Goal: Complete application form

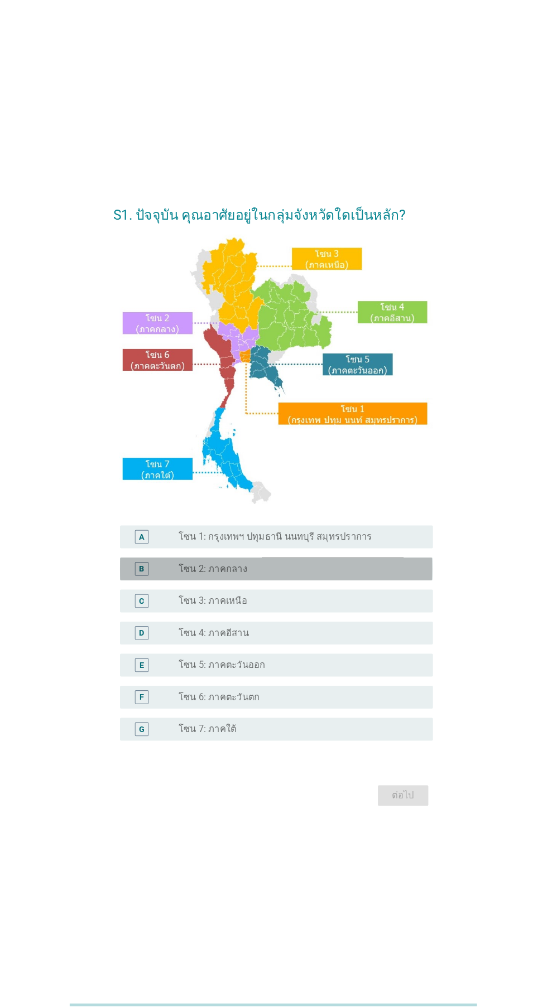
click at [336, 576] on div "radio_button_unchecked โซน 2: ภาคกลาง" at bounding box center [296, 569] width 230 height 11
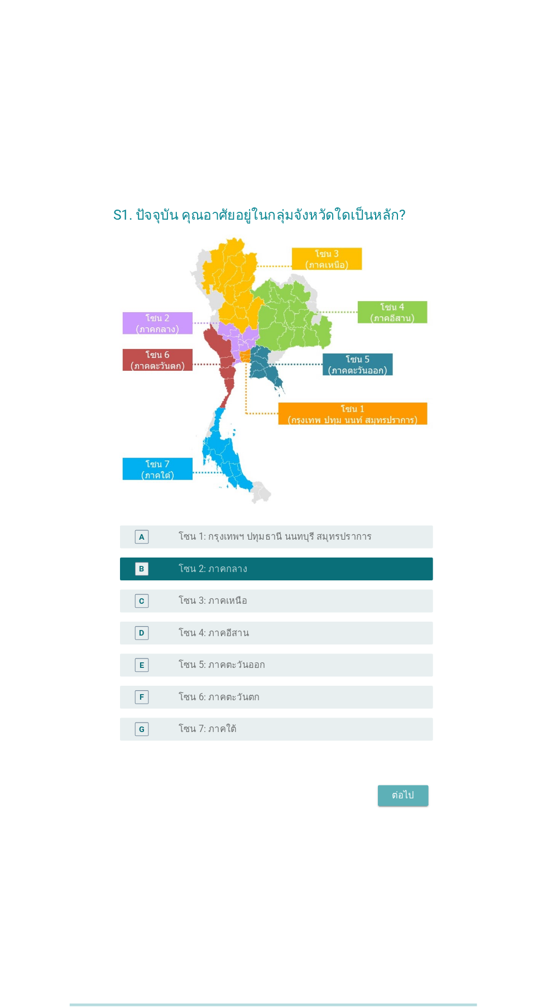
click at [406, 801] on button "ต่อไป" at bounding box center [399, 791] width 49 height 20
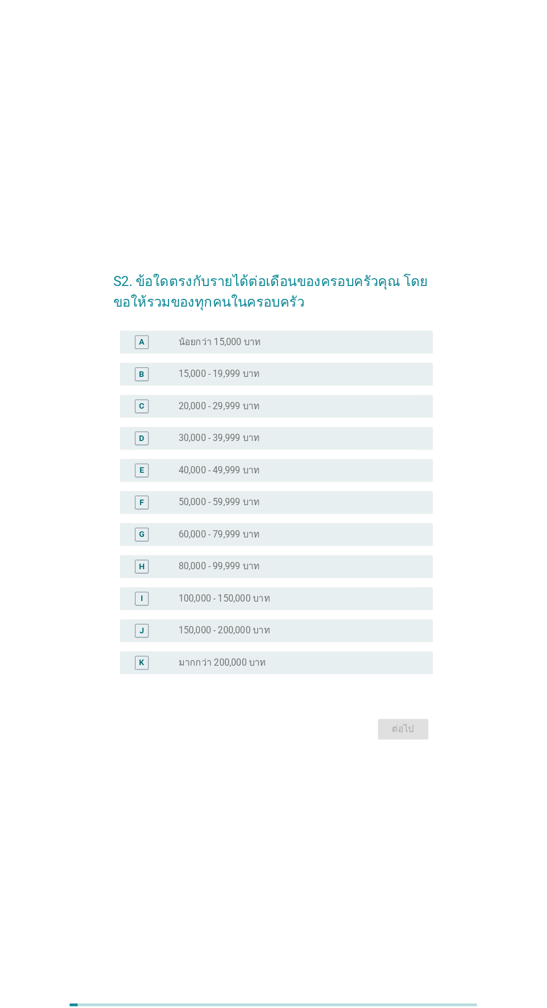
scroll to position [54, 0]
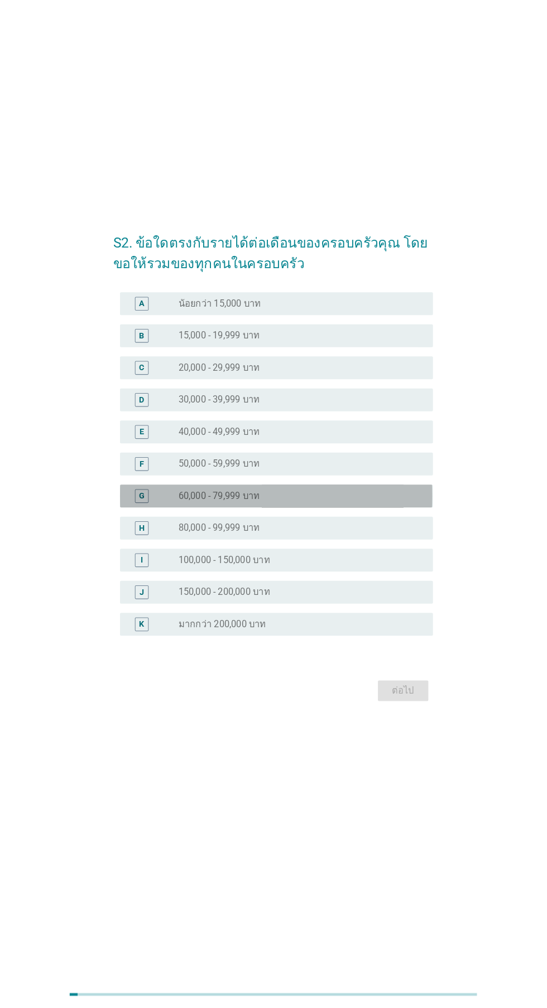
click at [330, 516] on div "radio_button_unchecked 60,000 - 79,999 บาท" at bounding box center [300, 508] width 239 height 13
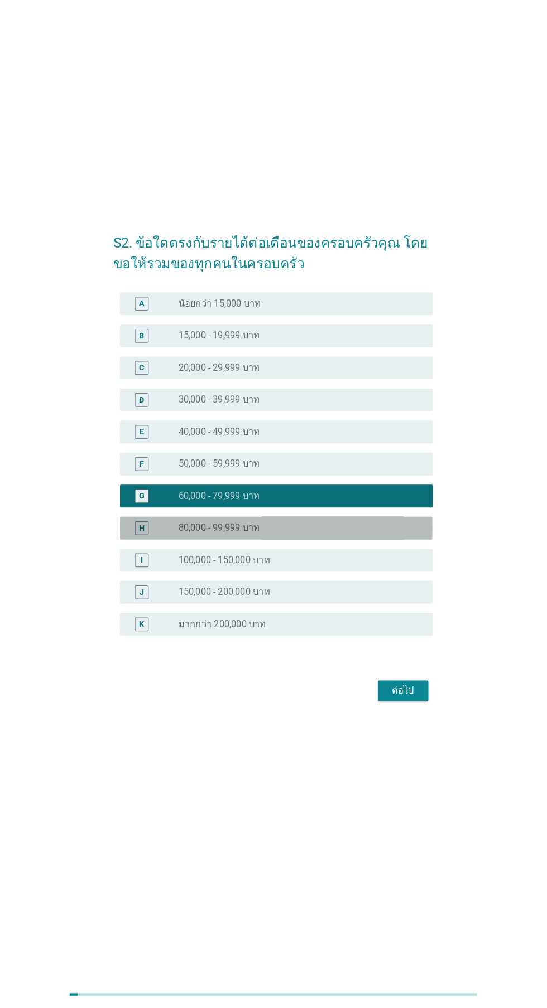
click at [336, 546] on div "radio_button_unchecked 80,000 - 99,999 บาท" at bounding box center [296, 540] width 230 height 11
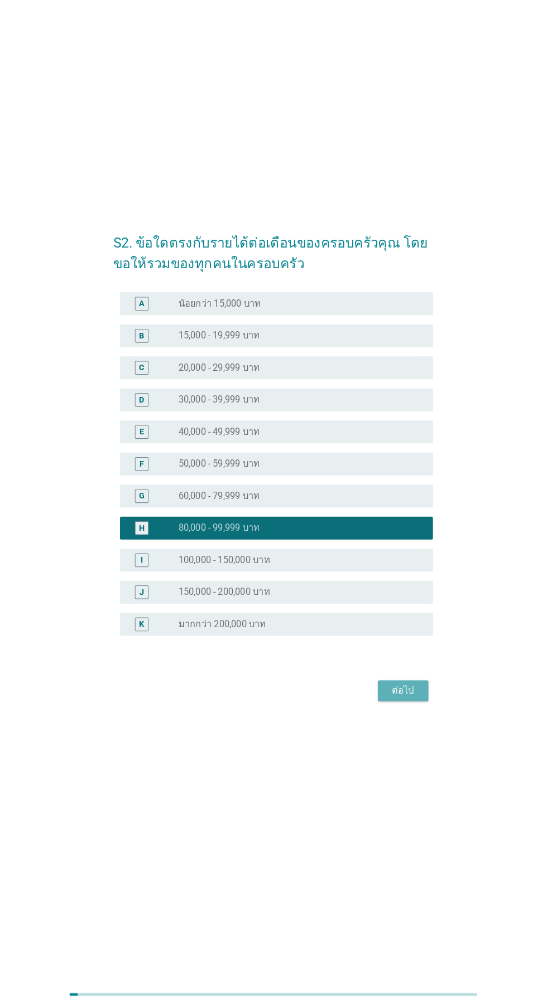
click at [407, 705] on div "ต่อไป" at bounding box center [399, 698] width 31 height 13
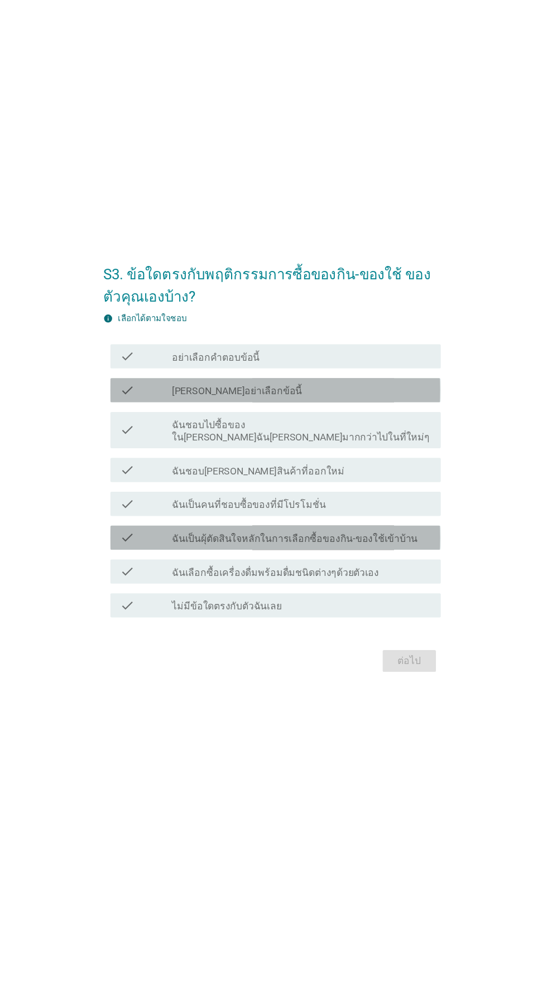
scroll to position [45, 0]
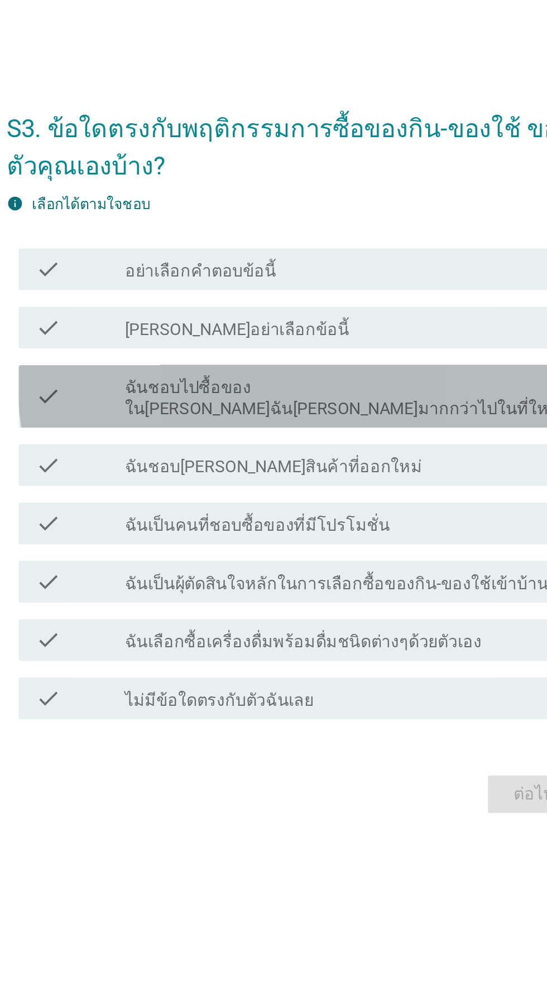
click at [358, 458] on label "ฉันชอบไปซื้อของใน[PERSON_NAME]ฉัน[PERSON_NAME]มากกว่าไปในที่ใหม่ๆ" at bounding box center [300, 447] width 239 height 22
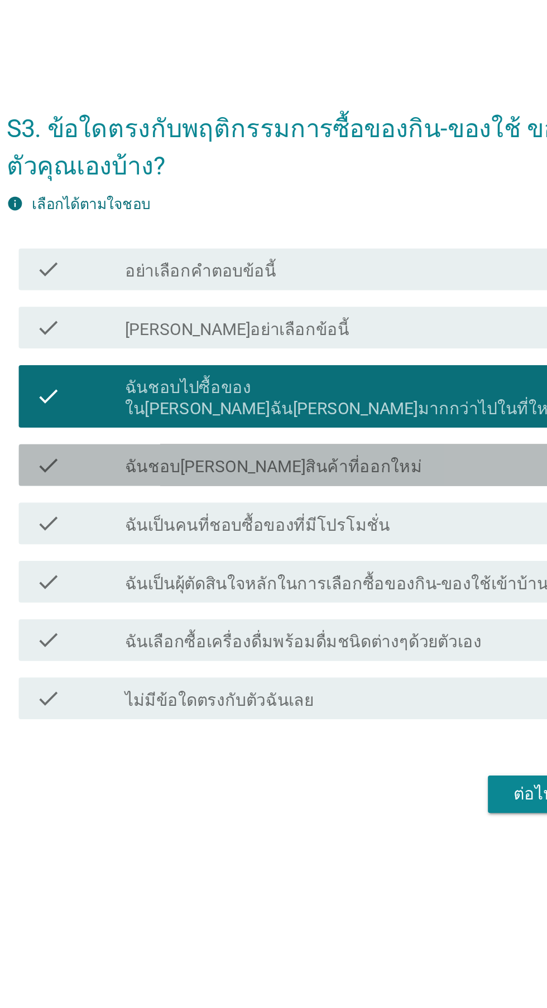
click at [329, 490] on div "check_box_outline_blank ฉันชอบ[PERSON_NAME]สินค้าที่ออกใหม่" at bounding box center [300, 482] width 239 height 13
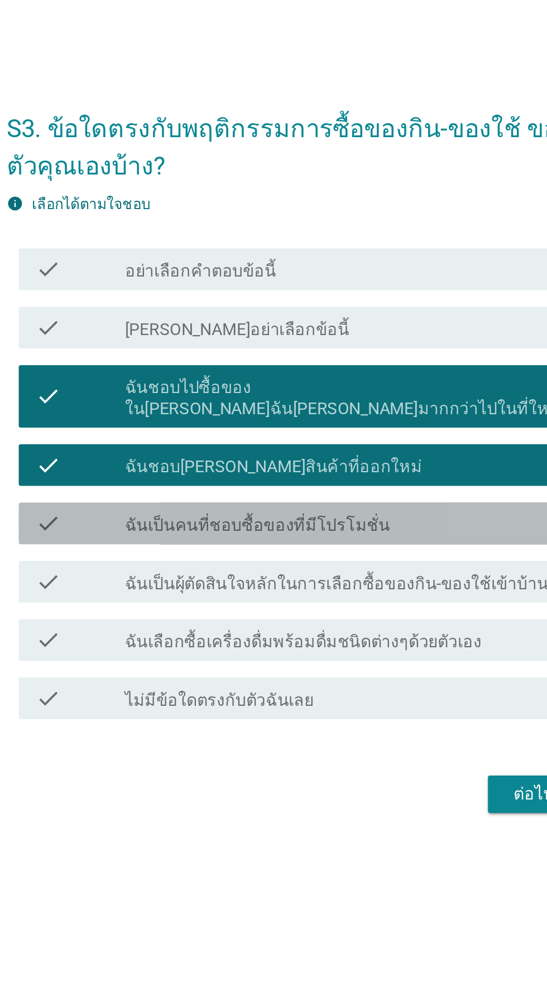
click at [334, 521] on div "check_box_outline_blank ฉันเป็นคนที่ชอบซื้อของที่มีโปรโมชั่น" at bounding box center [300, 513] width 239 height 13
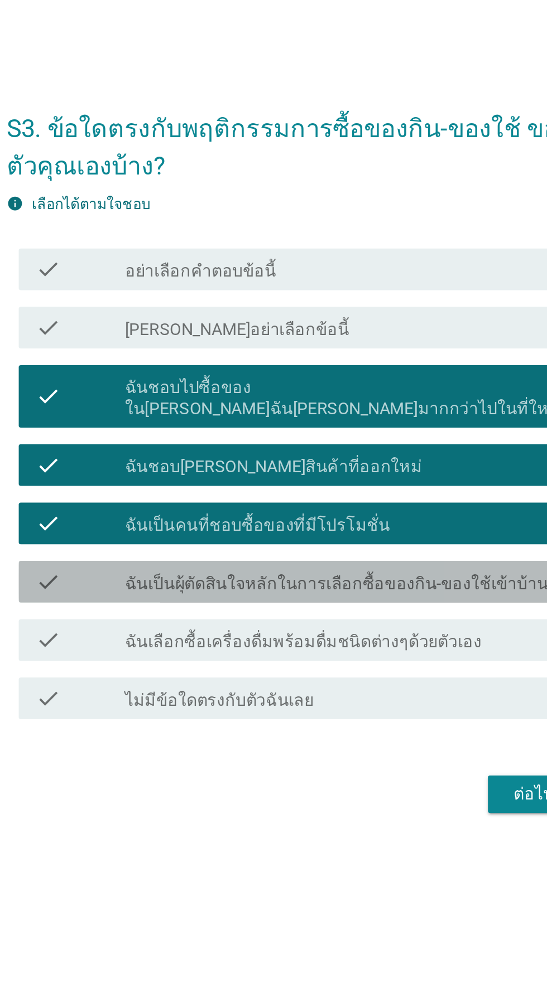
click at [361, 552] on label "ฉันเป็นผุ้ตัดสินใจหลักในการเลือกซื้อของกิน-ของใช้เข้าบ้าน" at bounding box center [294, 546] width 226 height 11
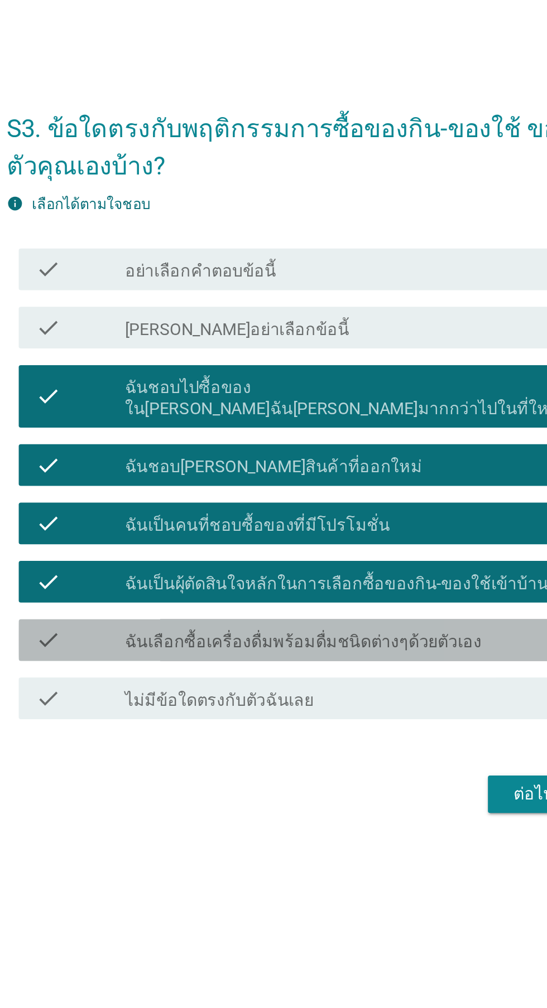
click at [348, 583] on label "ฉันเลือกซื้อเครื่องดื่มพร้อมดื่มชนิดต่างๆด้วยตัวเอง" at bounding box center [276, 577] width 191 height 11
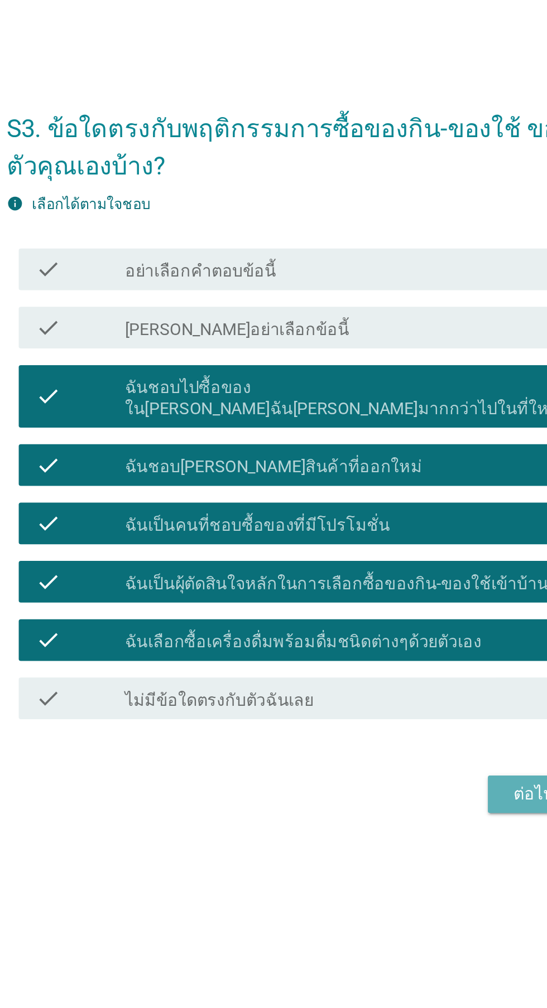
click at [390, 666] on div "ต่อไป" at bounding box center [399, 658] width 31 height 13
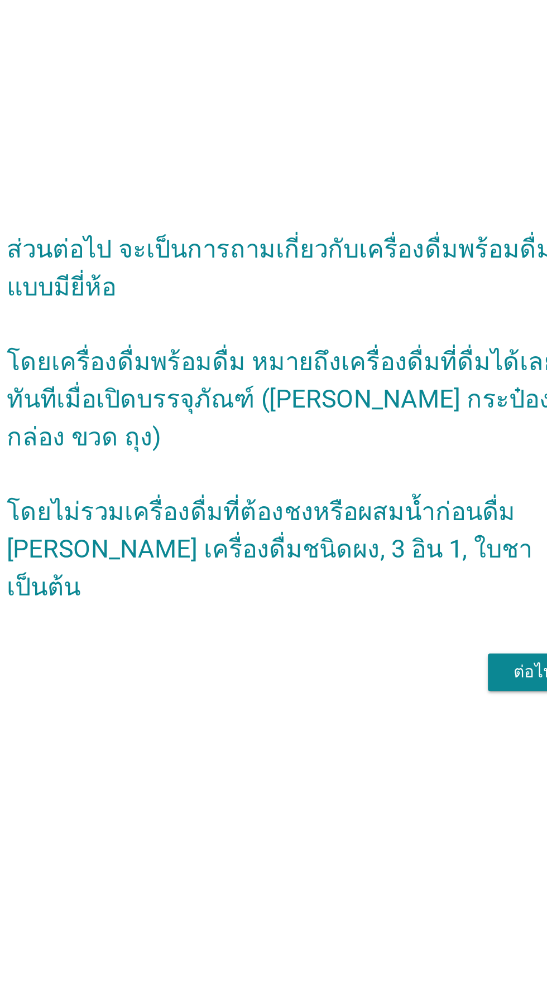
scroll to position [69, 0]
click at [389, 594] on button "ต่อไป" at bounding box center [399, 594] width 49 height 20
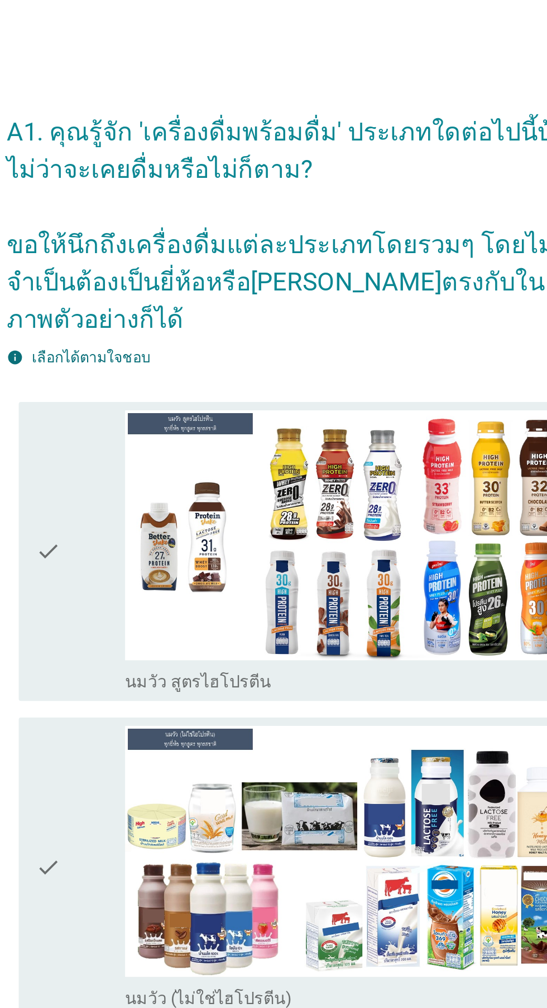
click at [311, 293] on img at bounding box center [300, 287] width 239 height 134
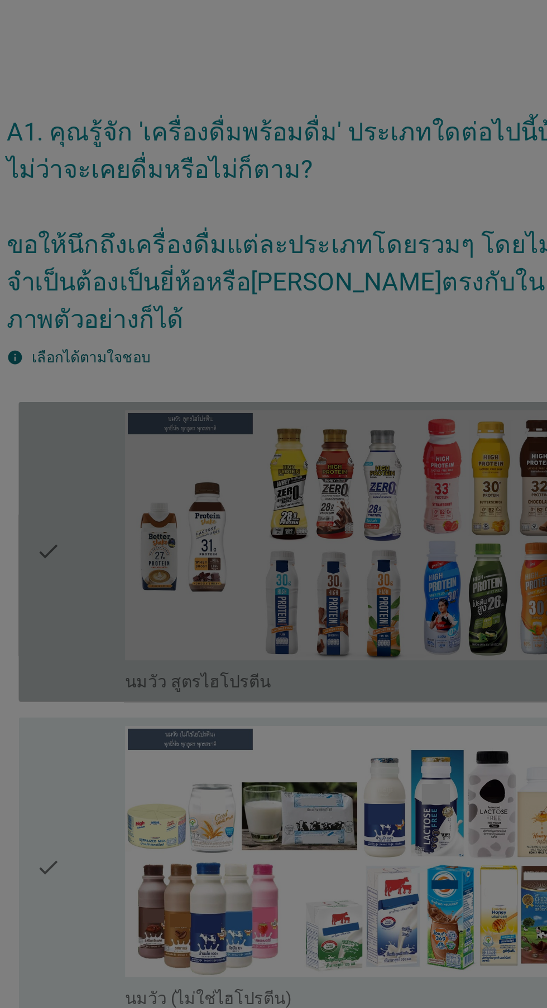
click at [204, 903] on div at bounding box center [273, 504] width 547 height 1008
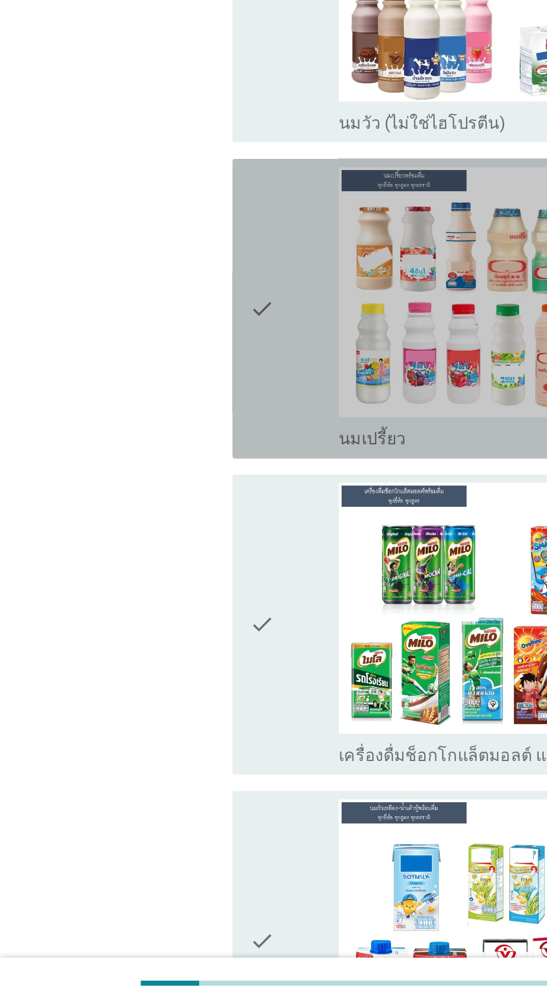
click at [145, 651] on icon "check" at bounding box center [139, 634] width 13 height 152
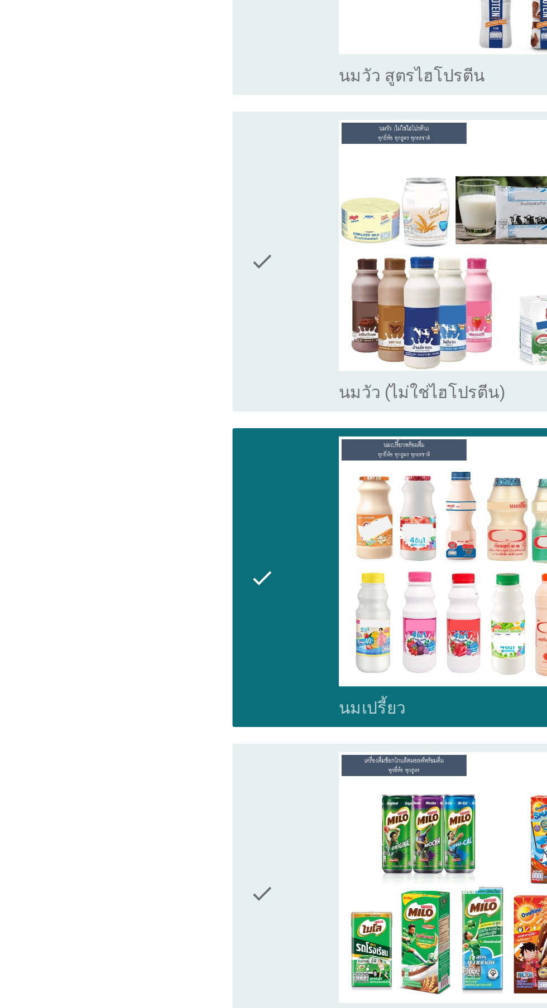
click at [147, 481] on icon "check" at bounding box center [139, 465] width 13 height 152
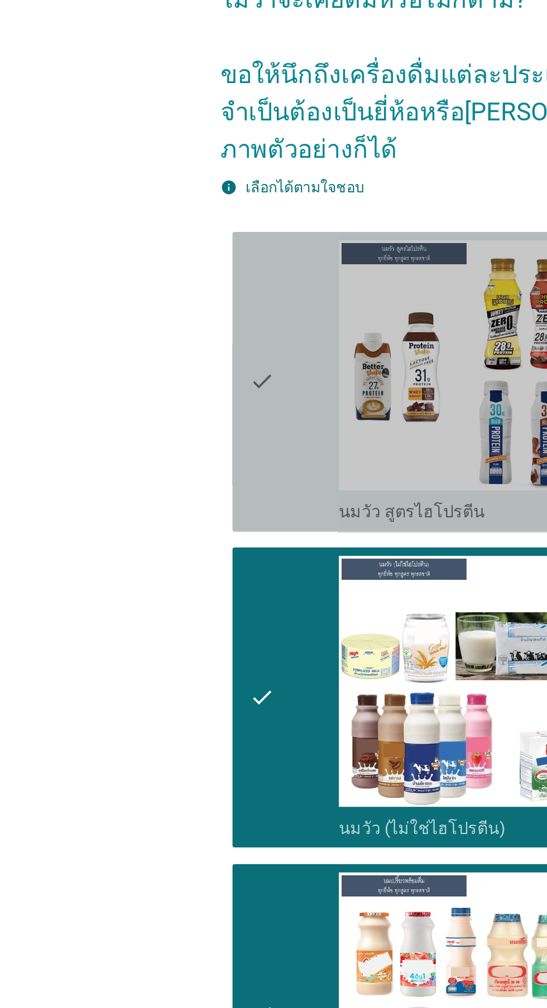
click at [151, 302] on div "check" at bounding box center [157, 296] width 48 height 152
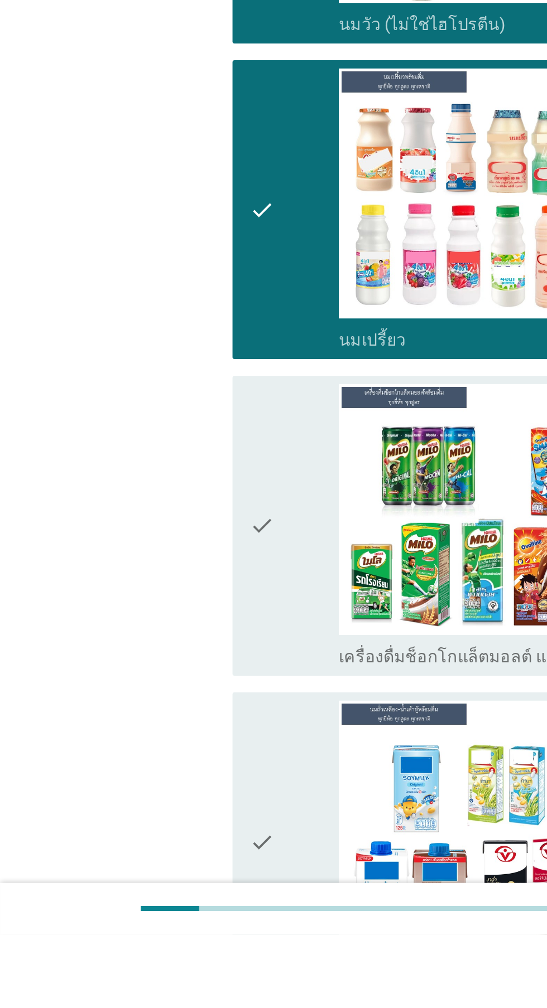
scroll to position [13, 0]
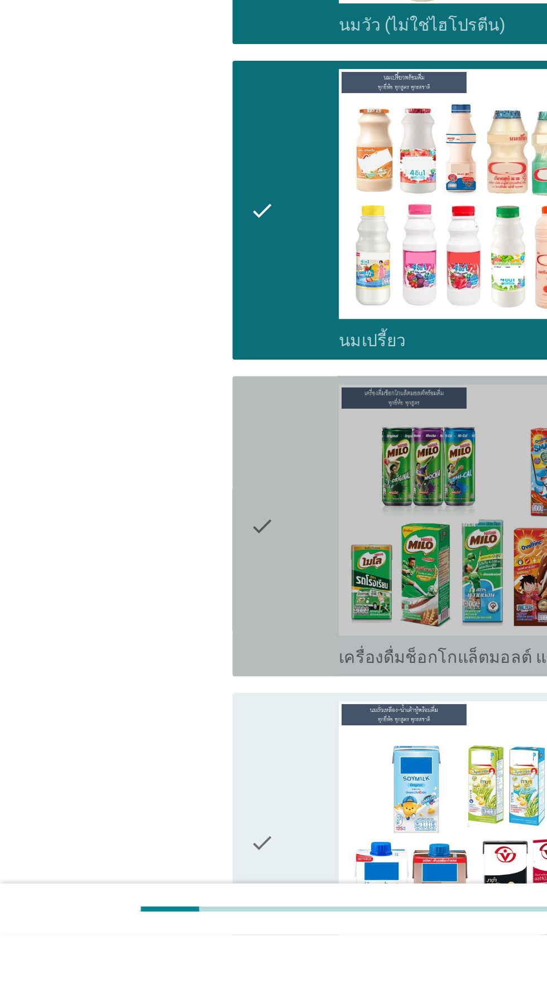
click at [154, 798] on div "check" at bounding box center [157, 790] width 48 height 152
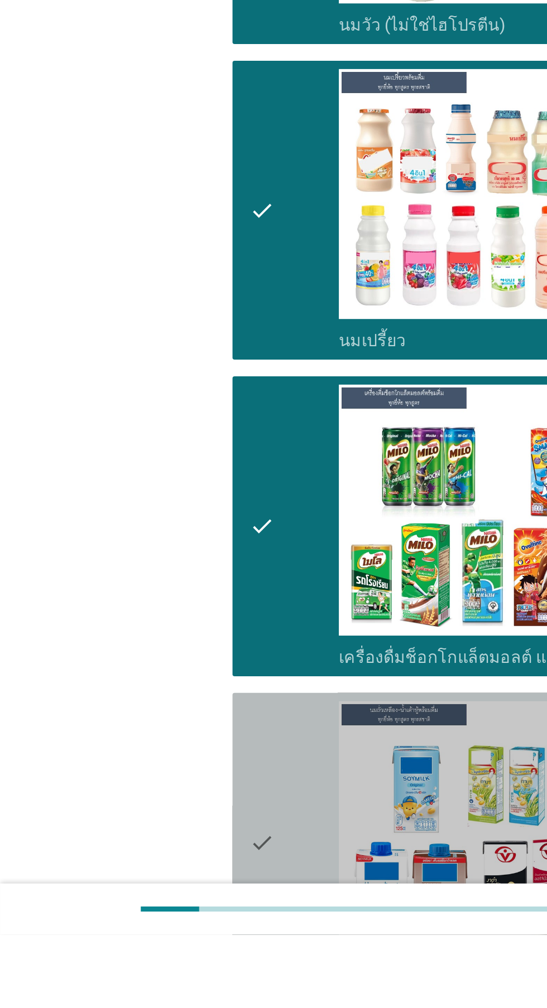
click at [156, 956] on div "check" at bounding box center [157, 959] width 48 height 152
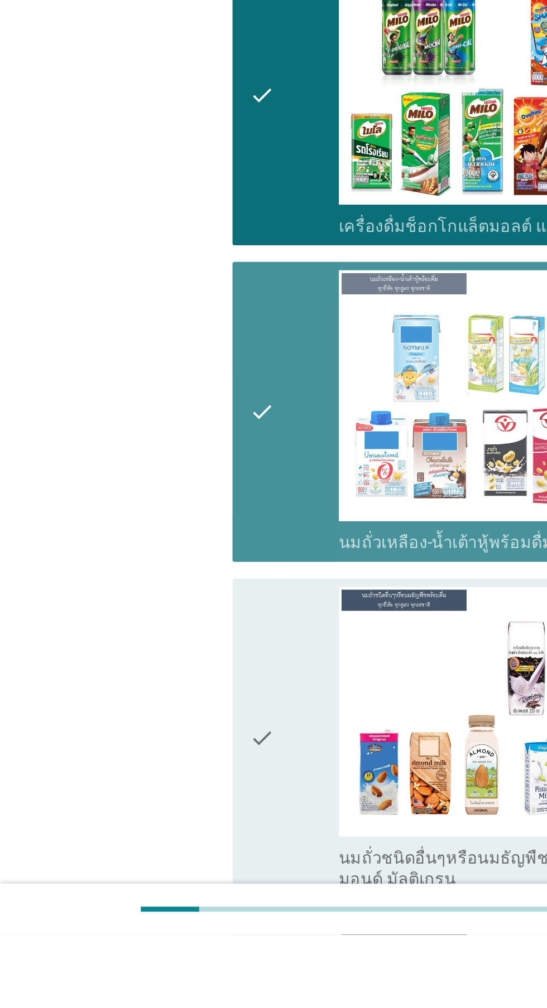
scroll to position [246, 0]
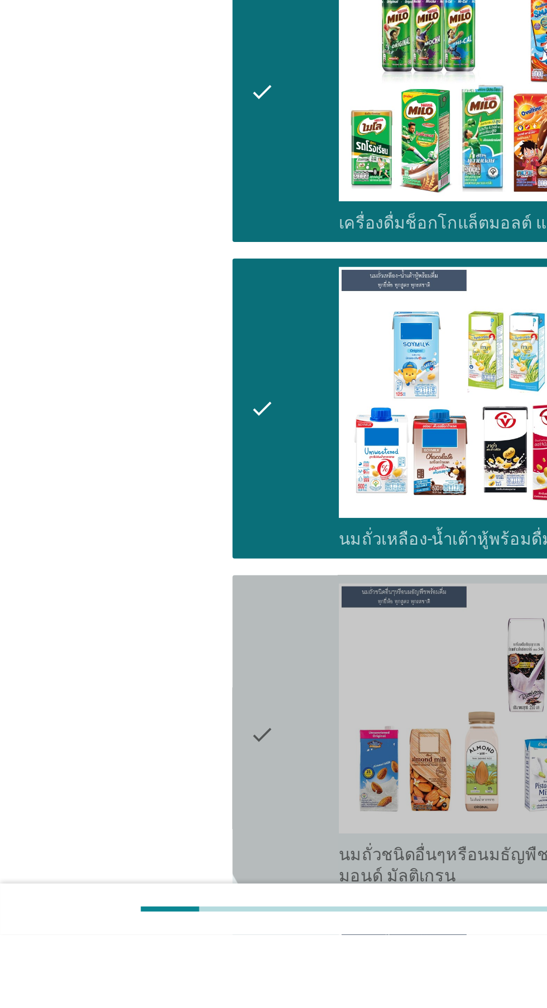
click at [153, 890] on div "check" at bounding box center [157, 901] width 48 height 163
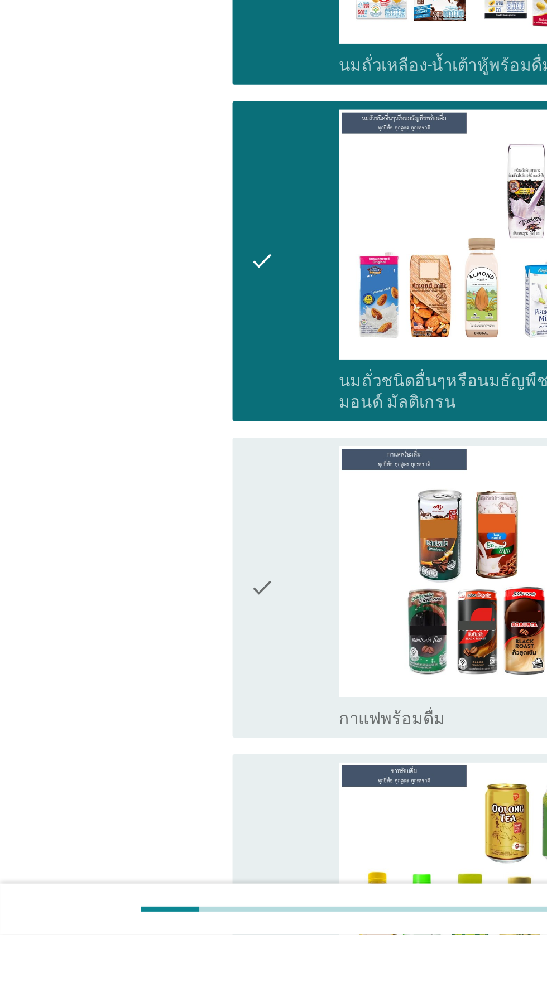
scroll to position [502, 0]
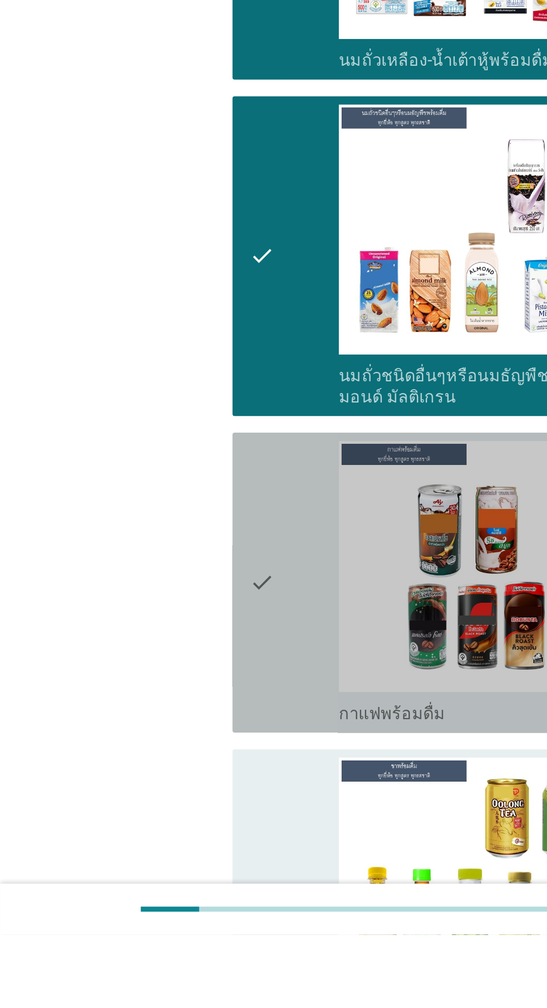
click at [147, 839] on div "check" at bounding box center [157, 820] width 48 height 152
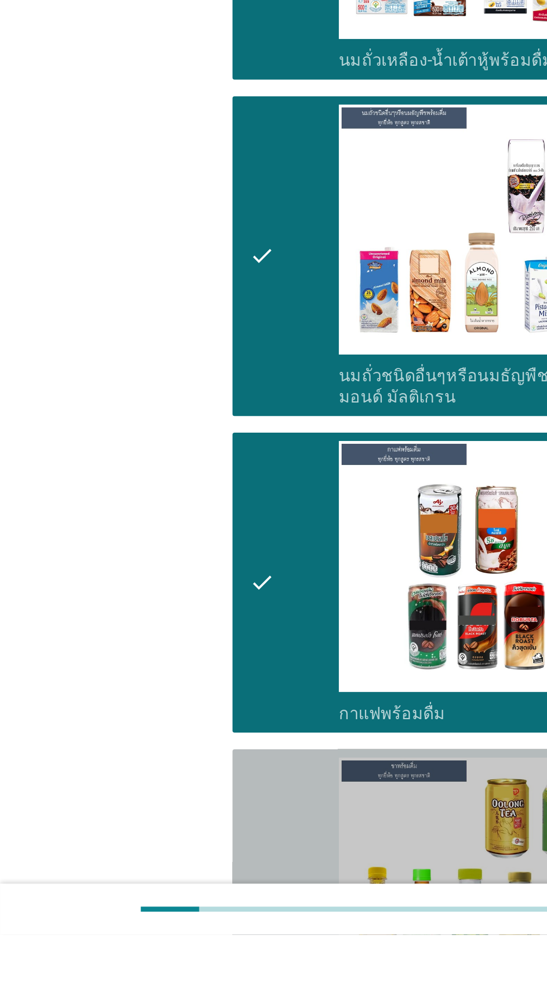
click at [147, 977] on div "check" at bounding box center [157, 989] width 48 height 152
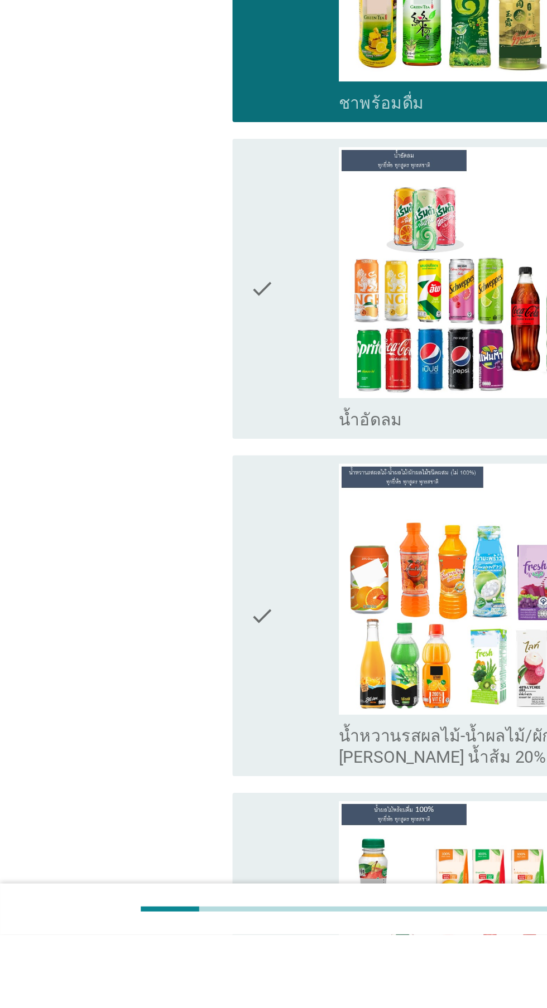
scroll to position [999, 0]
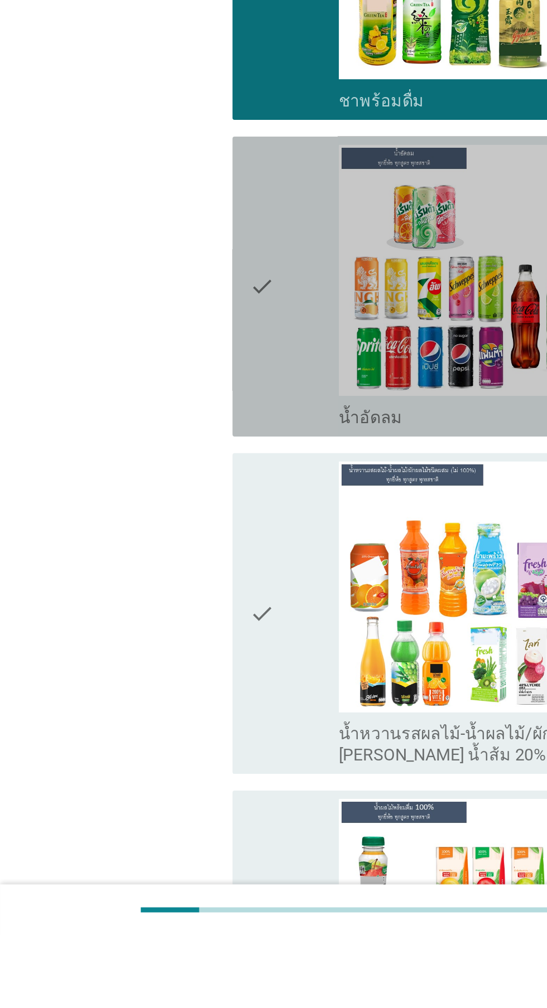
click at [152, 684] on div "check" at bounding box center [157, 662] width 48 height 152
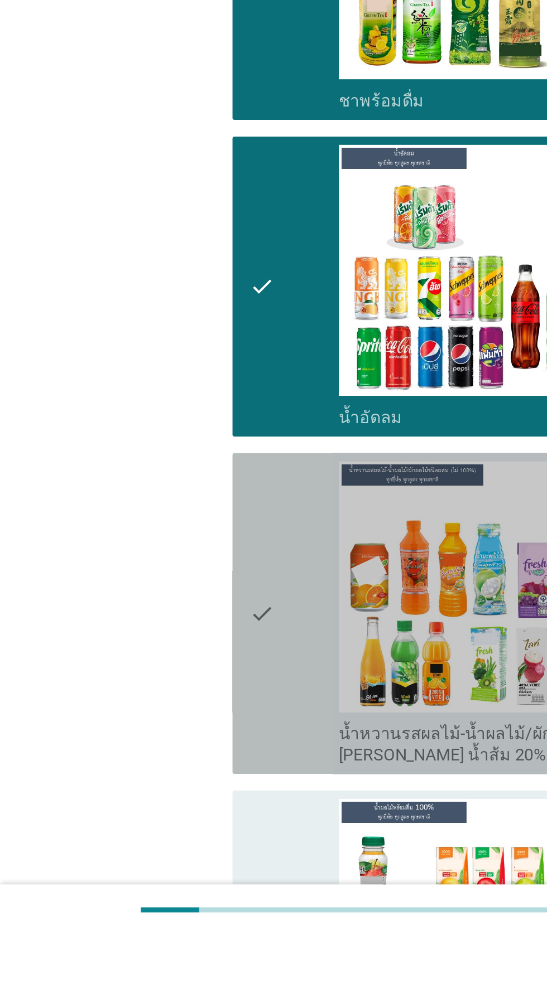
click at [155, 838] on div "check" at bounding box center [157, 836] width 48 height 163
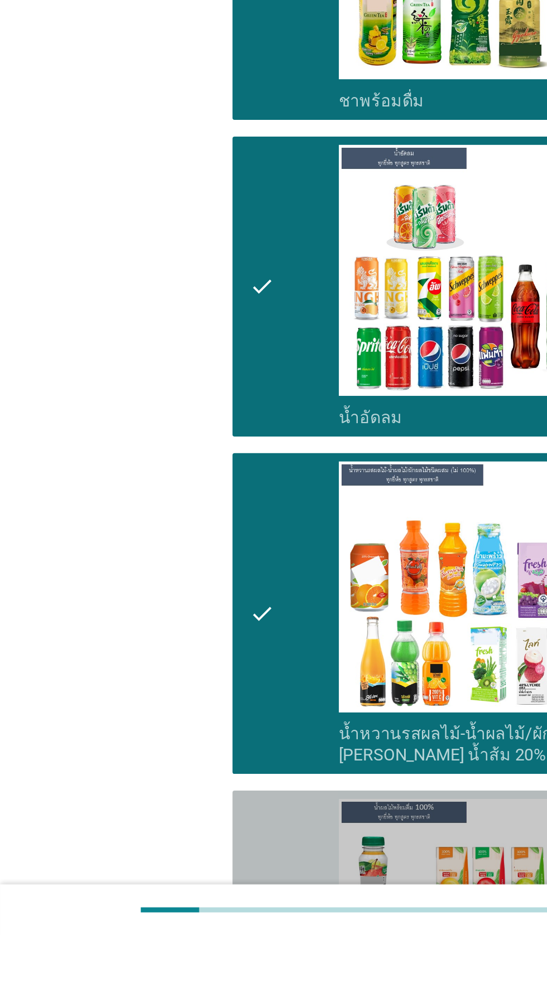
click at [152, 982] on div "check" at bounding box center [157, 1012] width 48 height 152
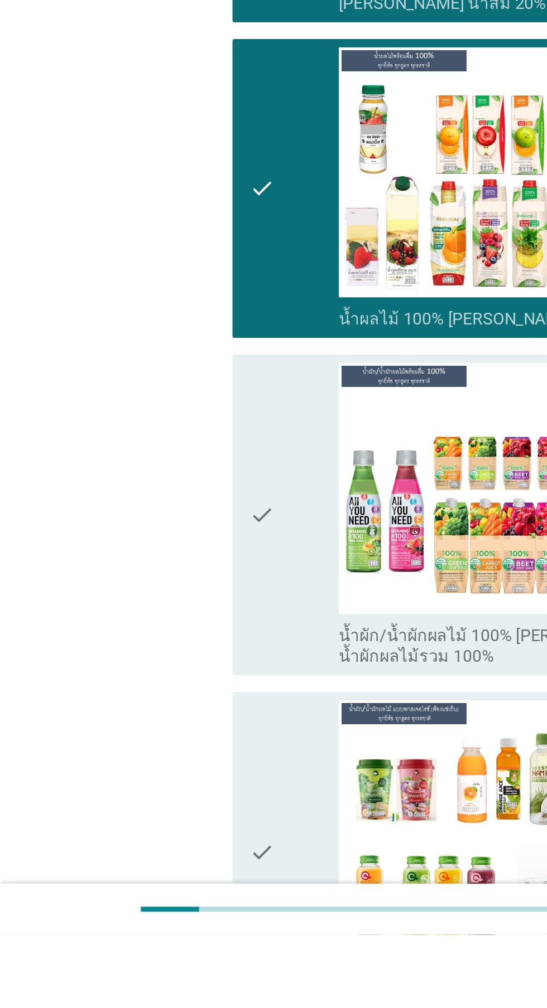
scroll to position [1405, 0]
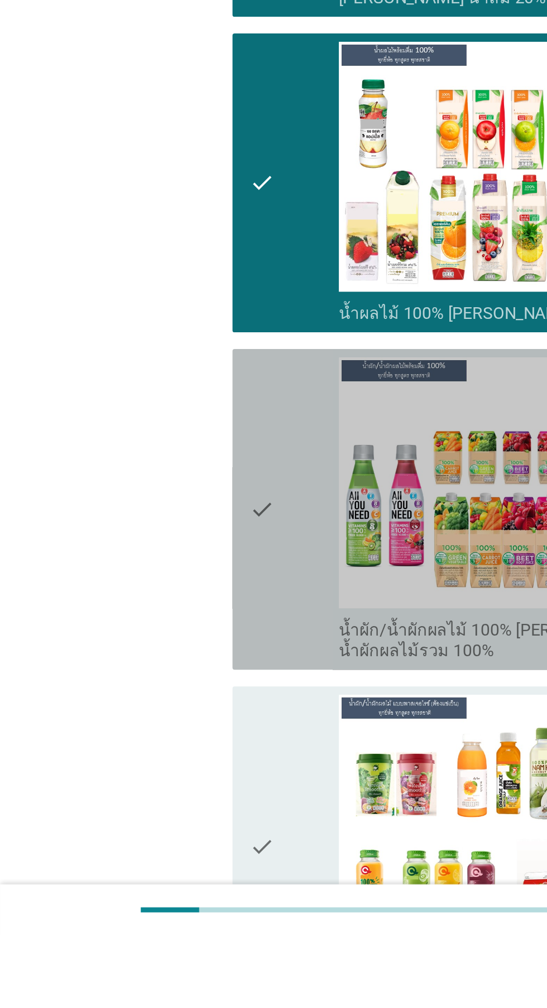
click at [146, 779] on icon "check" at bounding box center [139, 780] width 13 height 163
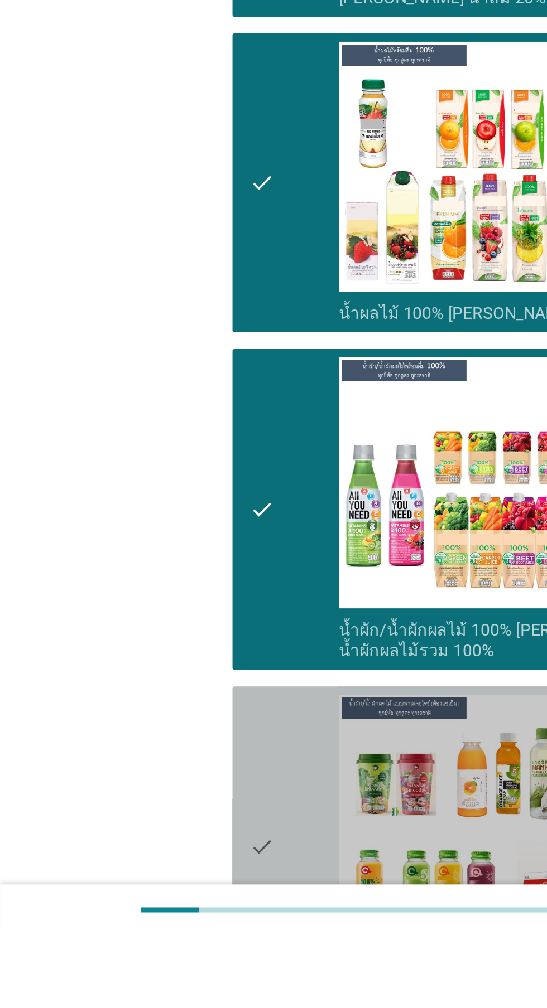
click at [143, 935] on icon "check" at bounding box center [139, 961] width 13 height 163
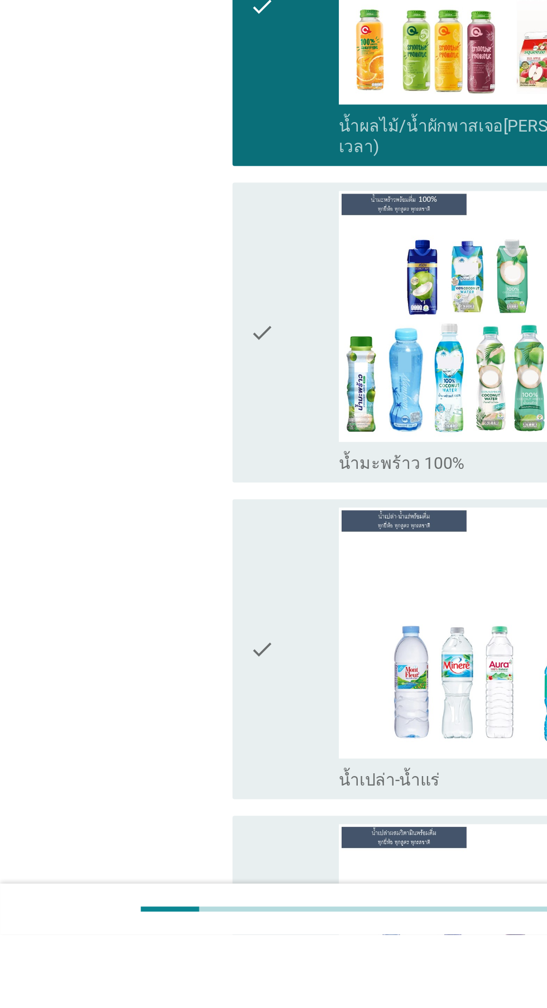
scroll to position [1857, 0]
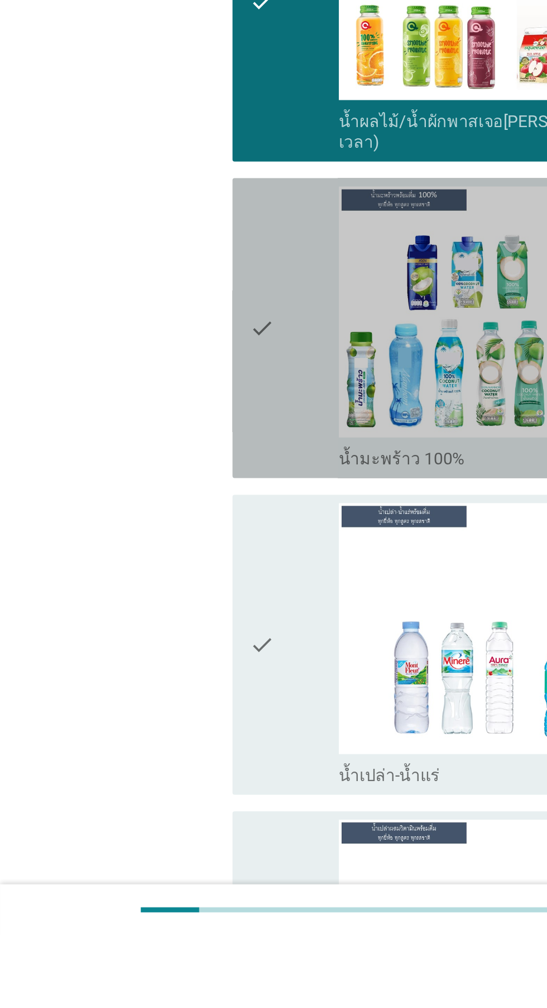
click at [142, 718] on icon "check" at bounding box center [139, 684] width 13 height 152
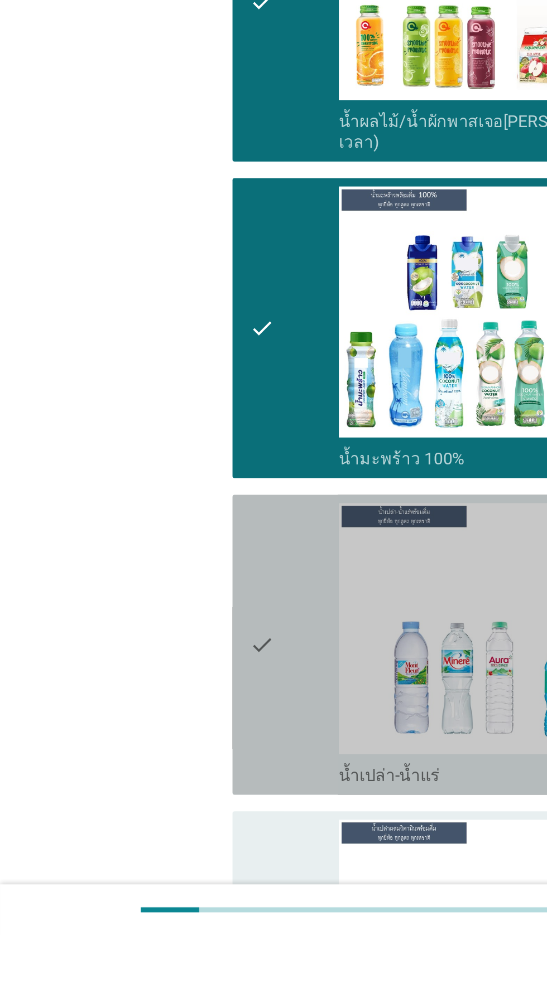
click at [153, 845] on div "check" at bounding box center [157, 853] width 48 height 152
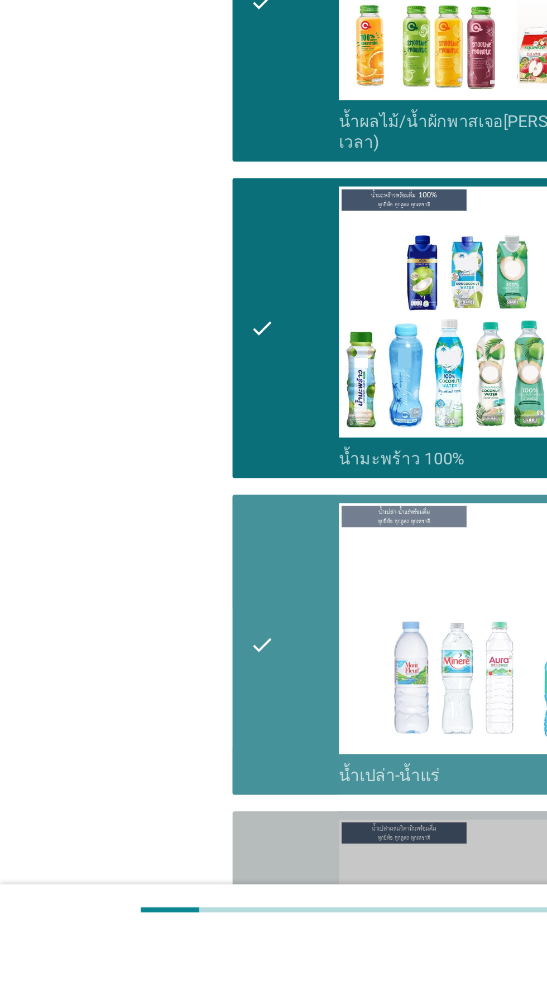
click at [152, 988] on div "check" at bounding box center [157, 1023] width 48 height 152
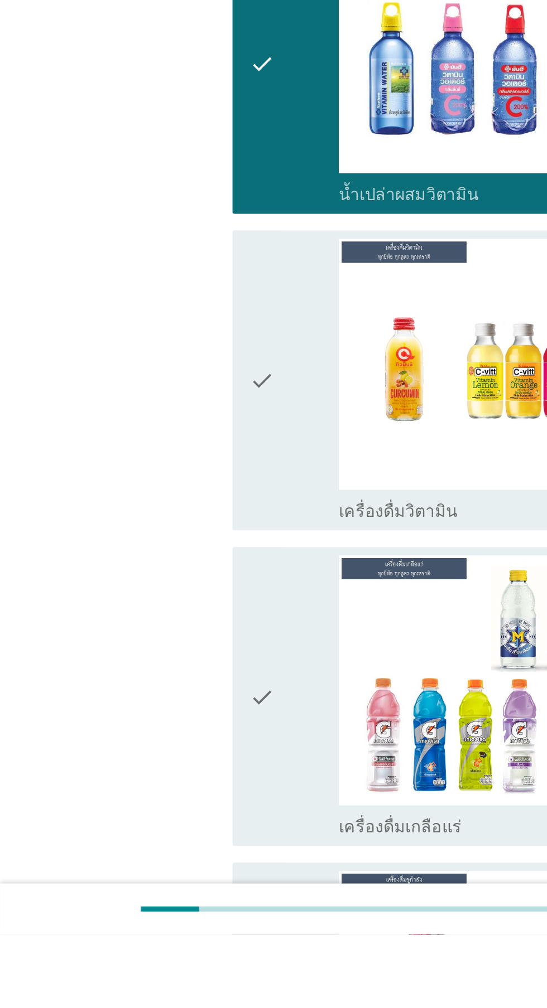
scroll to position [2339, 0]
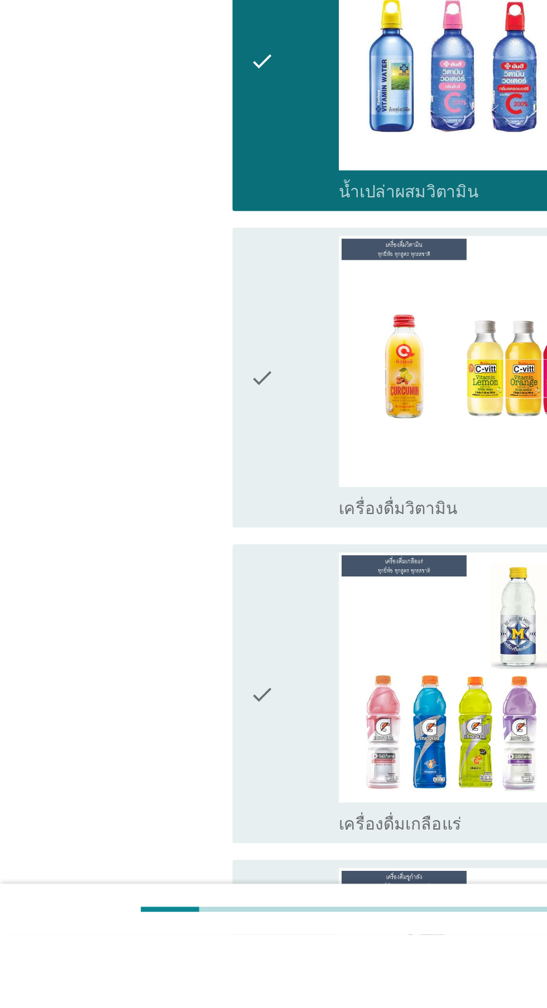
click at [156, 711] on div "check" at bounding box center [157, 710] width 48 height 152
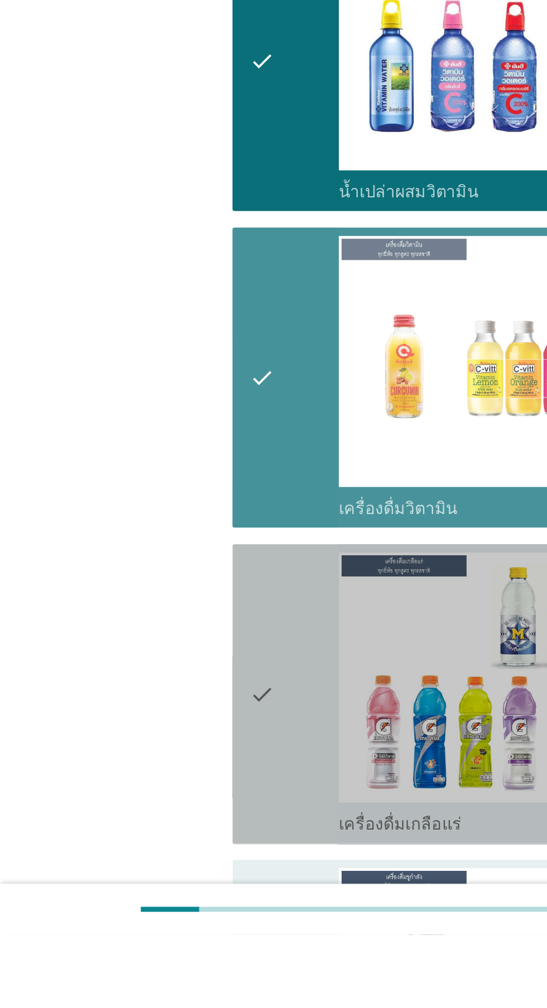
click at [153, 845] on div "check" at bounding box center [157, 880] width 48 height 152
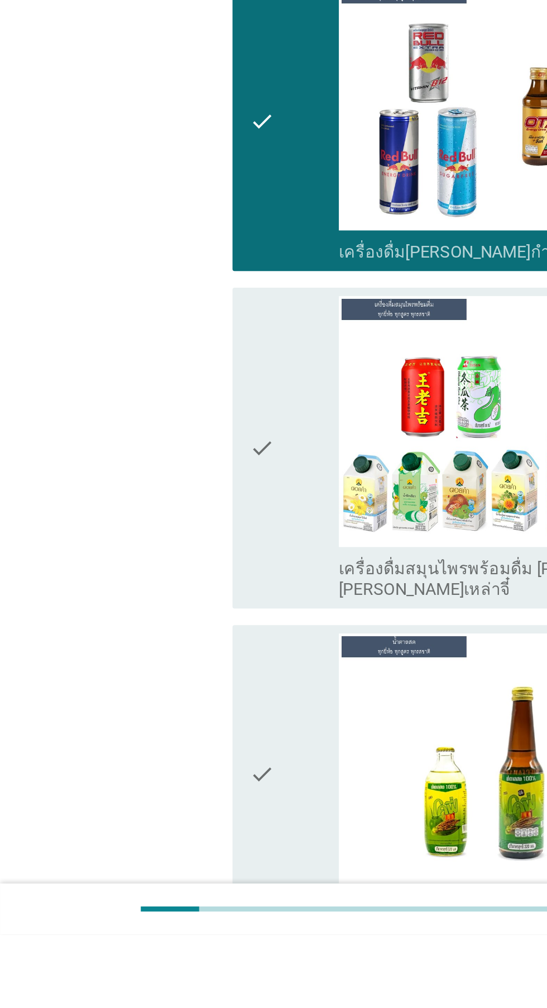
scroll to position [2816, 0]
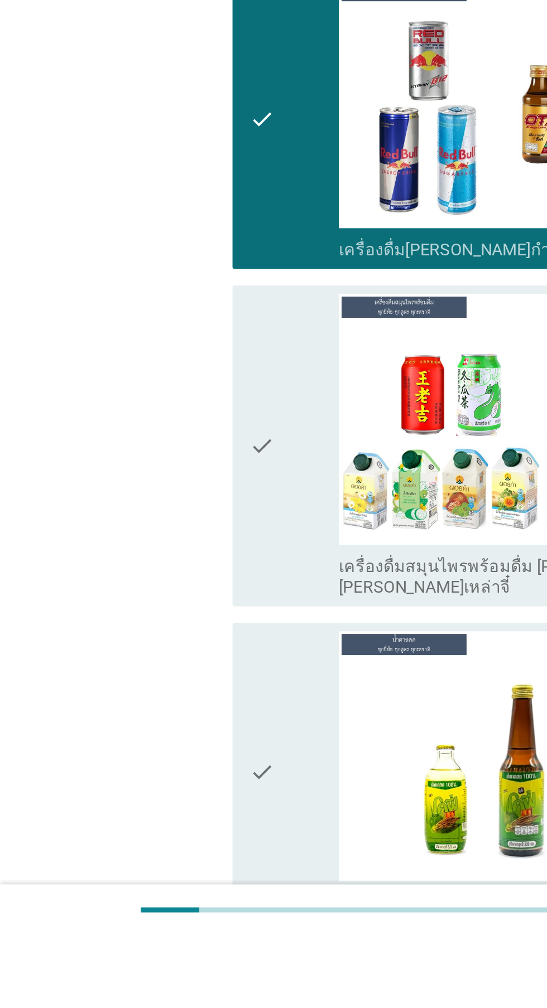
click at [141, 756] on icon "check" at bounding box center [139, 746] width 13 height 163
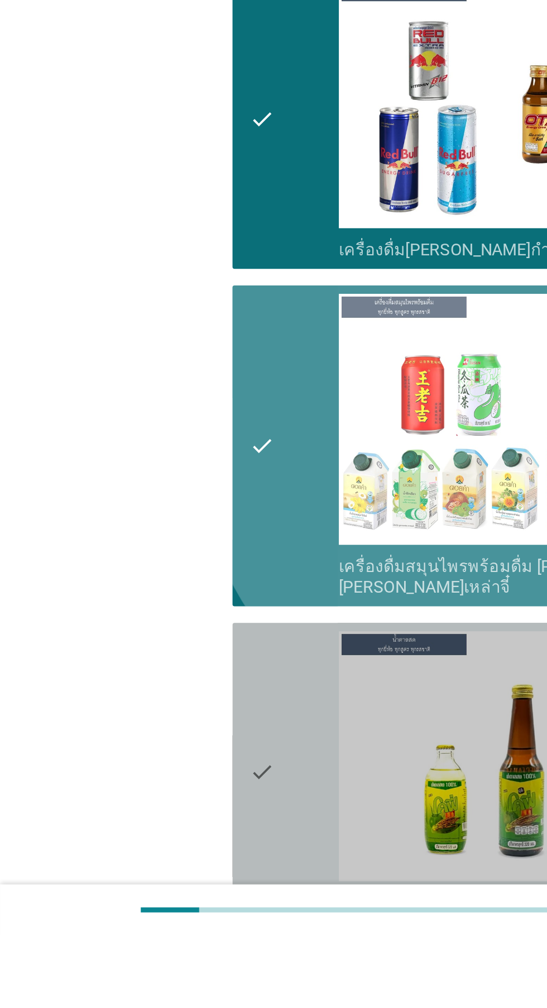
click at [144, 901] on icon "check" at bounding box center [139, 922] width 13 height 152
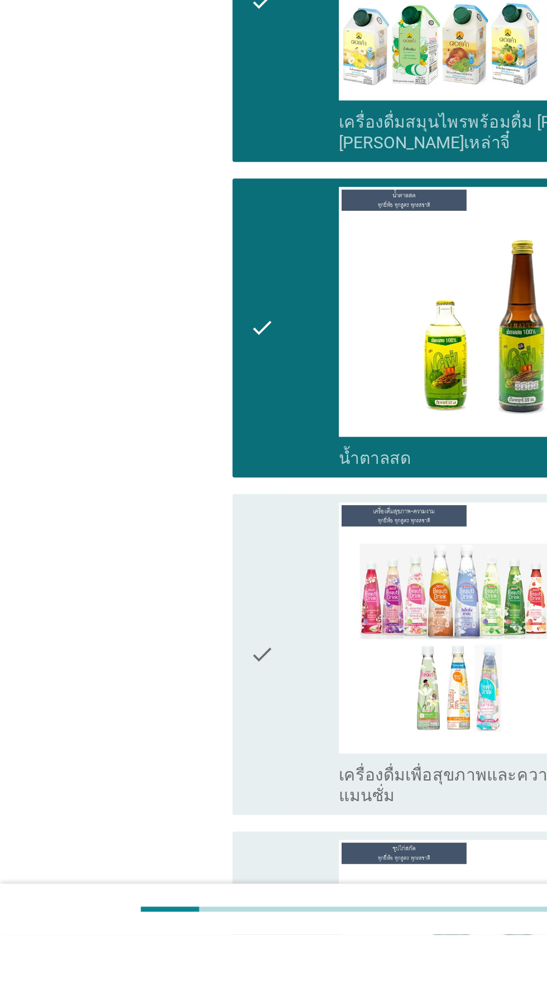
scroll to position [3054, 0]
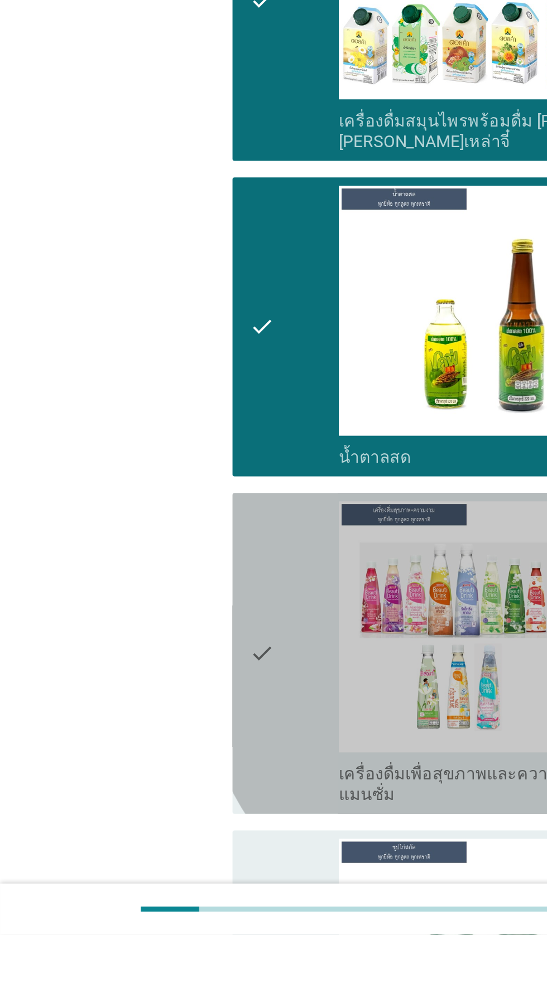
click at [154, 830] on div "check" at bounding box center [157, 857] width 48 height 163
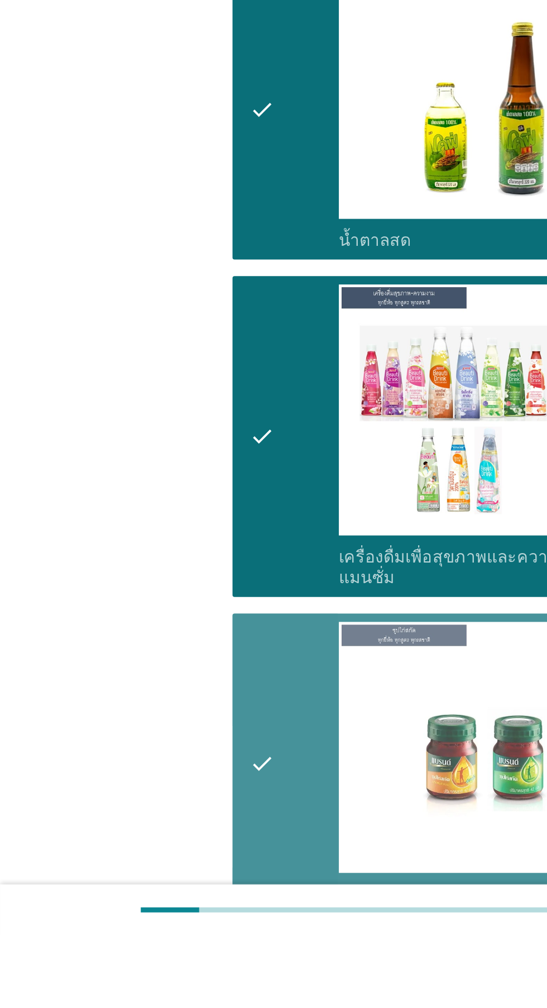
scroll to position [3324, 0]
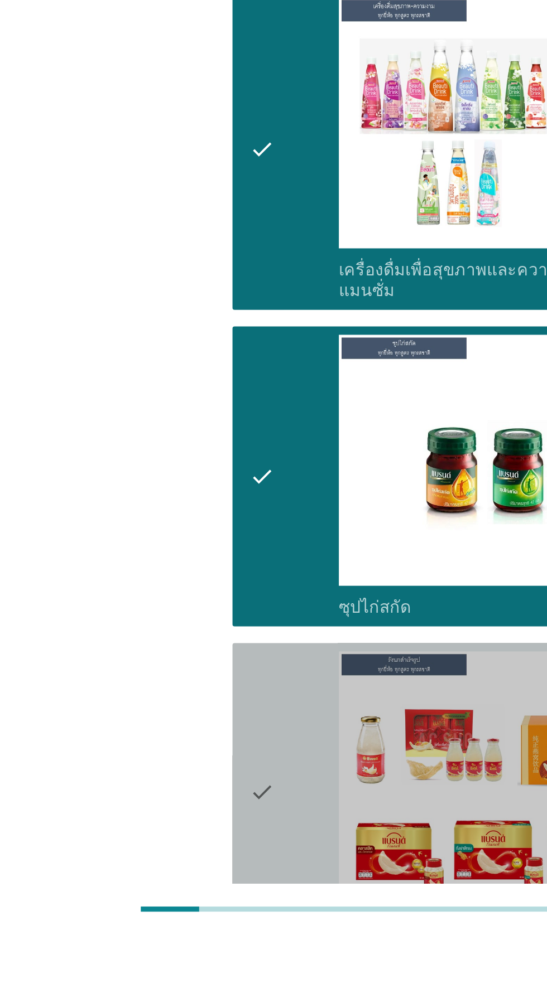
click at [153, 888] on div "check" at bounding box center [157, 933] width 48 height 152
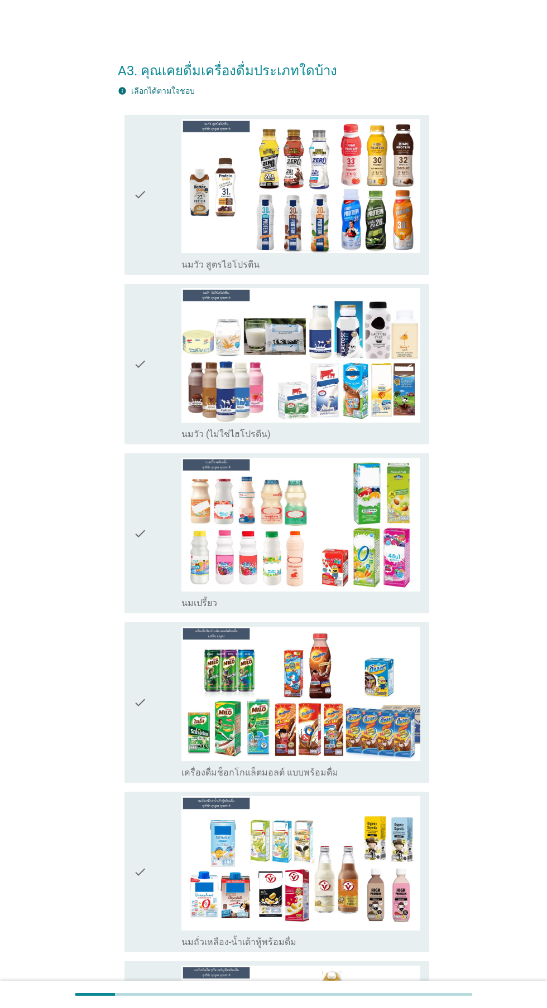
scroll to position [12, 0]
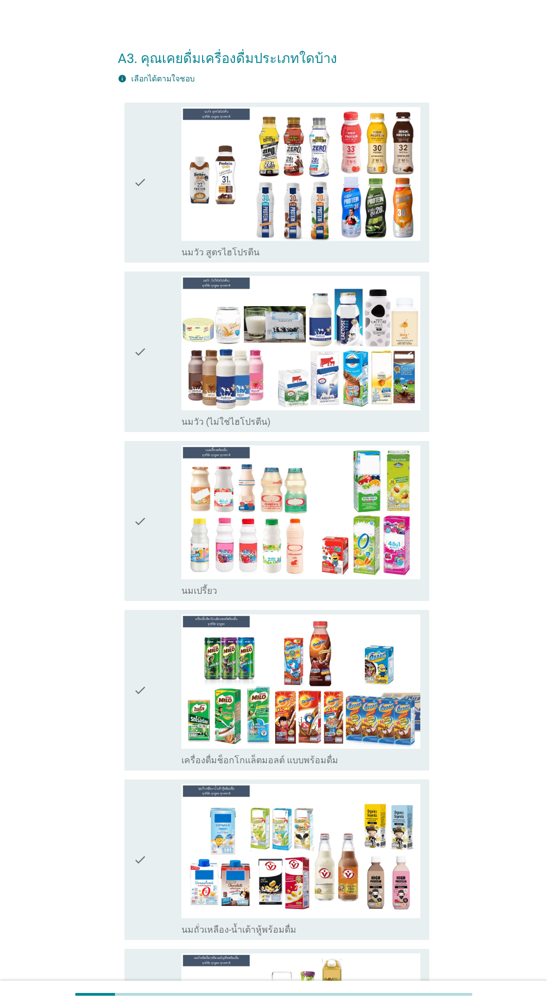
click at [143, 365] on icon "check" at bounding box center [139, 352] width 13 height 152
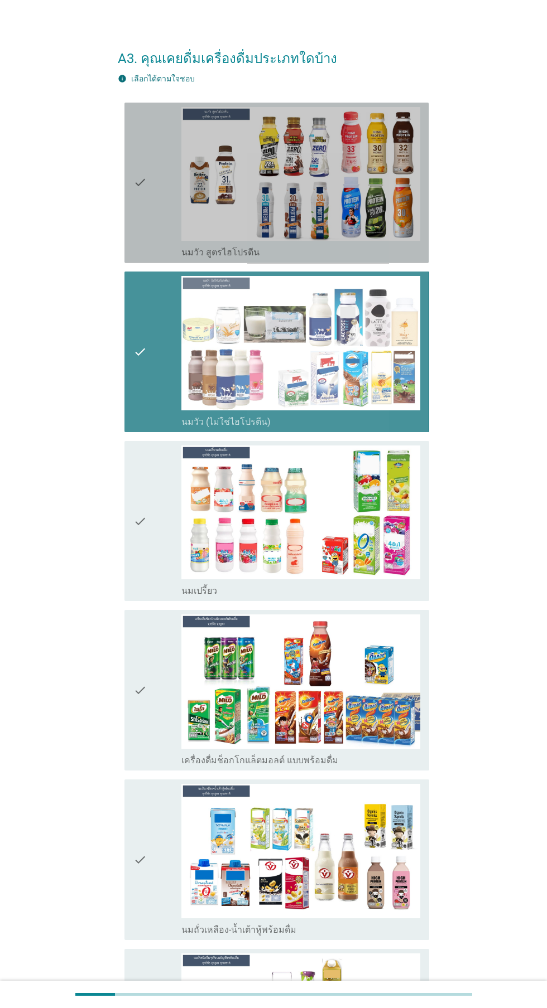
click at [153, 226] on div "check" at bounding box center [157, 183] width 48 height 152
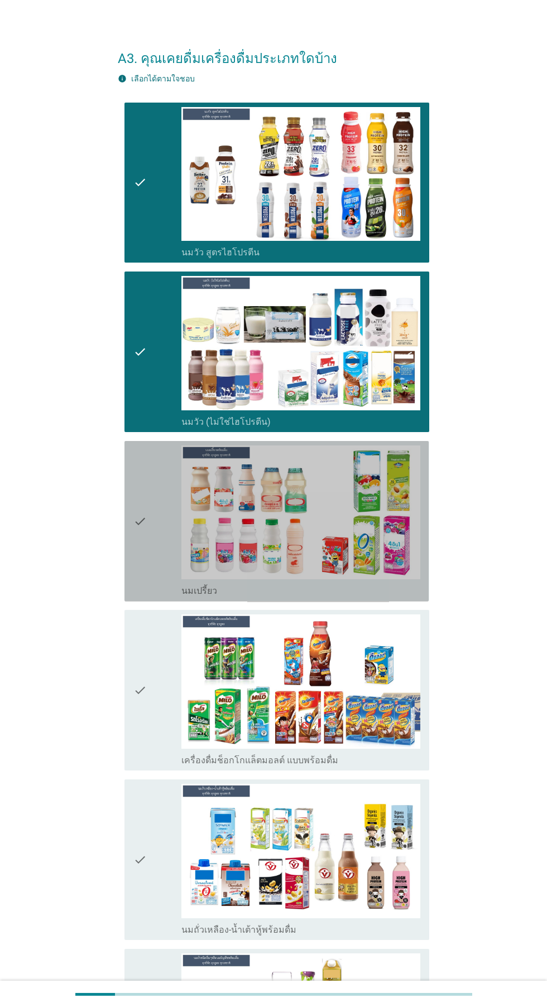
click at [158, 546] on div "check" at bounding box center [157, 522] width 48 height 152
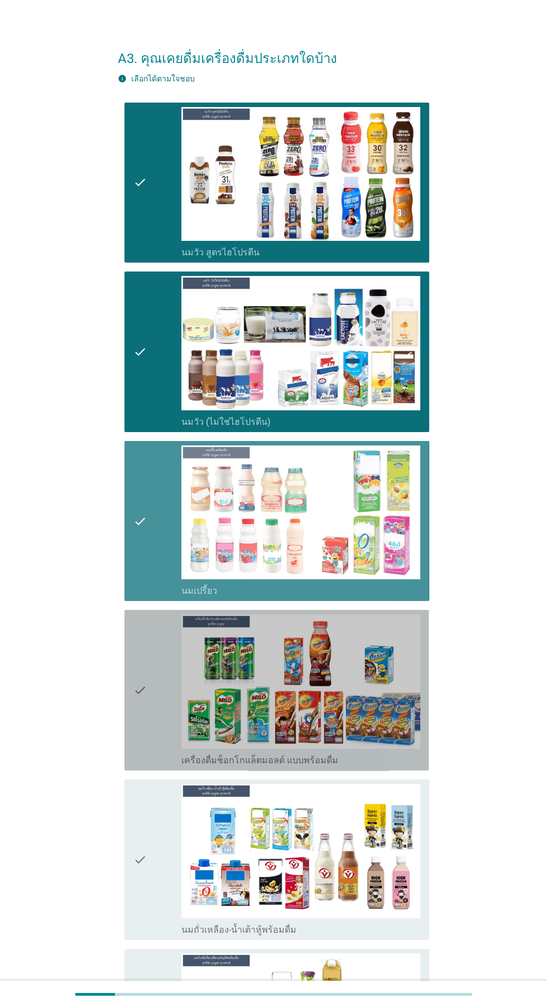
click at [187, 708] on img at bounding box center [300, 682] width 239 height 134
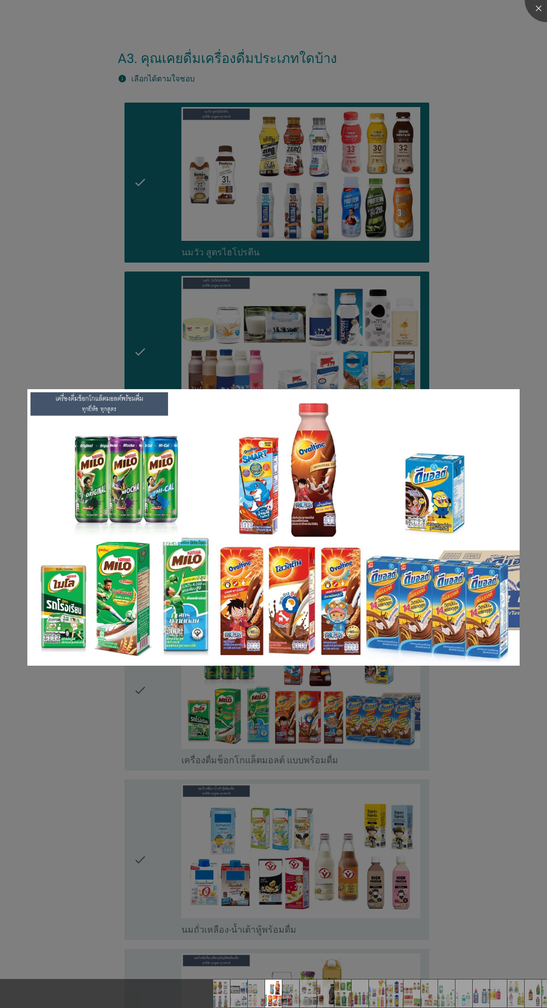
click at [168, 837] on div at bounding box center [273, 504] width 547 height 1008
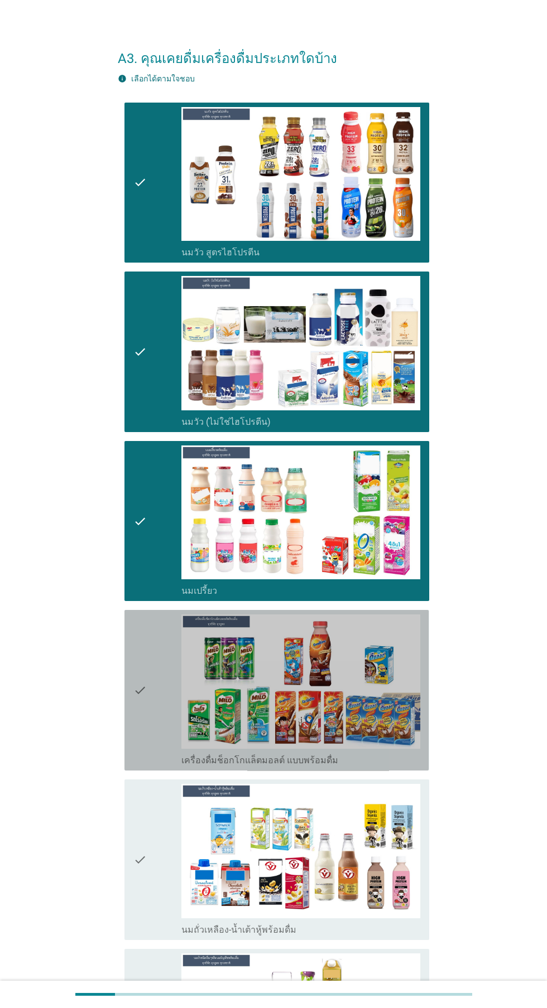
click at [143, 701] on icon "check" at bounding box center [139, 691] width 13 height 152
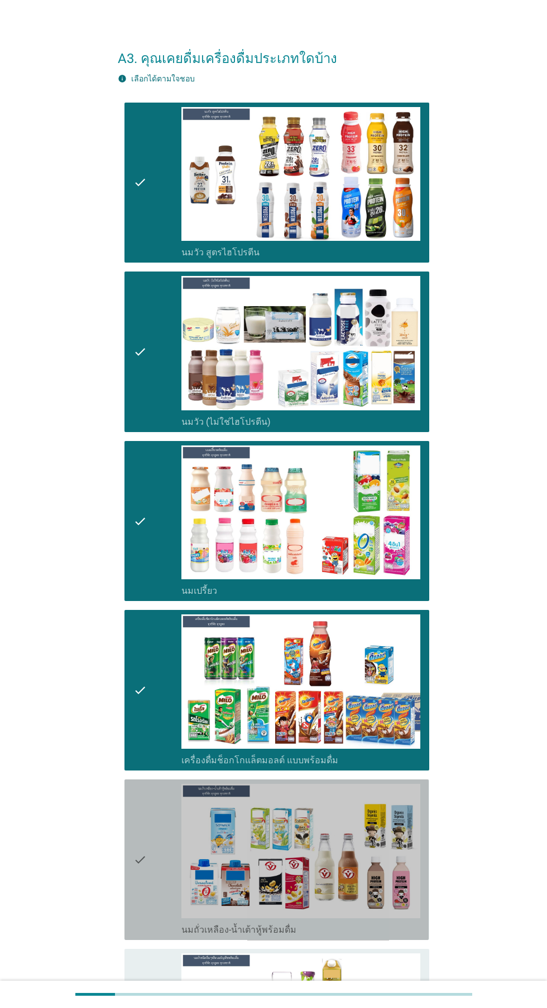
click at [134, 867] on icon "check" at bounding box center [139, 860] width 13 height 152
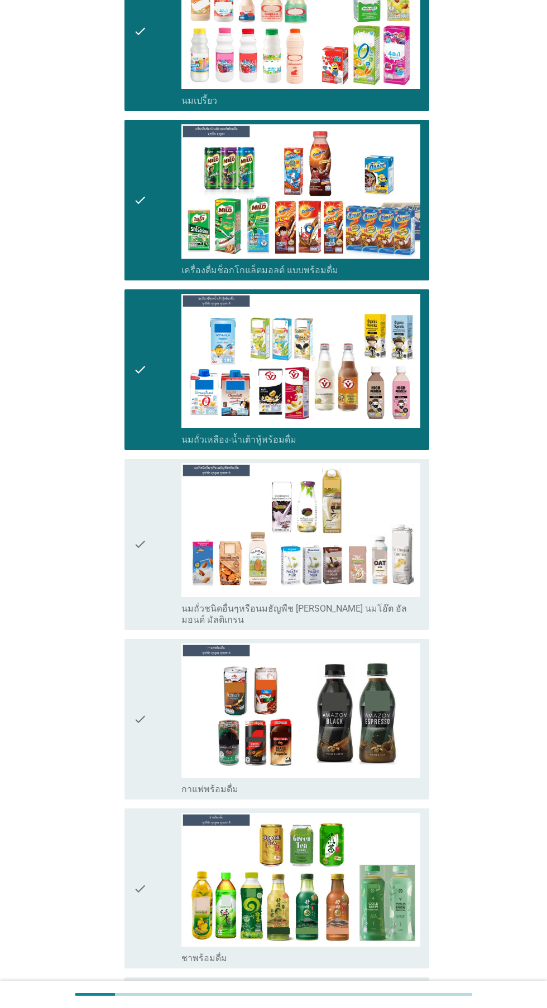
scroll to position [505, 0]
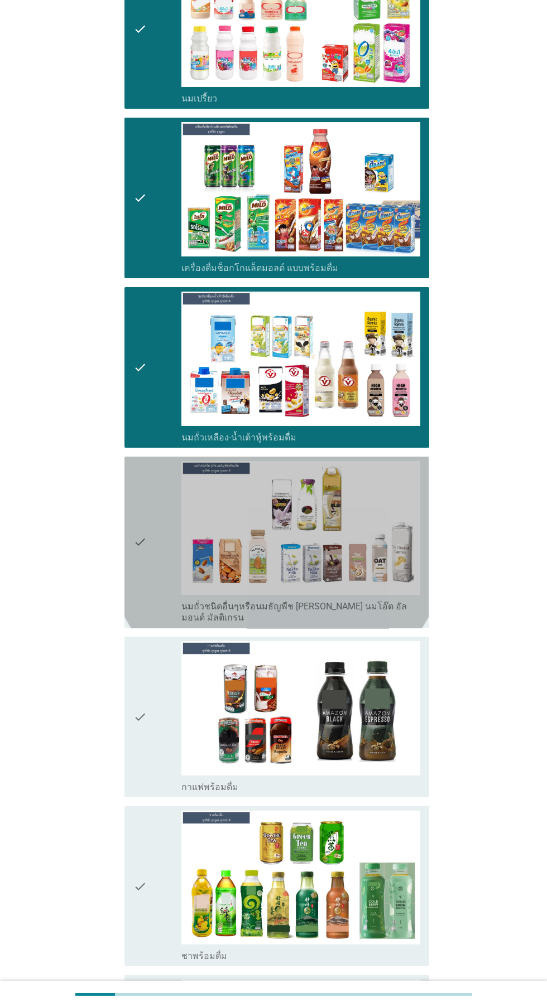
click at [159, 560] on div "check" at bounding box center [157, 542] width 48 height 163
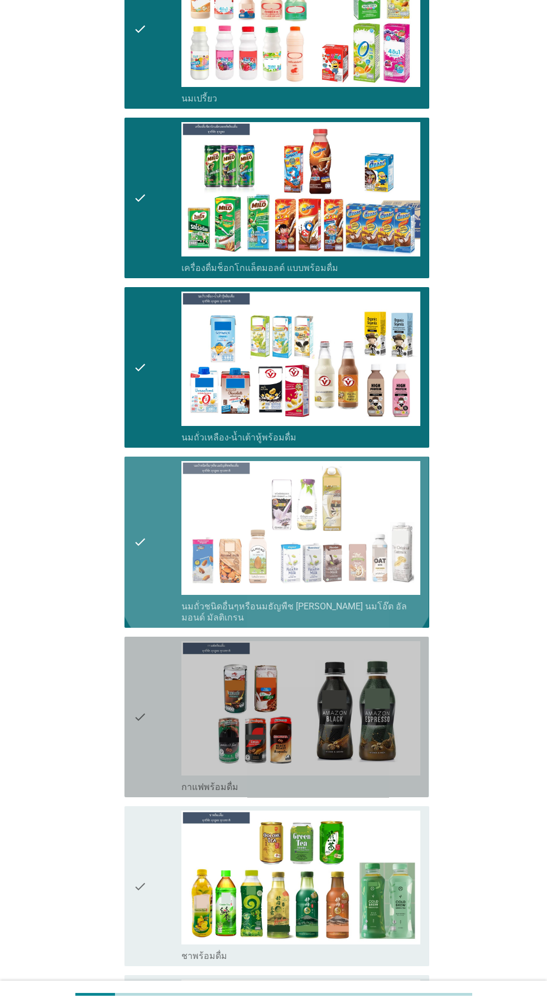
click at [148, 708] on div "check" at bounding box center [157, 717] width 48 height 152
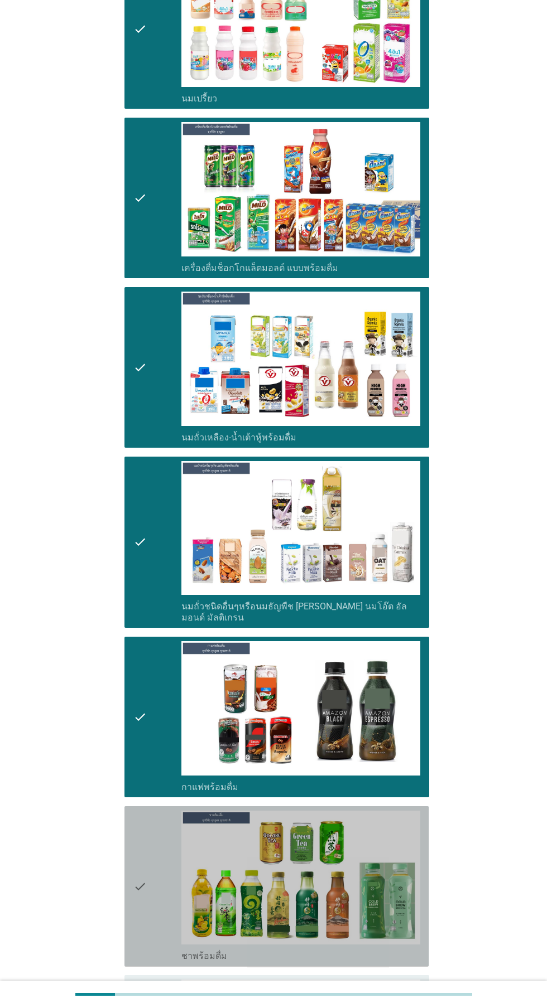
click at [134, 859] on icon "check" at bounding box center [139, 887] width 13 height 152
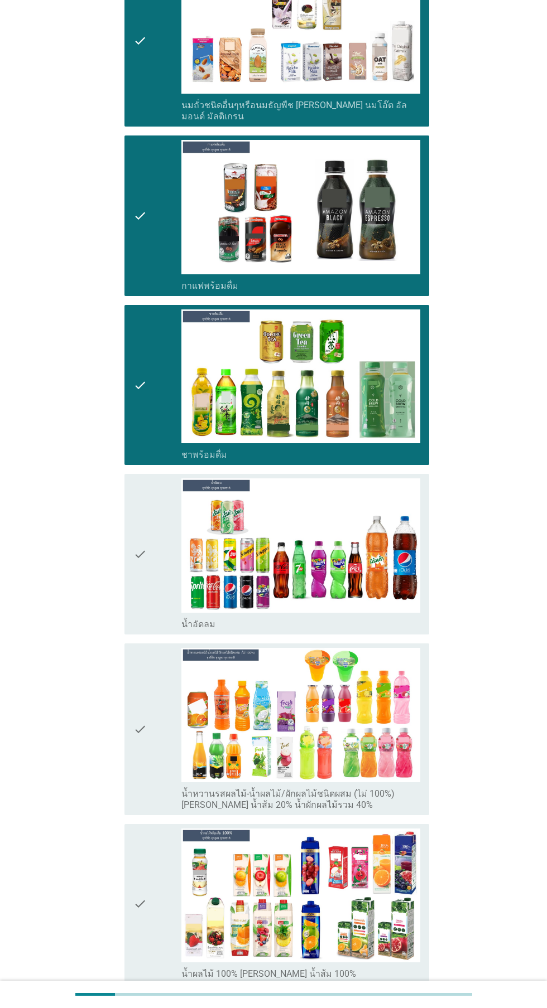
scroll to position [1008, 0]
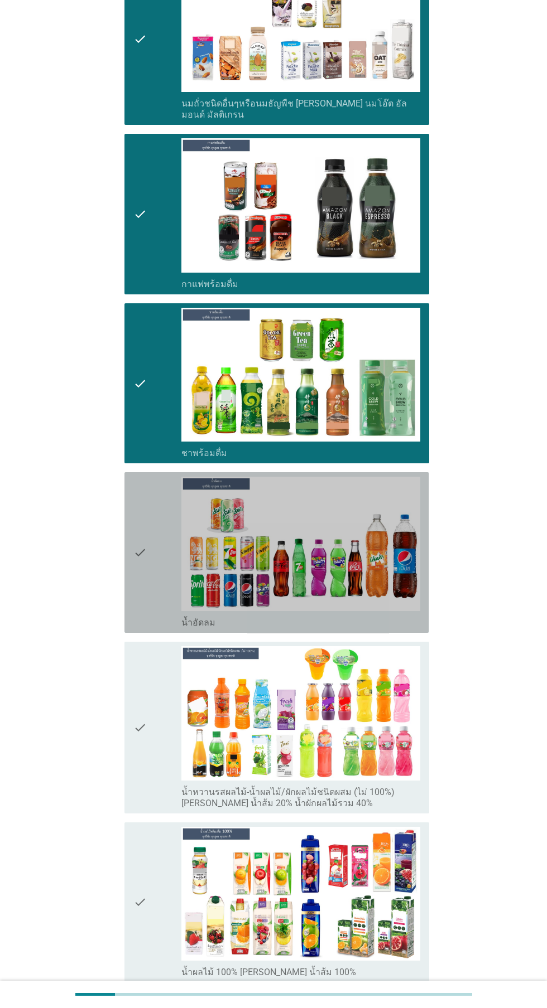
click at [161, 578] on div "check" at bounding box center [157, 553] width 48 height 152
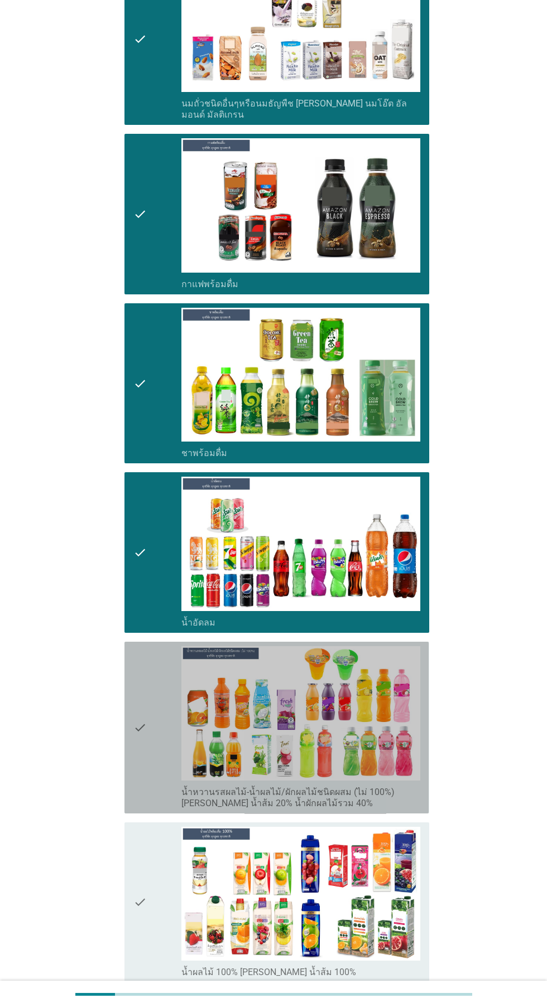
click at [141, 721] on icon "check" at bounding box center [139, 727] width 13 height 163
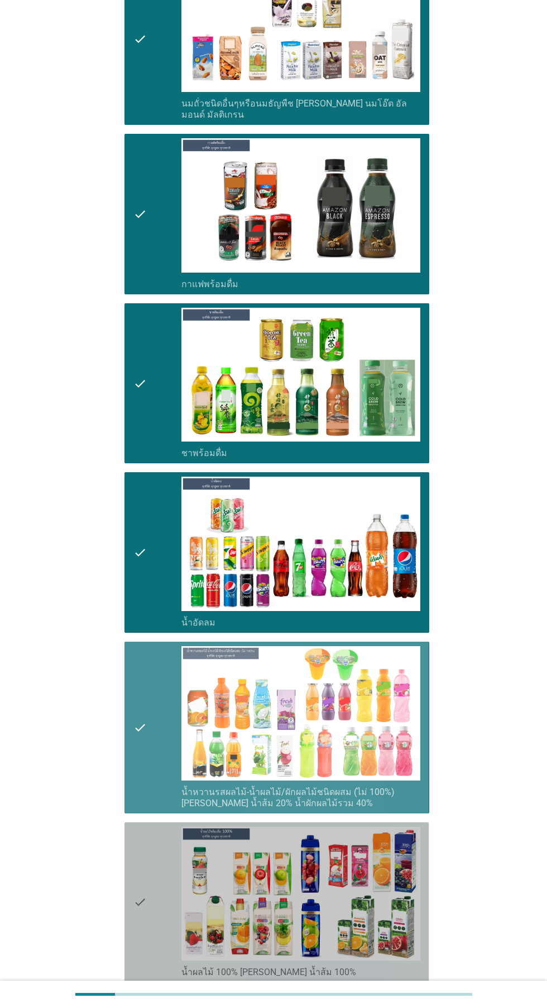
click at [140, 901] on icon "check" at bounding box center [139, 903] width 13 height 152
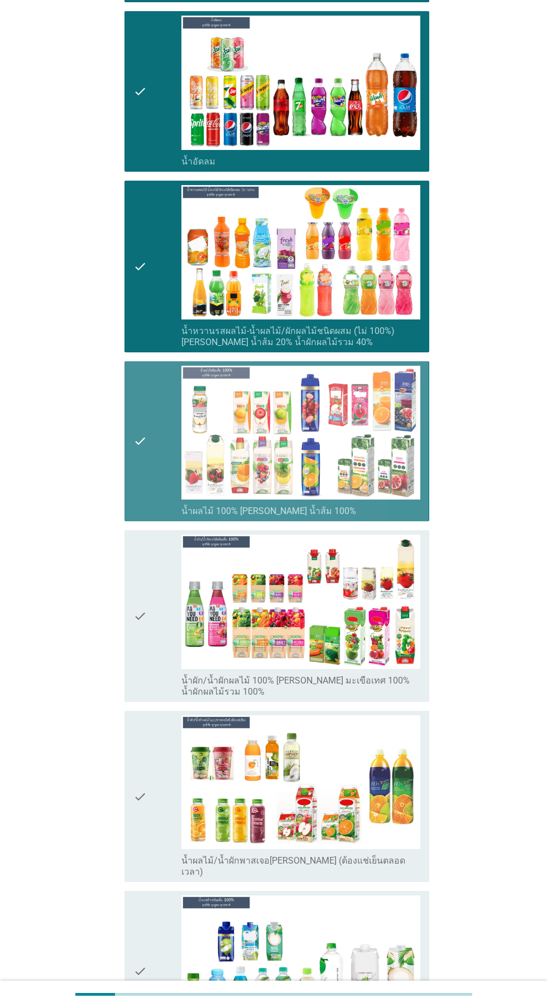
scroll to position [1469, 0]
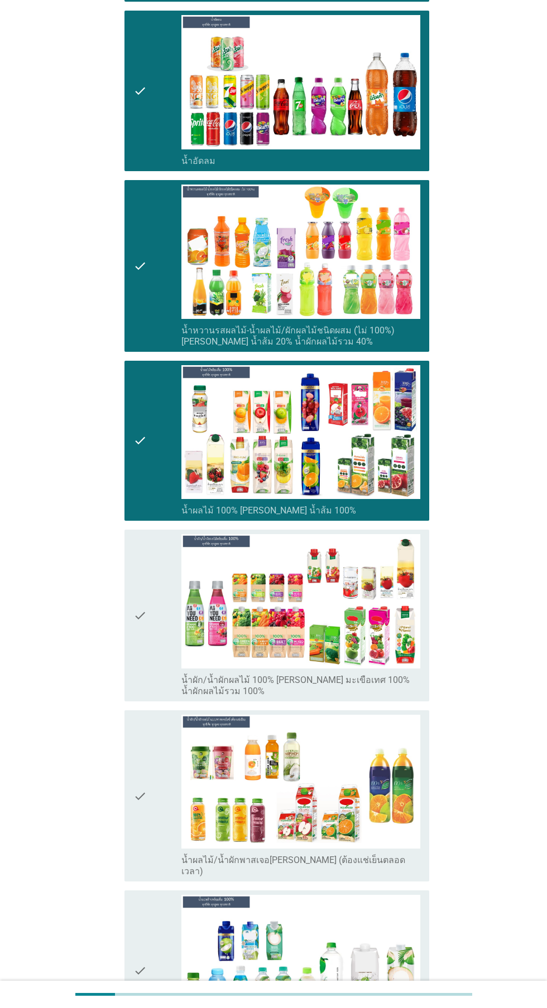
click at [158, 633] on div "check" at bounding box center [157, 615] width 48 height 163
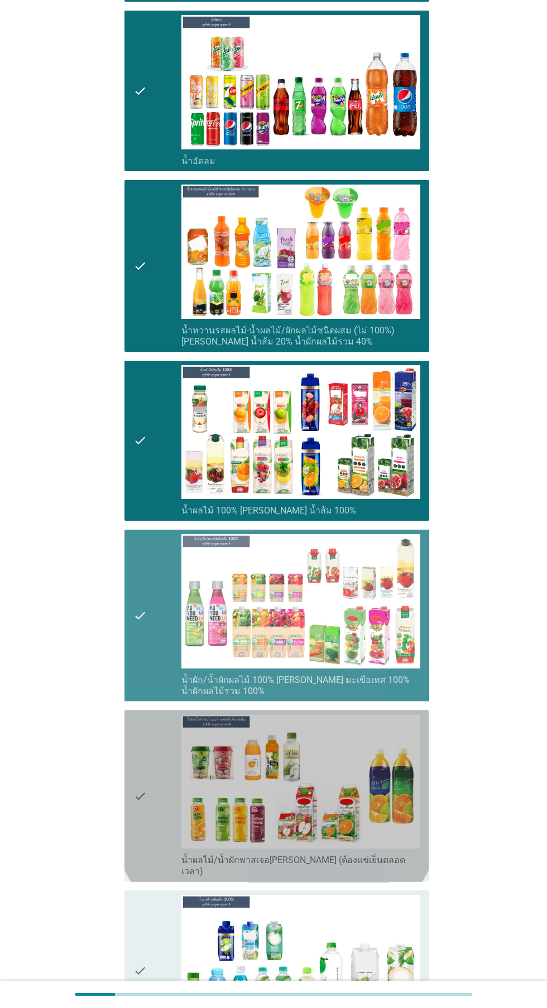
click at [143, 786] on icon "check" at bounding box center [139, 796] width 13 height 163
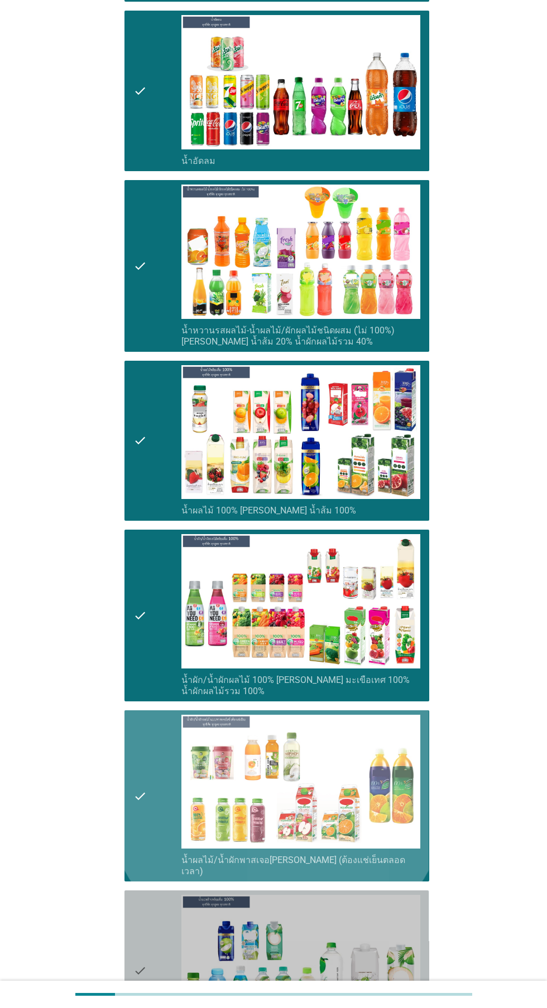
click at [142, 945] on icon "check" at bounding box center [139, 971] width 13 height 152
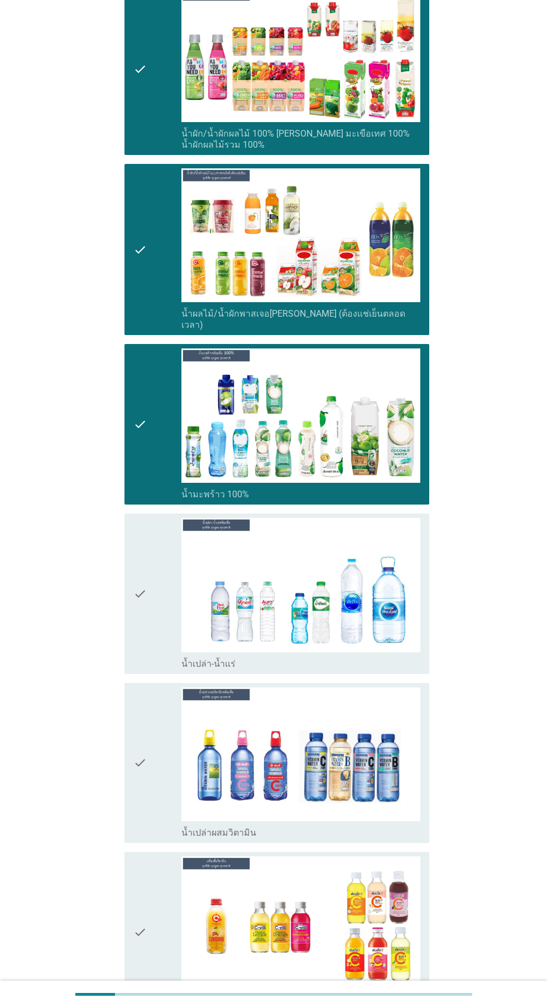
scroll to position [2019, 0]
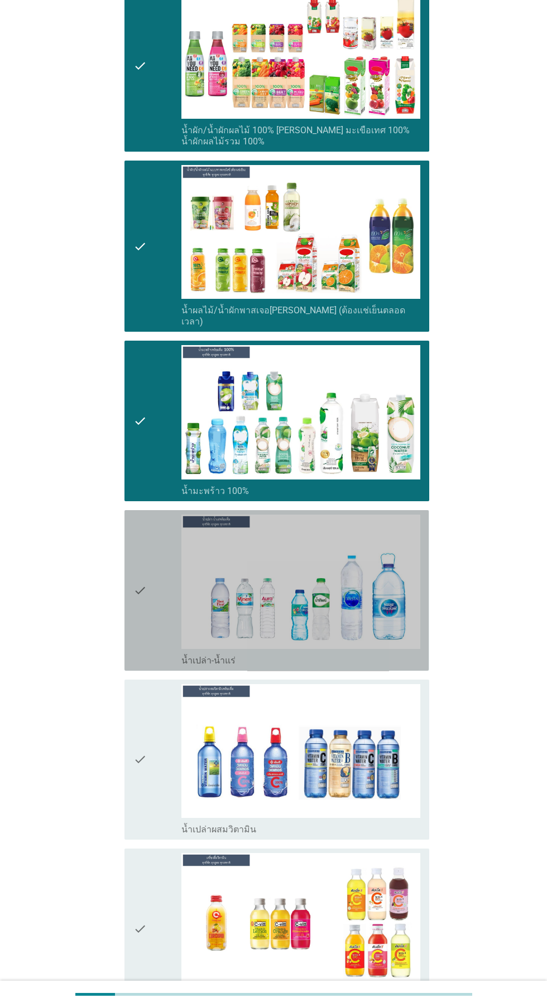
click at [144, 598] on icon "check" at bounding box center [139, 591] width 13 height 152
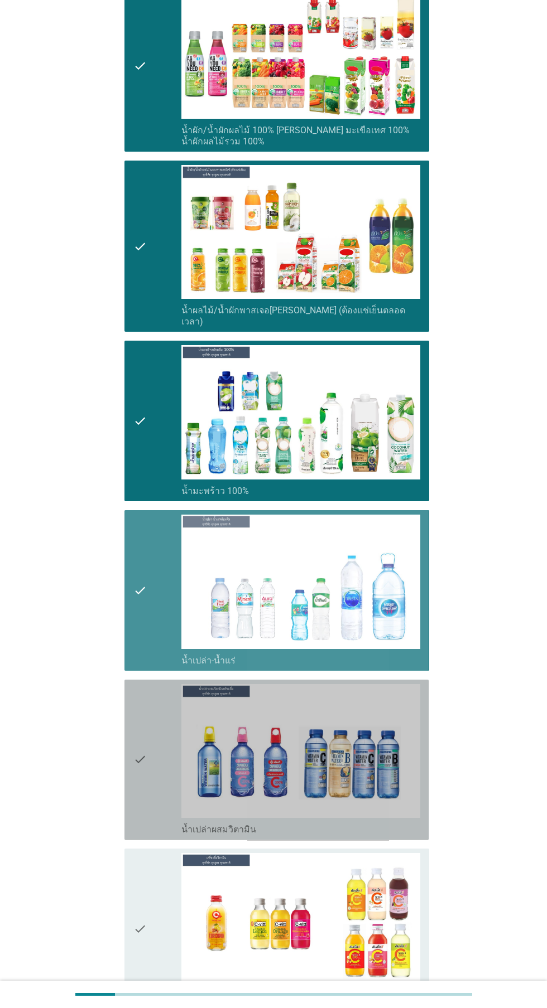
click at [154, 750] on div "check" at bounding box center [157, 760] width 48 height 152
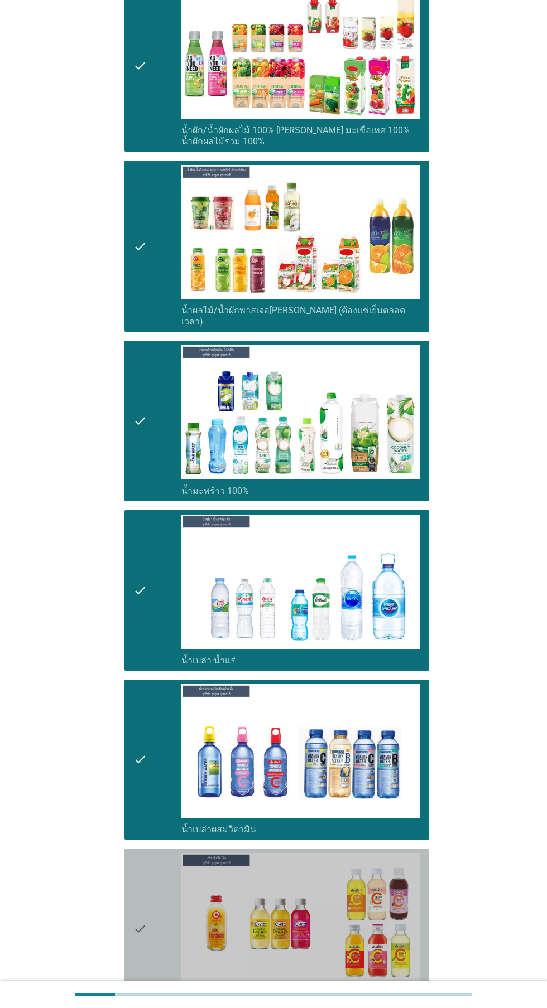
click at [150, 900] on div "check" at bounding box center [157, 929] width 48 height 152
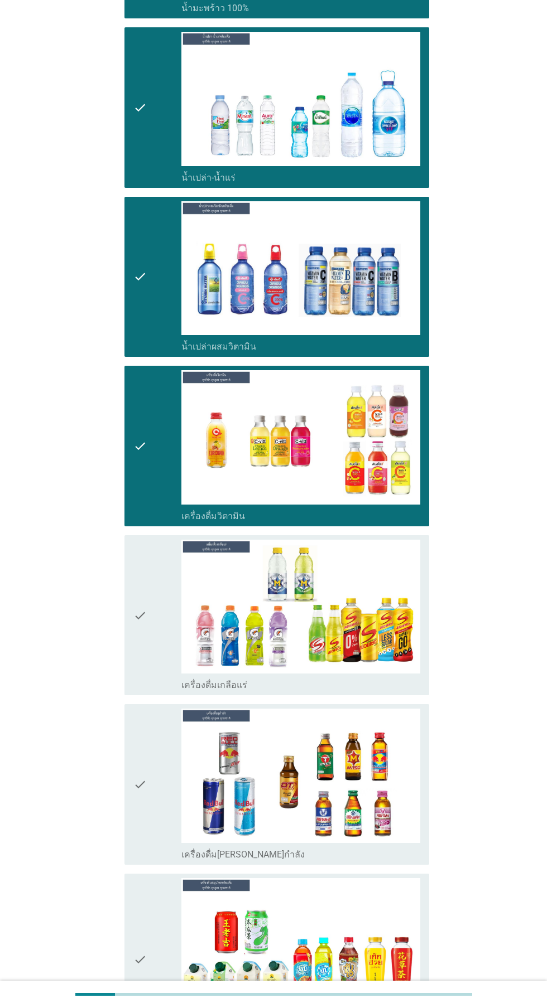
scroll to position [2503, 0]
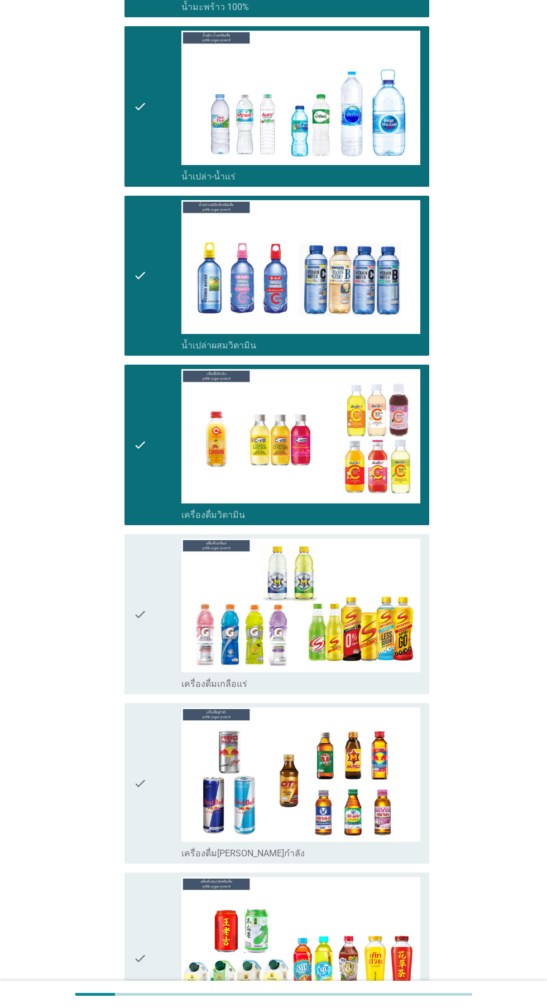
click at [139, 630] on icon "check" at bounding box center [139, 615] width 13 height 152
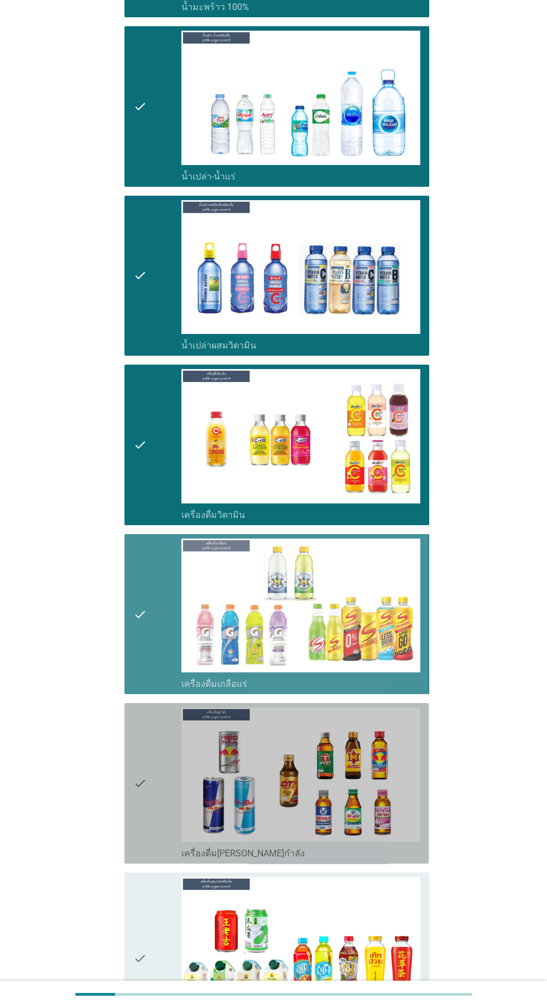
click at [146, 773] on icon "check" at bounding box center [139, 784] width 13 height 152
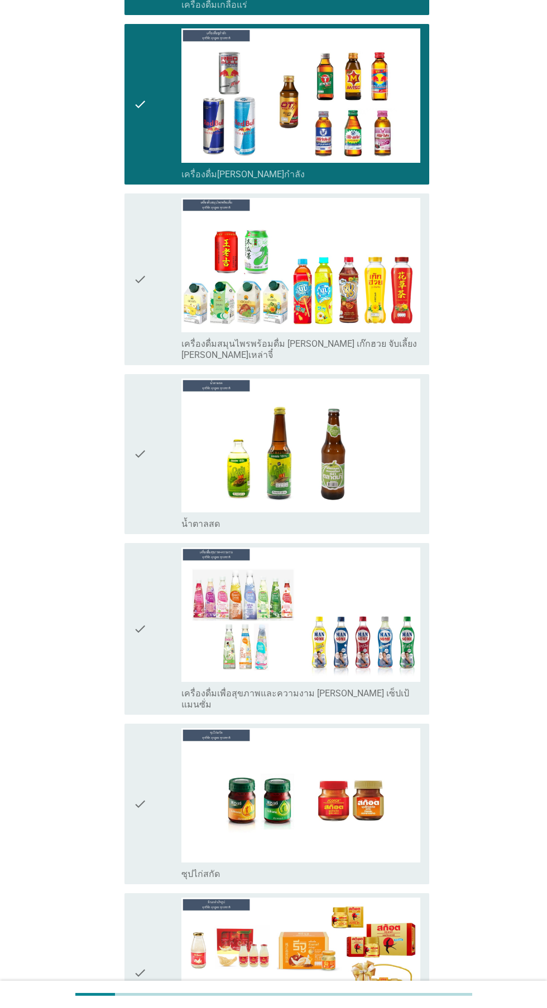
scroll to position [3224, 0]
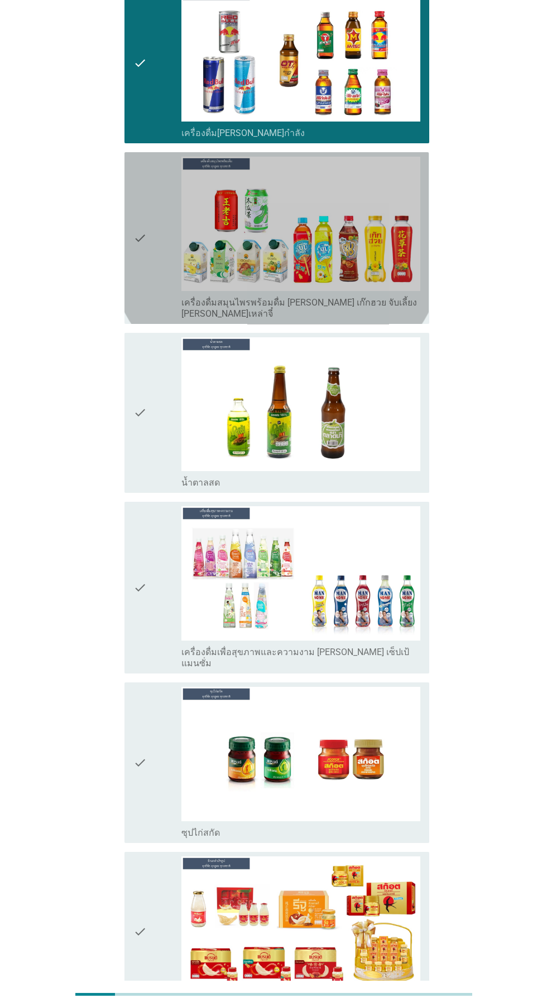
click at [146, 263] on icon "check" at bounding box center [139, 238] width 13 height 163
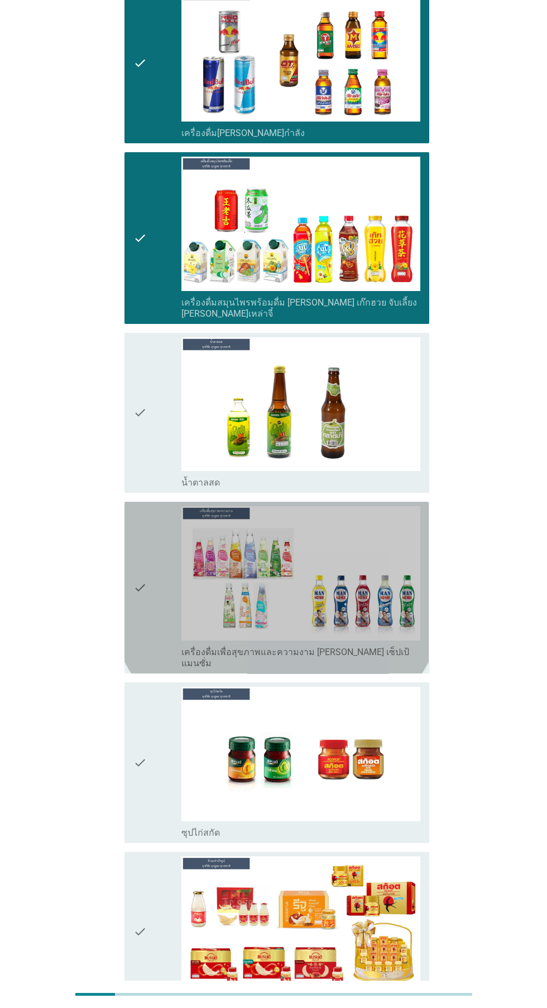
click at [134, 517] on icon "check" at bounding box center [139, 587] width 13 height 163
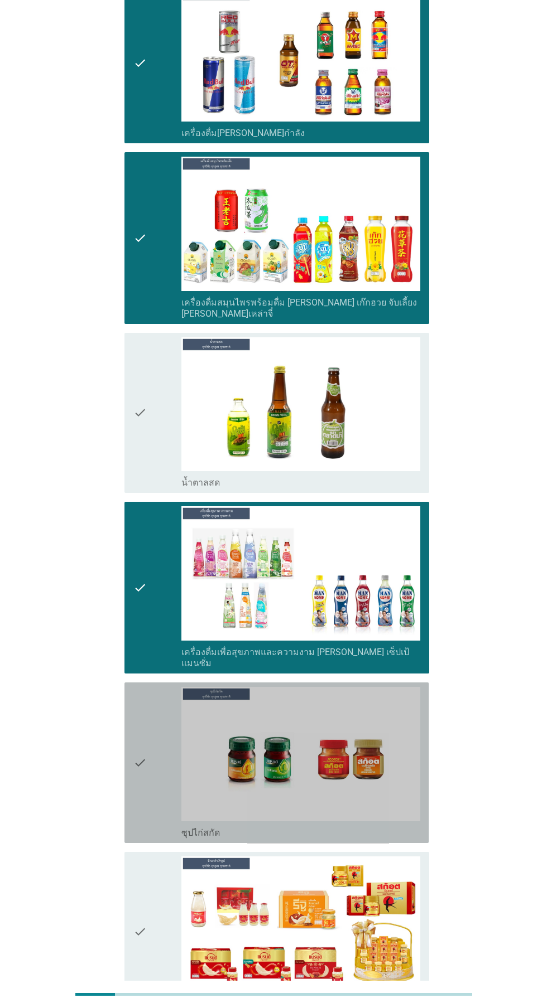
click at [155, 730] on div "check" at bounding box center [157, 763] width 48 height 152
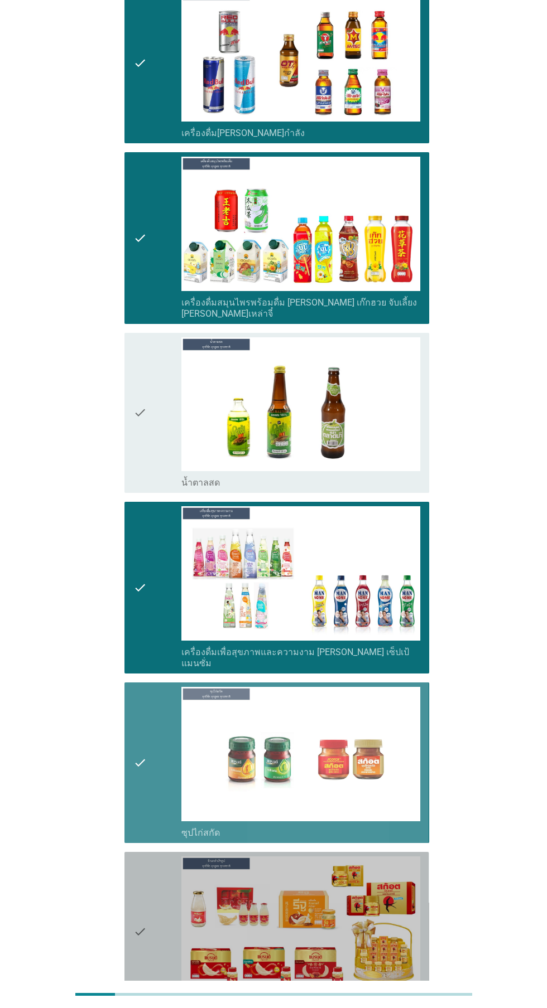
click at [140, 881] on icon "check" at bounding box center [139, 933] width 13 height 152
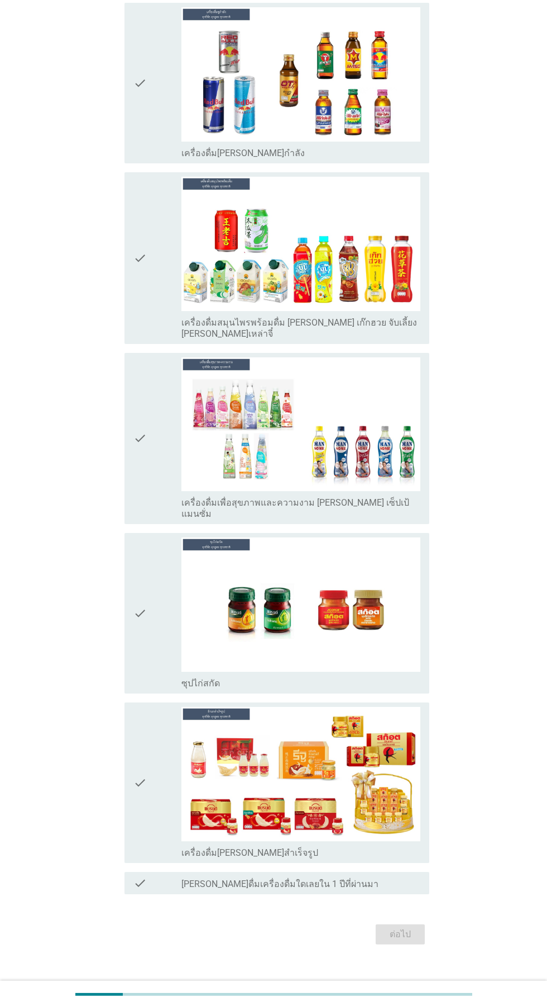
scroll to position [0, 0]
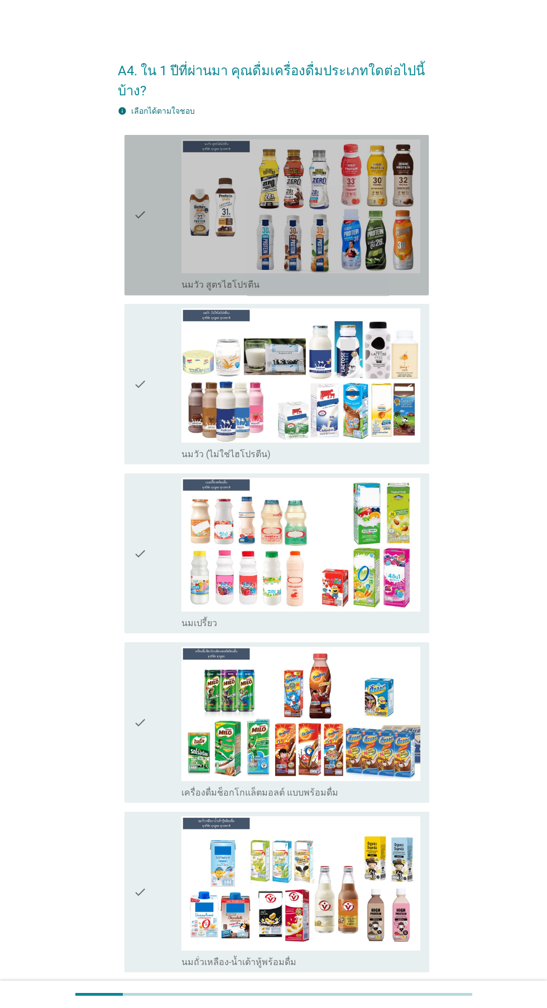
click at [138, 239] on icon "check" at bounding box center [139, 215] width 13 height 152
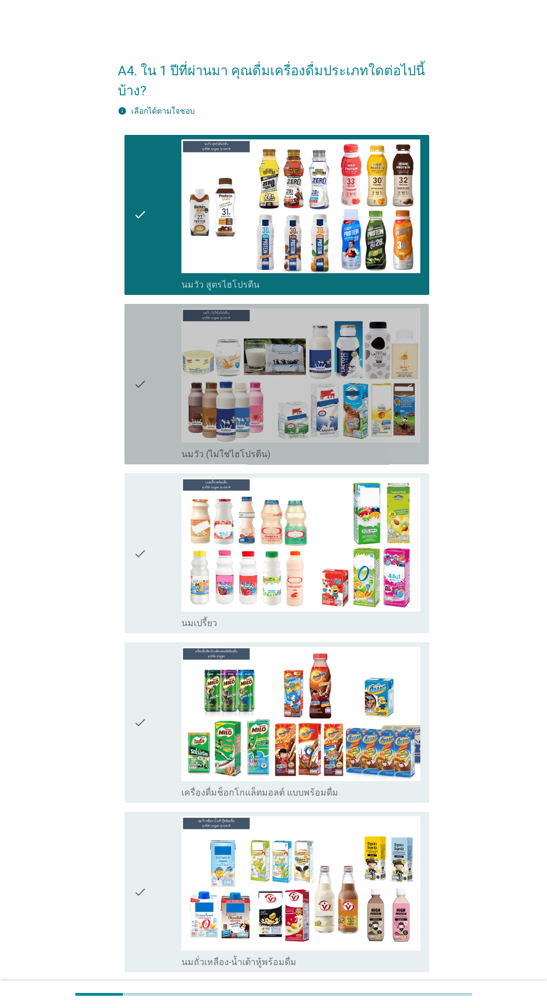
click at [149, 387] on div "check" at bounding box center [157, 384] width 48 height 152
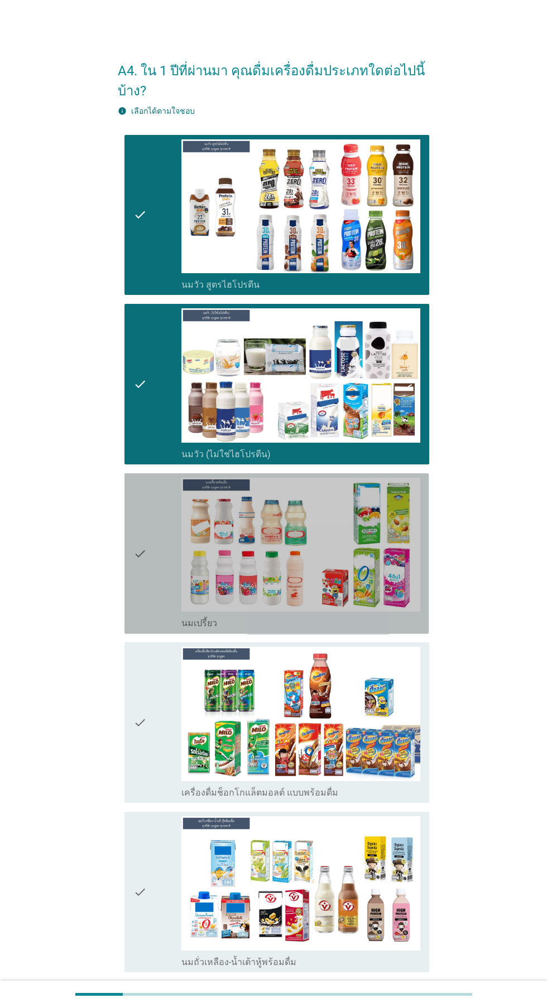
click at [144, 559] on icon "check" at bounding box center [139, 554] width 13 height 152
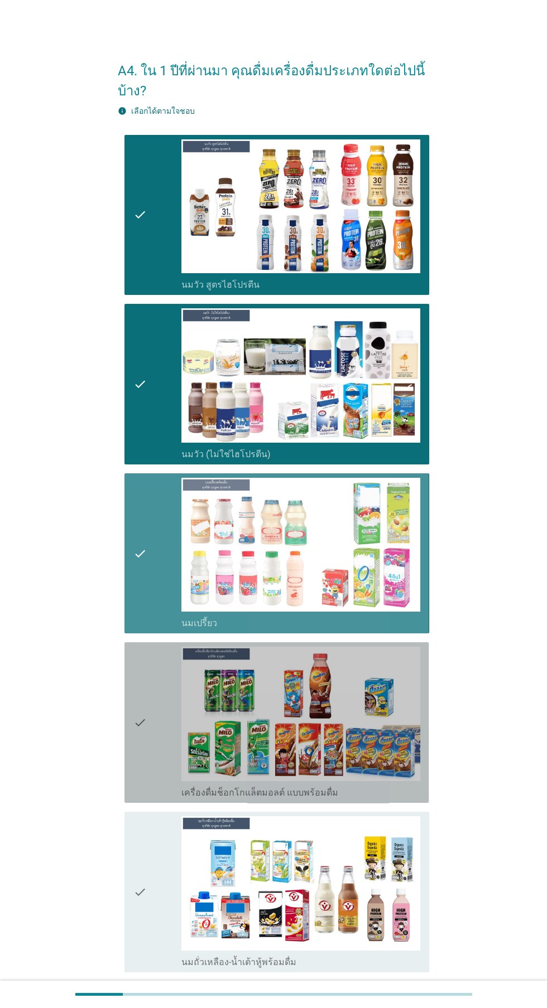
click at [139, 722] on icon "check" at bounding box center [139, 723] width 13 height 152
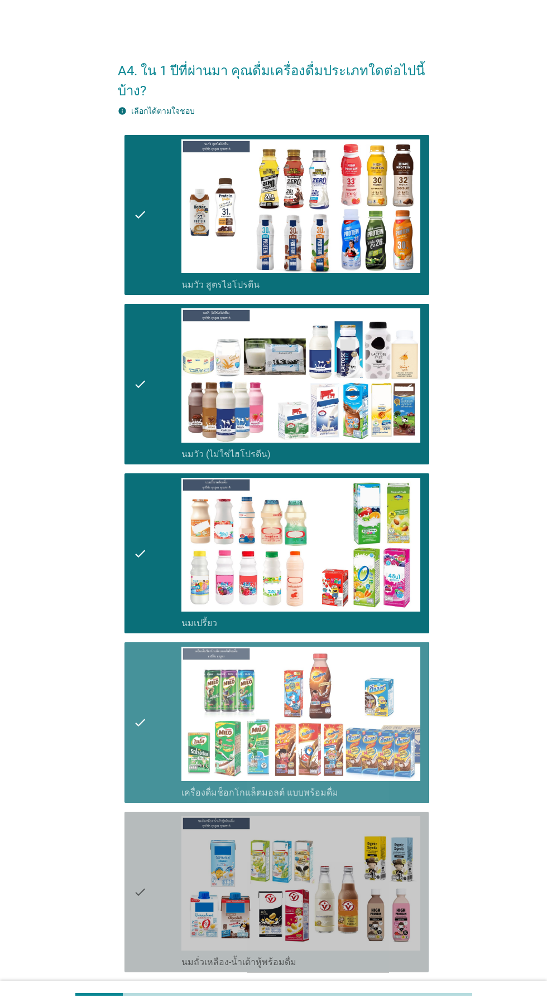
click at [136, 897] on icon "check" at bounding box center [139, 892] width 13 height 152
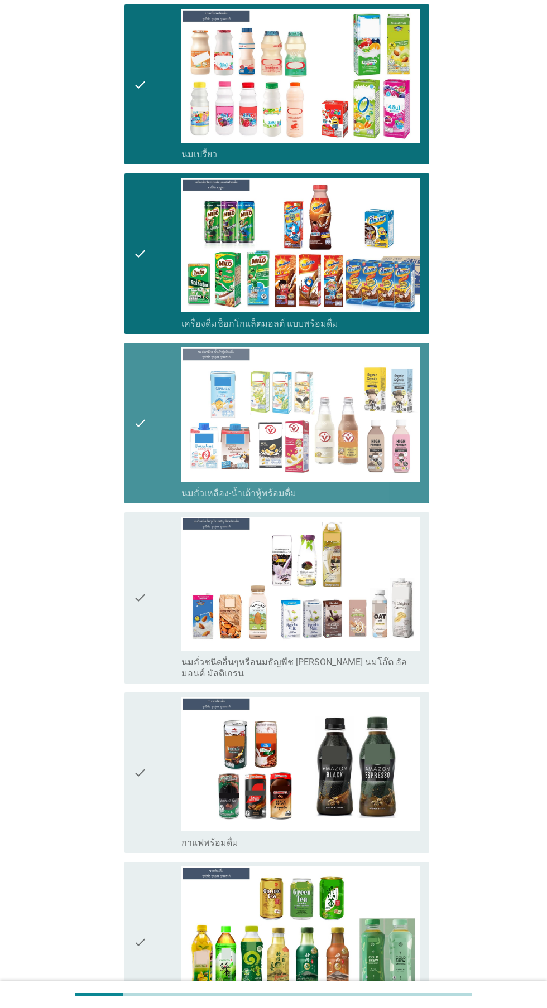
scroll to position [549, 0]
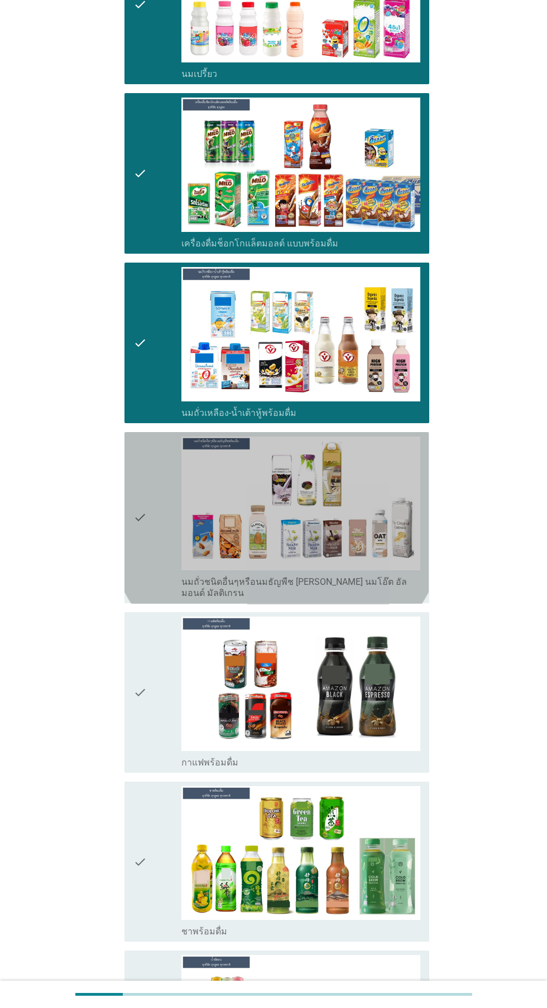
click at [181, 524] on img at bounding box center [300, 504] width 239 height 134
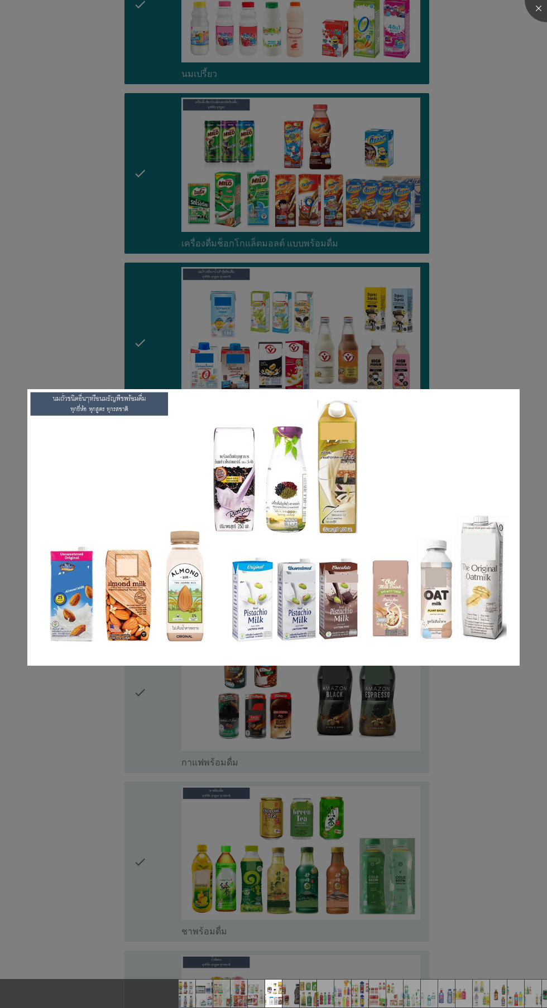
click at [77, 752] on div at bounding box center [273, 504] width 547 height 1008
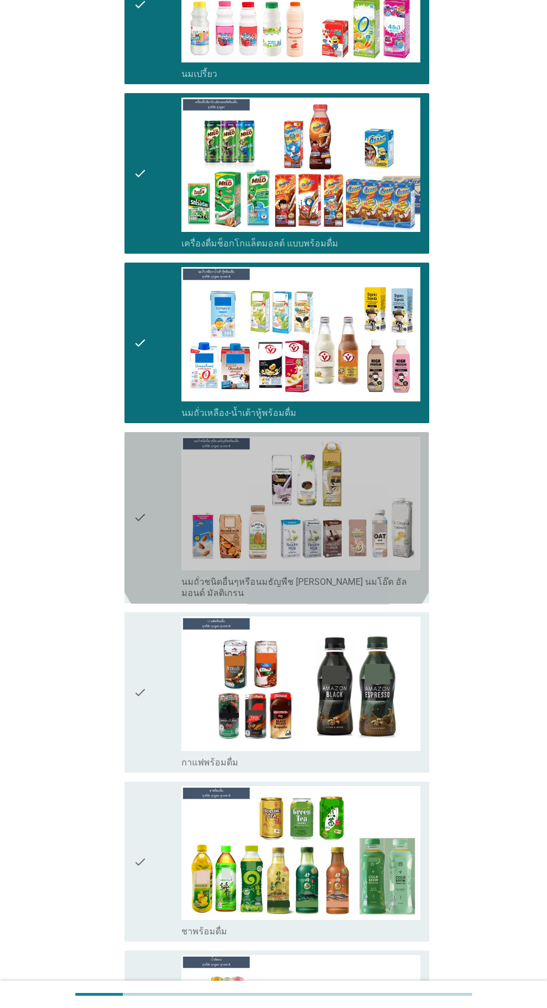
click at [143, 510] on icon "check" at bounding box center [139, 518] width 13 height 163
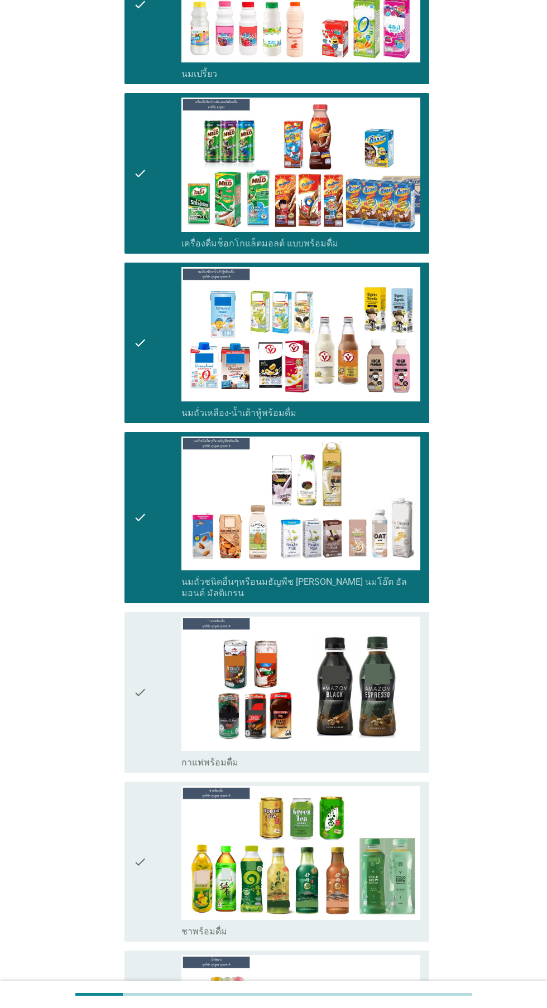
click at [149, 679] on div "check" at bounding box center [157, 693] width 48 height 152
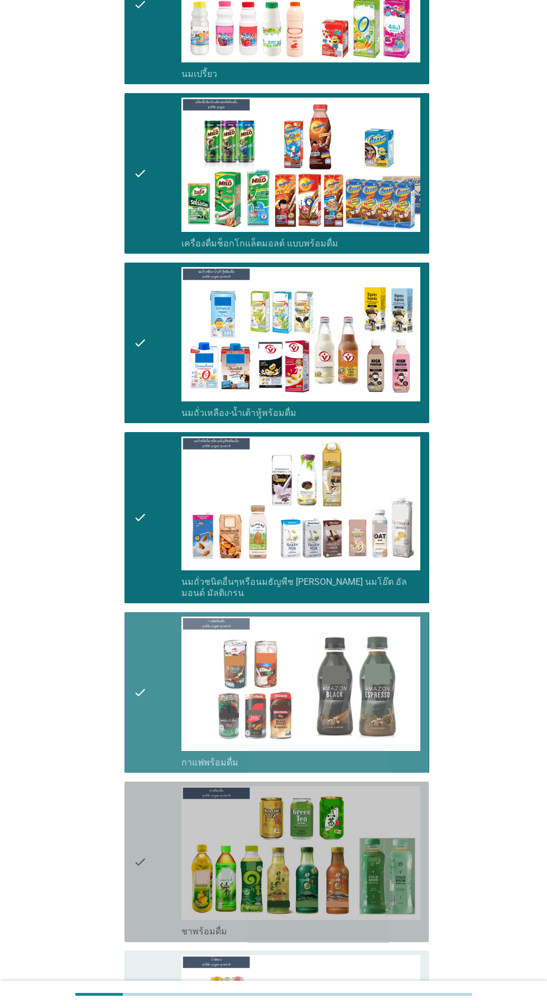
click at [163, 880] on div "check" at bounding box center [157, 862] width 48 height 152
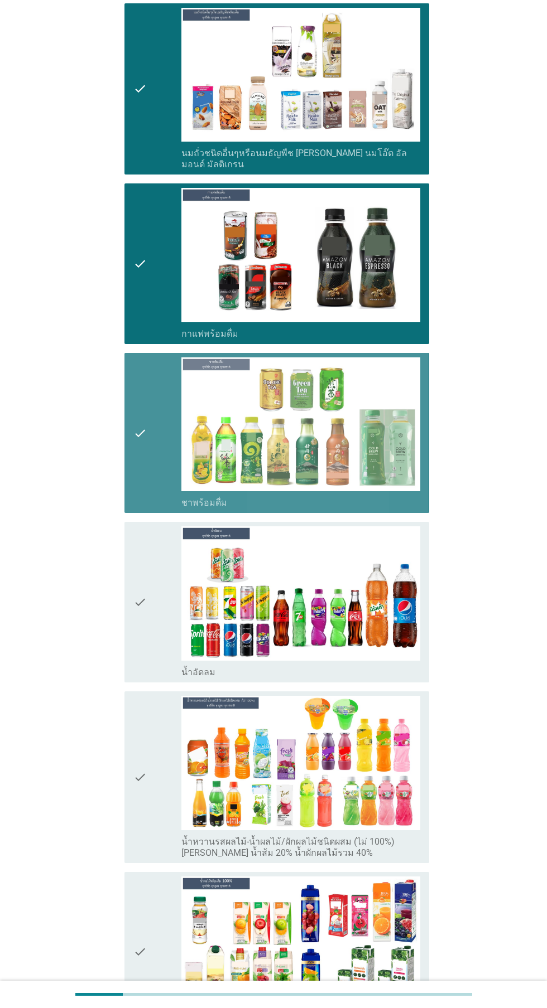
scroll to position [979, 0]
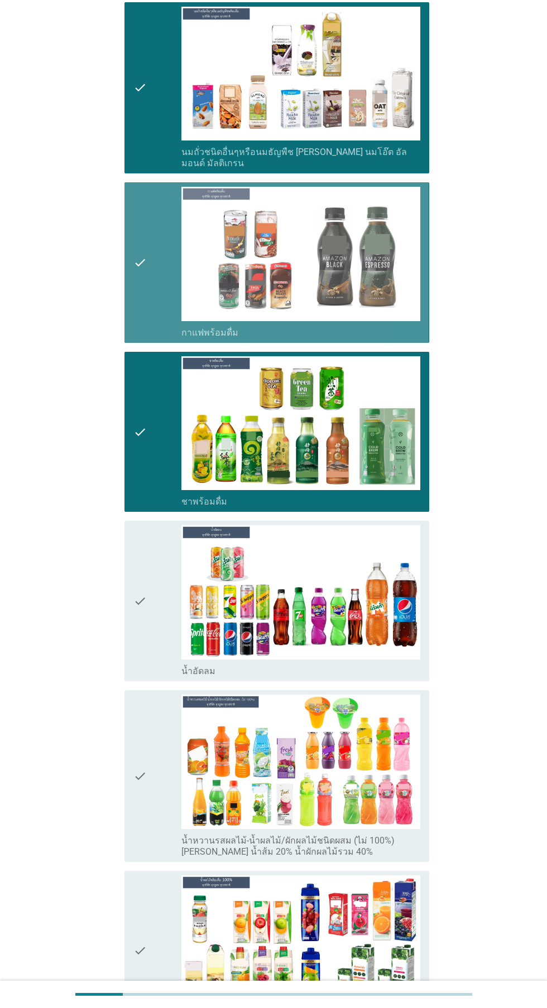
click at [147, 264] on div "check" at bounding box center [157, 263] width 48 height 152
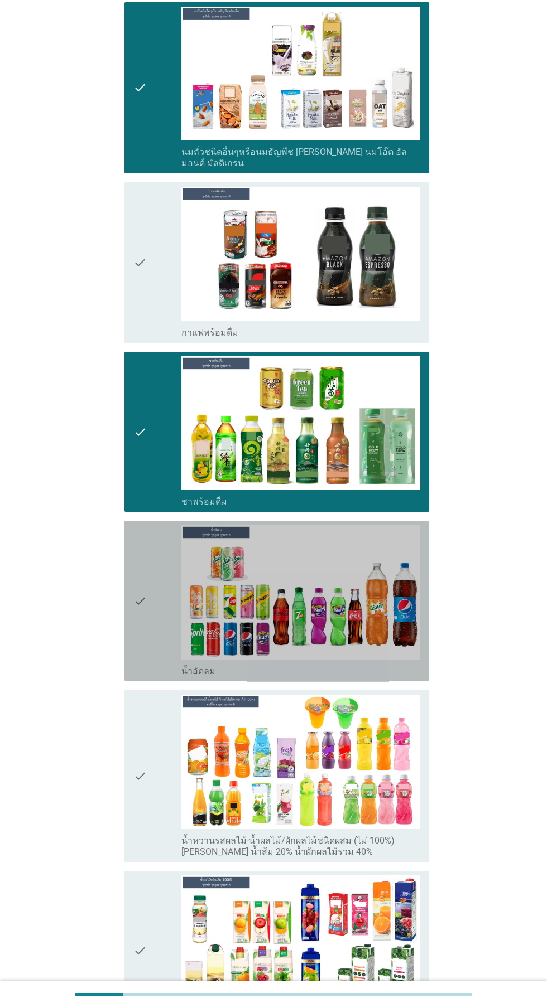
click at [159, 577] on div "check" at bounding box center [157, 601] width 48 height 152
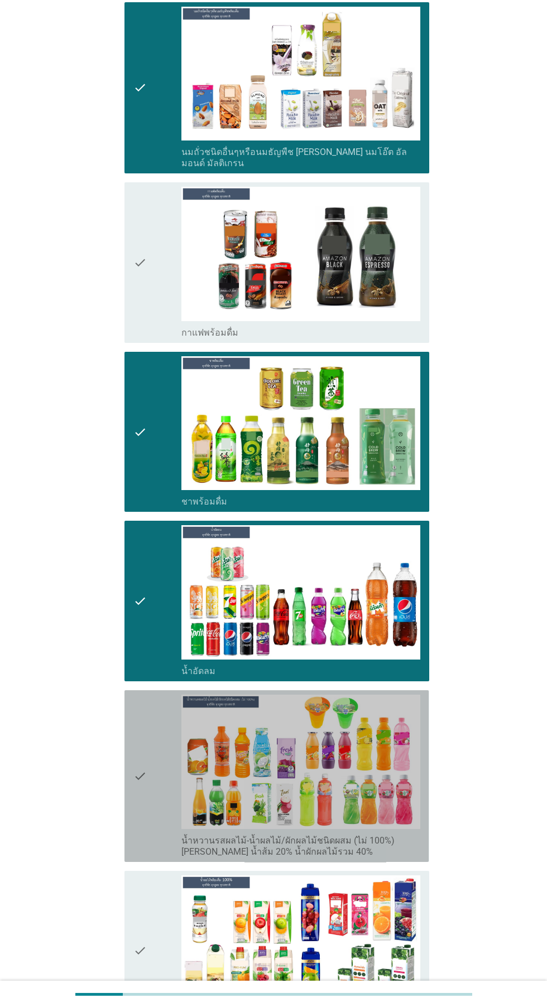
click at [144, 765] on icon "check" at bounding box center [139, 776] width 13 height 163
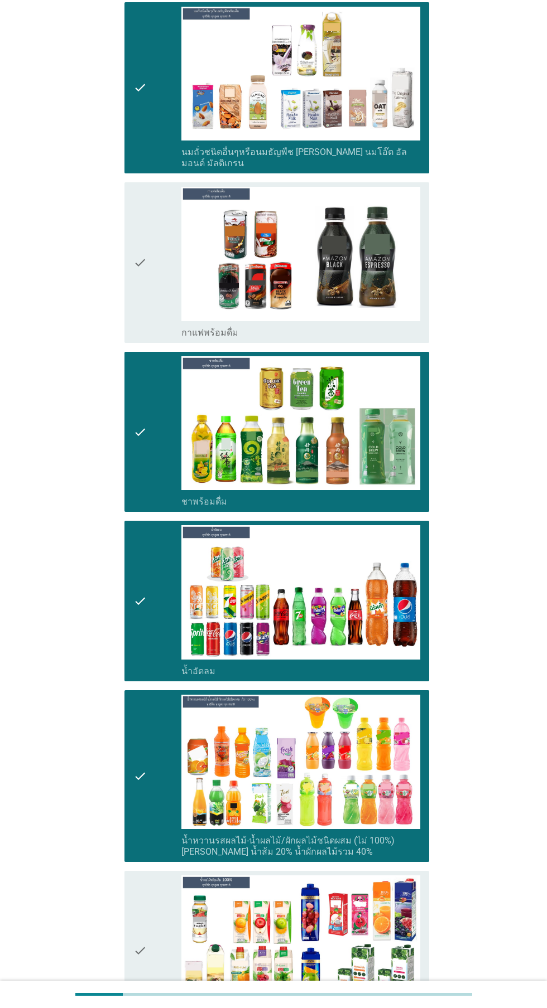
click at [137, 905] on icon "check" at bounding box center [139, 952] width 13 height 152
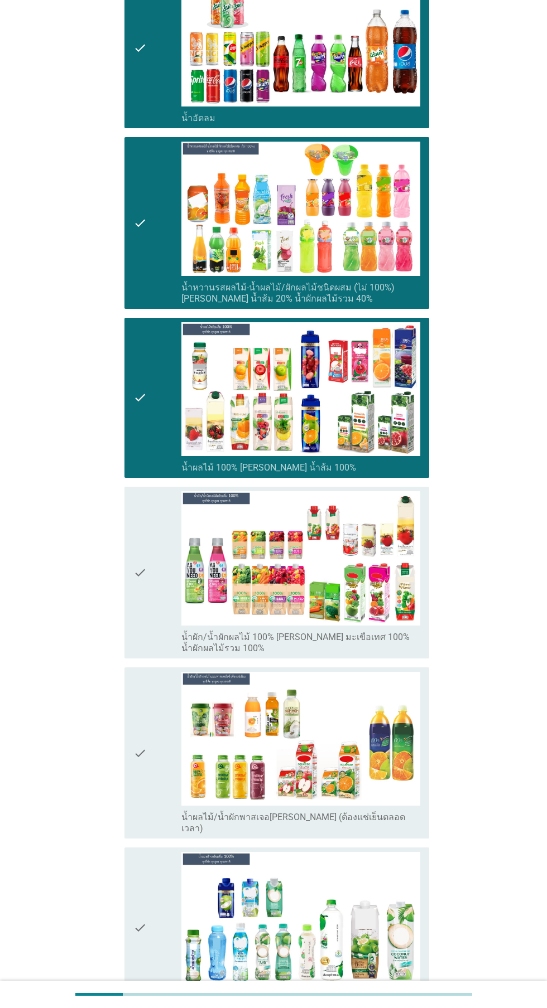
scroll to position [1534, 0]
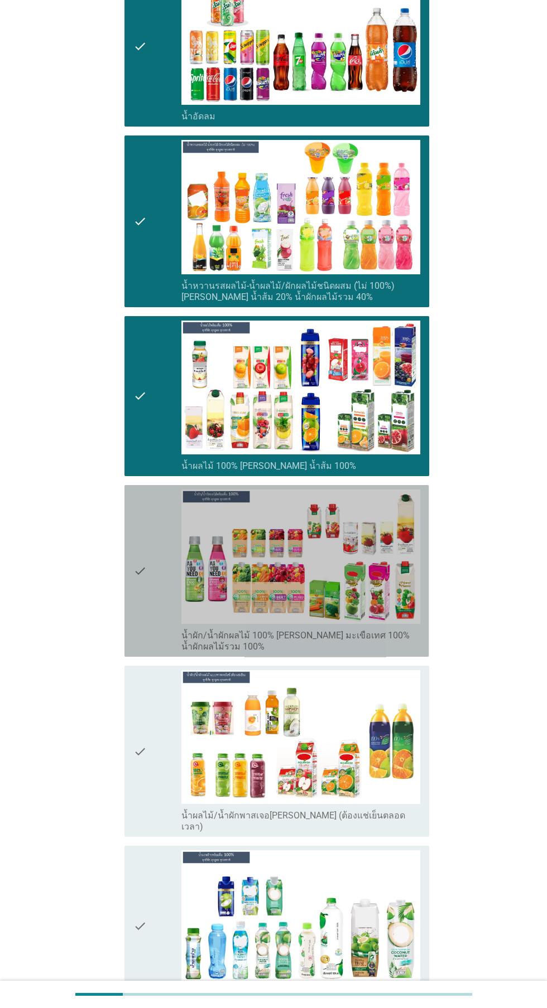
click at [141, 603] on icon "check" at bounding box center [139, 571] width 13 height 163
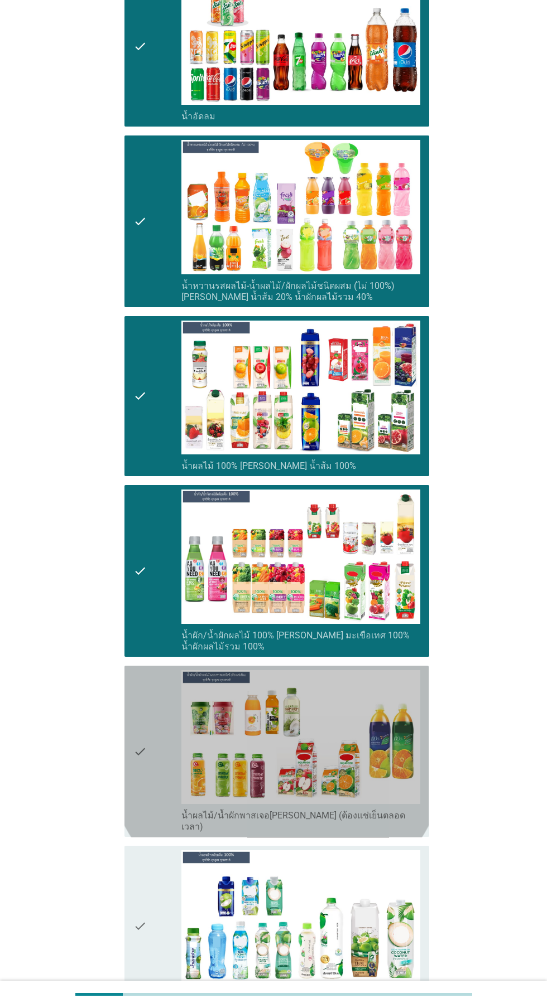
click at [153, 740] on div "check" at bounding box center [157, 751] width 48 height 163
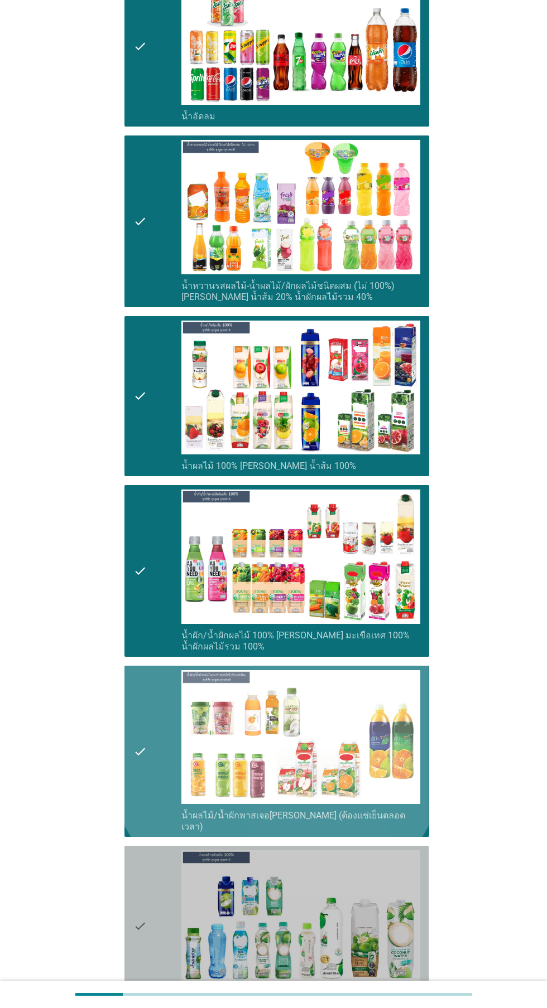
click at [156, 889] on div "check" at bounding box center [157, 926] width 48 height 152
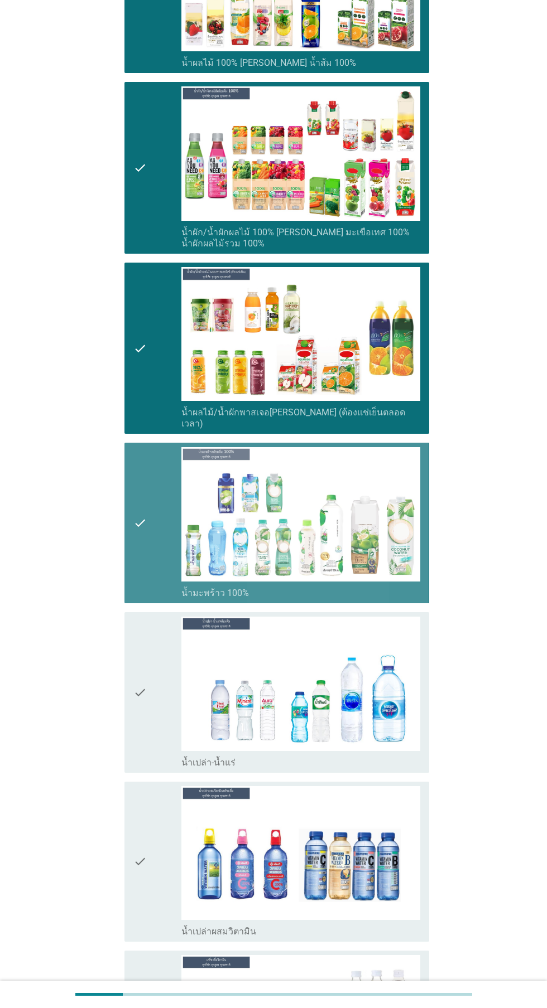
scroll to position [1993, 0]
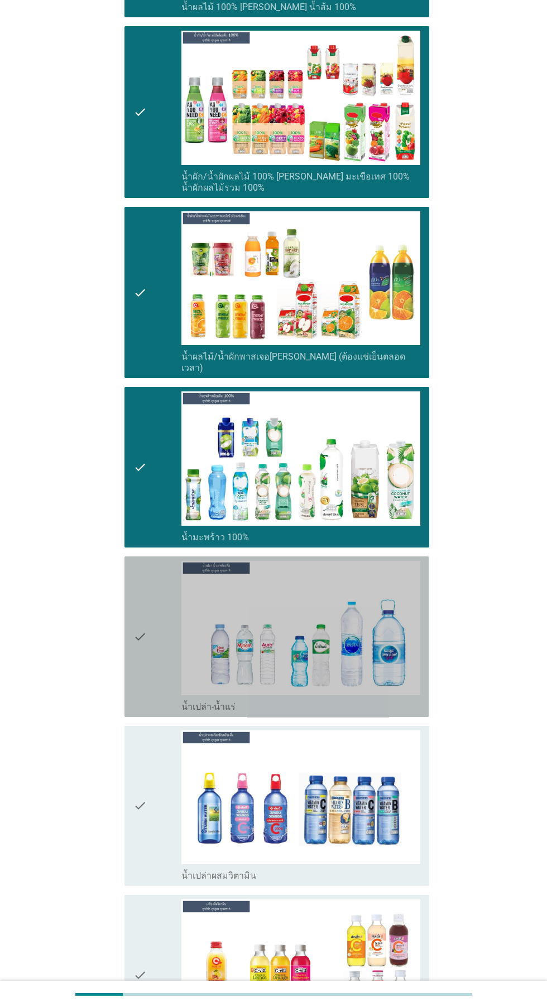
click at [184, 625] on img at bounding box center [300, 628] width 239 height 134
click at [0, 0] on div at bounding box center [0, 0] width 0 height 0
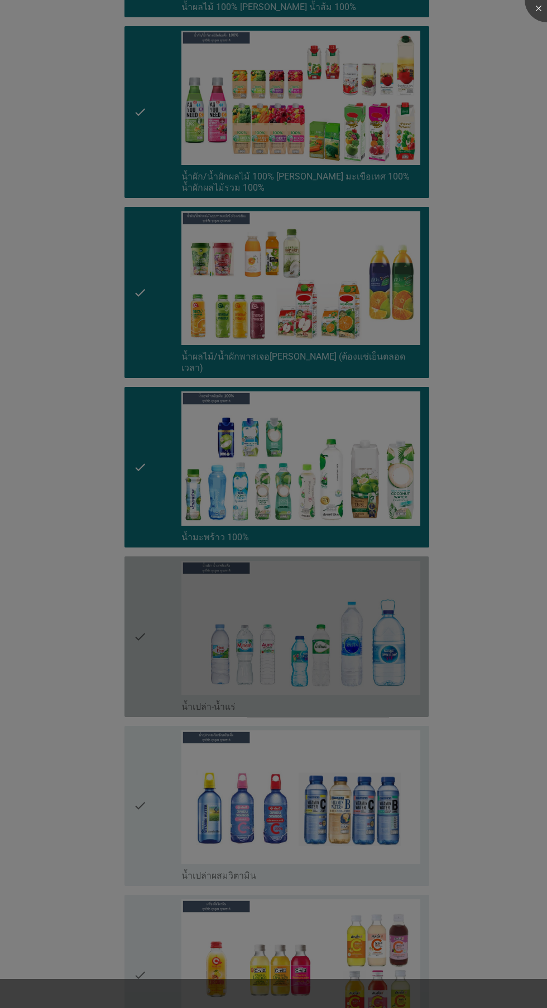
click at [141, 953] on div at bounding box center [273, 504] width 547 height 1008
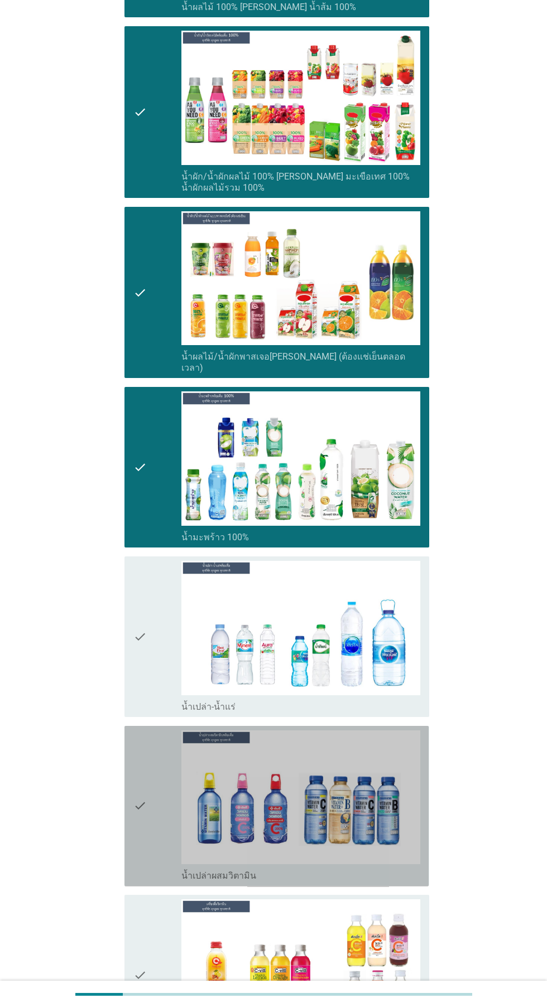
click at [146, 776] on icon "check" at bounding box center [139, 807] width 13 height 152
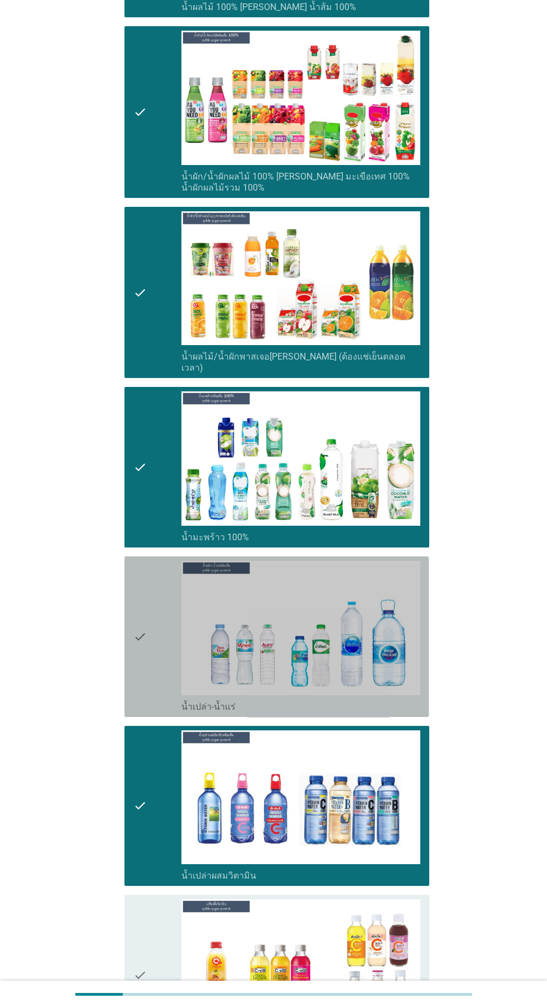
click at [130, 602] on div "check check_box_outline_blank น้ำเปล่า-น้ำแร่" at bounding box center [276, 637] width 304 height 161
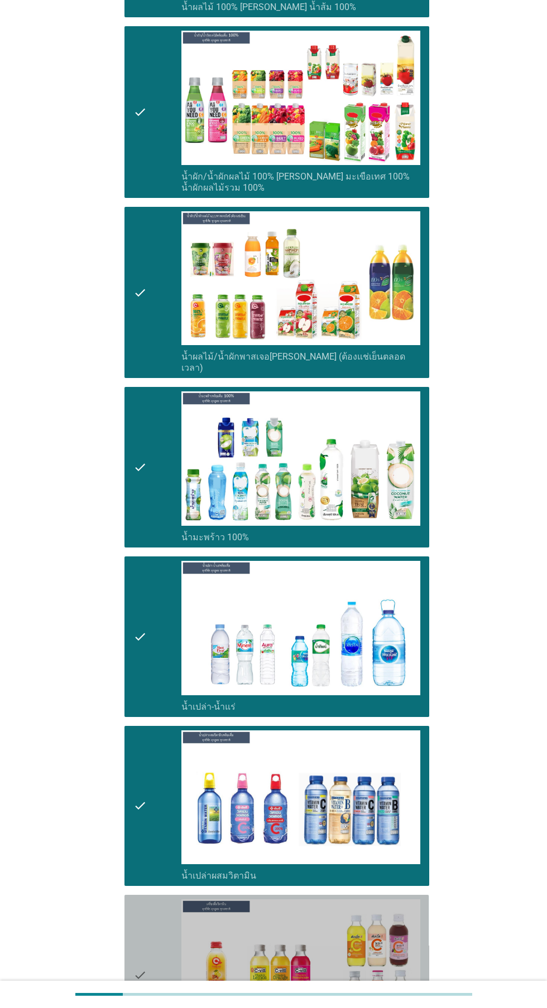
click at [126, 953] on div "check check_box_outline_blank เครื่องดื่มวิตามิน" at bounding box center [276, 975] width 304 height 161
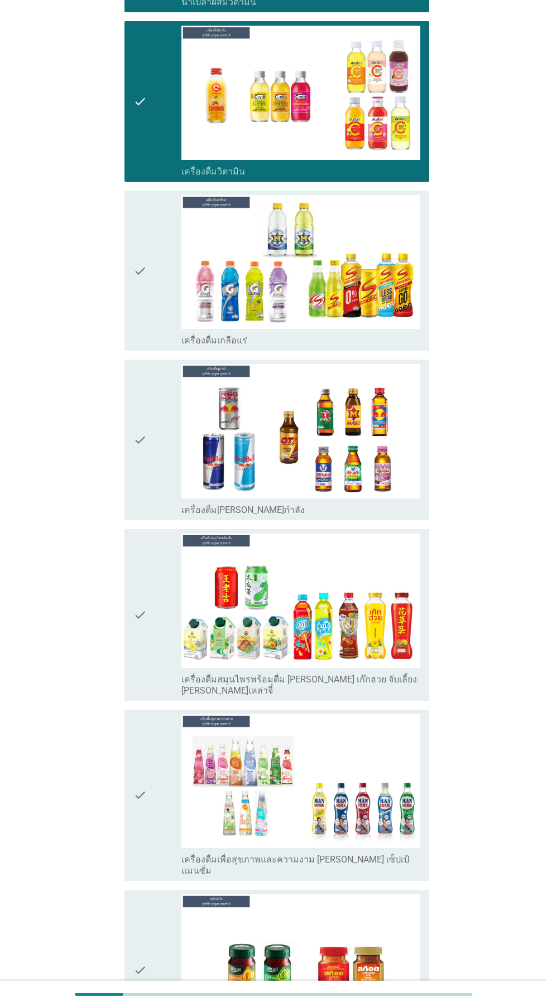
scroll to position [2870, 0]
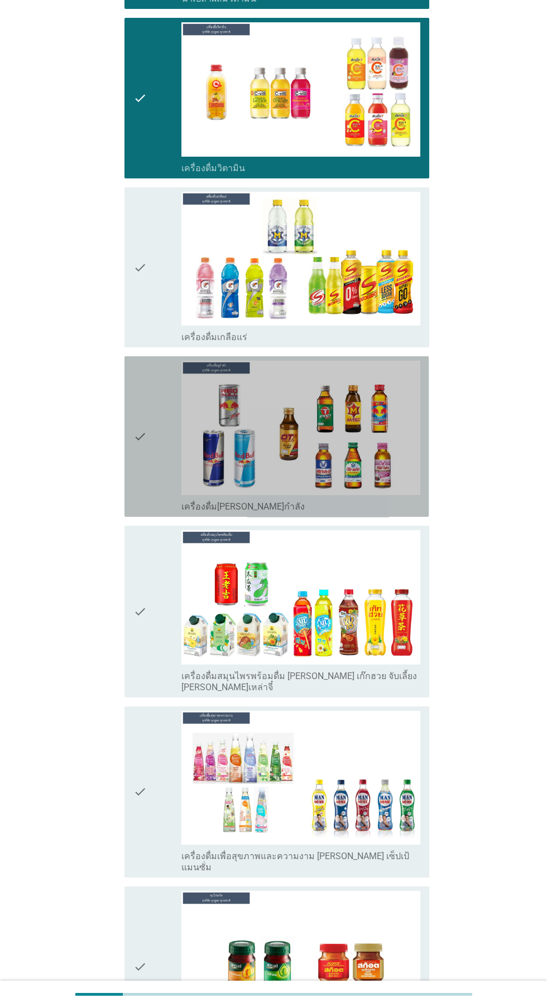
click at [143, 402] on icon "check" at bounding box center [139, 437] width 13 height 152
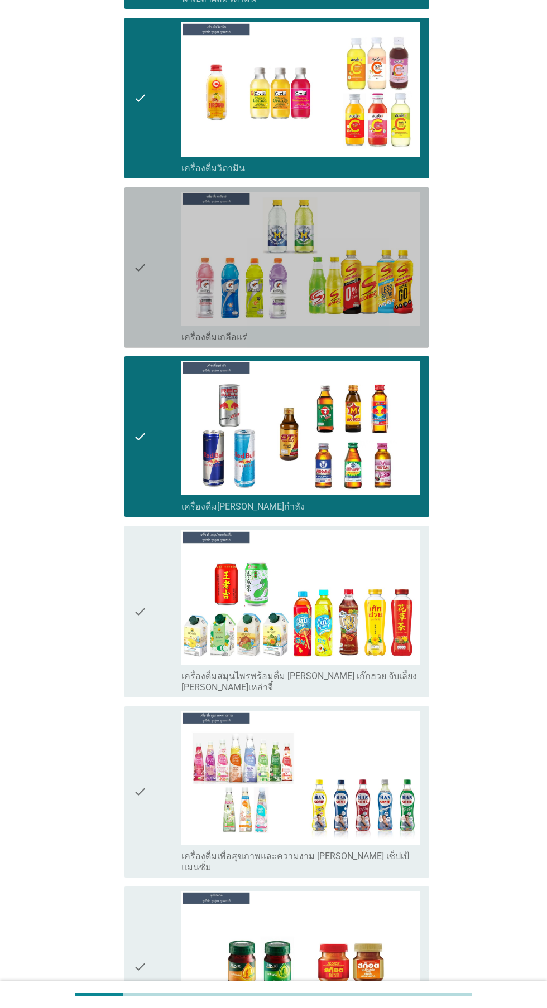
click at [139, 250] on icon "check" at bounding box center [139, 268] width 13 height 152
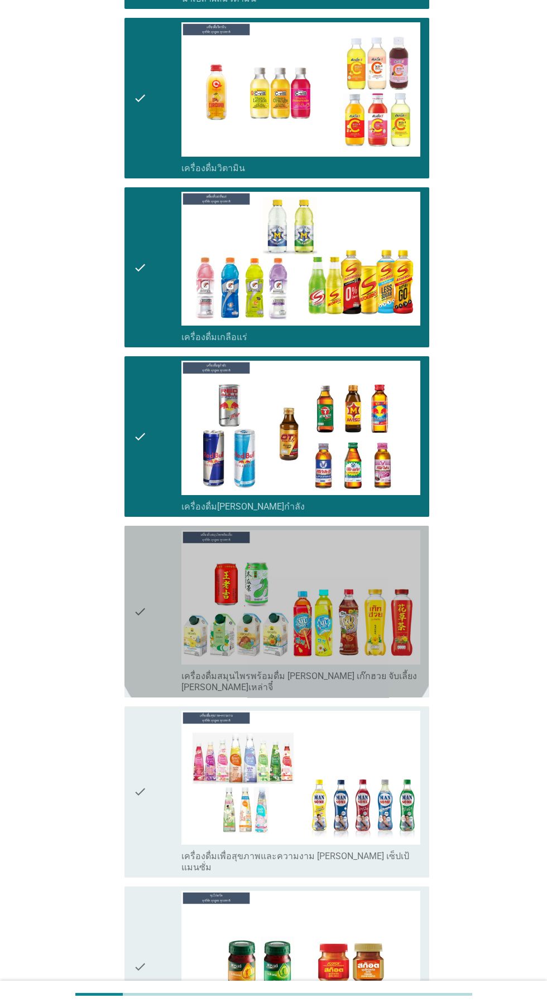
click at [140, 580] on icon "check" at bounding box center [139, 611] width 13 height 163
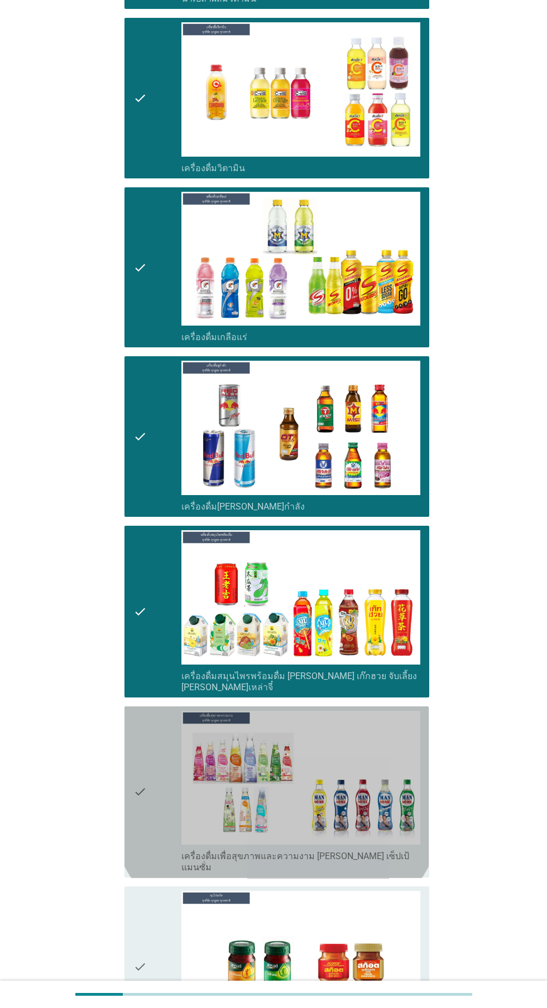
click at [144, 743] on icon "check" at bounding box center [139, 792] width 13 height 163
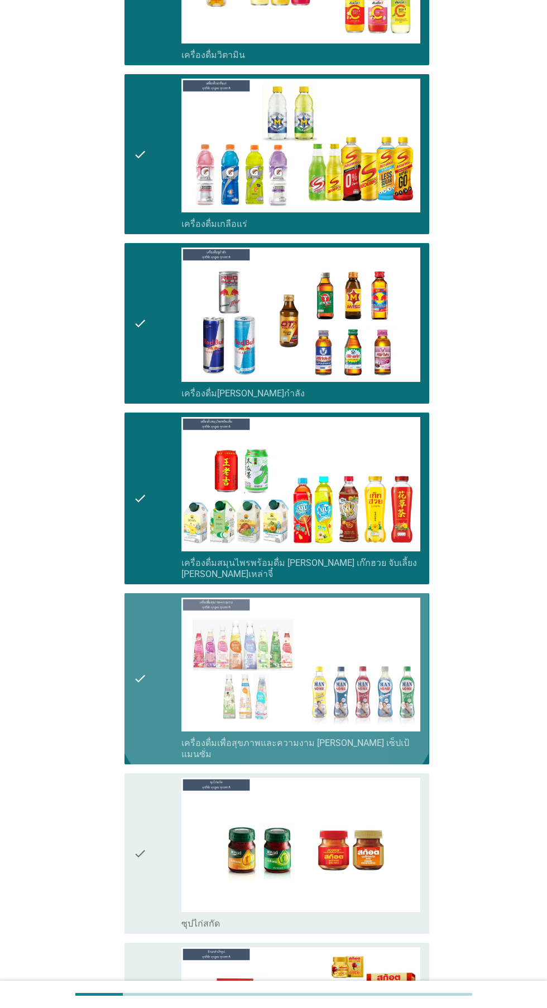
scroll to position [3106, 0]
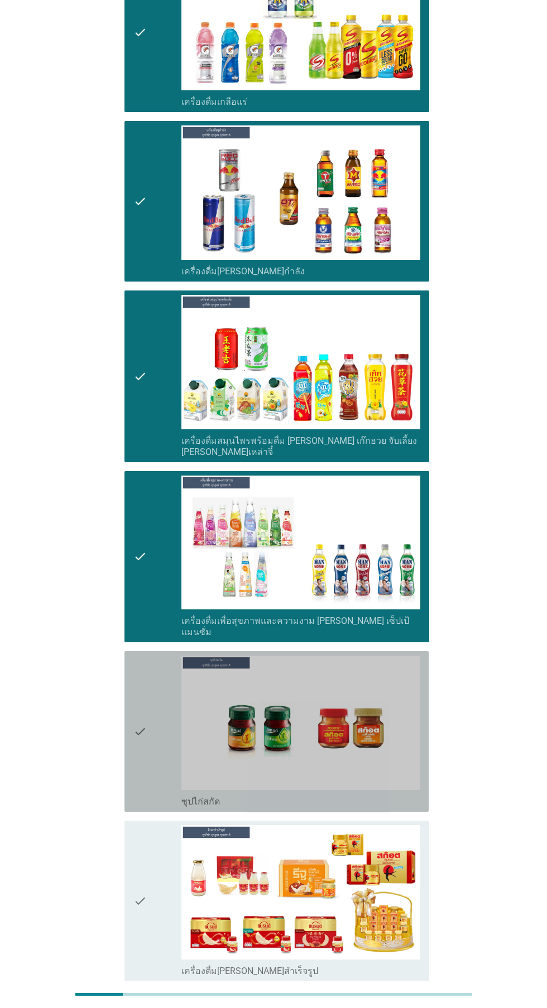
click at [154, 680] on div "check" at bounding box center [157, 732] width 48 height 152
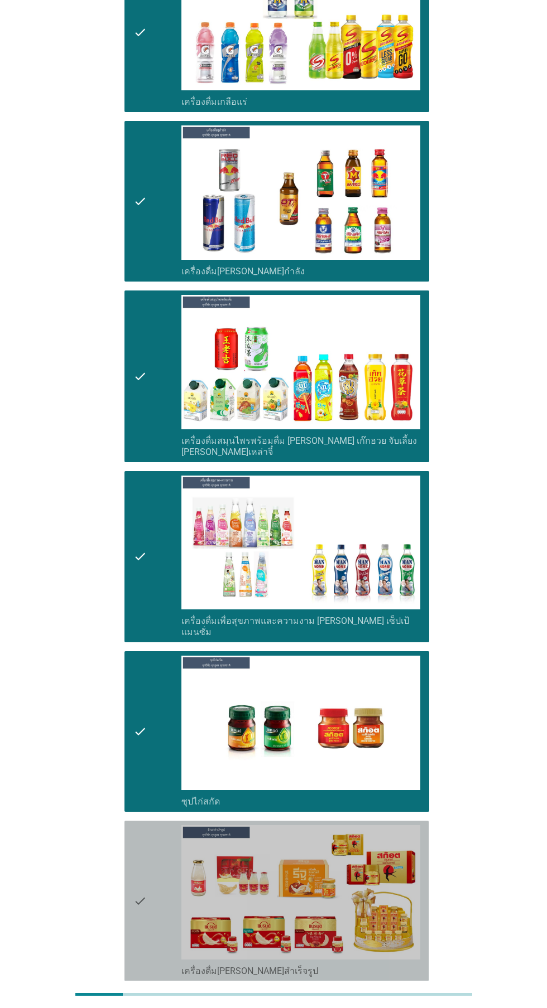
click at [139, 845] on icon "check" at bounding box center [139, 901] width 13 height 152
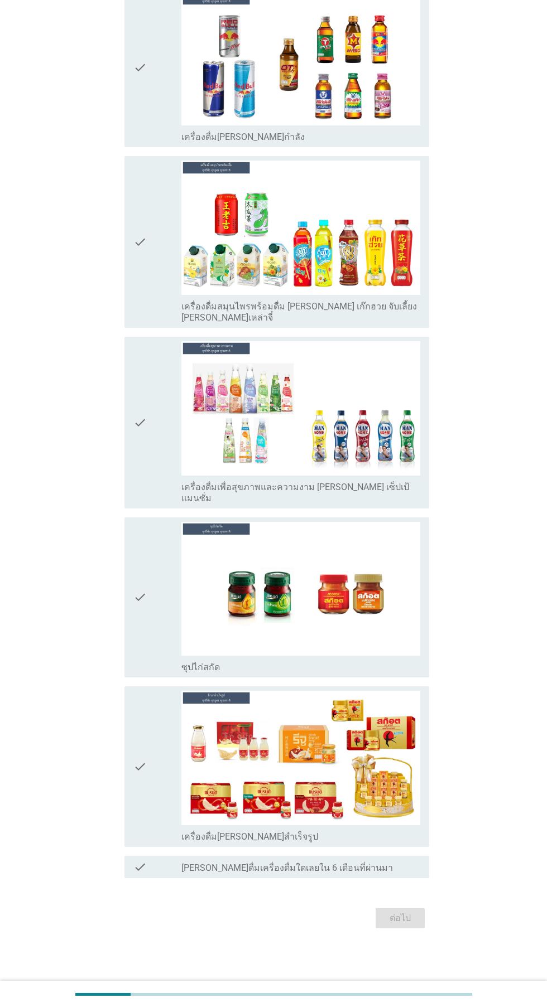
scroll to position [0, 0]
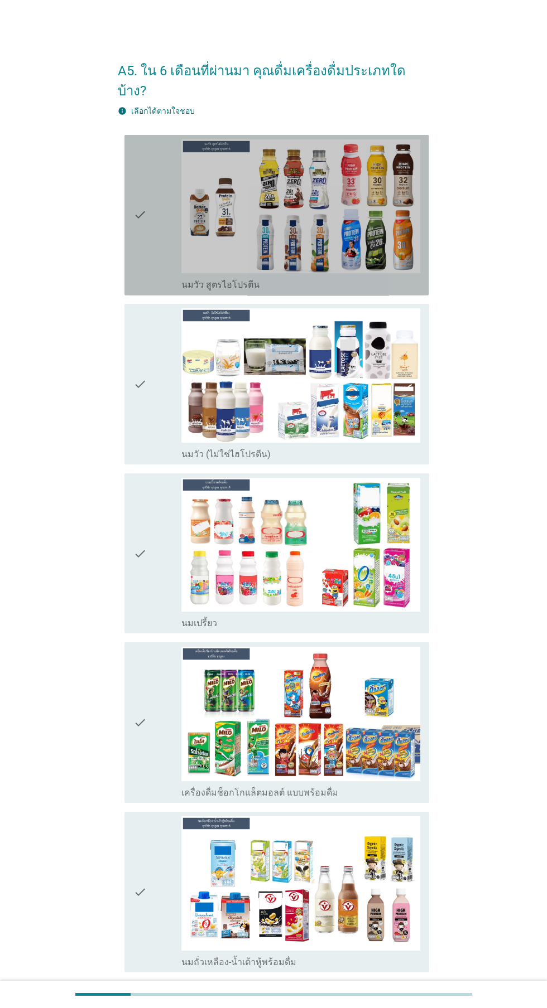
click at [144, 240] on icon "check" at bounding box center [139, 215] width 13 height 152
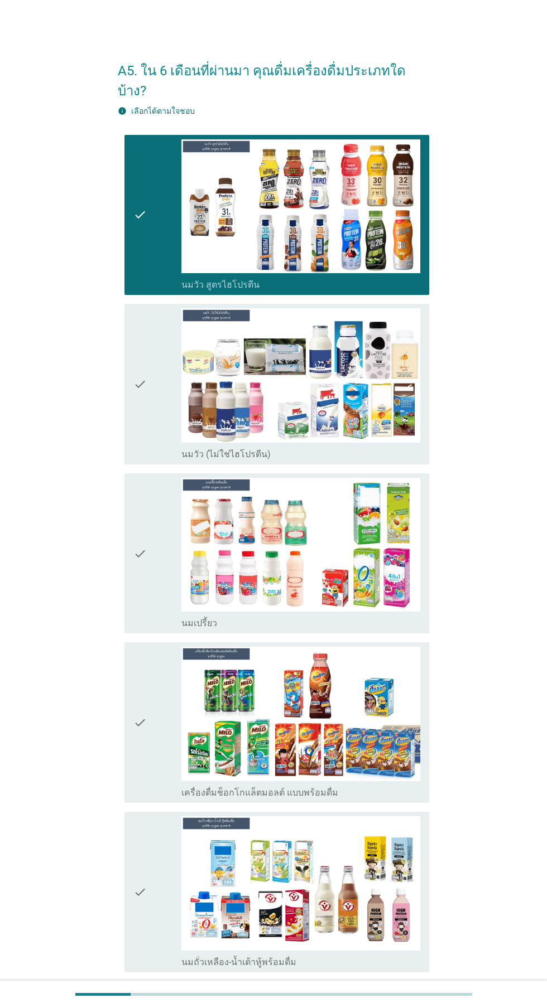
click at [143, 389] on icon "check" at bounding box center [139, 384] width 13 height 152
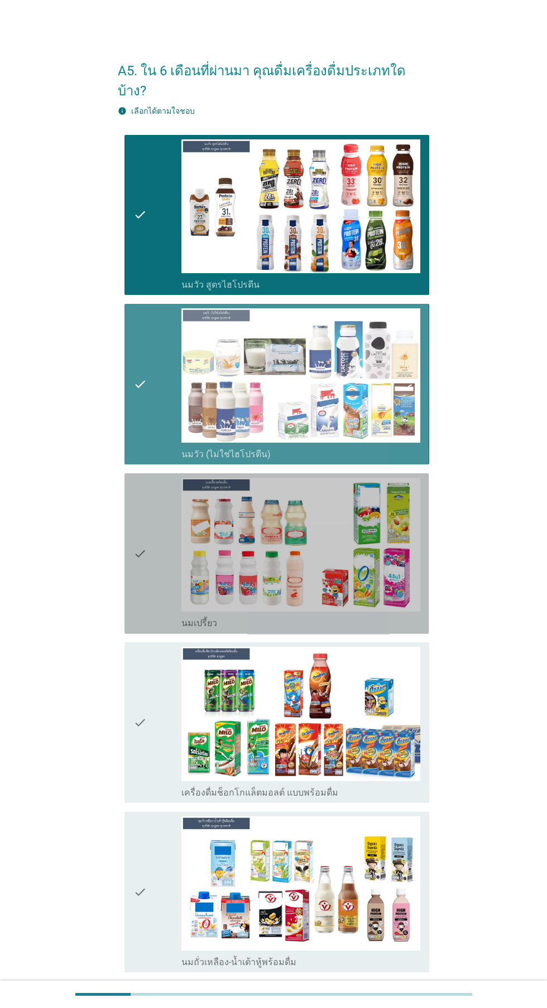
click at [147, 539] on icon "check" at bounding box center [139, 554] width 13 height 152
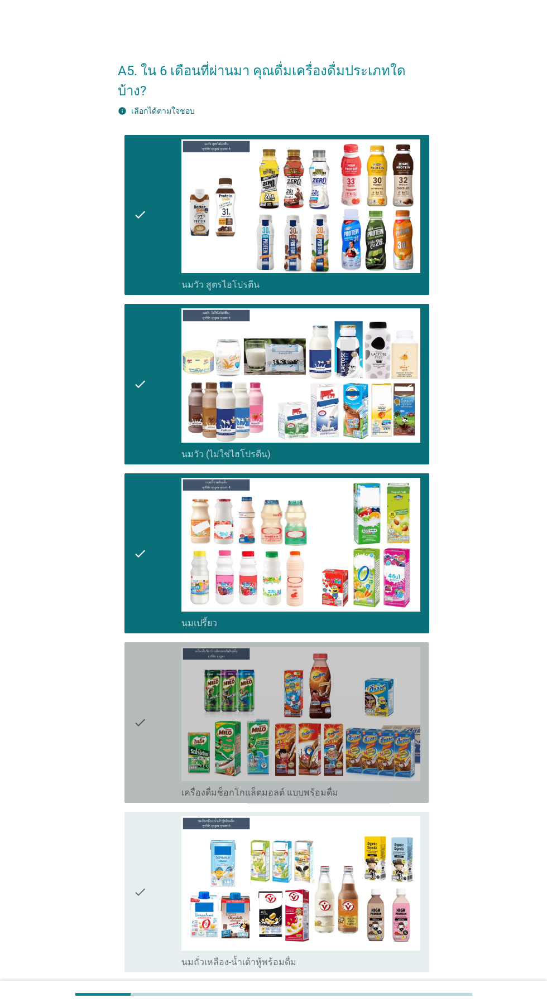
click at [153, 668] on div "check" at bounding box center [157, 723] width 48 height 152
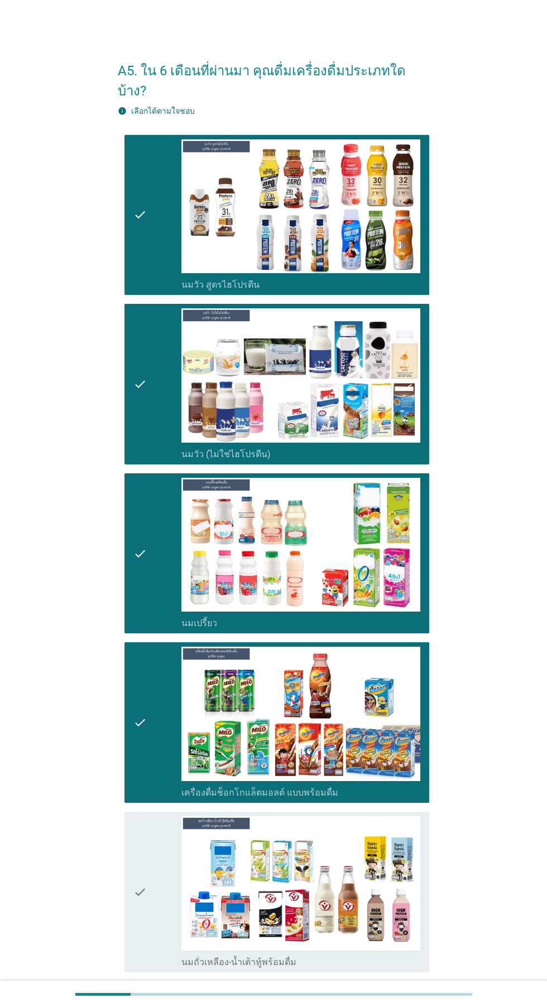
click at [154, 861] on div "check" at bounding box center [157, 892] width 48 height 152
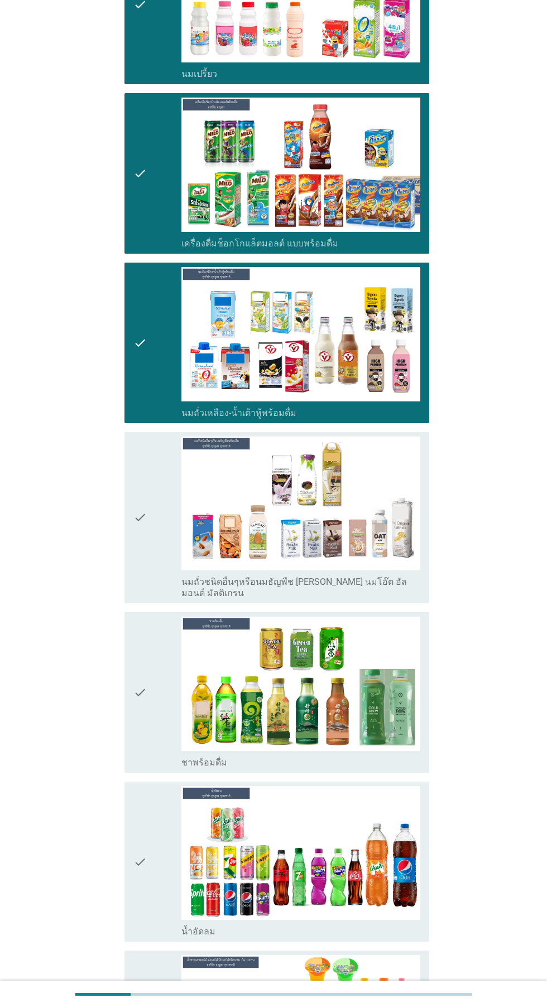
scroll to position [549, 0]
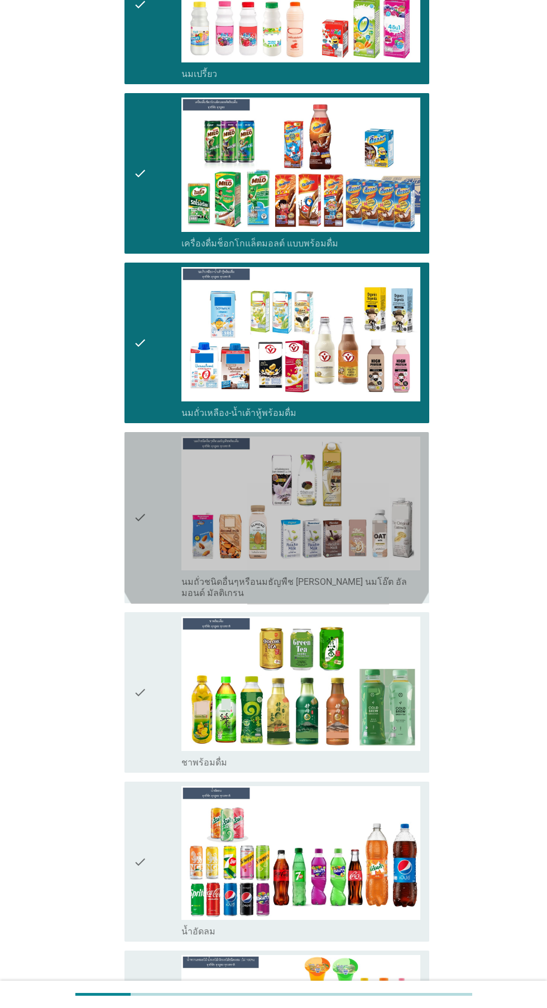
click at [152, 511] on div "check" at bounding box center [157, 518] width 48 height 163
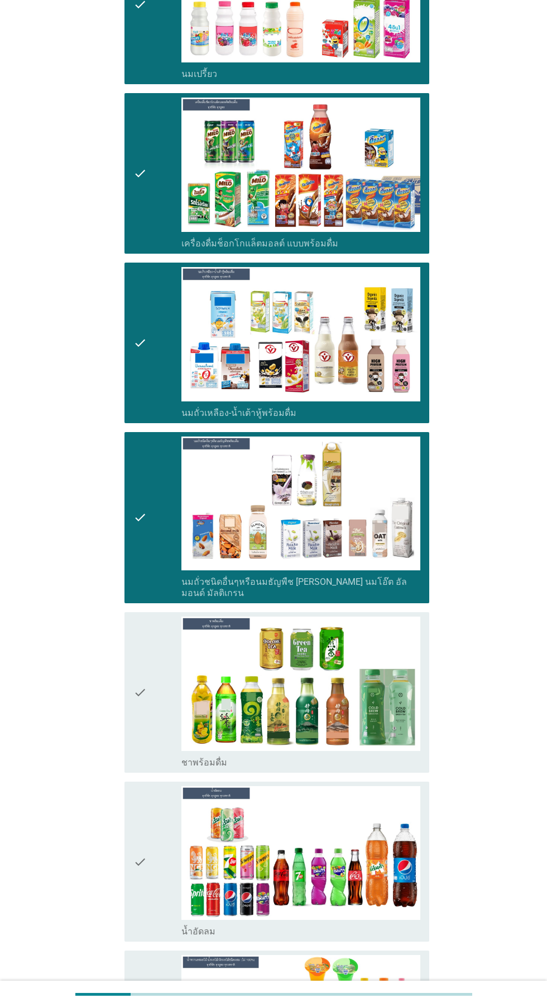
click at [152, 670] on div "check" at bounding box center [157, 693] width 48 height 152
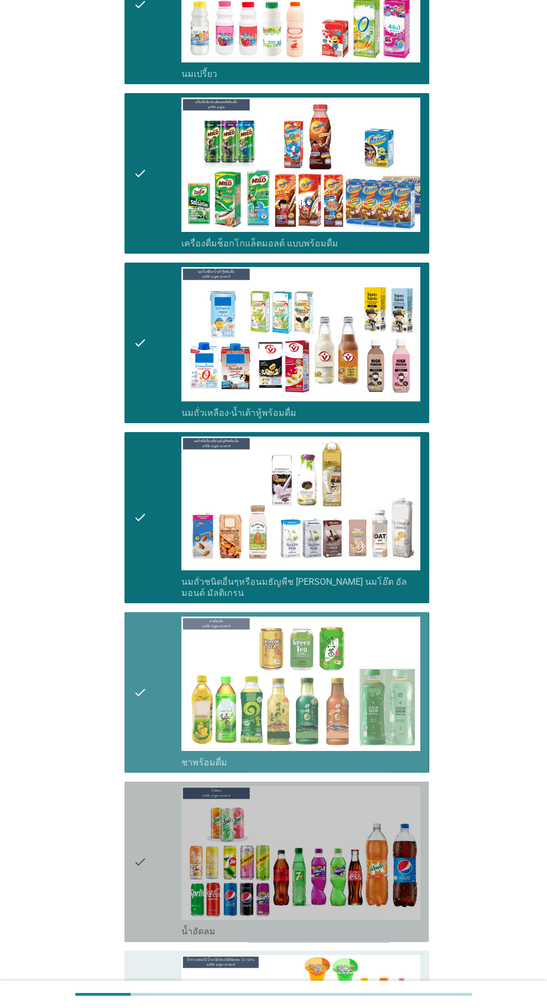
click at [152, 843] on div "check" at bounding box center [157, 862] width 48 height 152
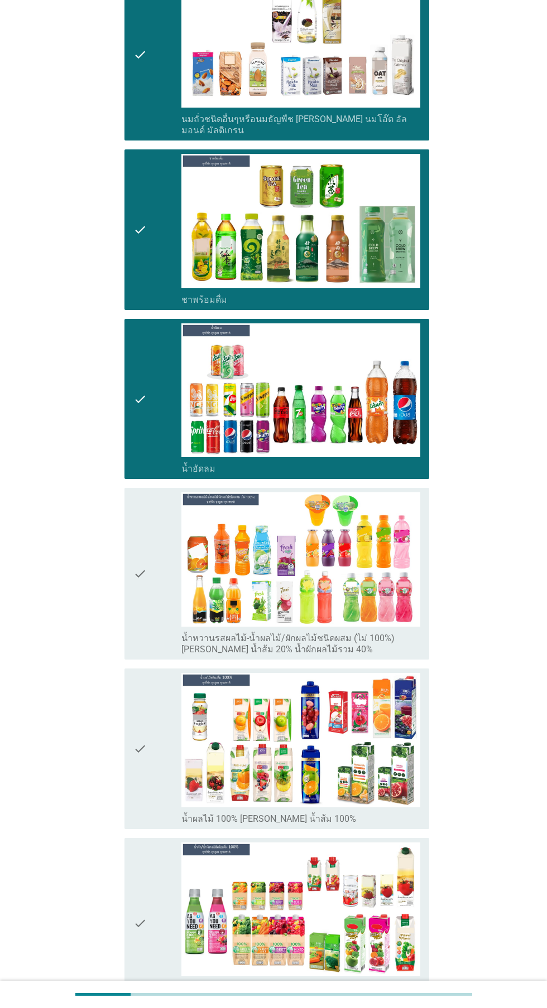
scroll to position [1012, 0]
click at [158, 574] on div "check" at bounding box center [157, 573] width 48 height 163
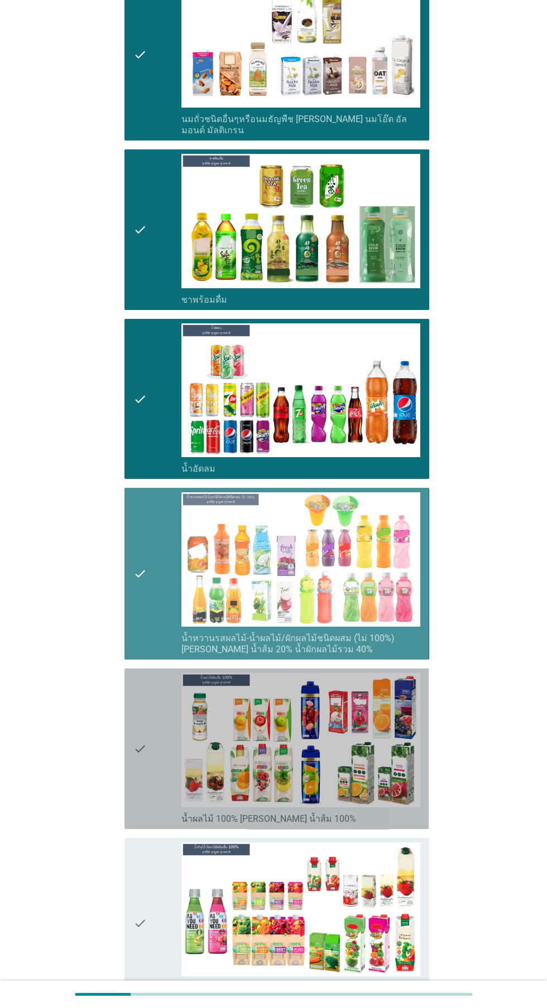
click at [147, 735] on div "check" at bounding box center [157, 749] width 48 height 152
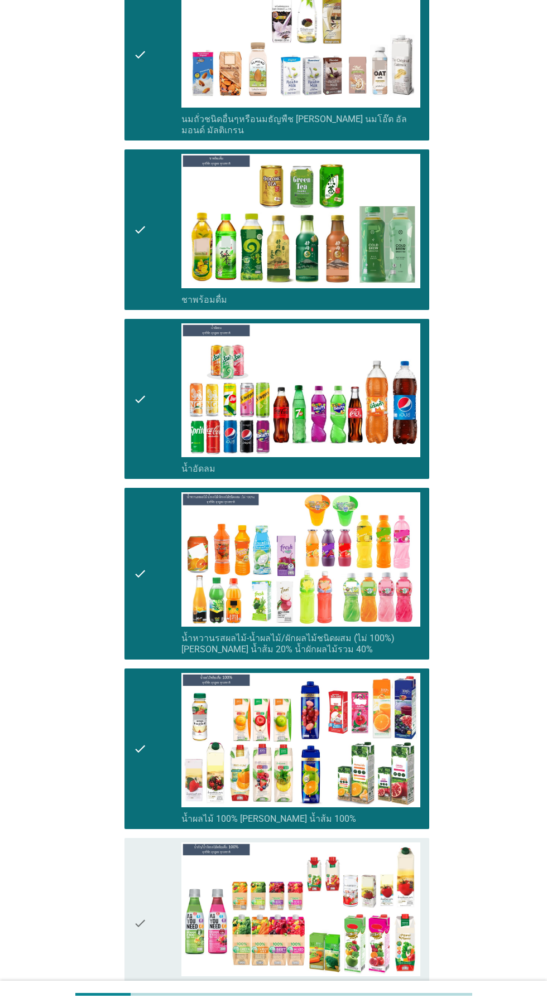
click at [139, 876] on icon "check" at bounding box center [139, 924] width 13 height 163
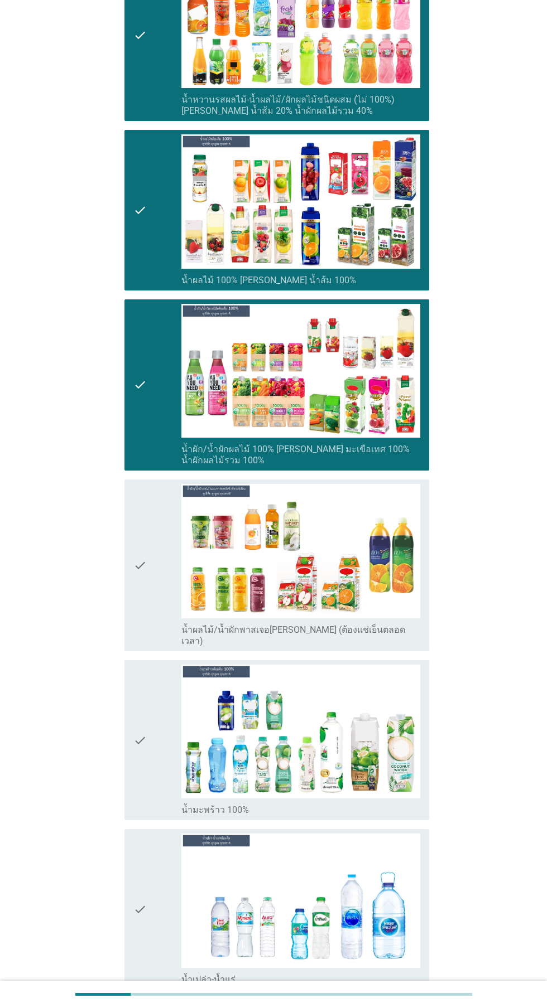
scroll to position [1555, 0]
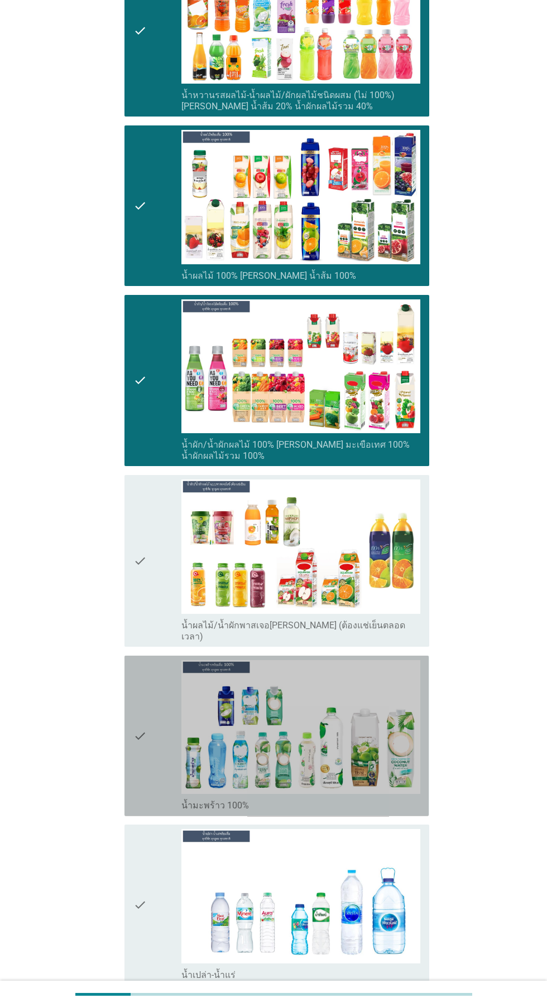
click at [141, 694] on icon "check" at bounding box center [139, 736] width 13 height 152
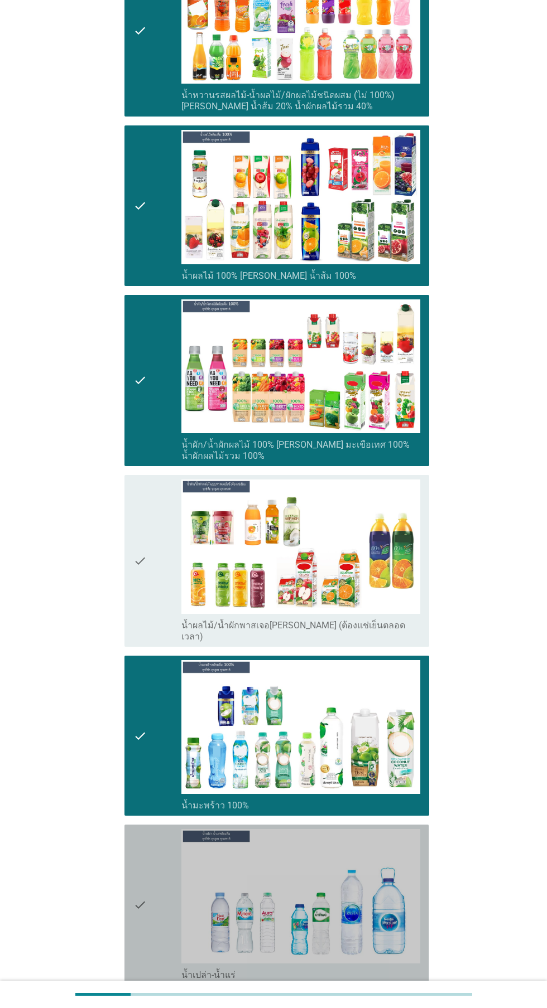
click at [140, 860] on icon "check" at bounding box center [139, 905] width 13 height 152
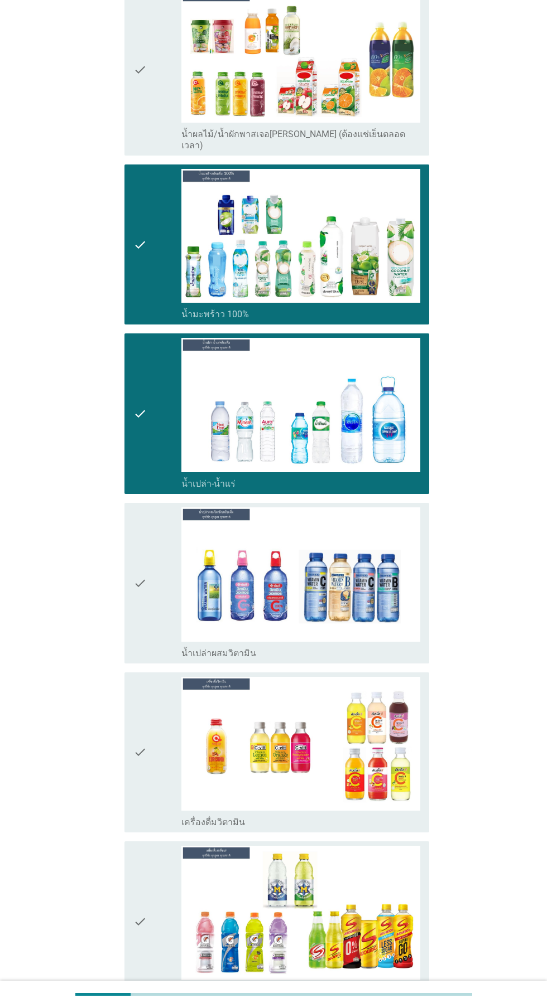
scroll to position [2047, 0]
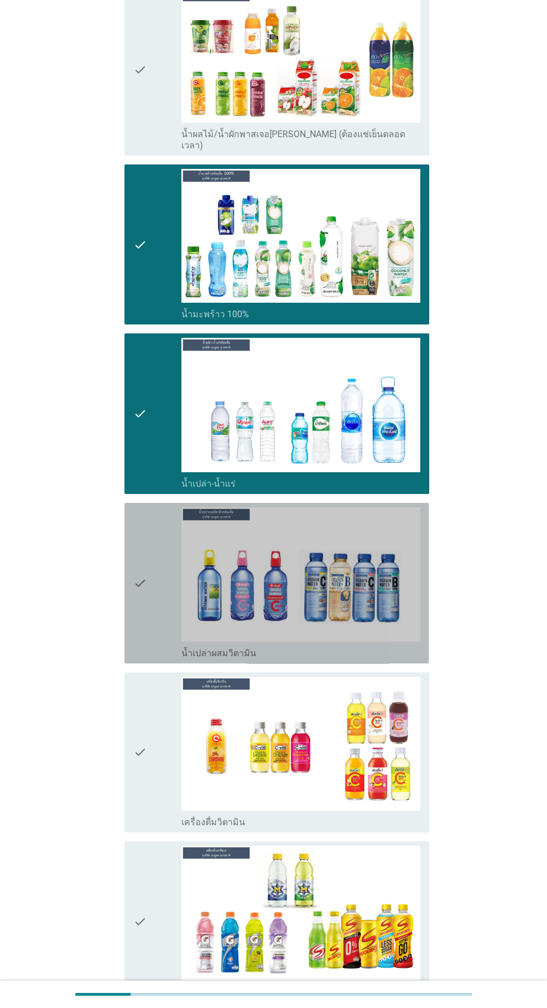
click at [142, 572] on icon "check" at bounding box center [139, 583] width 13 height 152
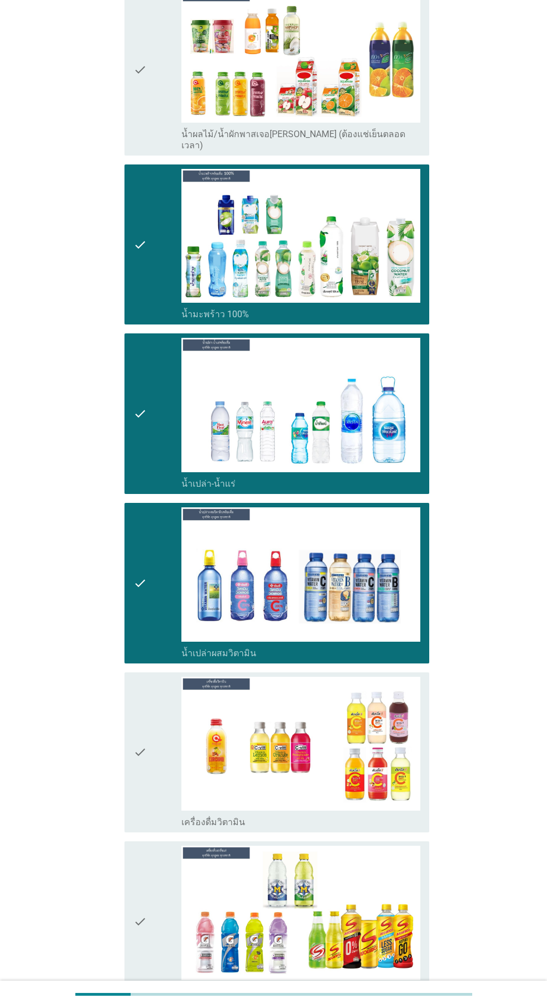
click at [153, 727] on div "check" at bounding box center [157, 753] width 48 height 152
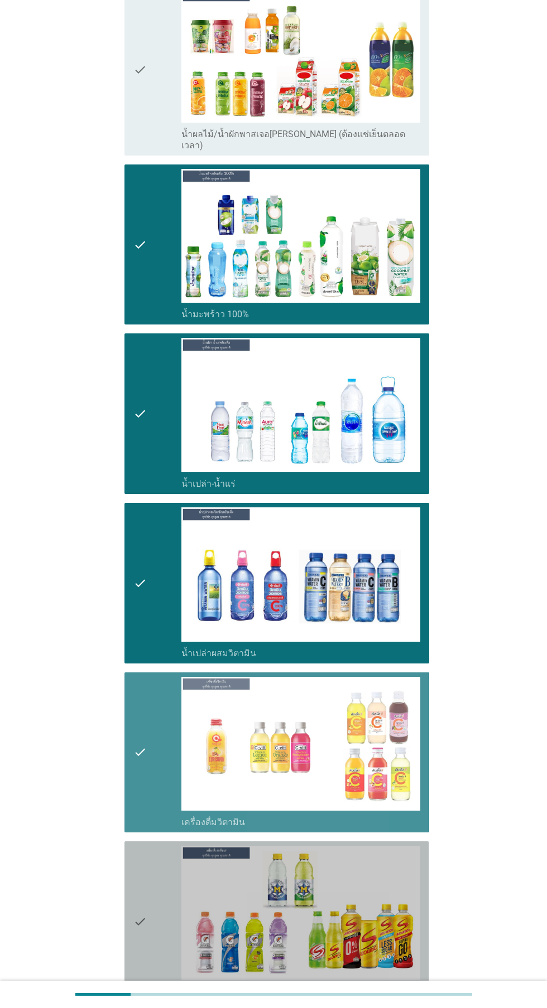
click at [150, 882] on div "check" at bounding box center [157, 922] width 48 height 152
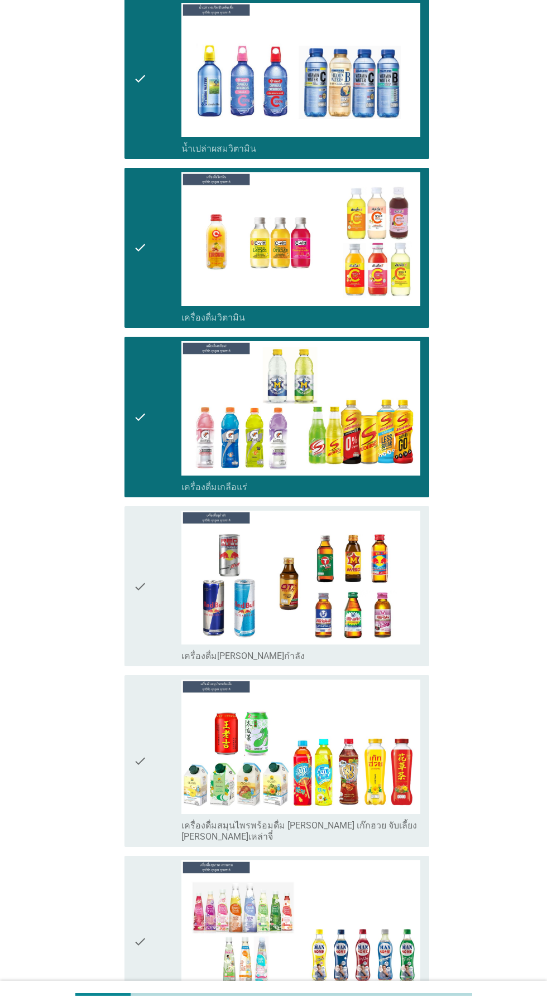
scroll to position [2555, 0]
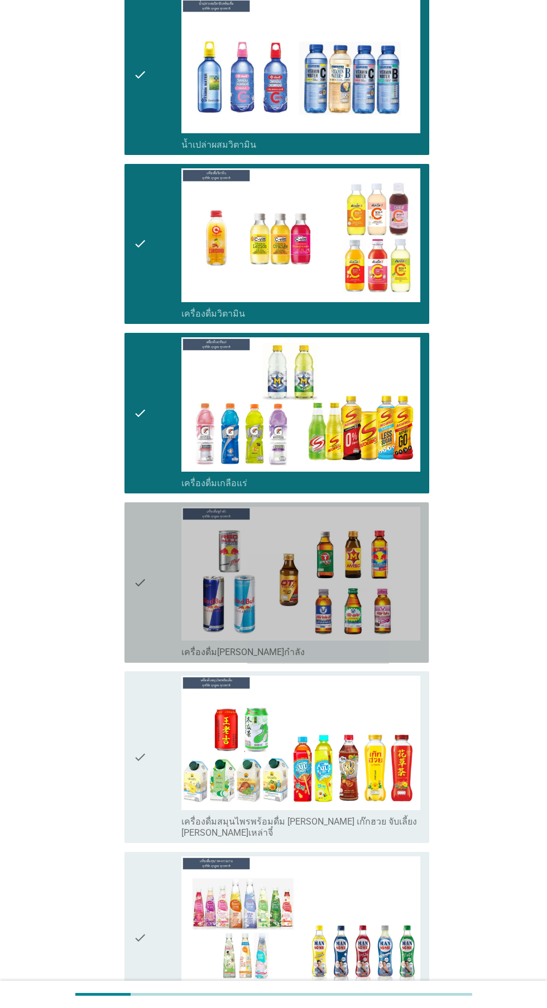
click at [146, 578] on icon "check" at bounding box center [139, 583] width 13 height 152
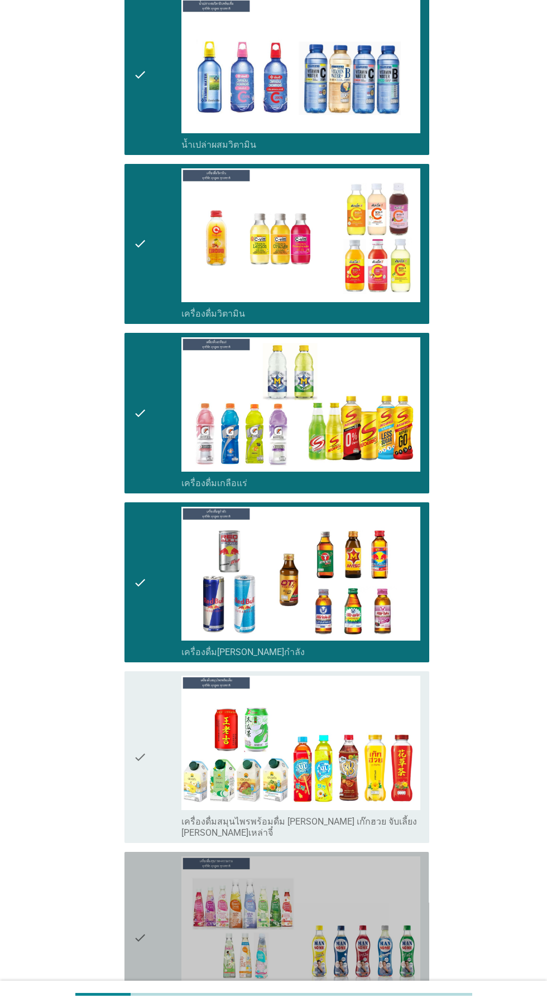
click at [147, 858] on icon "check" at bounding box center [139, 938] width 13 height 163
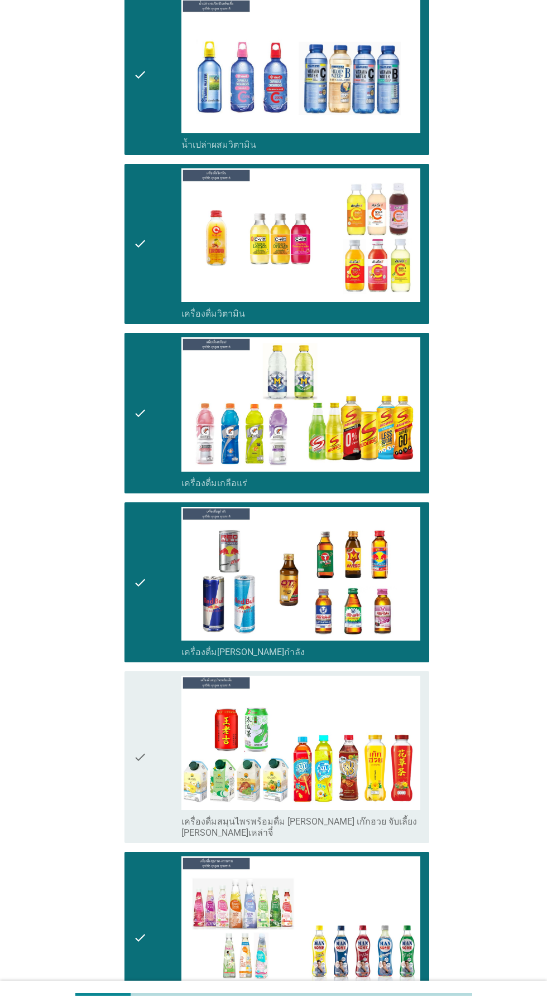
click at [151, 700] on div "check" at bounding box center [157, 757] width 48 height 163
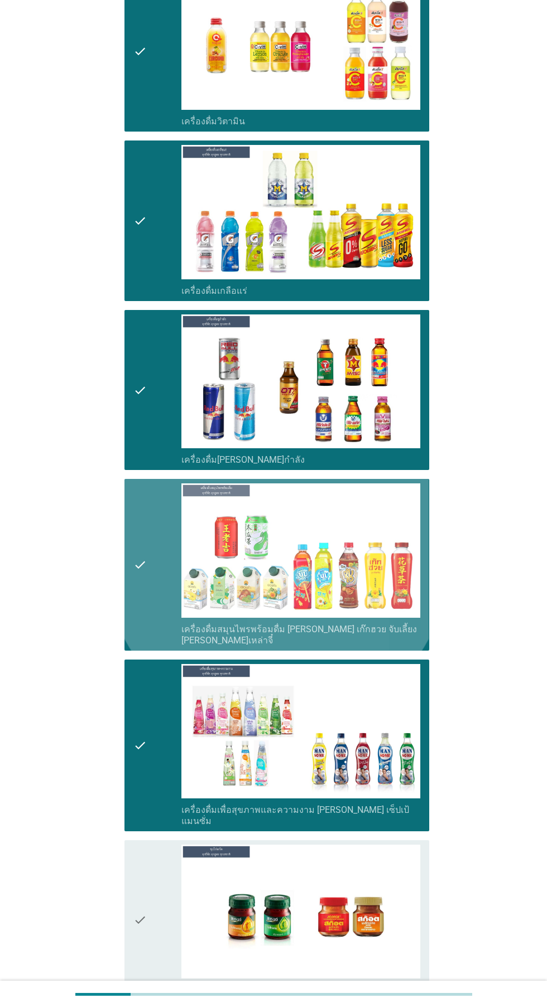
scroll to position [2917, 0]
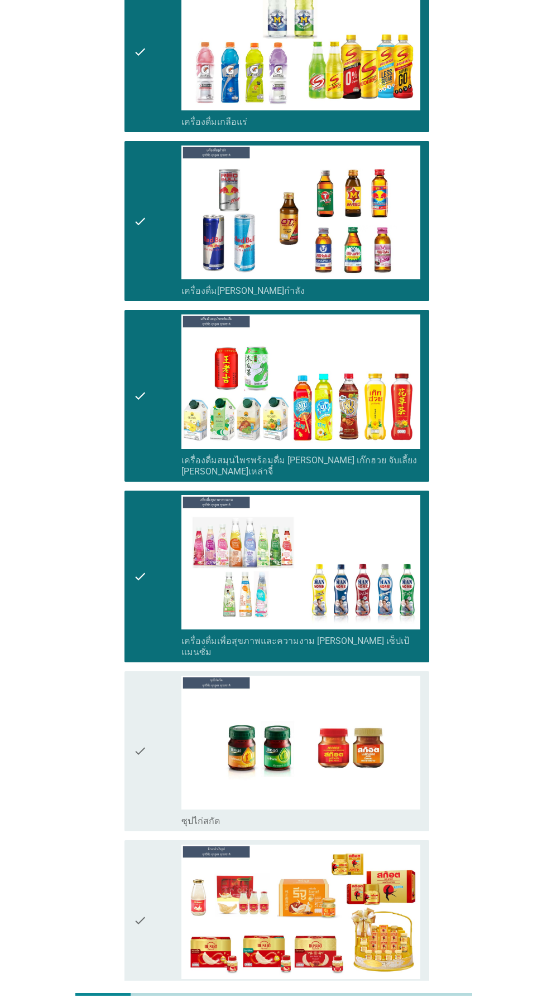
click at [165, 707] on div "check" at bounding box center [157, 752] width 48 height 152
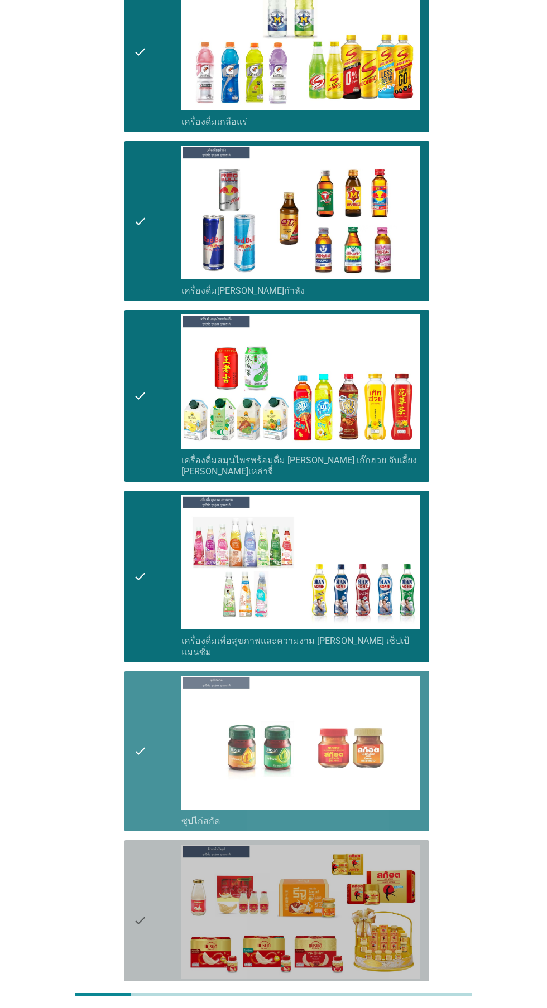
click at [153, 845] on div "check" at bounding box center [157, 921] width 48 height 152
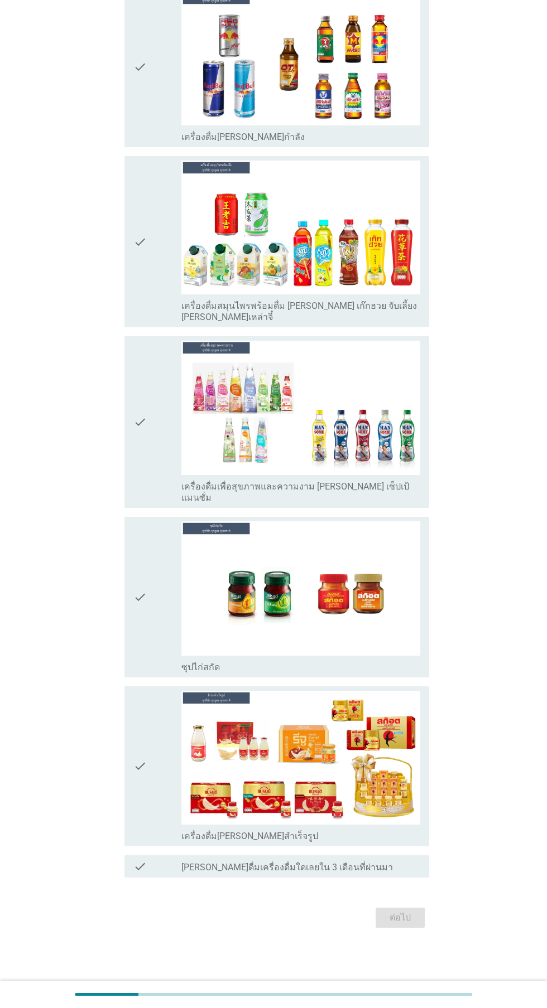
scroll to position [0, 0]
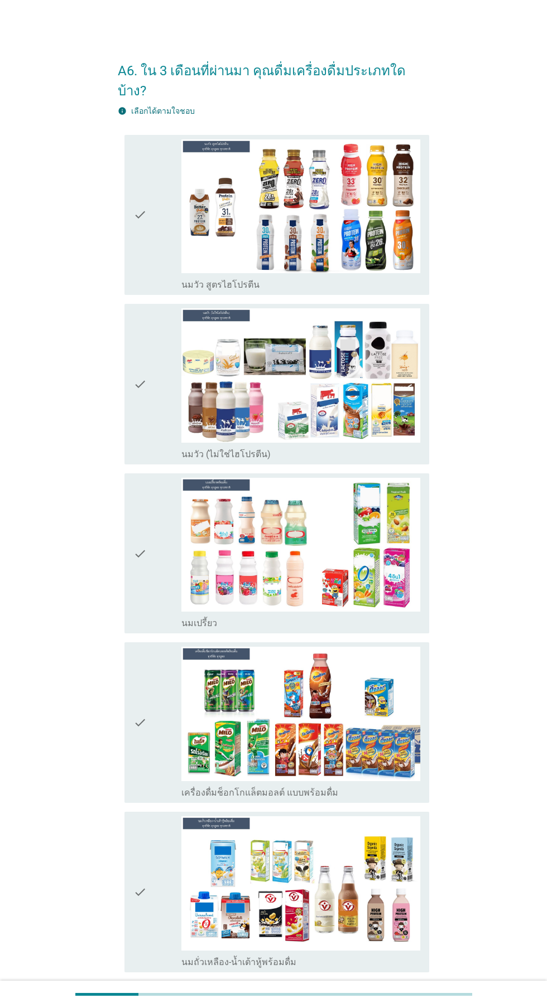
click at [153, 230] on div "check" at bounding box center [157, 215] width 48 height 152
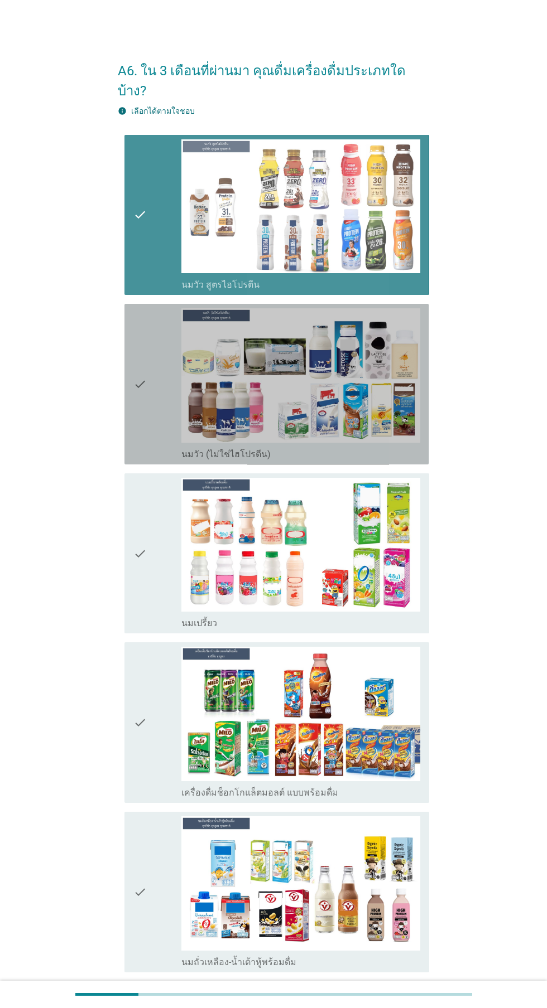
click at [159, 374] on div "check" at bounding box center [157, 384] width 48 height 152
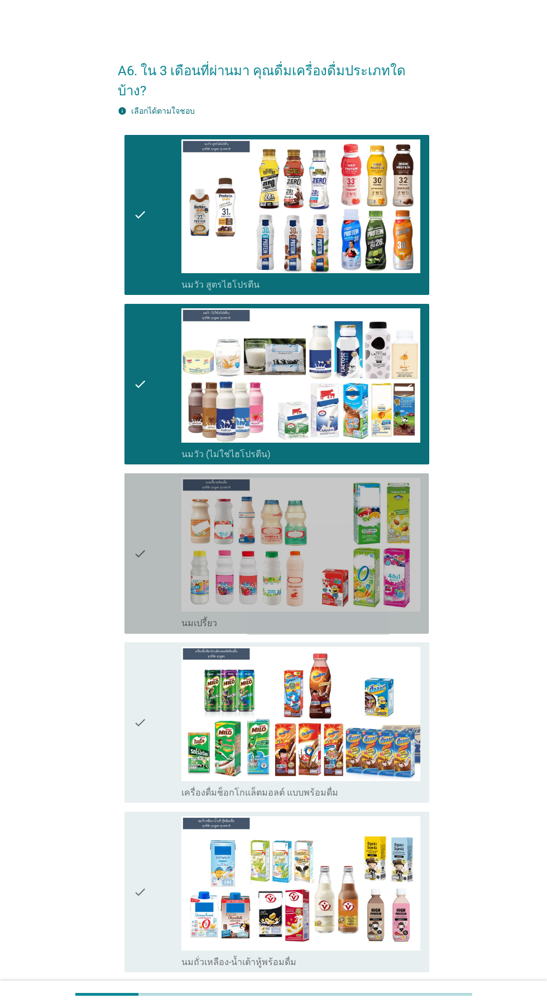
click at [157, 548] on div "check" at bounding box center [157, 554] width 48 height 152
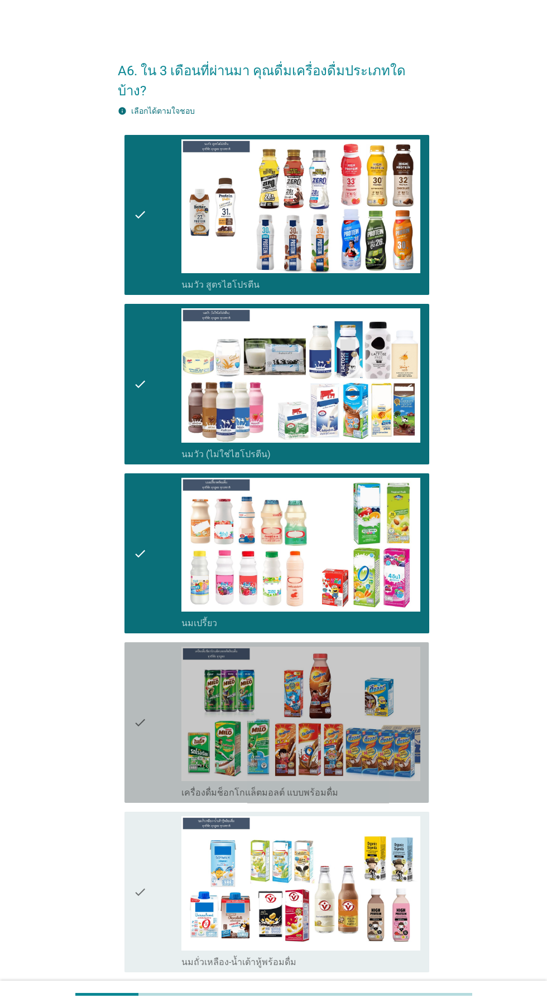
click at [151, 723] on div "check" at bounding box center [157, 723] width 48 height 152
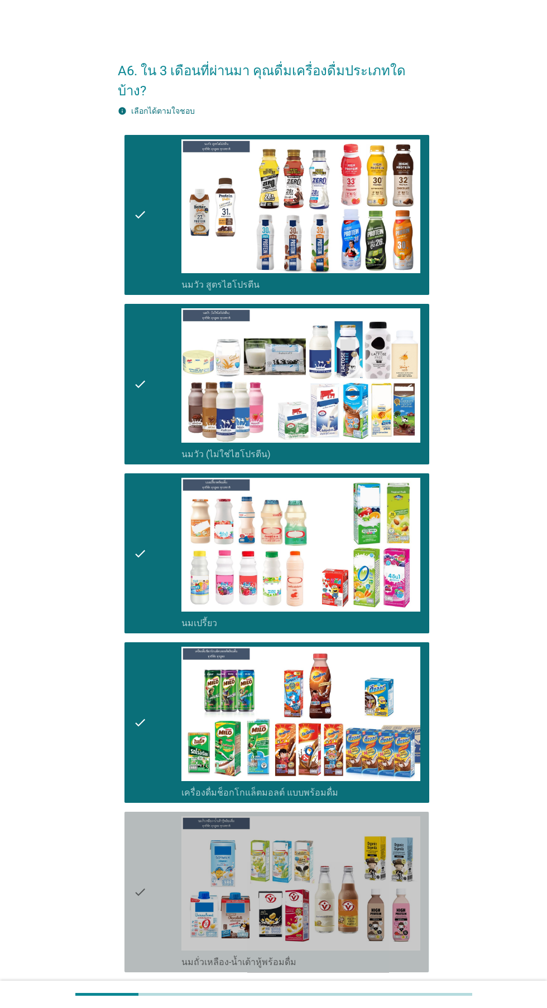
click at [156, 848] on div "check" at bounding box center [157, 892] width 48 height 152
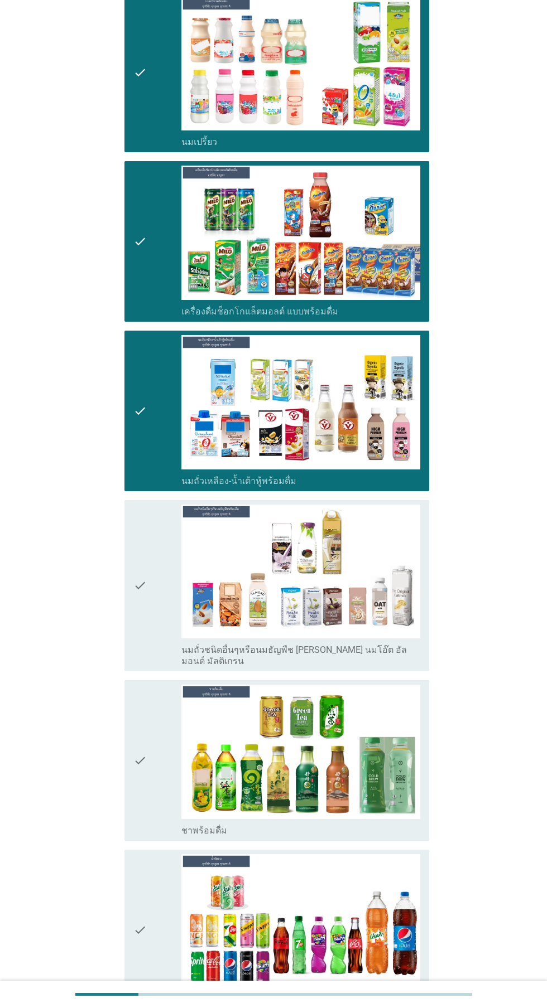
scroll to position [487, 0]
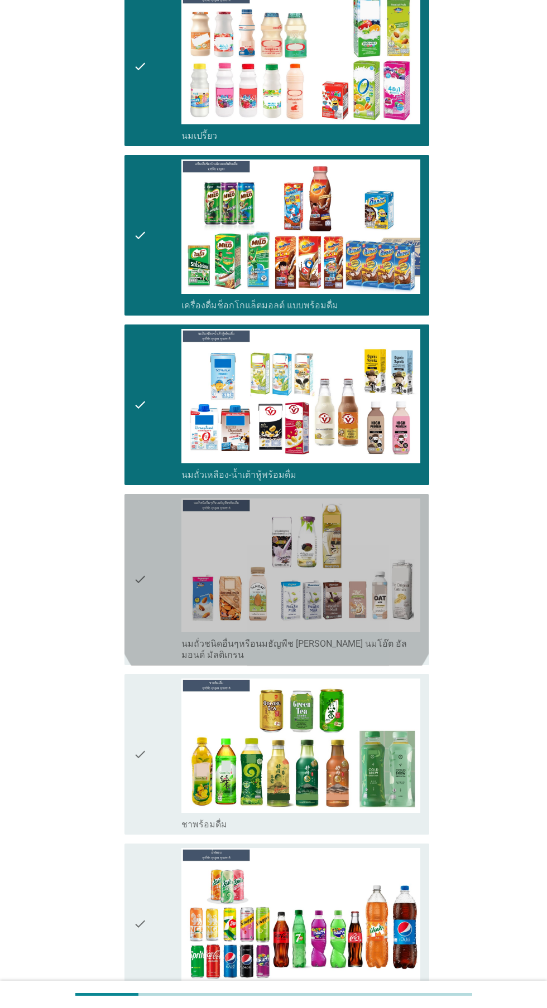
click at [146, 597] on icon "check" at bounding box center [139, 580] width 13 height 163
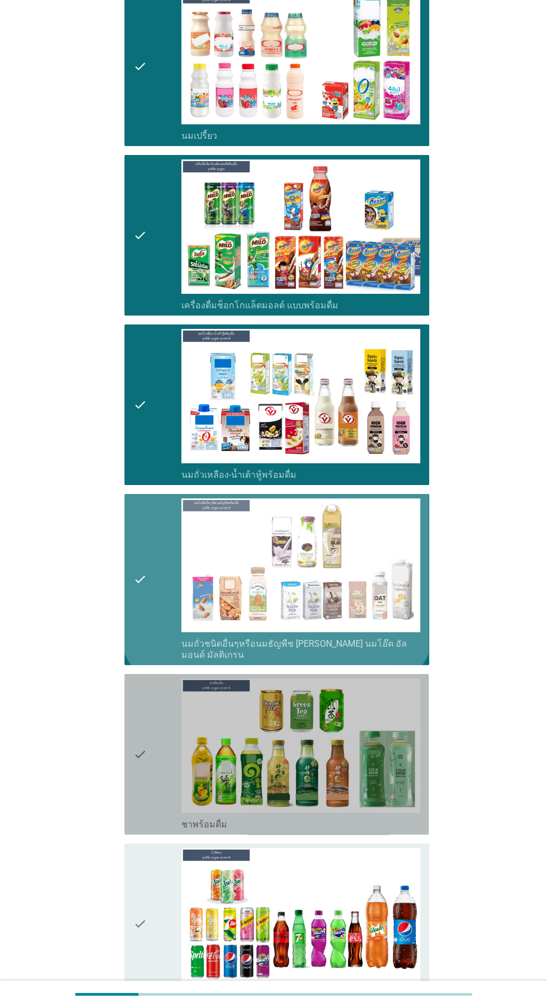
click at [159, 744] on div "check" at bounding box center [157, 755] width 48 height 152
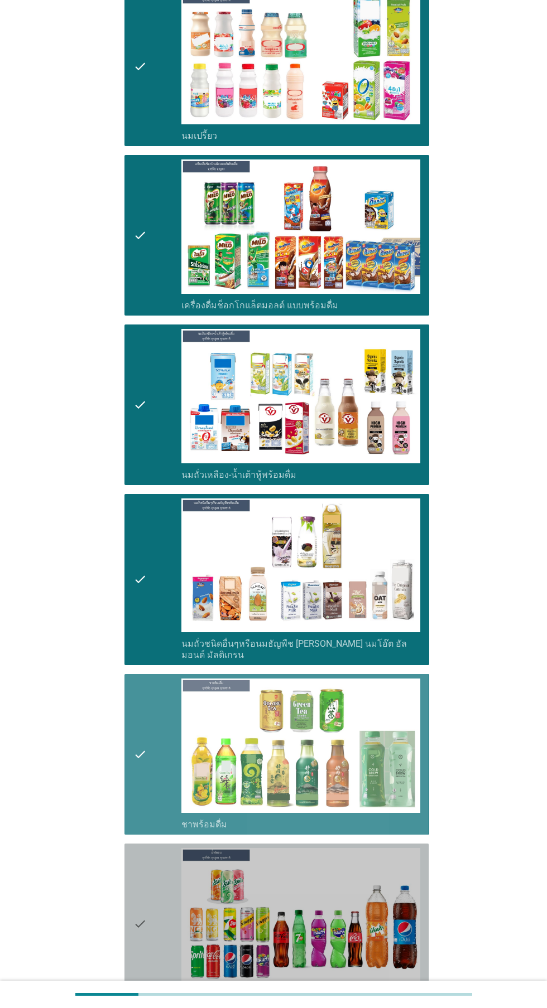
click at [149, 902] on div "check" at bounding box center [157, 924] width 48 height 152
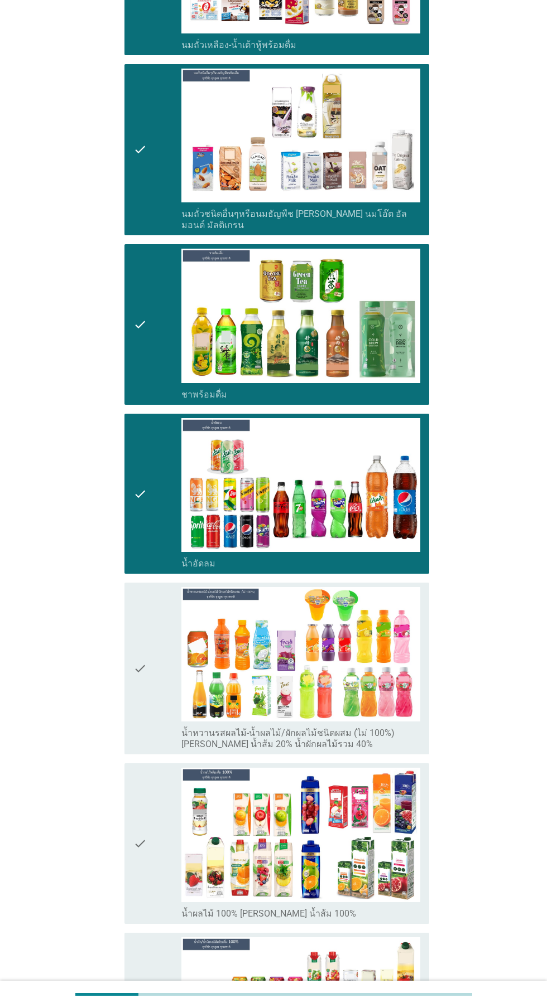
scroll to position [915, 0]
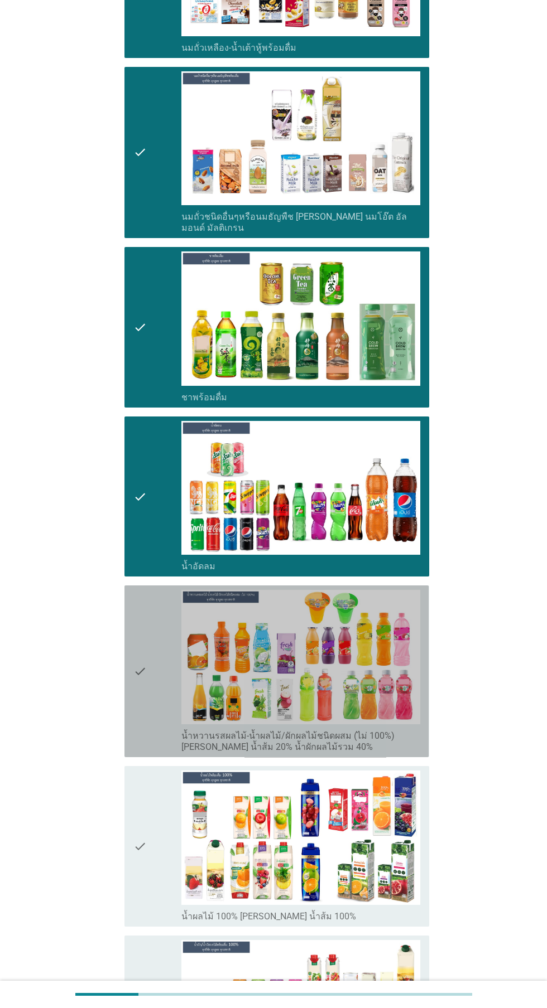
click at [152, 659] on div "check" at bounding box center [157, 671] width 48 height 163
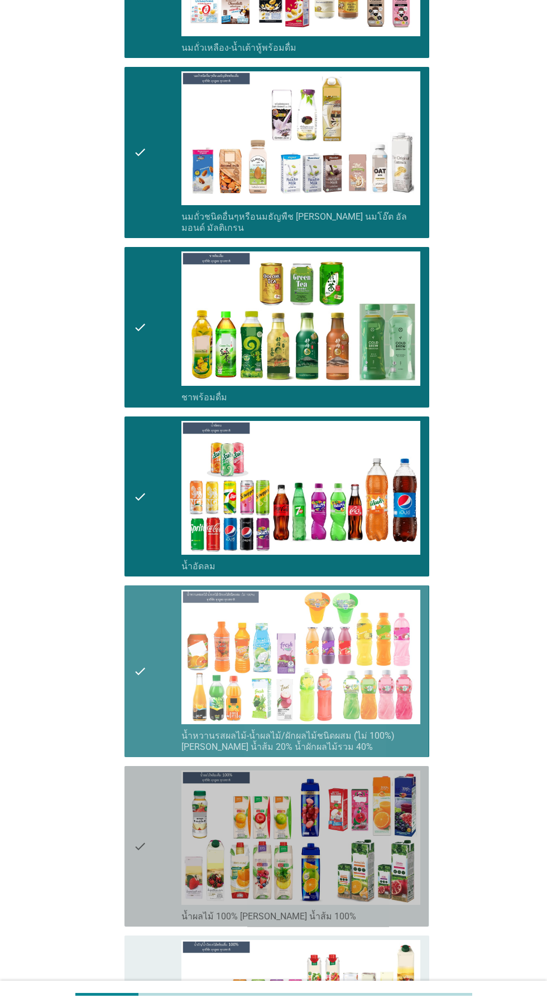
click at [157, 810] on div "check" at bounding box center [157, 847] width 48 height 152
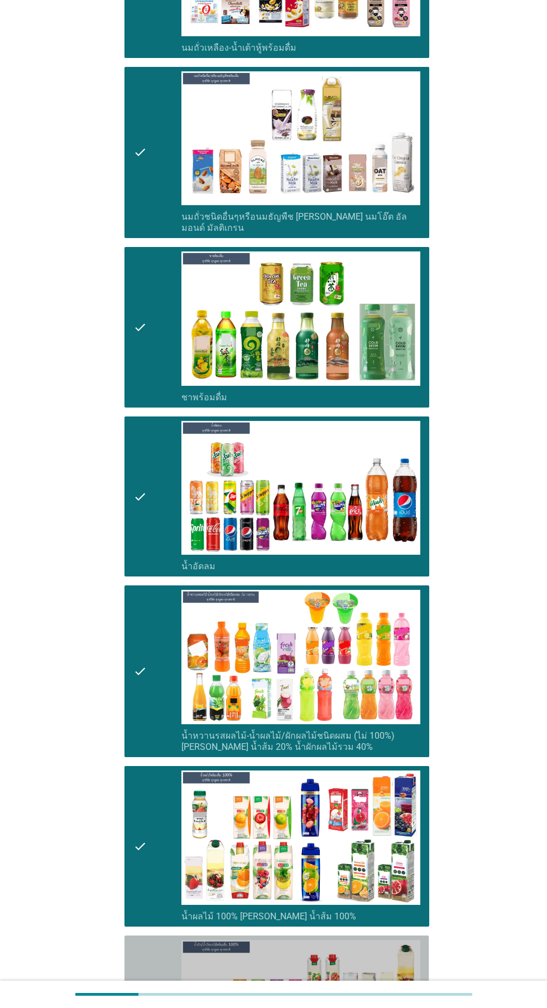
click at [140, 971] on icon "check" at bounding box center [139, 1021] width 13 height 163
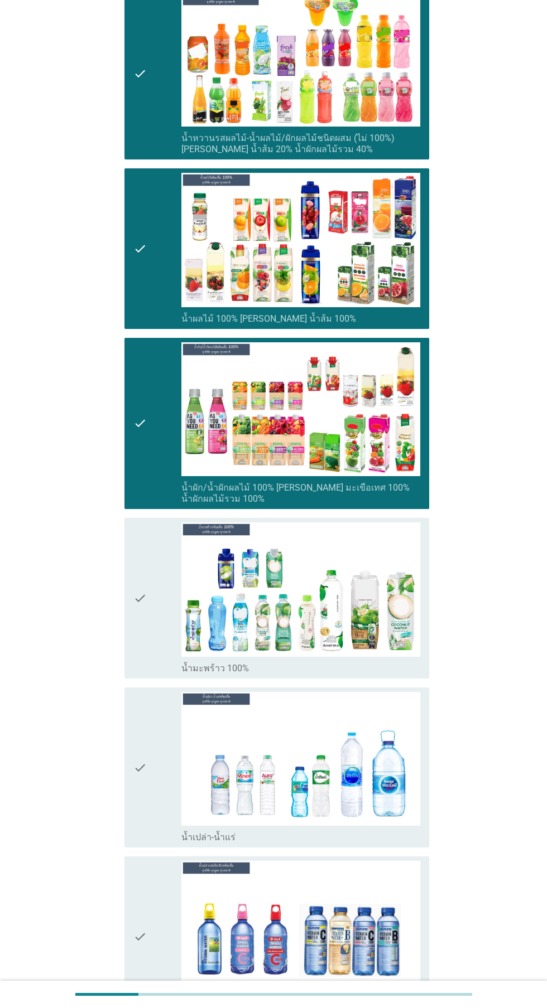
scroll to position [1515, 0]
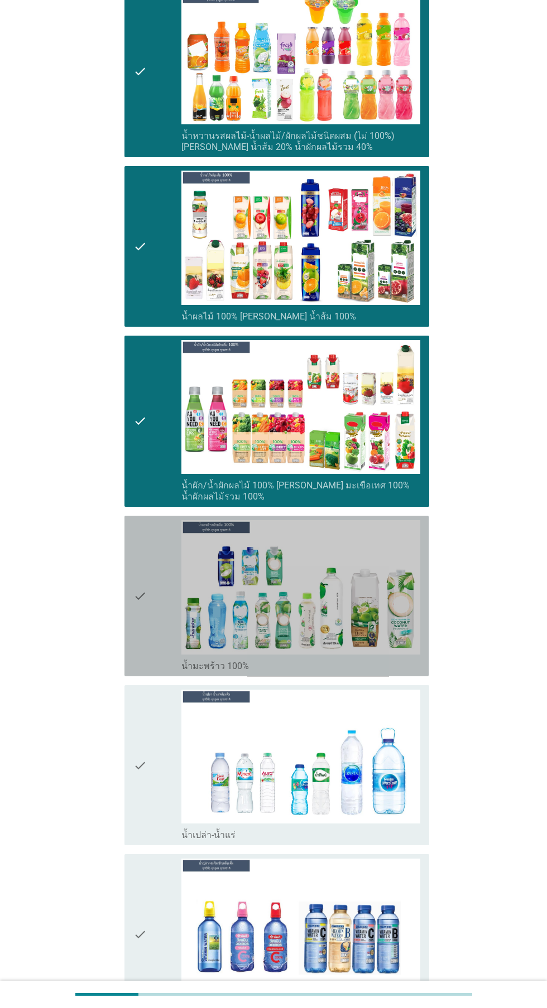
click at [159, 572] on div "check" at bounding box center [157, 596] width 48 height 152
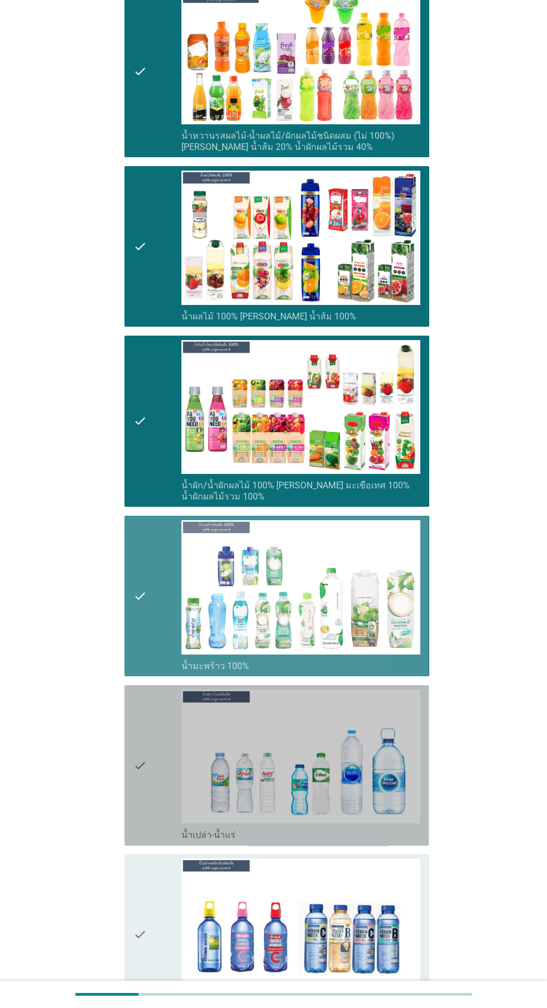
click at [157, 745] on div "check" at bounding box center [157, 766] width 48 height 152
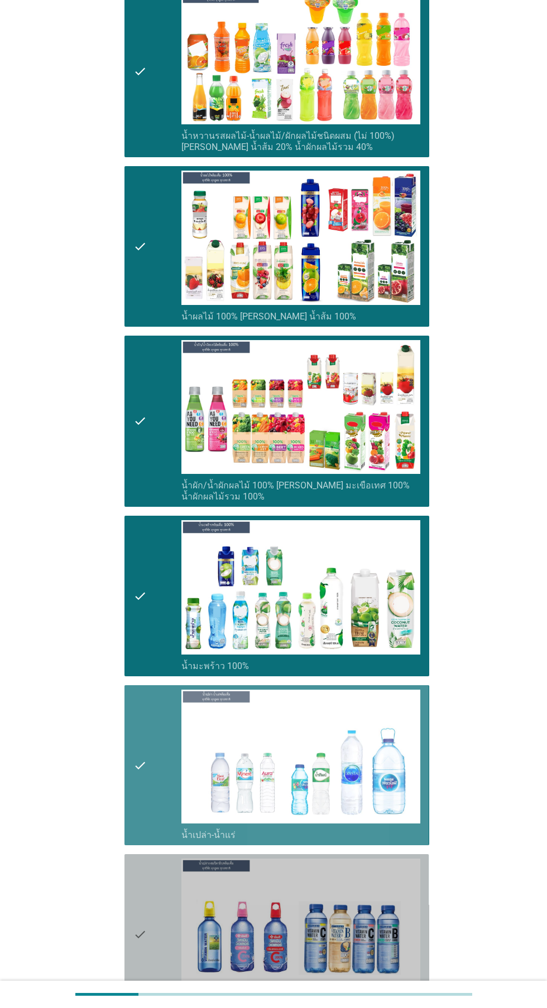
click at [147, 896] on icon "check" at bounding box center [139, 935] width 13 height 152
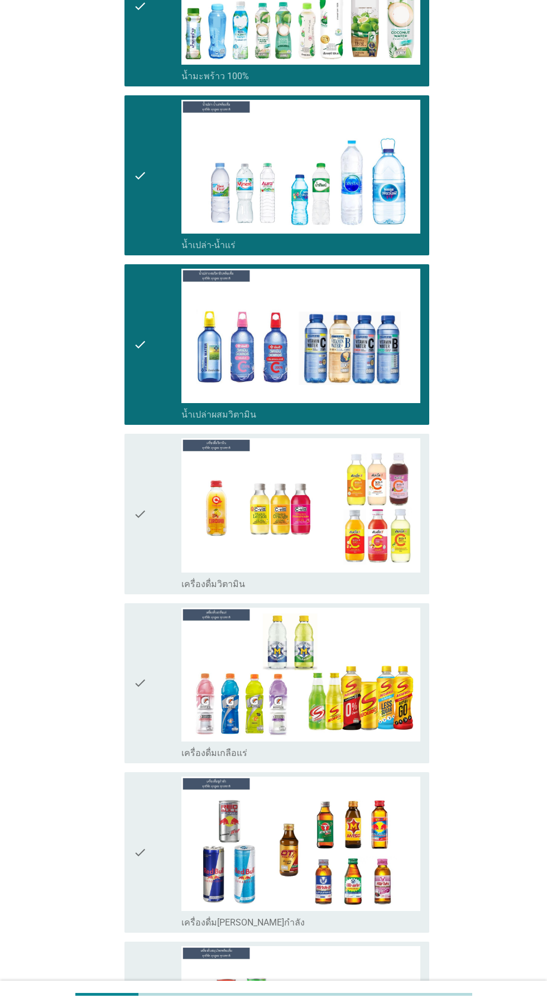
scroll to position [2122, 0]
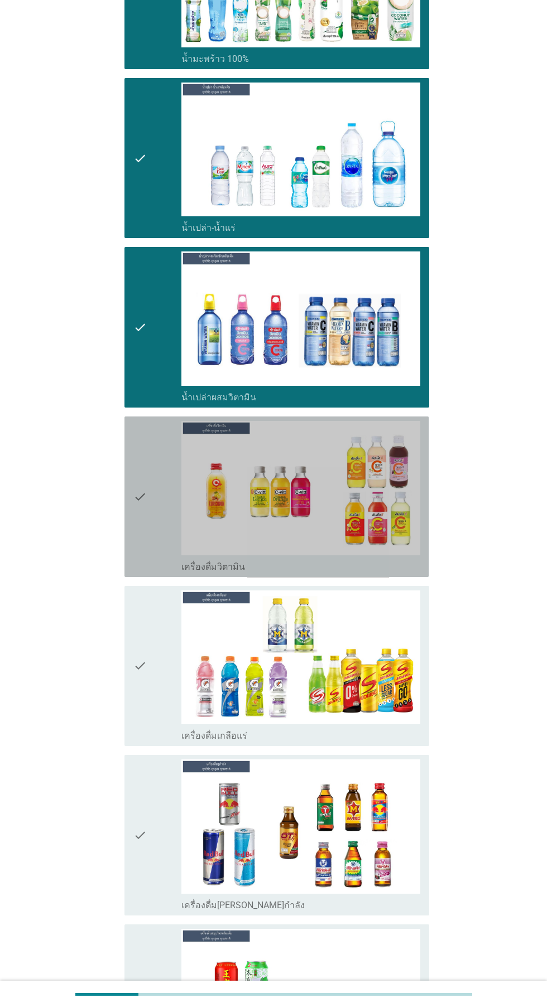
click at [145, 485] on icon "check" at bounding box center [139, 497] width 13 height 152
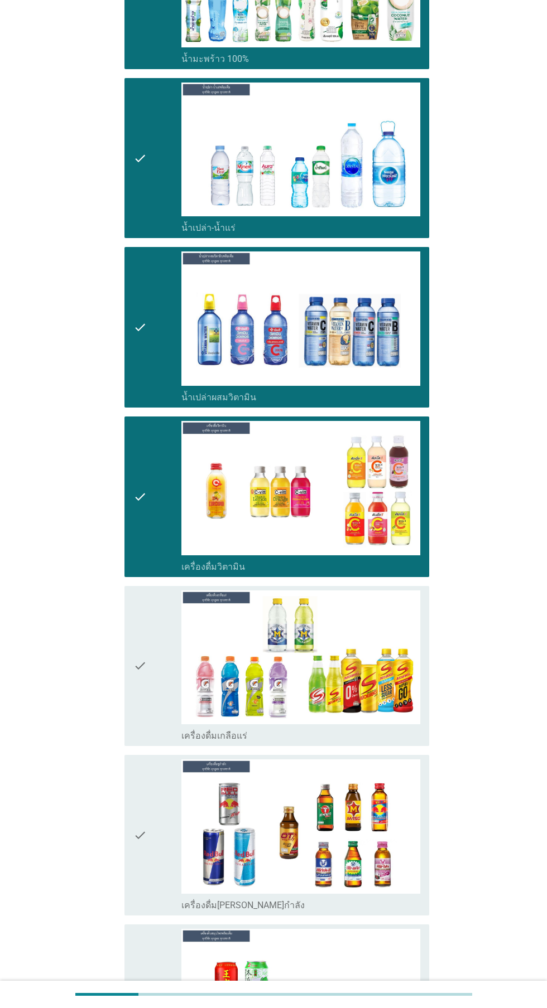
click at [149, 654] on div "check" at bounding box center [157, 667] width 48 height 152
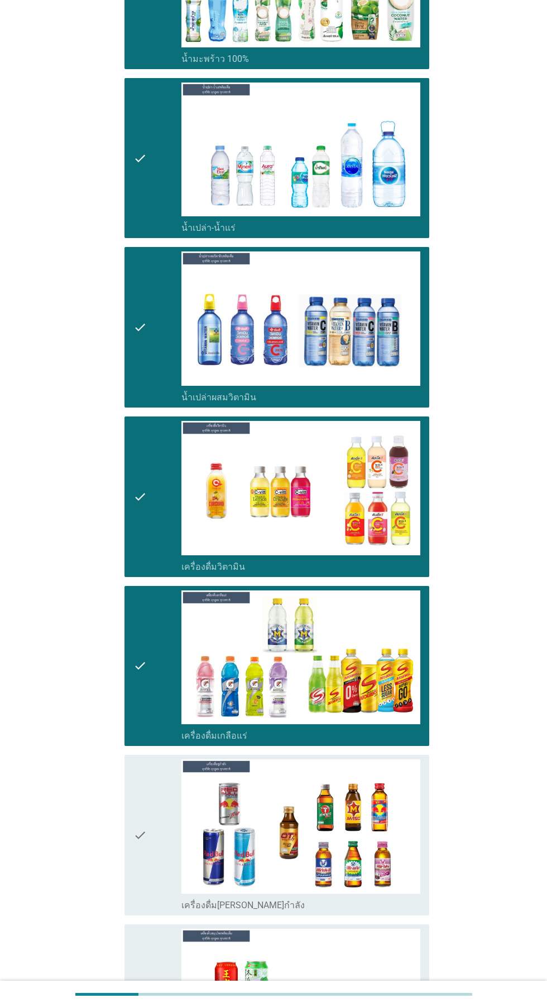
click at [151, 292] on div "check" at bounding box center [157, 328] width 48 height 152
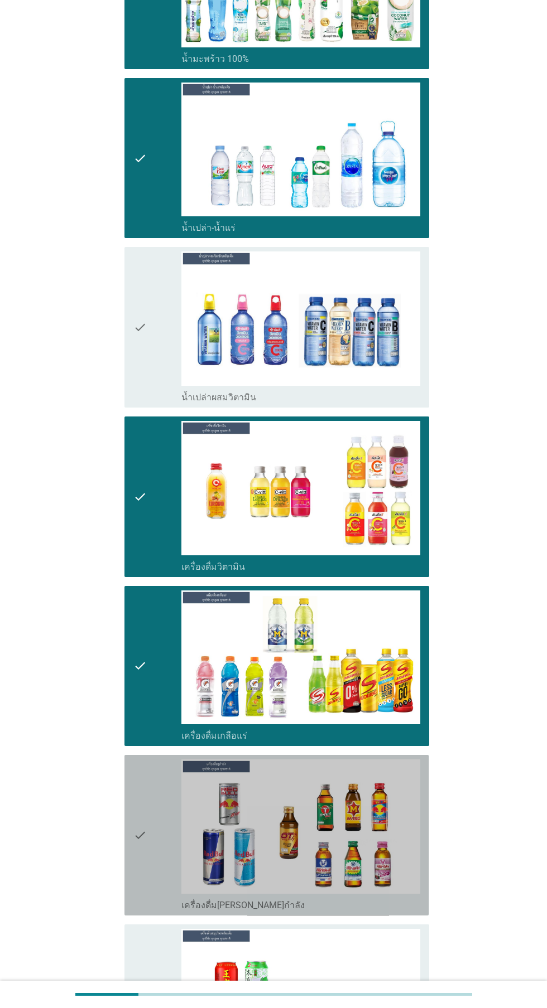
click at [143, 794] on icon "check" at bounding box center [139, 836] width 13 height 152
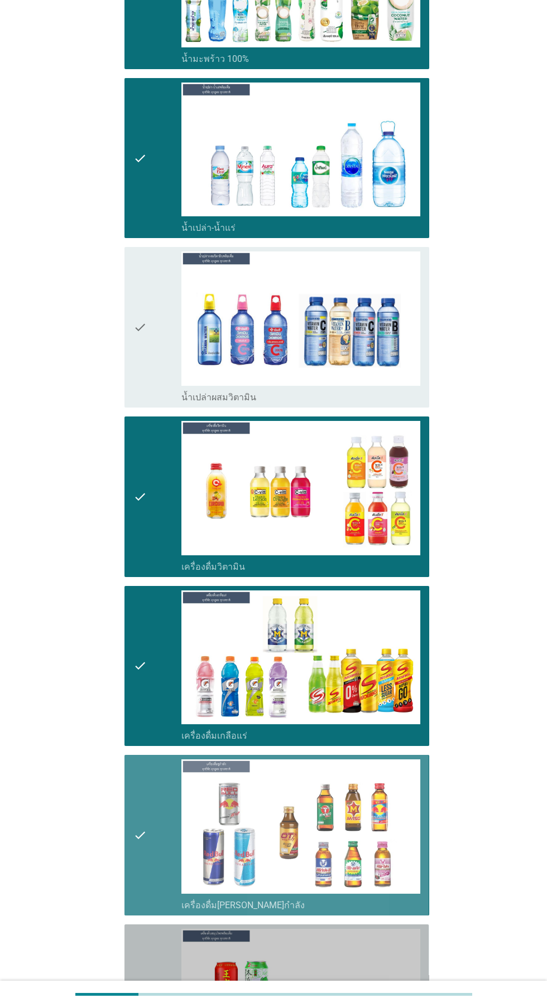
click at [140, 953] on icon "check" at bounding box center [139, 1010] width 13 height 163
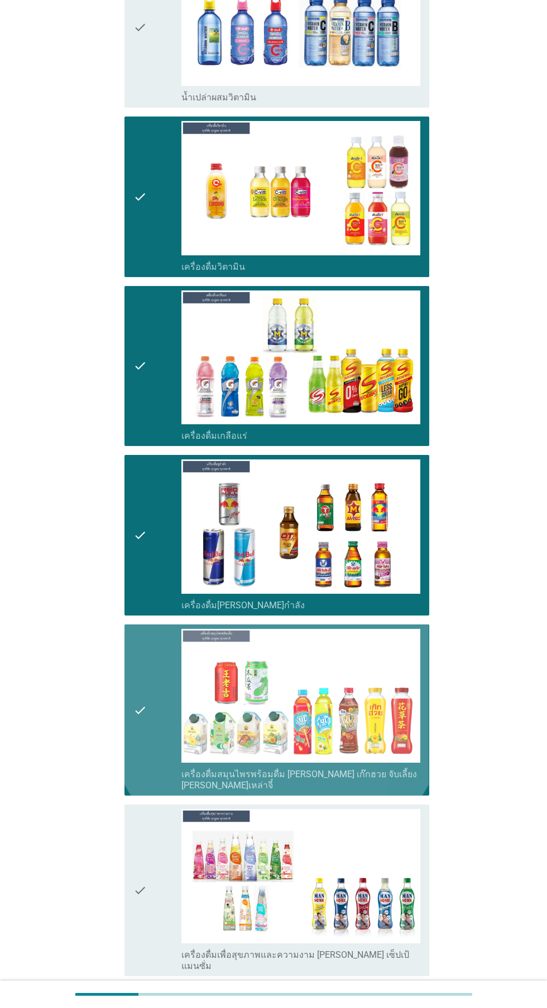
scroll to position [2748, 0]
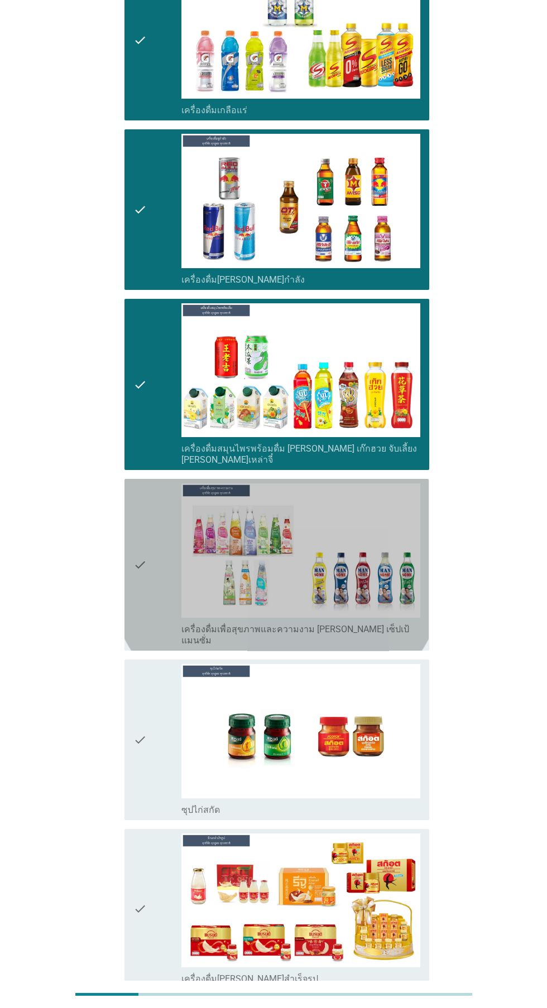
click at [146, 520] on icon "check" at bounding box center [139, 565] width 13 height 163
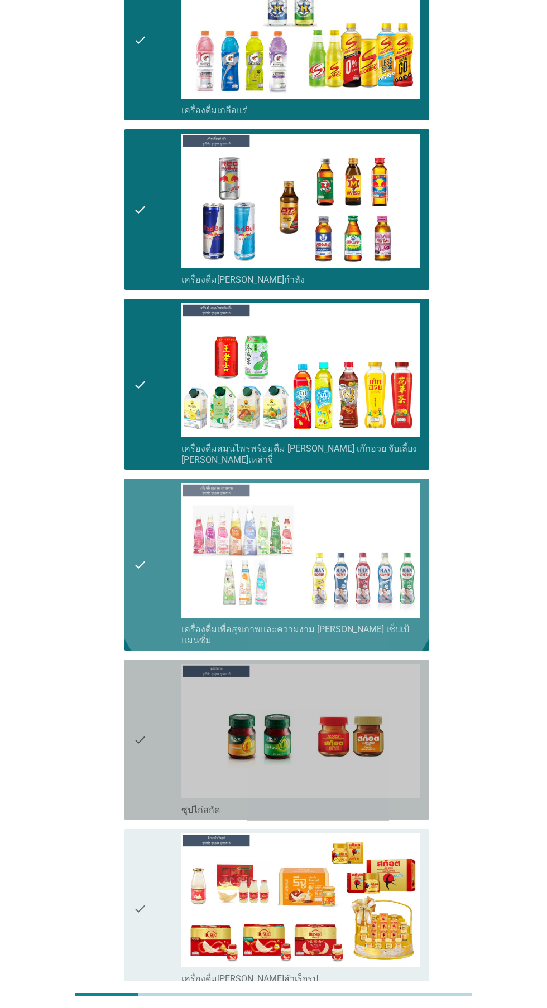
click at [145, 688] on icon "check" at bounding box center [139, 740] width 13 height 152
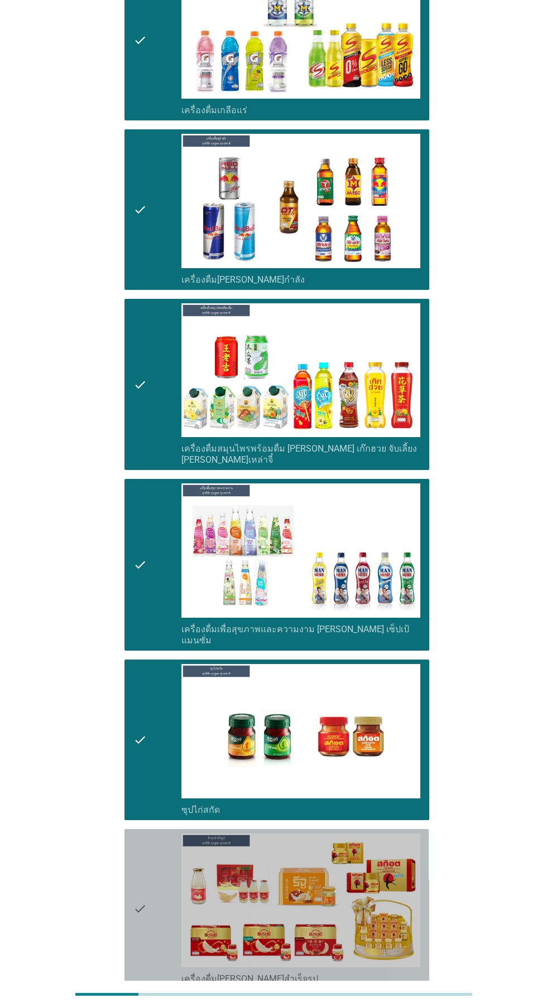
click at [144, 852] on icon "check" at bounding box center [139, 910] width 13 height 152
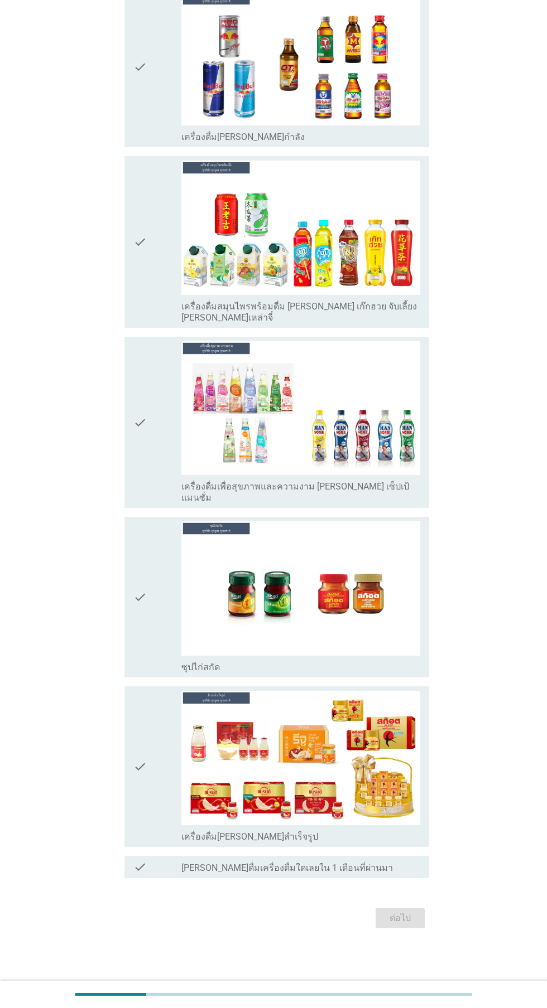
scroll to position [0, 0]
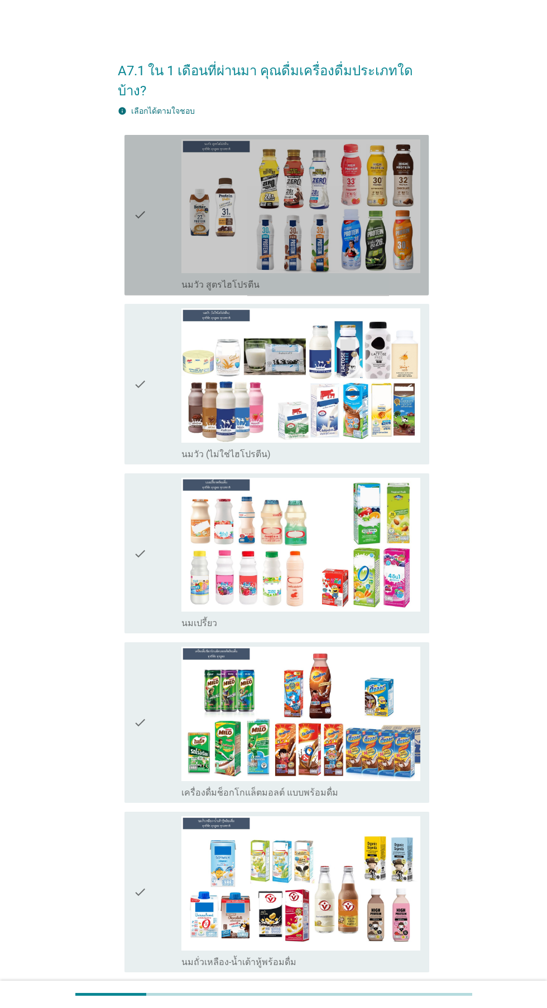
click at [136, 226] on icon "check" at bounding box center [139, 215] width 13 height 152
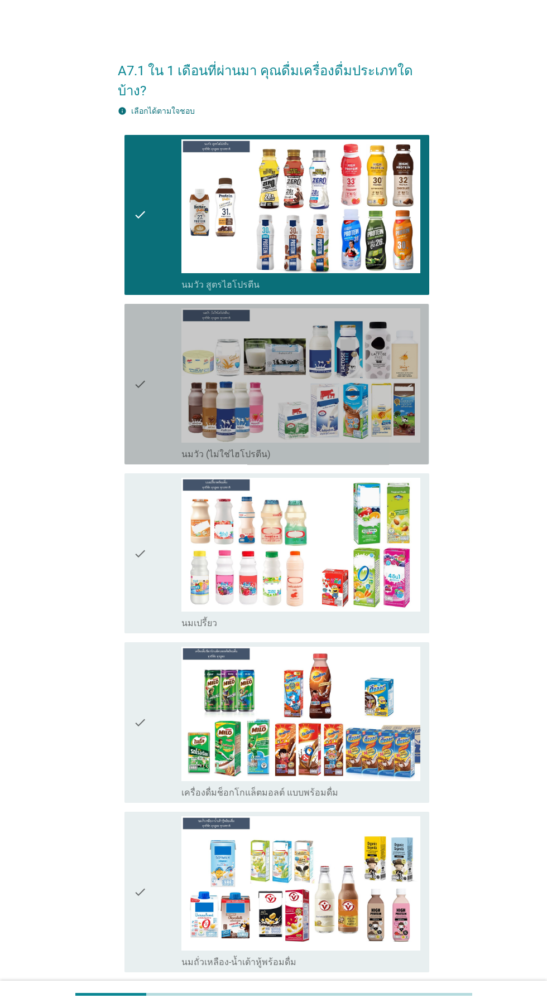
click at [149, 397] on div "check" at bounding box center [157, 384] width 48 height 152
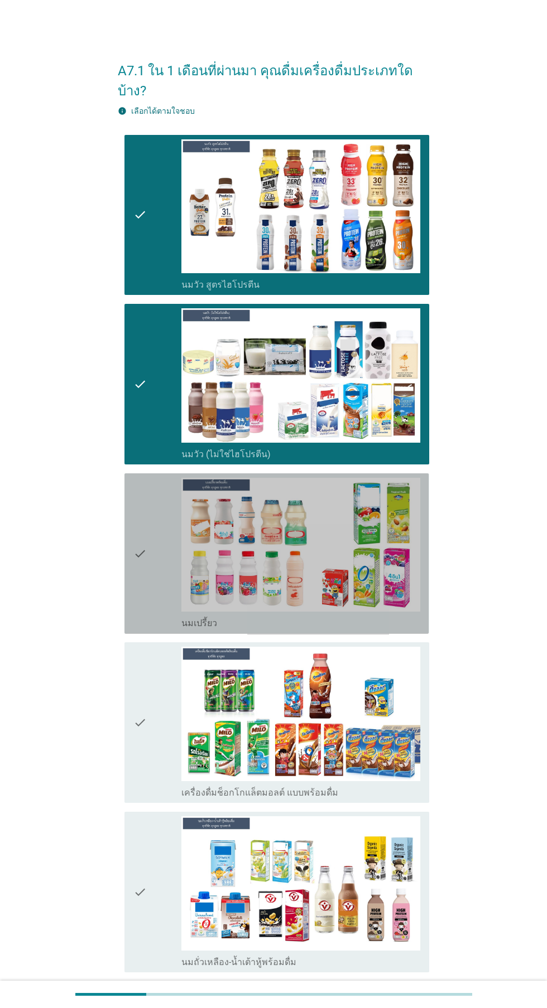
click at [151, 553] on div "check" at bounding box center [157, 554] width 48 height 152
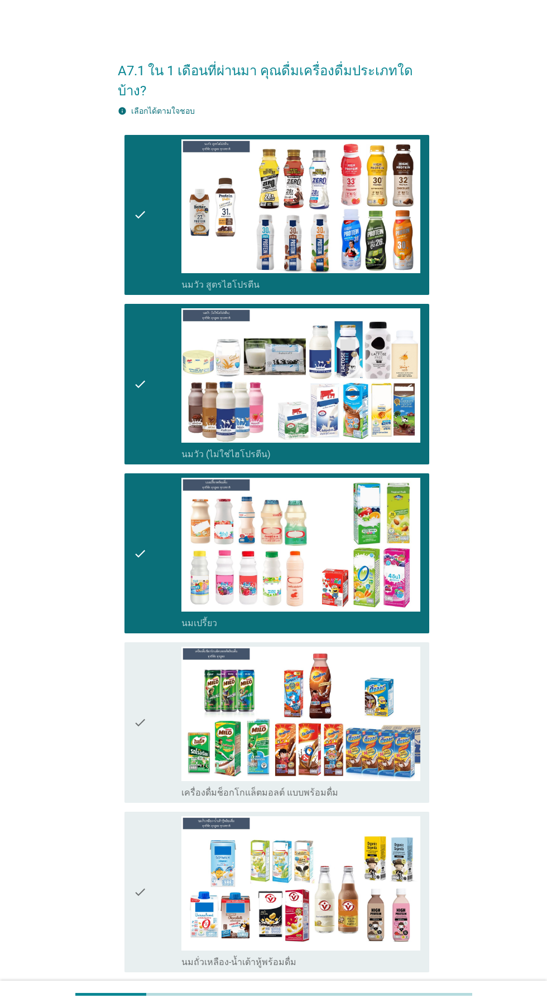
click at [125, 717] on div "check check_box_outline_blank เครื่องดื่มช็อกโกแล็ตมอลต์ แบบพร้อมดื่ม" at bounding box center [276, 722] width 304 height 161
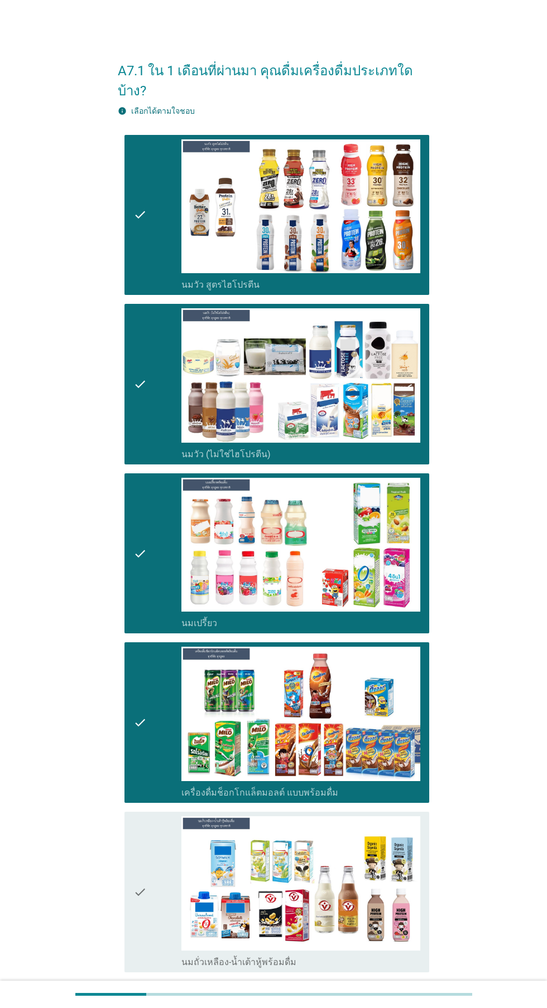
click at [137, 869] on icon "check" at bounding box center [139, 892] width 13 height 152
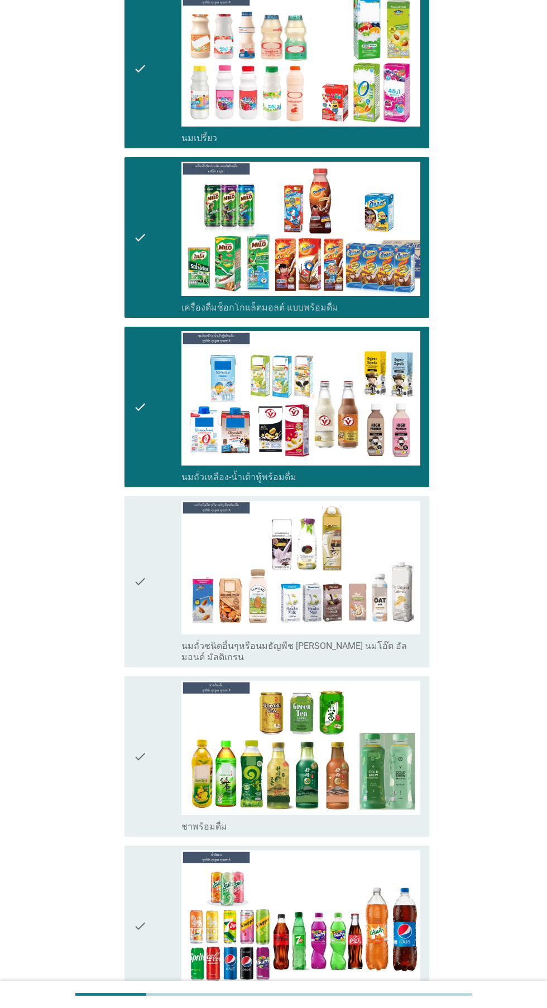
scroll to position [486, 0]
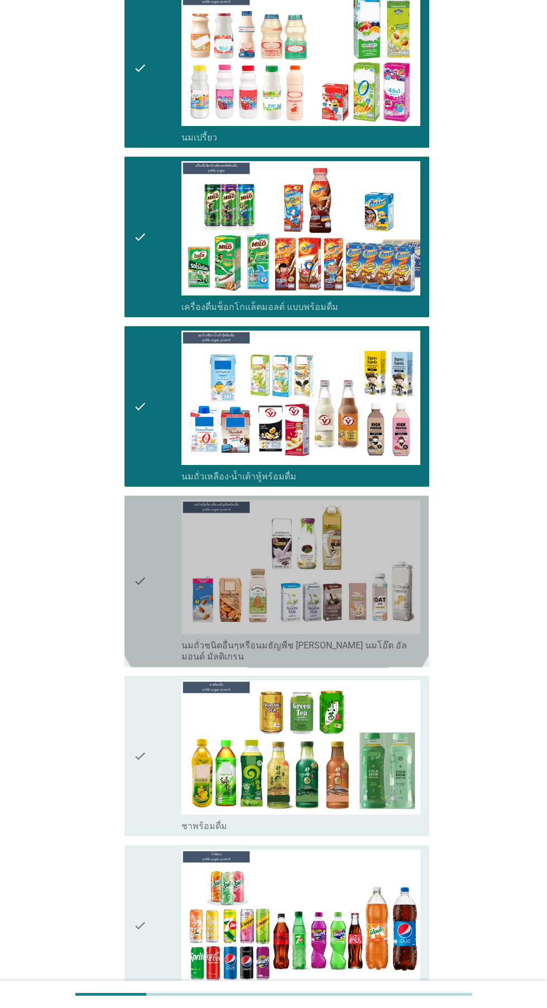
click at [138, 597] on icon "check" at bounding box center [139, 581] width 13 height 163
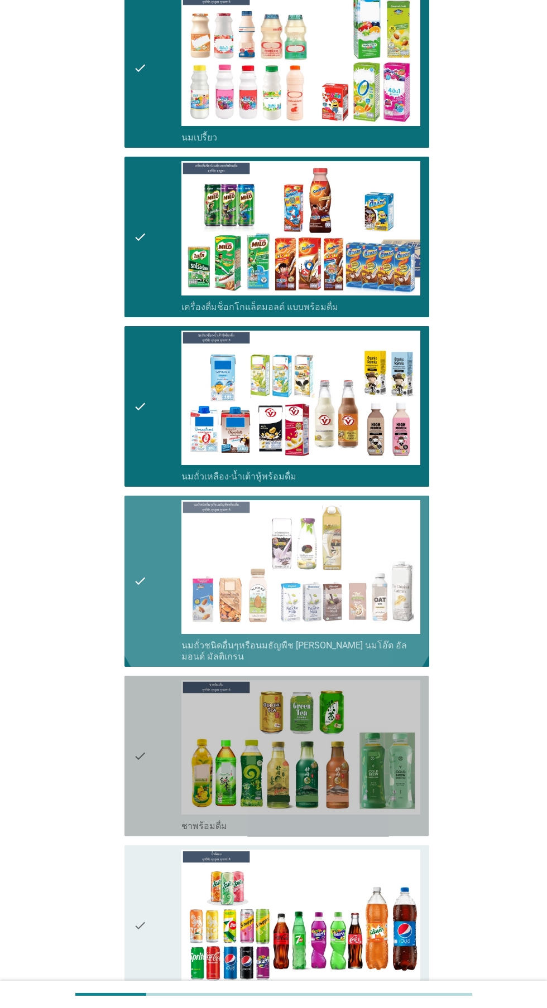
click at [151, 771] on div "check" at bounding box center [157, 756] width 48 height 152
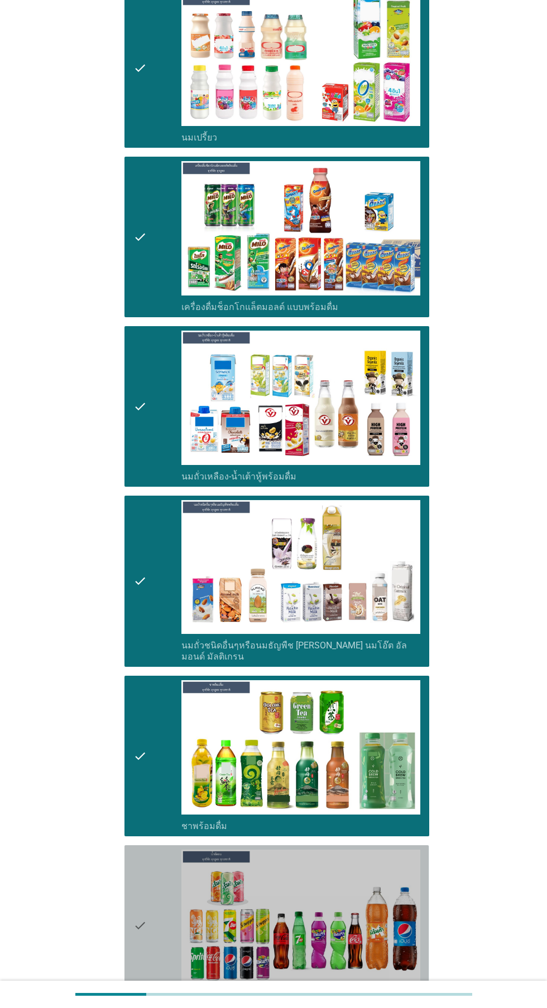
click at [181, 906] on img at bounding box center [300, 917] width 239 height 134
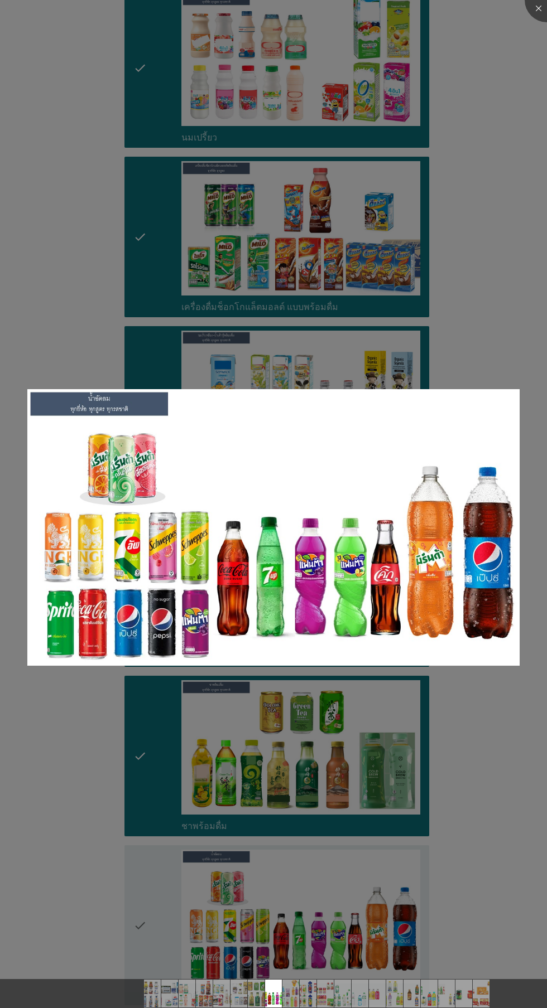
click at [66, 797] on div at bounding box center [273, 504] width 547 height 1008
click at [496, 760] on div at bounding box center [273, 504] width 547 height 1008
click at [60, 819] on div at bounding box center [273, 504] width 547 height 1008
click at [322, 484] on img at bounding box center [273, 527] width 492 height 277
click at [82, 781] on div at bounding box center [273, 504] width 547 height 1008
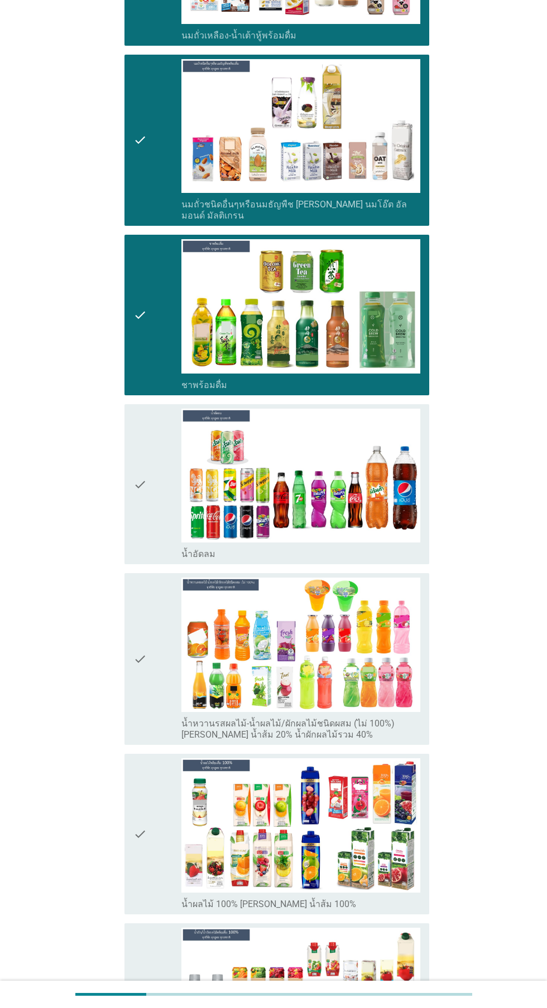
scroll to position [953, 0]
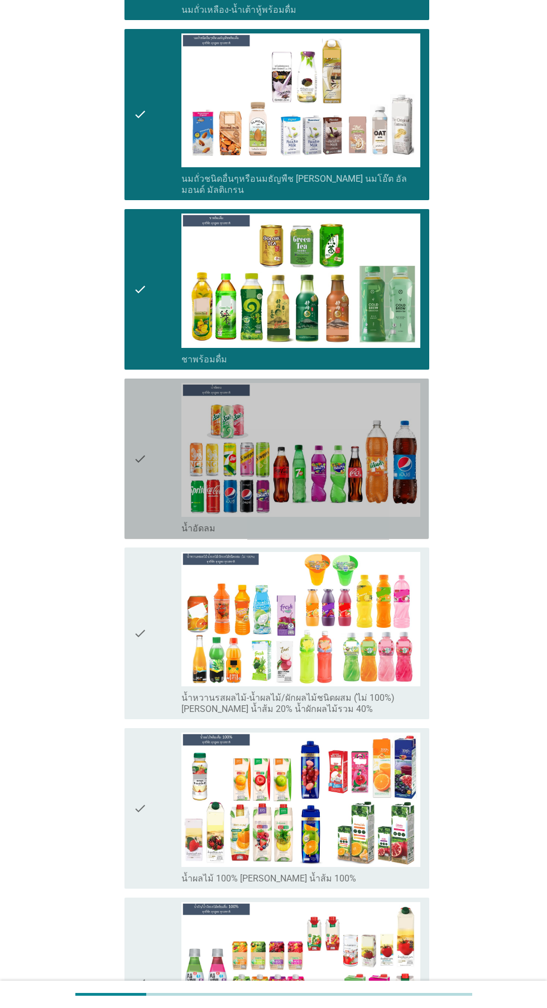
click at [154, 454] on div "check" at bounding box center [157, 459] width 48 height 152
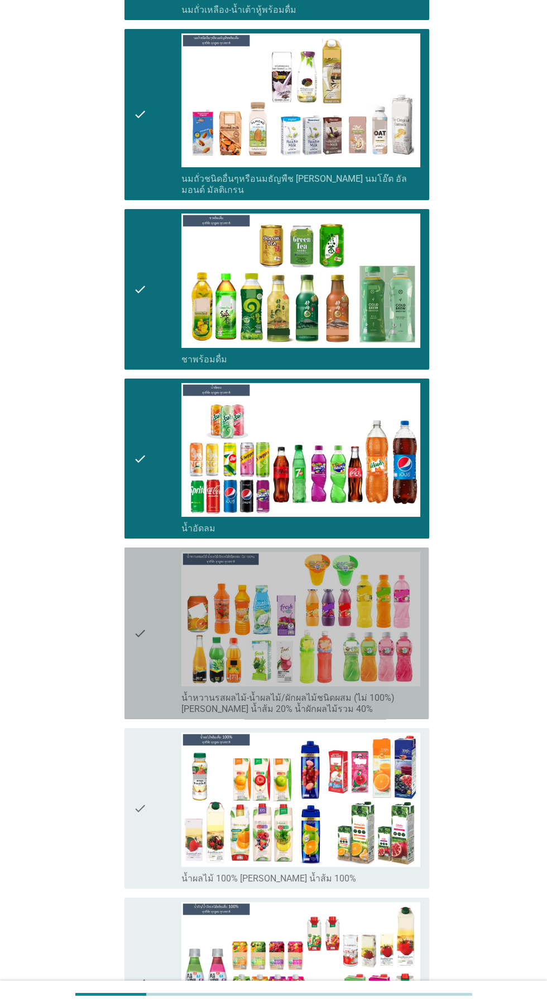
click at [148, 629] on div "check" at bounding box center [157, 633] width 48 height 163
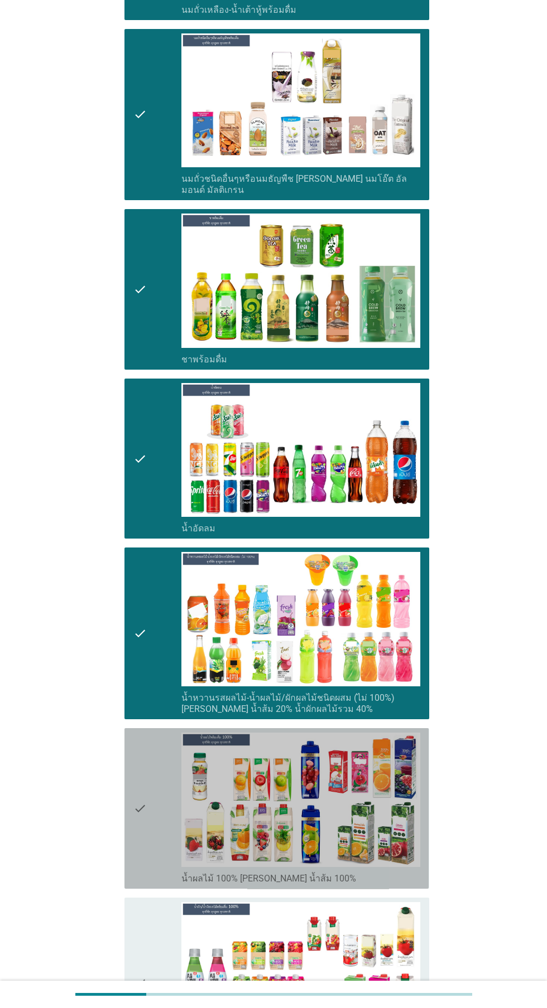
click at [151, 779] on div "check" at bounding box center [157, 809] width 48 height 152
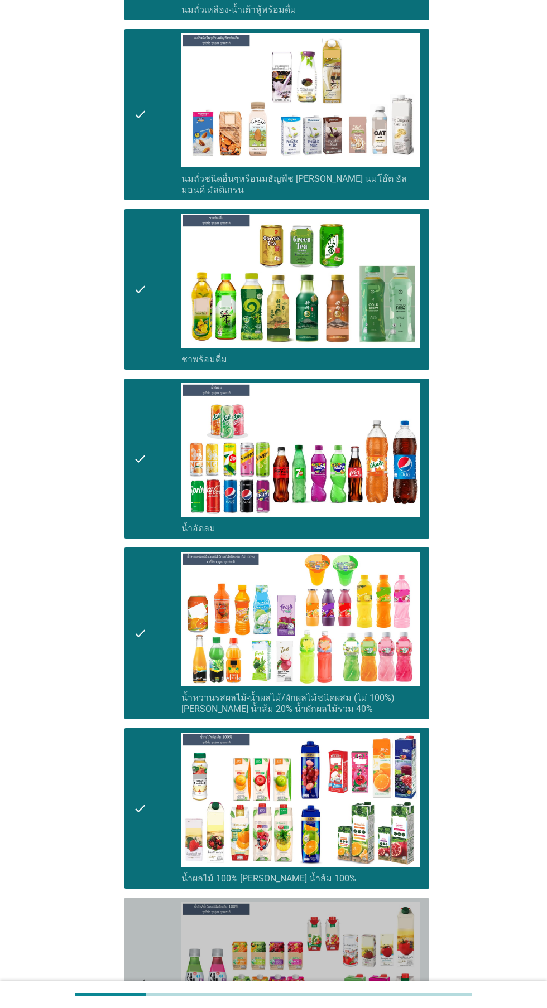
click at [142, 968] on icon "check" at bounding box center [139, 983] width 13 height 163
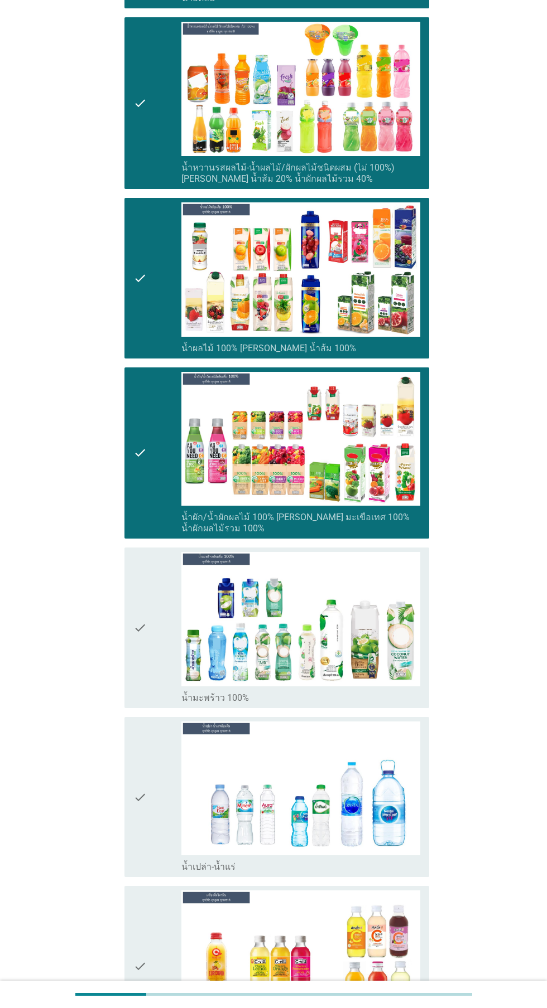
scroll to position [1518, 0]
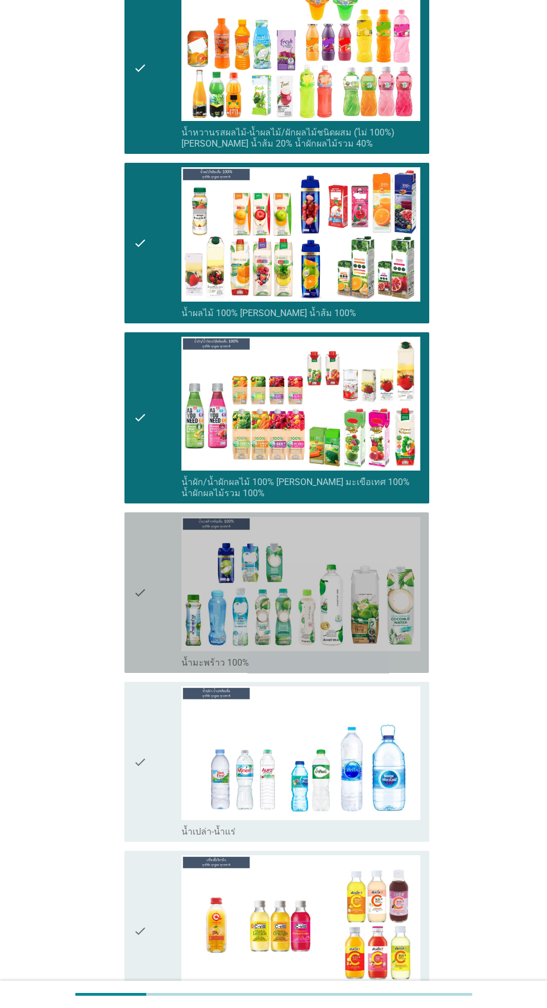
click at [142, 608] on icon "check" at bounding box center [139, 593] width 13 height 152
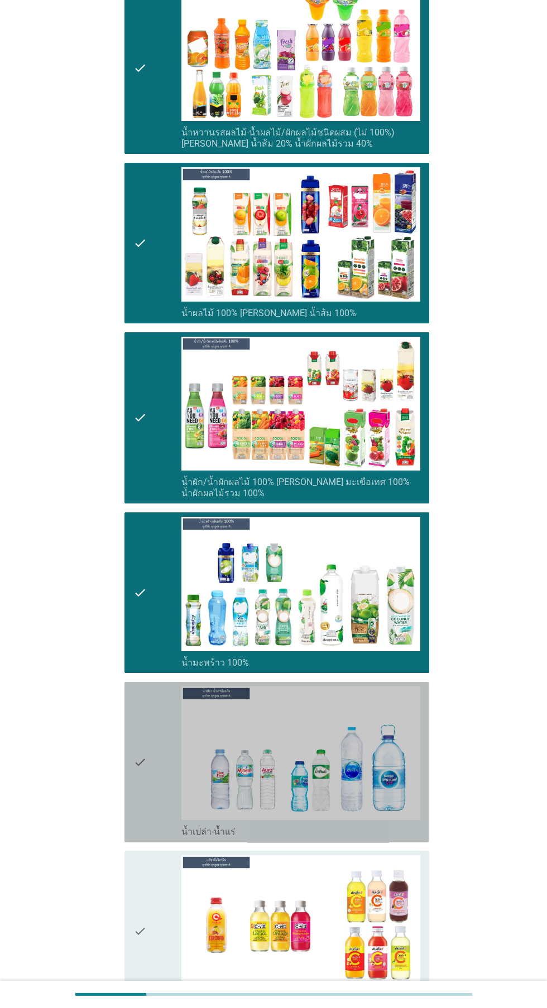
click at [141, 756] on icon "check" at bounding box center [139, 763] width 13 height 152
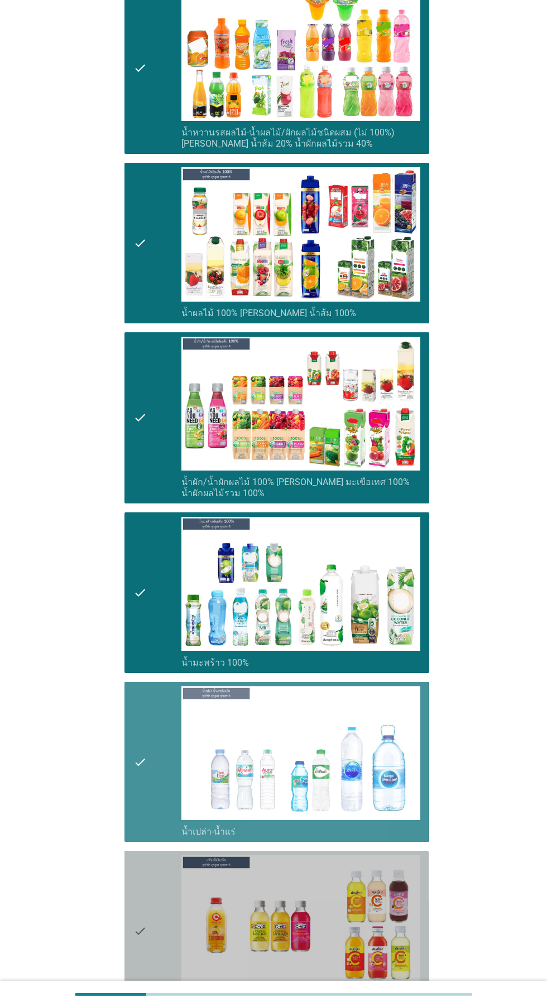
click at [154, 916] on div "check" at bounding box center [157, 931] width 48 height 152
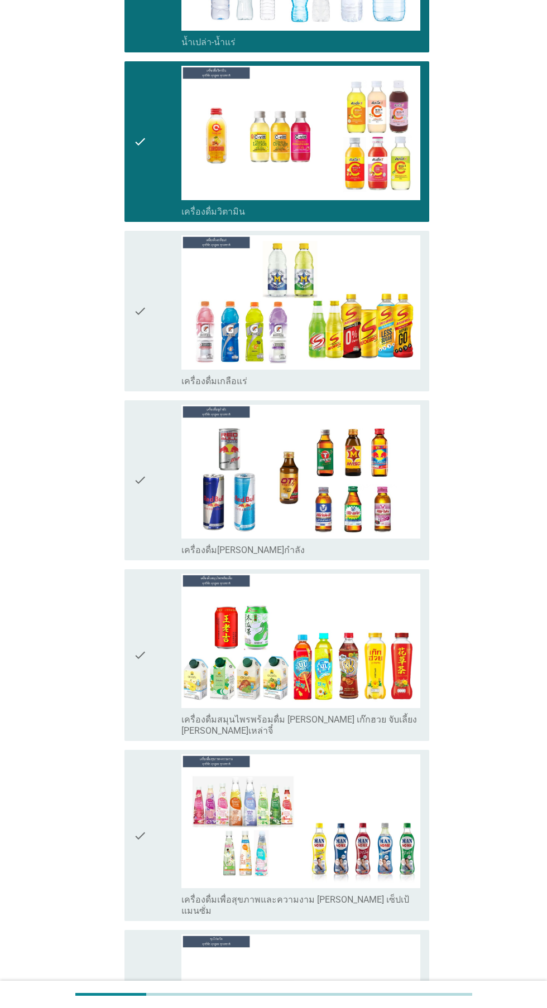
scroll to position [2309, 0]
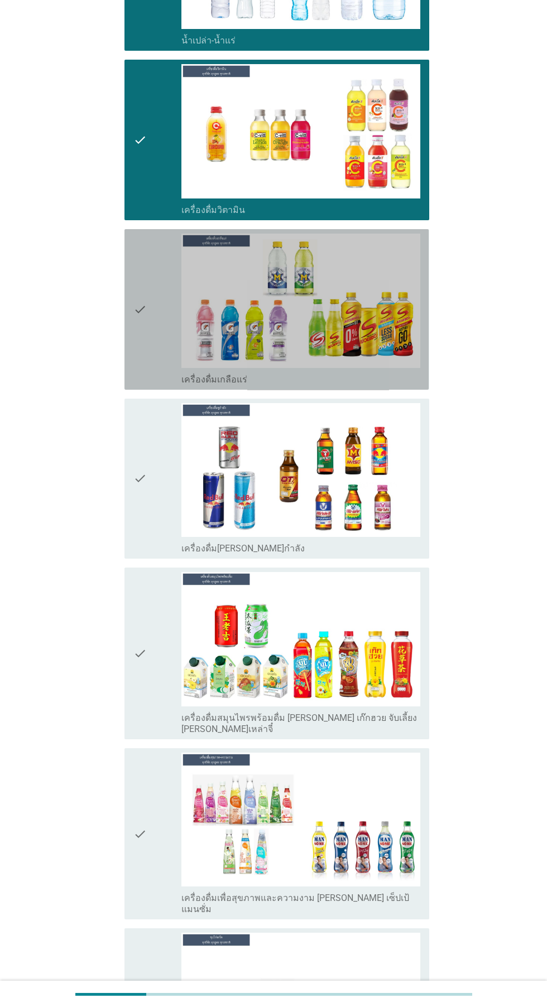
click at [144, 327] on icon "check" at bounding box center [139, 310] width 13 height 152
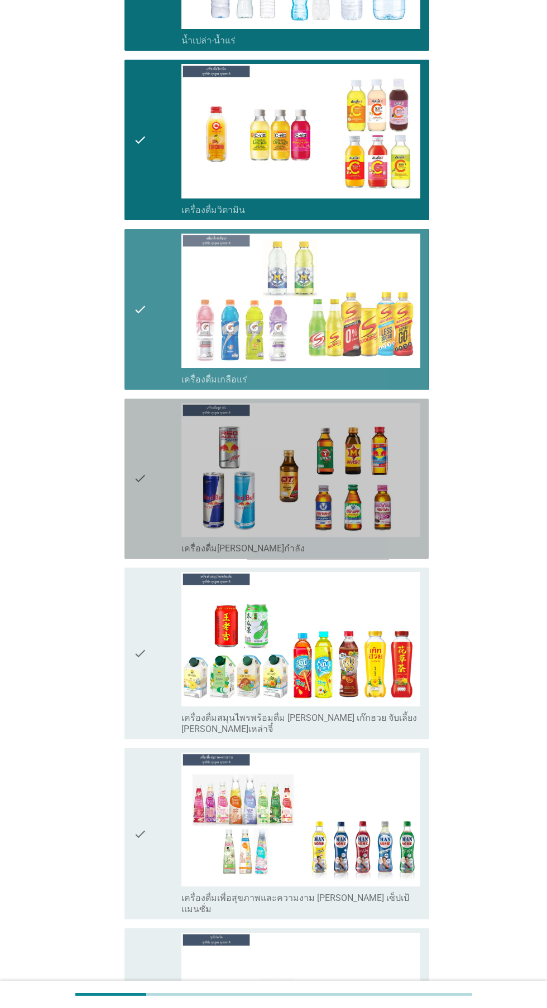
click at [148, 485] on div "check" at bounding box center [157, 479] width 48 height 152
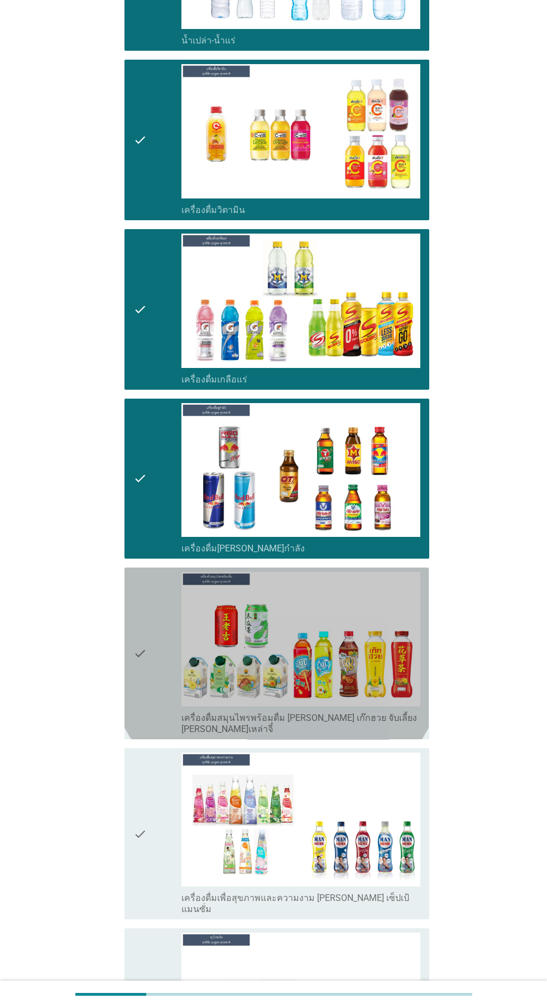
click at [163, 616] on div "check" at bounding box center [157, 653] width 48 height 163
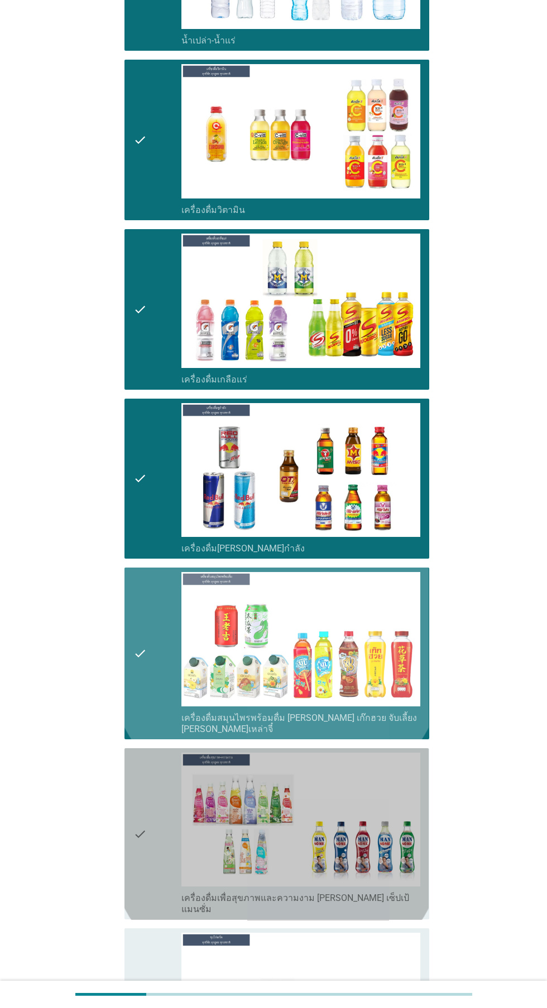
click at [137, 811] on icon "check" at bounding box center [139, 834] width 13 height 163
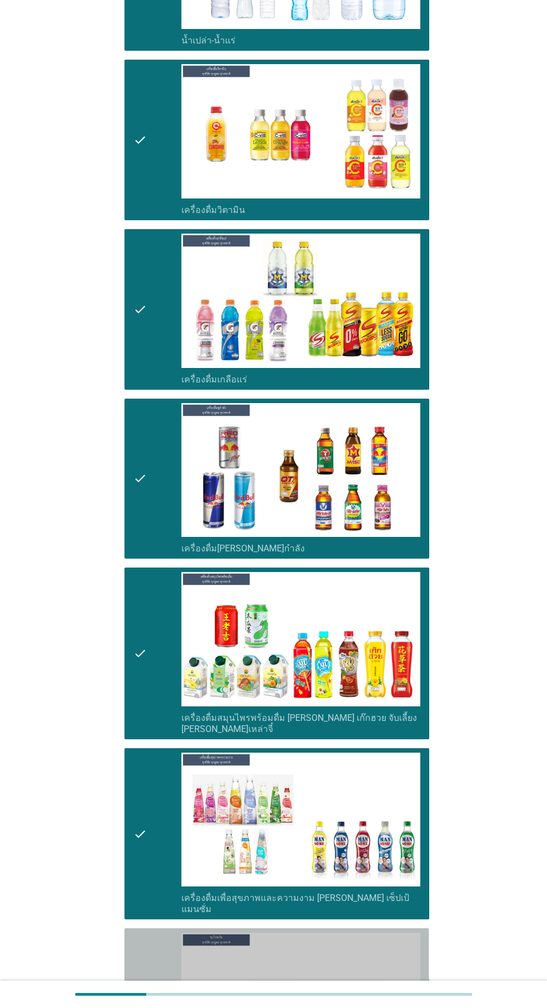
click at [143, 960] on icon "check" at bounding box center [139, 1009] width 13 height 152
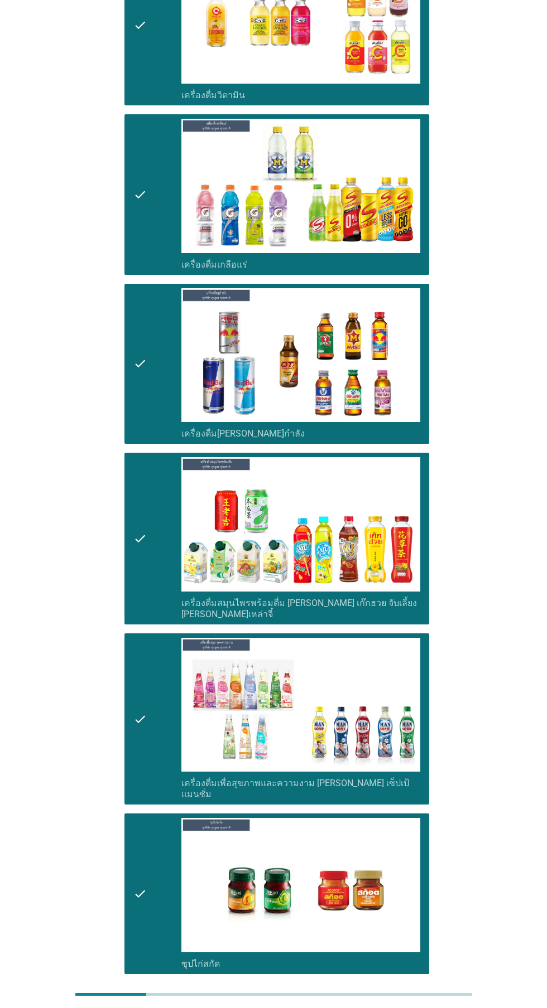
scroll to position [2598, 0]
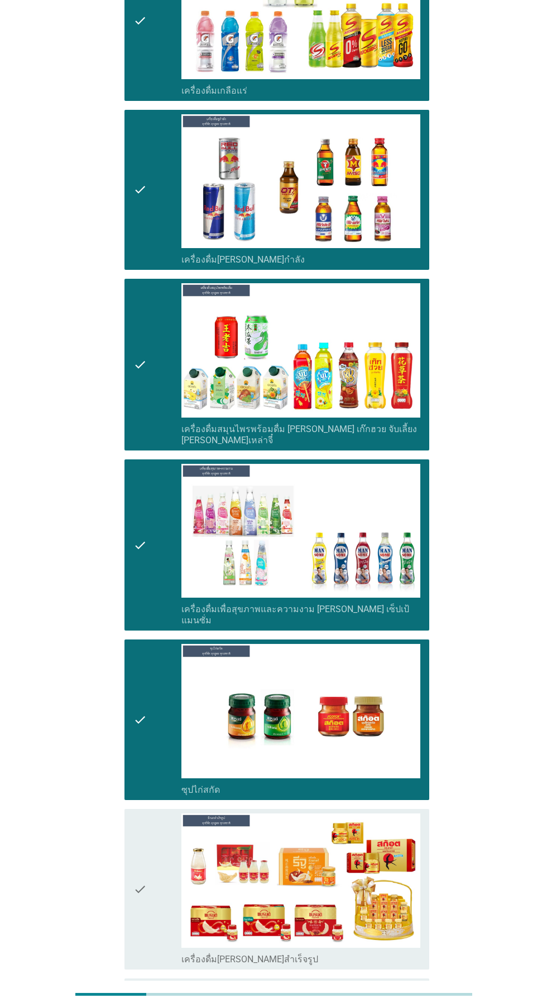
click at [142, 843] on icon "check" at bounding box center [139, 890] width 13 height 152
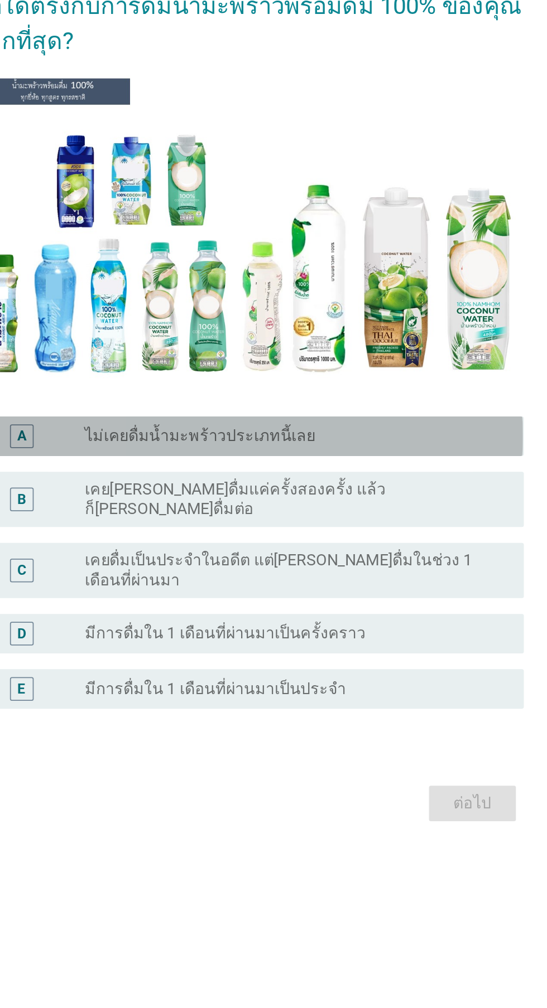
scroll to position [2, 0]
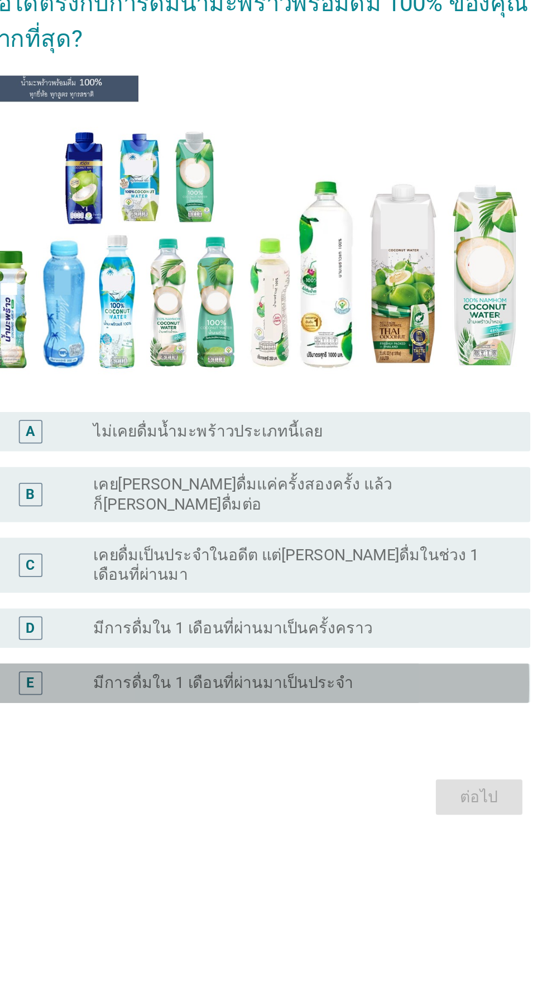
click at [342, 682] on div "radio_button_unchecked มีการดื่มใน 1 เดือนที่ผ่านมาเป็นประจำ" at bounding box center [296, 676] width 230 height 11
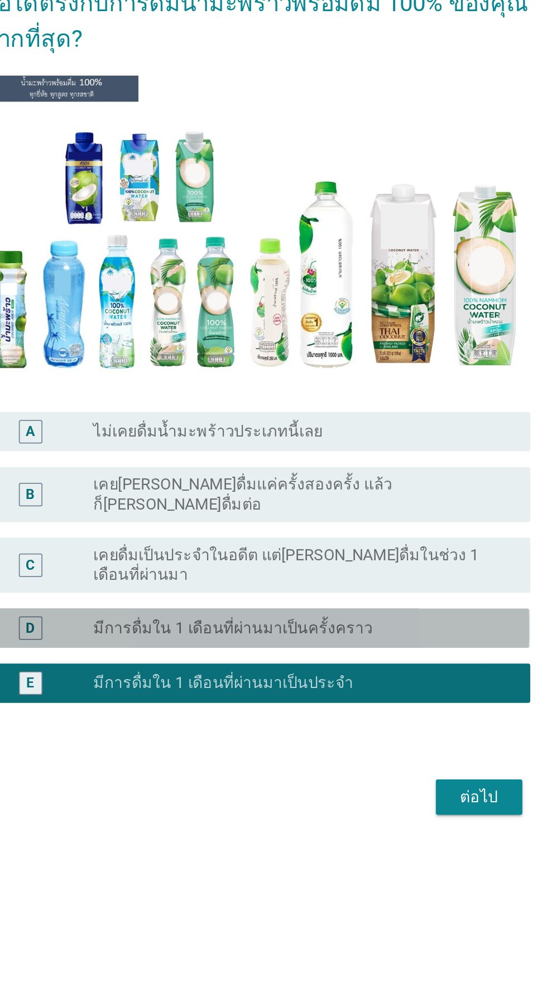
click at [354, 651] on div "radio_button_unchecked มีการดื่มใน 1 เดือนที่ผ่านมาเป็นครั้งคราว" at bounding box center [296, 645] width 230 height 11
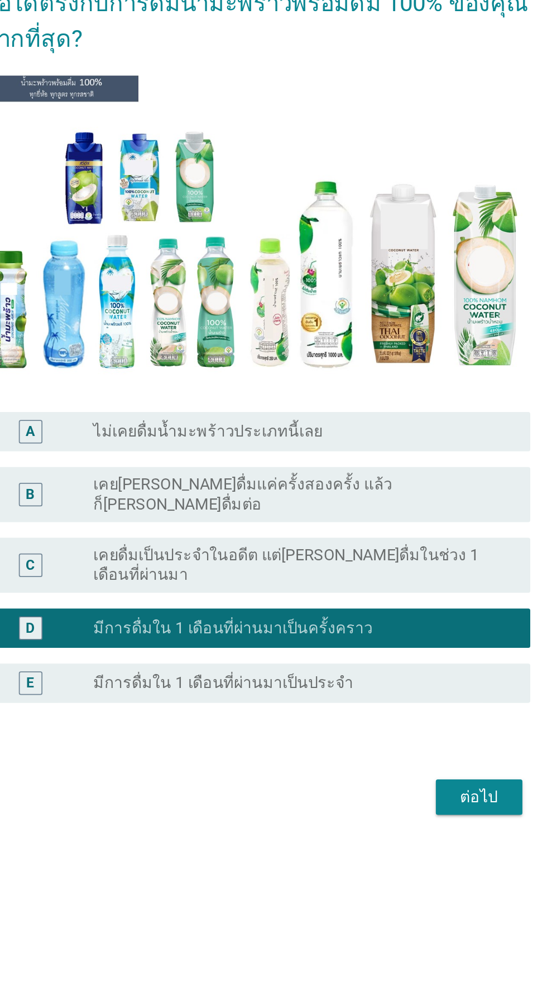
click at [354, 682] on div "radio_button_unchecked มีการดื่มใน 1 เดือนที่ผ่านมาเป็นประจำ" at bounding box center [296, 676] width 230 height 11
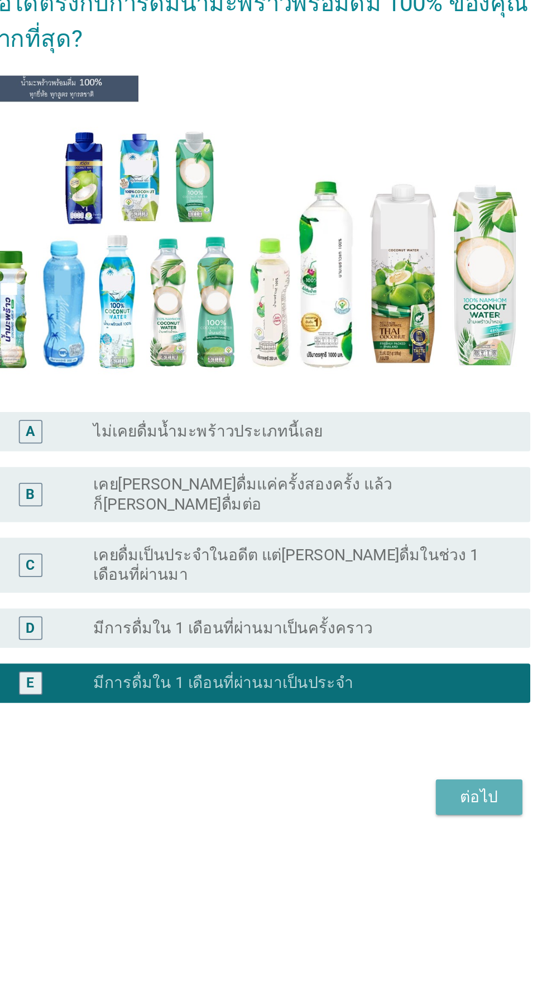
click at [404, 748] on div "ต่อไป" at bounding box center [399, 740] width 31 height 13
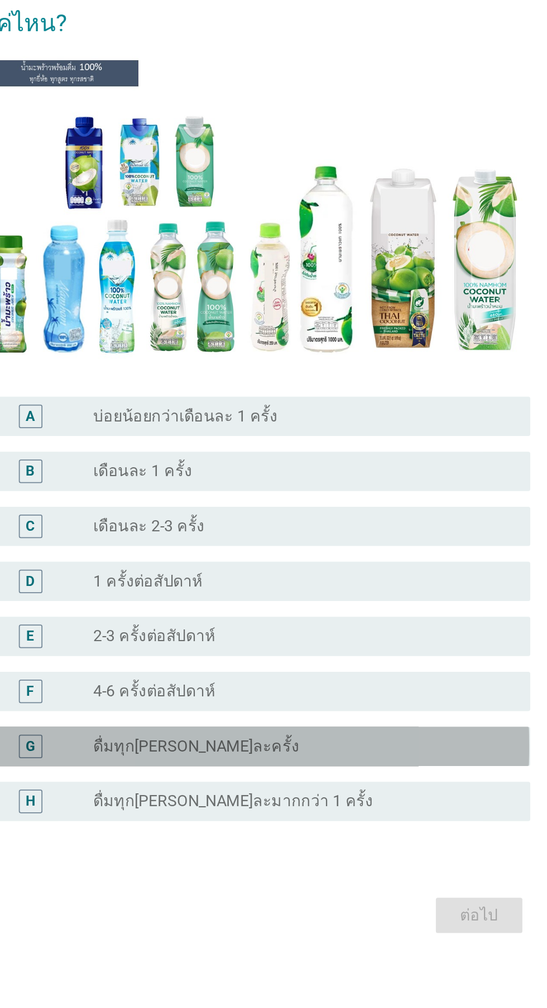
click at [294, 682] on div "radio_button_unchecked ดื่มทุก[PERSON_NAME]ละครั้ง" at bounding box center [300, 675] width 239 height 13
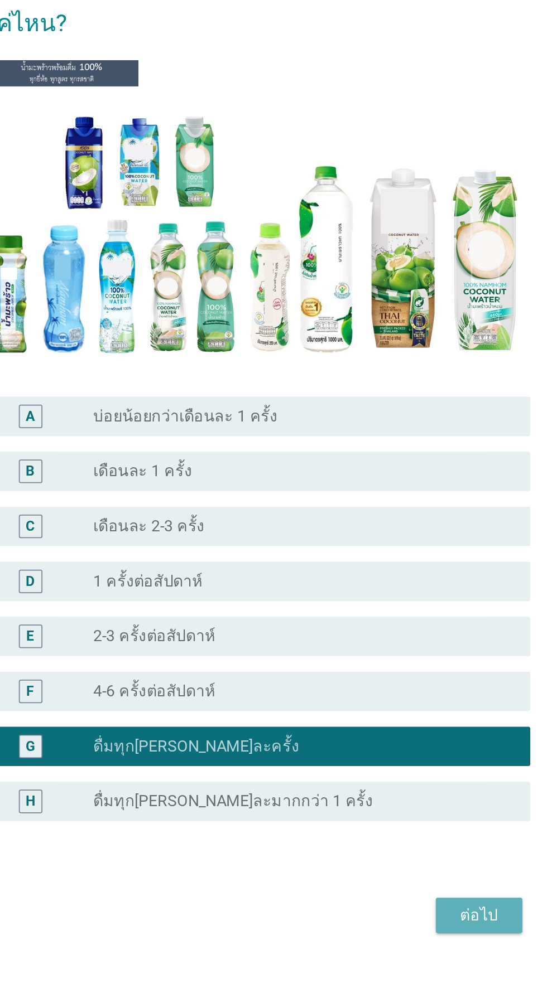
click at [398, 778] on div "ต่อไป" at bounding box center [399, 771] width 31 height 13
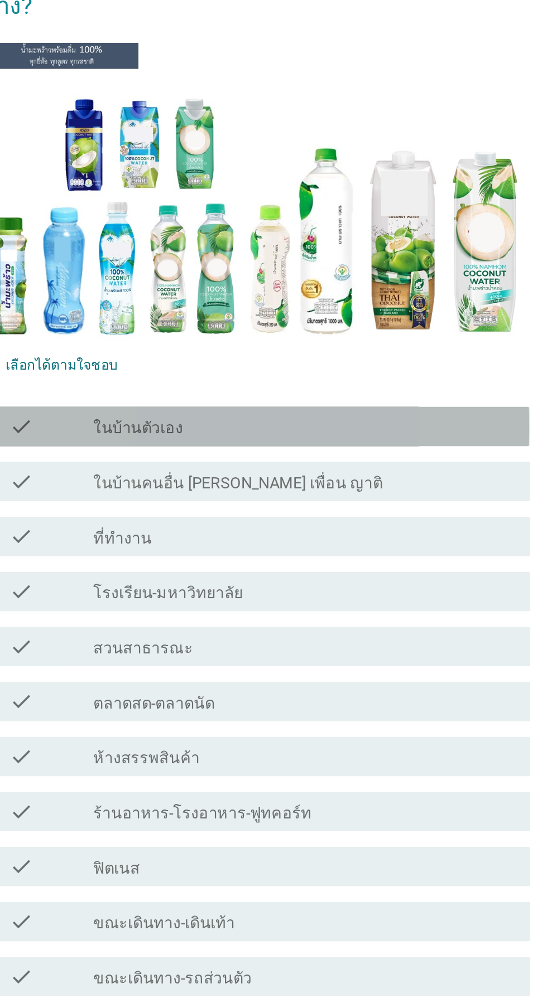
click at [351, 431] on div "check_box_outline_blank ในบ้านตัวเอง" at bounding box center [300, 424] width 239 height 13
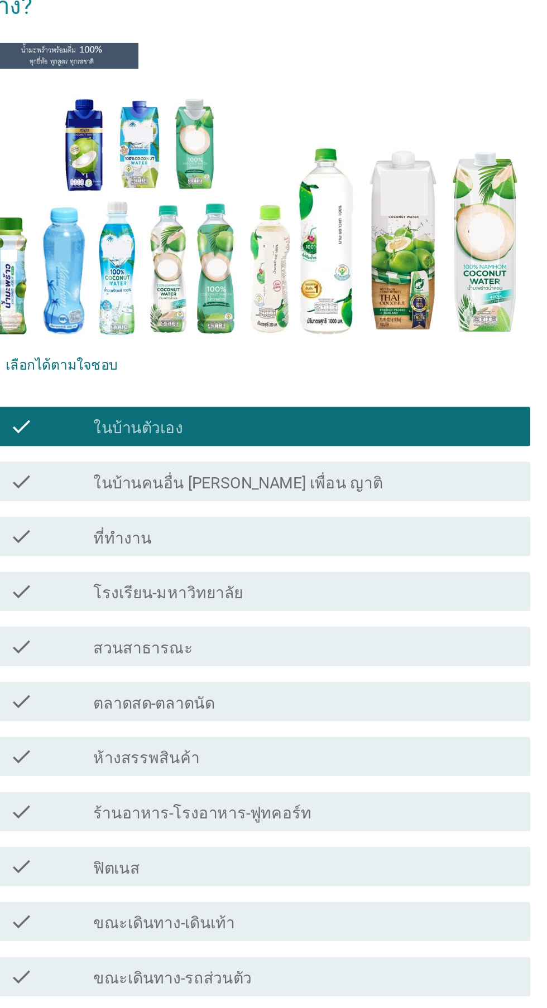
click at [333, 494] on div "check_box_outline_blank ที่ทำงาน" at bounding box center [300, 486] width 239 height 13
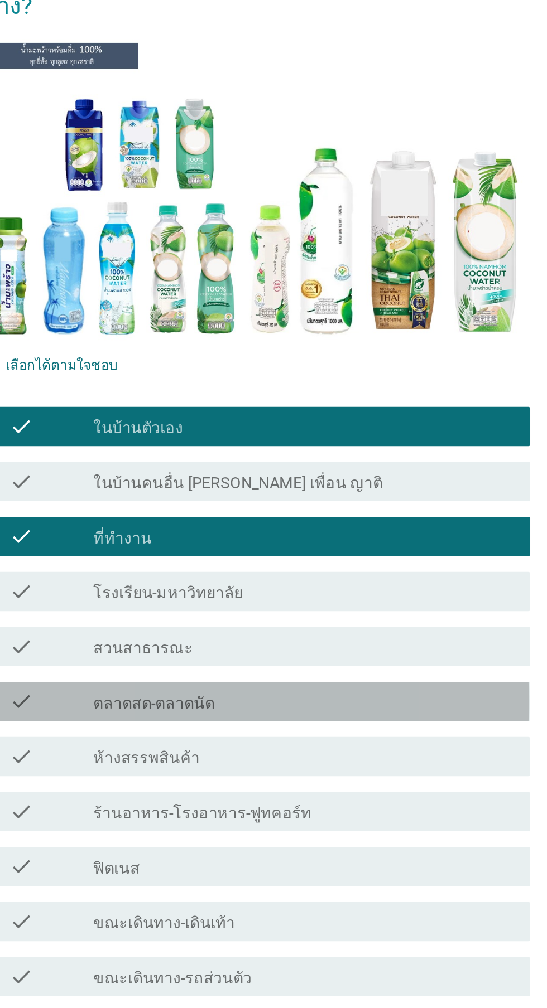
click at [310, 592] on div "check check_box_outline_blank ตลาดสด-ตลาดนัด" at bounding box center [276, 580] width 304 height 22
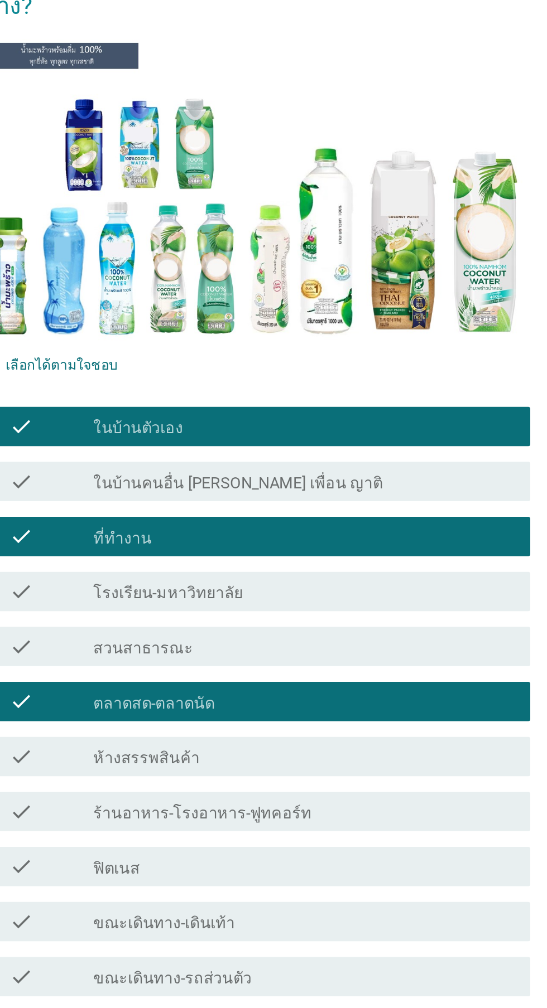
click at [309, 654] on div "check check_box_outline_blank ร้านอาหาร-โรงอาหาร-ฟูทคอร์ท" at bounding box center [276, 643] width 304 height 22
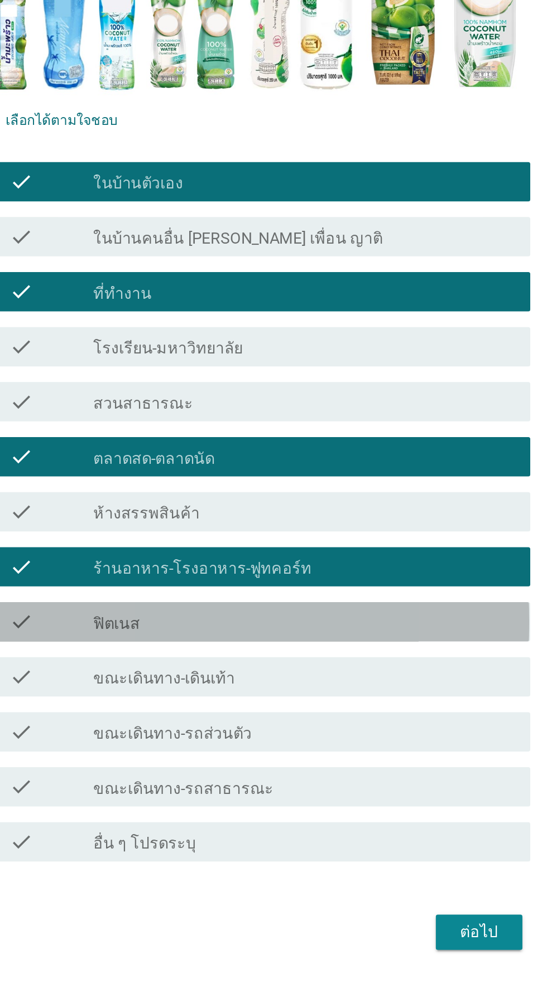
click at [322, 685] on div "check check_box_outline_blank ฟิตเนส" at bounding box center [276, 674] width 304 height 22
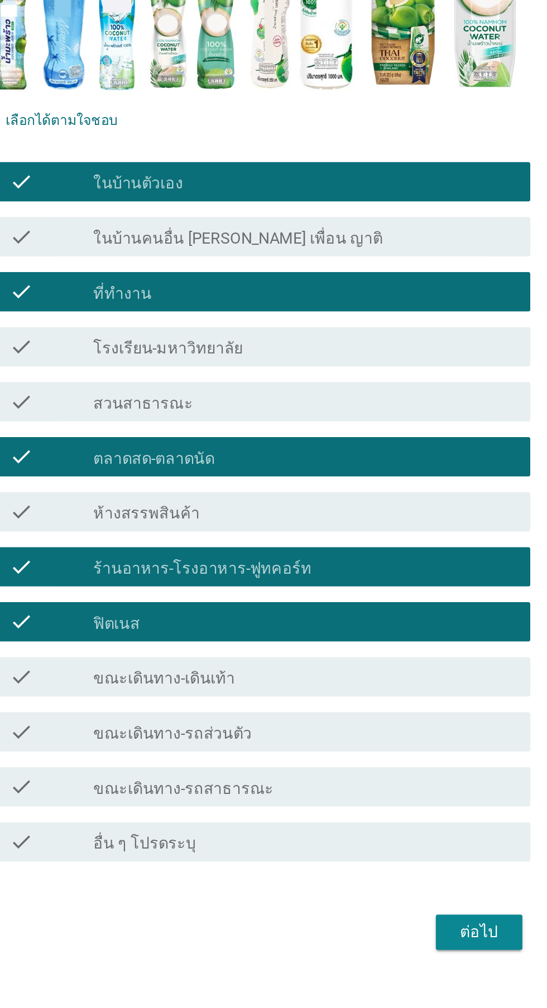
click at [299, 743] on div "check_box_outline_blank ขณะเดินทาง-รถส่วนตัว" at bounding box center [300, 736] width 239 height 13
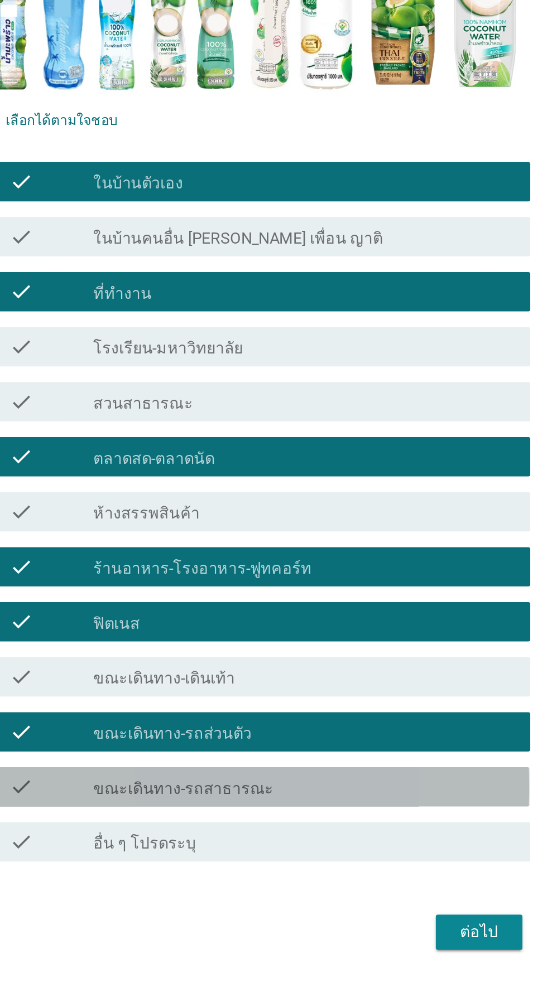
click at [298, 775] on div "check_box_outline_blank ขณะเดินทาง-รถสาธารณะ" at bounding box center [300, 767] width 239 height 13
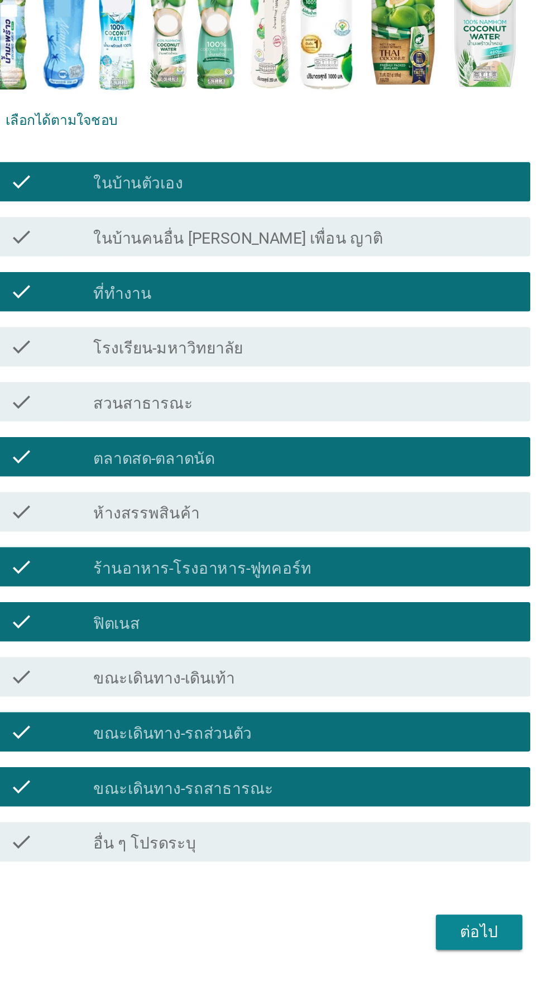
click at [316, 712] on div "check_box_outline_blank ขณะเดินทาง-เดินเท้า" at bounding box center [300, 705] width 239 height 13
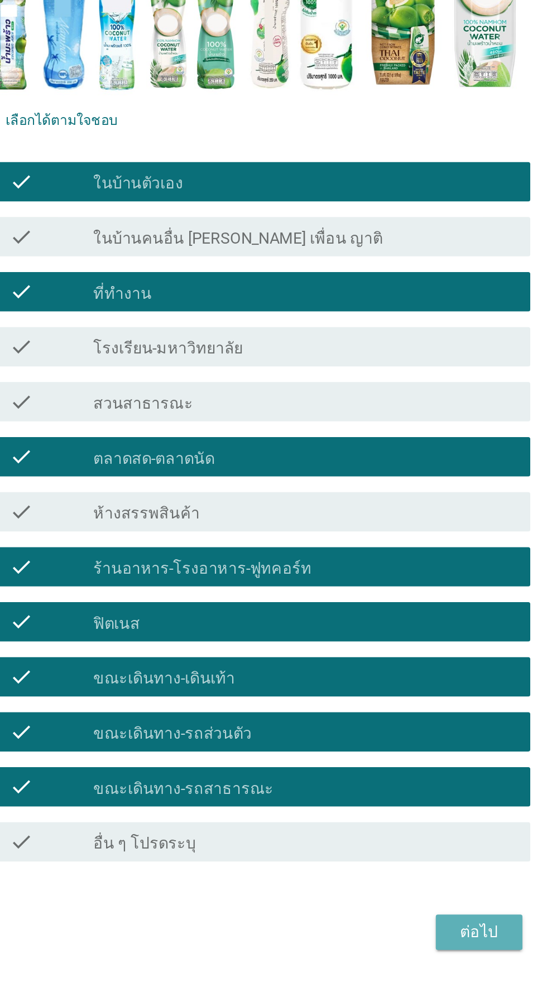
click at [395, 857] on div "ต่อไป" at bounding box center [399, 850] width 31 height 13
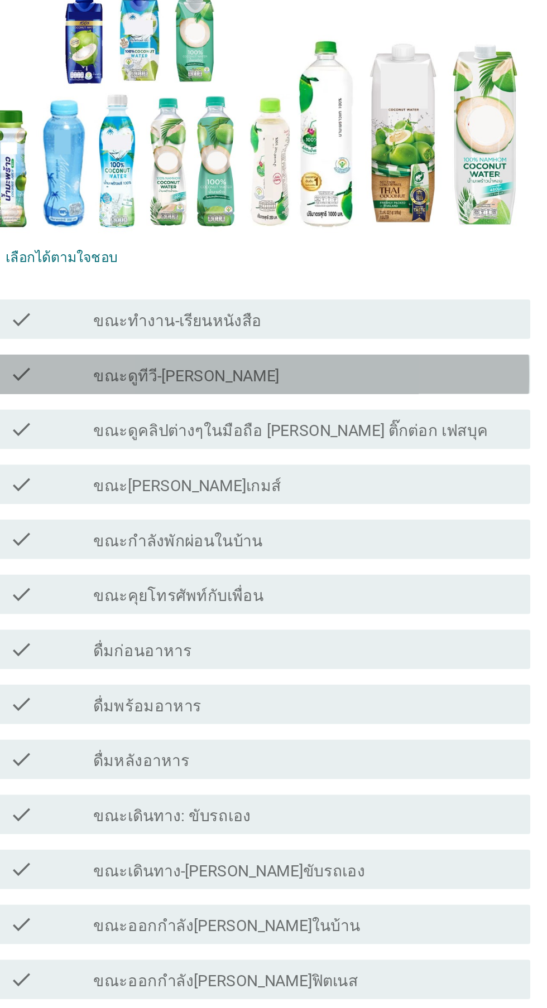
click at [349, 430] on div "check check_box_outline_blank ขณะดูทีวี-[PERSON_NAME]" at bounding box center [276, 419] width 304 height 22
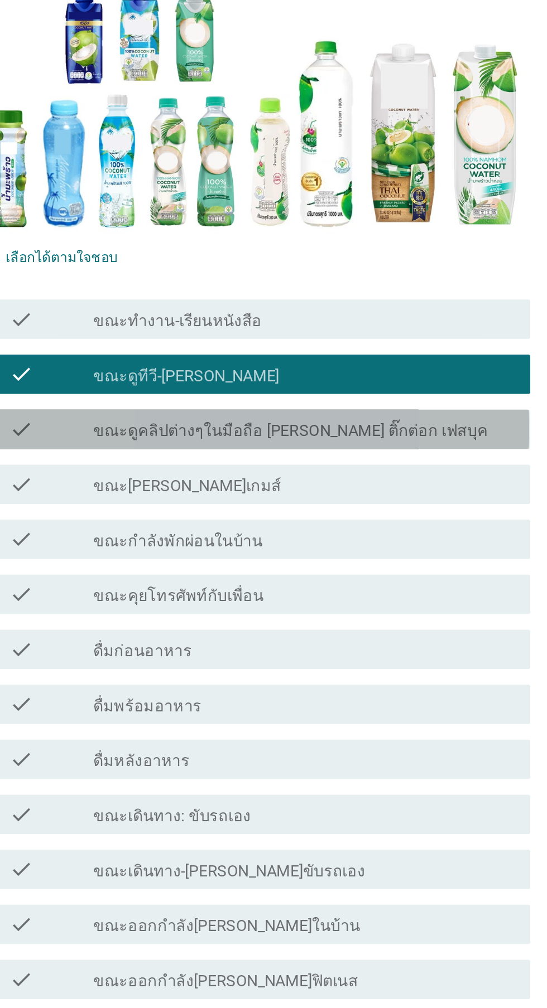
click at [369, 461] on div "check check_box_outline_blank ขณะดูคลิปต่างๆในมือถือ [PERSON_NAME] ติ๊กต่อก เฟส…" at bounding box center [276, 450] width 304 height 22
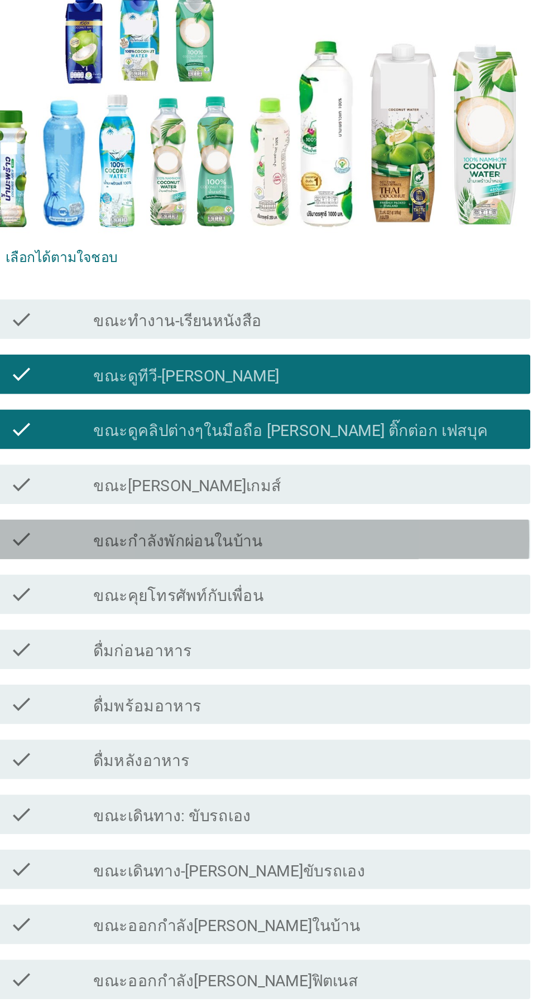
click at [333, 524] on div "check check_box_outline_blank ขณะกำลังพักผ่อนในบ้าน" at bounding box center [276, 512] width 304 height 22
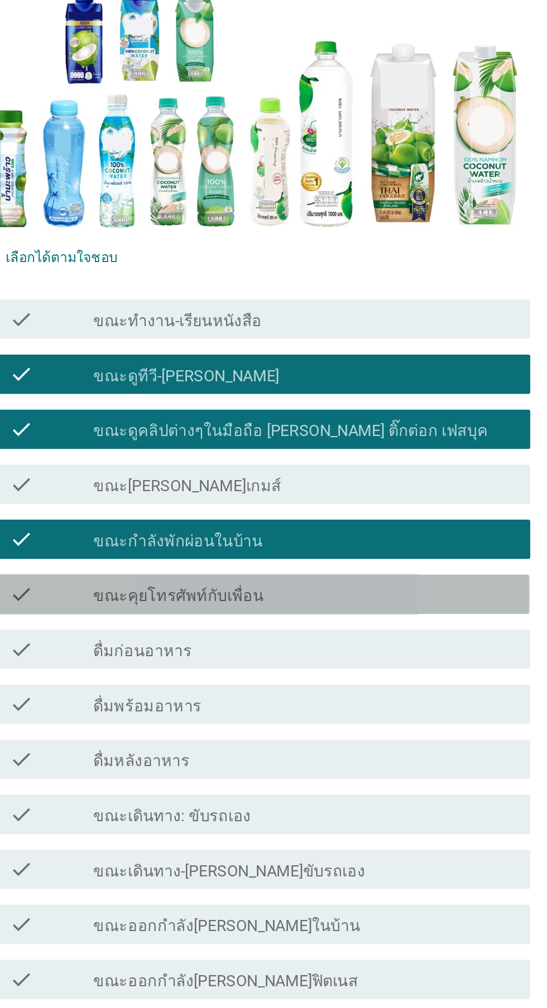
click at [323, 555] on div "check check_box_outline_blank ขณะคุยโทรศัพท์กับเพื่อน" at bounding box center [276, 544] width 304 height 22
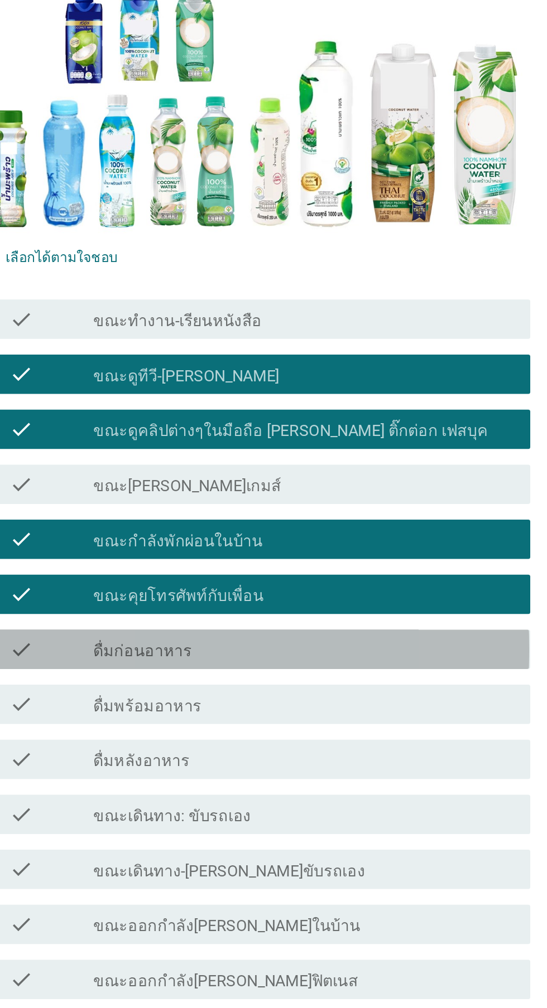
click at [315, 582] on div "check_box_outline_blank ดื่มก่อนอาหาร" at bounding box center [300, 574] width 239 height 13
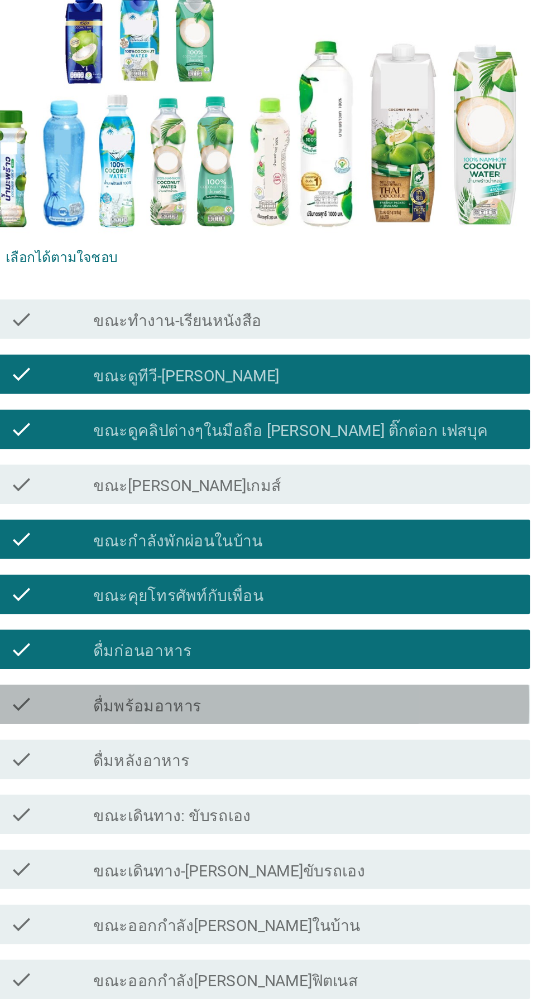
click at [297, 613] on div "check_box_outline_blank ดื่มพร้อมอาหาร" at bounding box center [300, 606] width 239 height 13
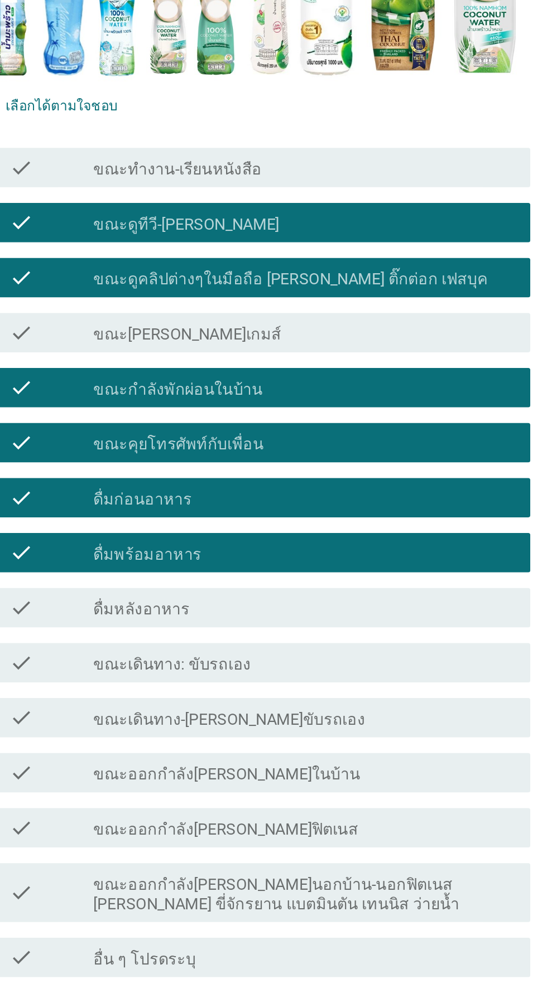
click at [347, 582] on div "check_box_outline_blank ดื่มก่อนอาหาร" at bounding box center [300, 574] width 239 height 13
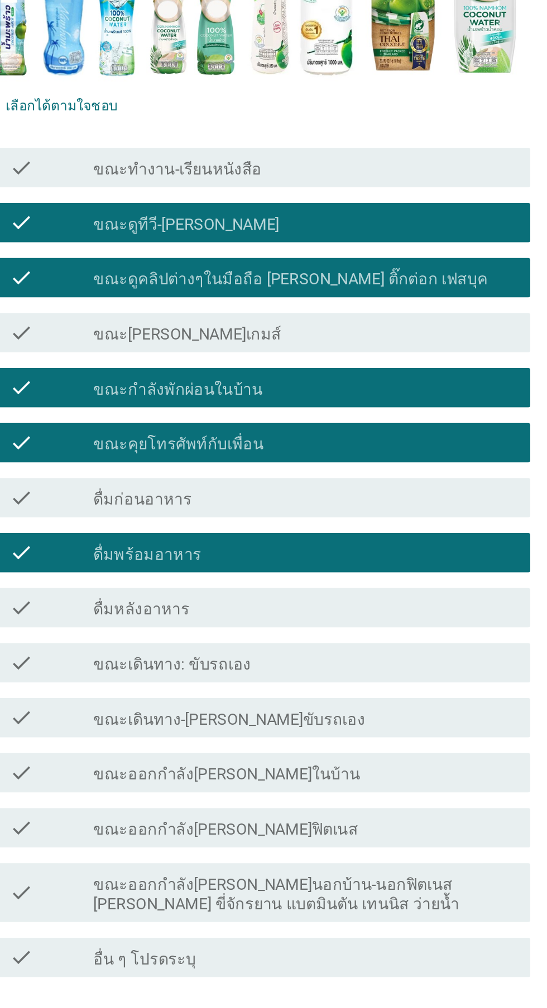
click at [318, 680] on div "check check_box_outline_blank ขณะเดินทาง: ขับรถเอง" at bounding box center [276, 669] width 304 height 22
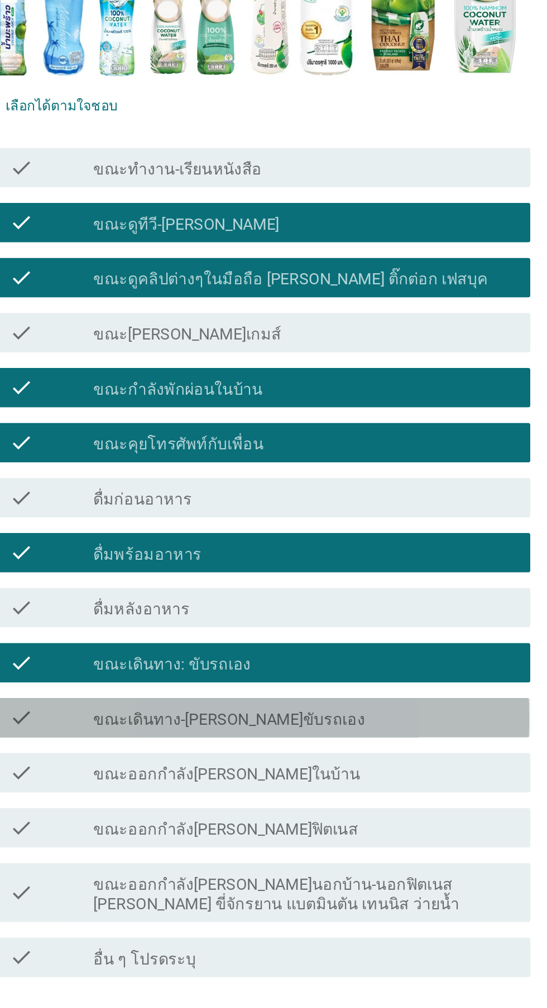
click at [338, 707] on div "check_box_outline_blank ขณะเดินทาง-[PERSON_NAME]ขับรถเอง" at bounding box center [300, 699] width 239 height 13
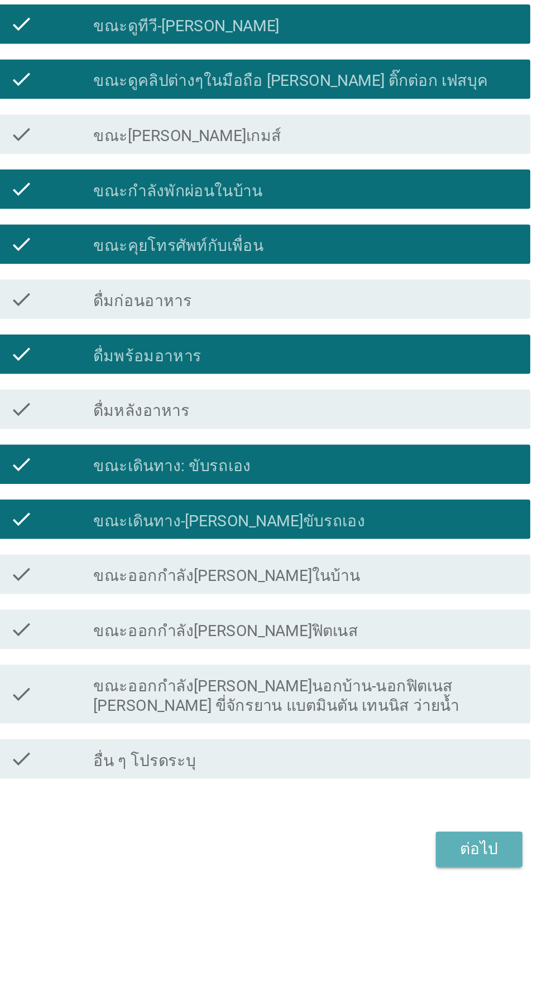
click at [397, 894] on div "ต่อไป" at bounding box center [399, 887] width 31 height 13
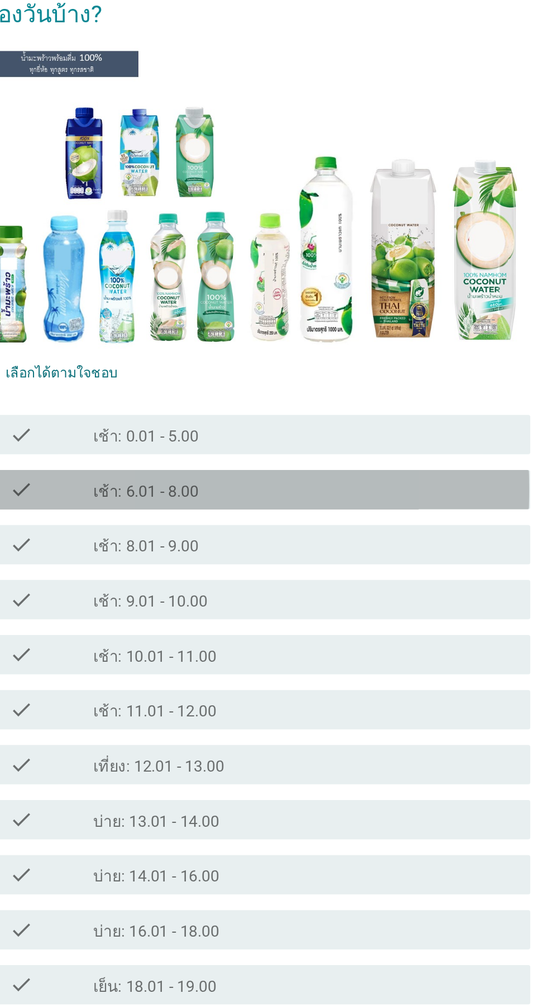
scroll to position [21, 0]
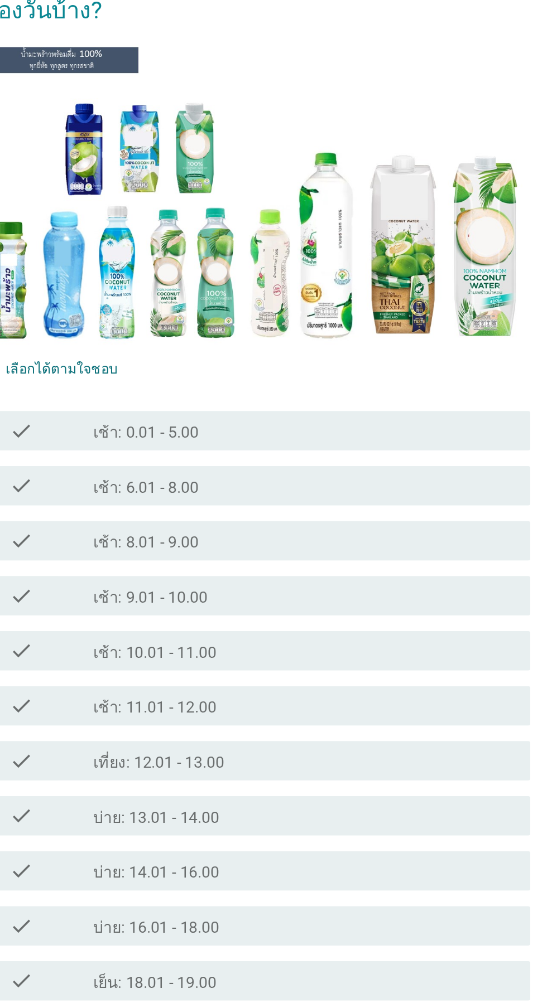
click at [327, 430] on div "check check_box_outline_blank เช้า: 6.01 - 8.00" at bounding box center [276, 419] width 304 height 22
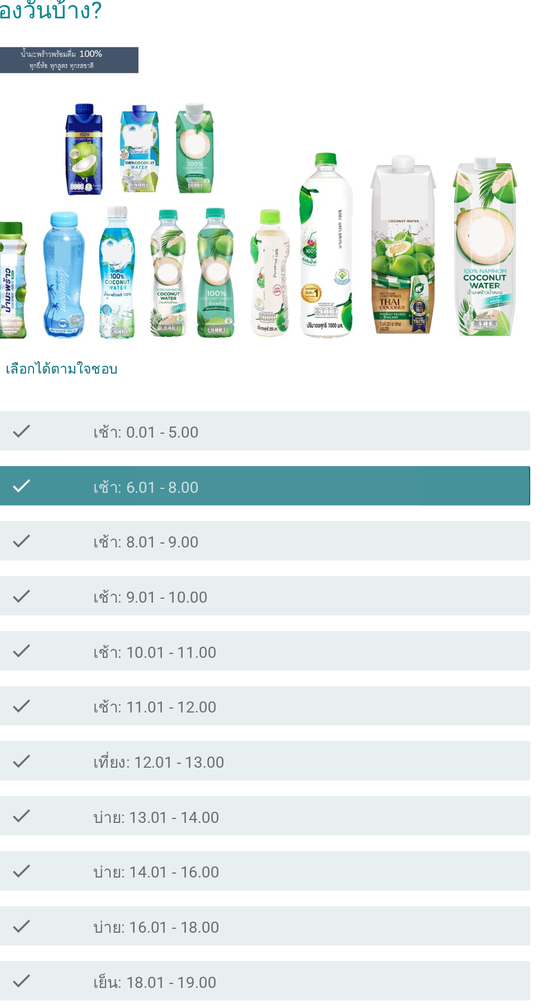
click at [328, 430] on div "check check_box_outline_blank เช้า: 6.01 - 8.00" at bounding box center [276, 419] width 304 height 22
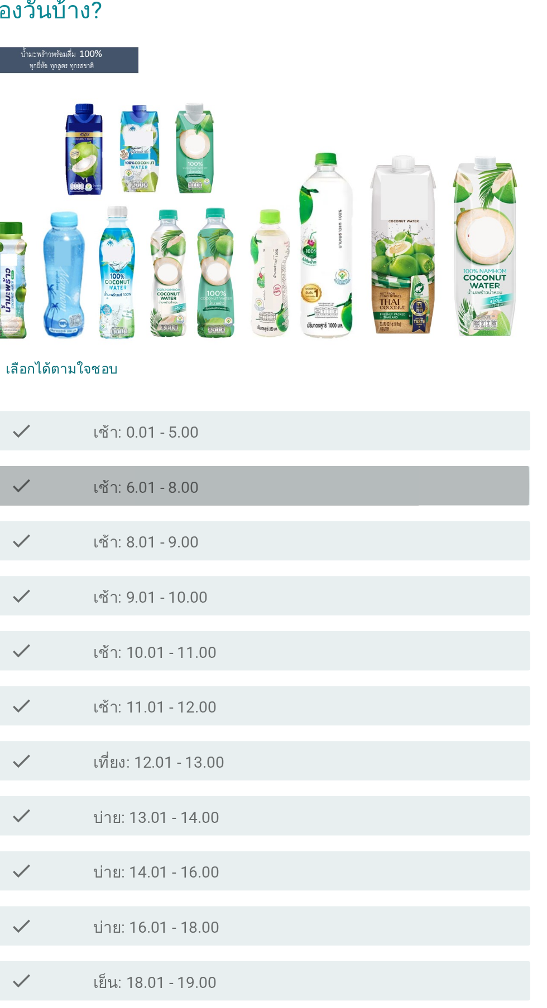
click at [328, 430] on div "check check_box_outline_blank เช้า: 6.01 - 8.00" at bounding box center [276, 419] width 304 height 22
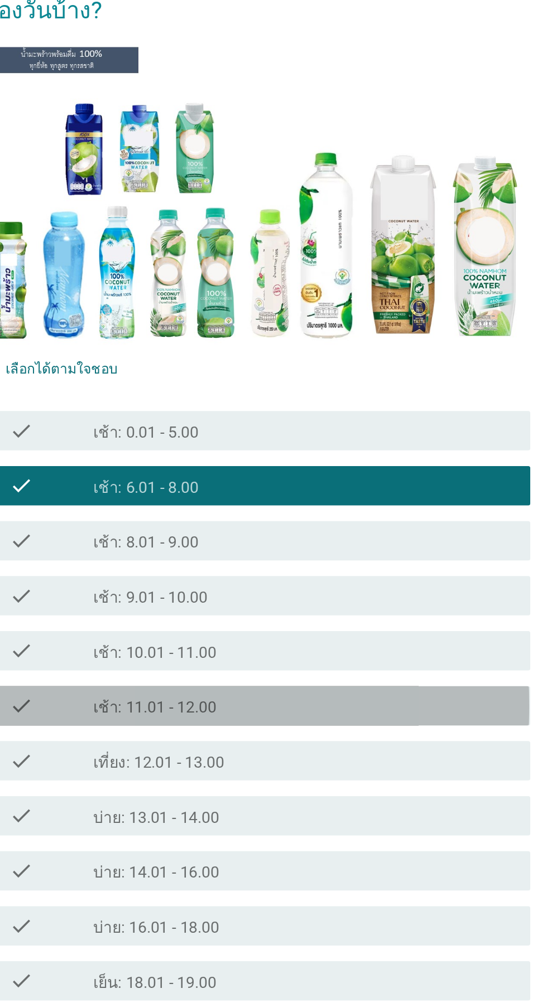
click at [301, 555] on div "check check_box_outline_blank เช้า: 11.01 - 12.00" at bounding box center [276, 544] width 304 height 22
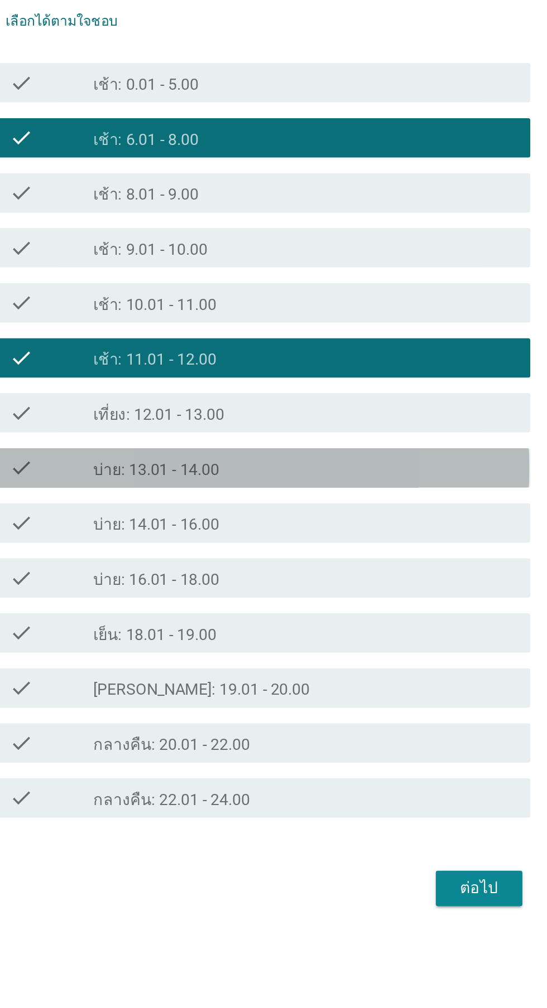
click at [323, 617] on div "check check_box_outline_blank บ่าย: 13.01 - 14.00" at bounding box center [276, 606] width 304 height 22
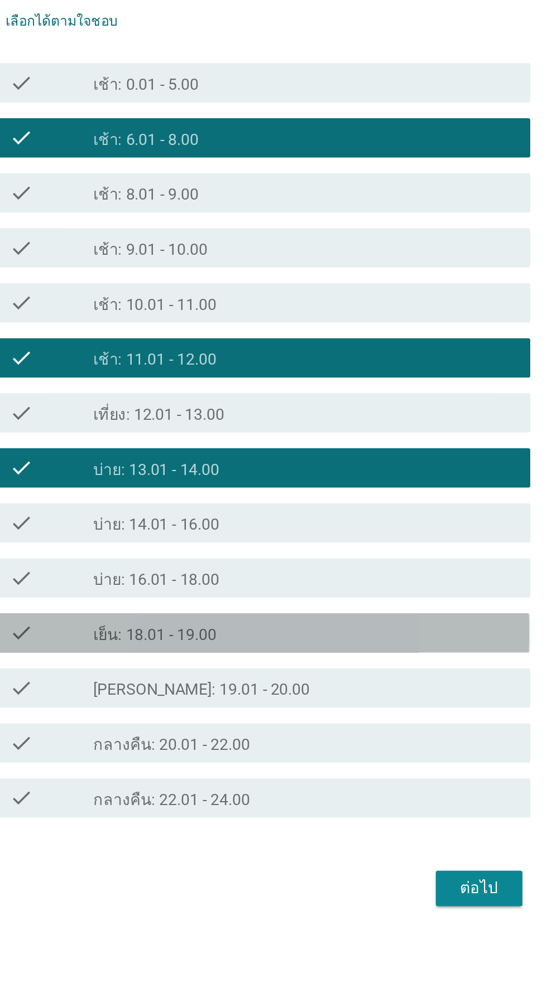
click at [312, 707] on div "check_box_outline_blank เย็น: 18.01 - 19.00" at bounding box center [300, 699] width 239 height 13
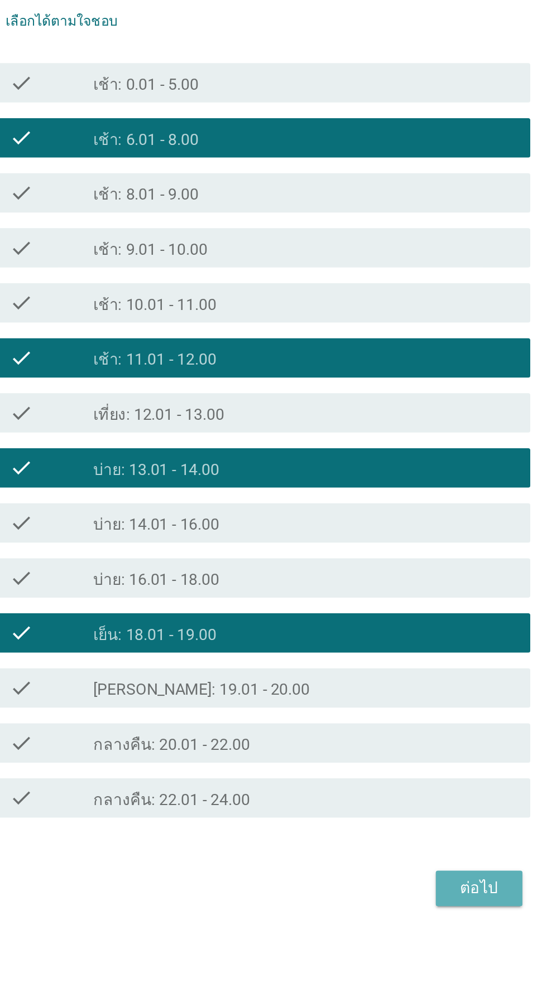
click at [396, 852] on div "ต่อไป" at bounding box center [399, 844] width 31 height 13
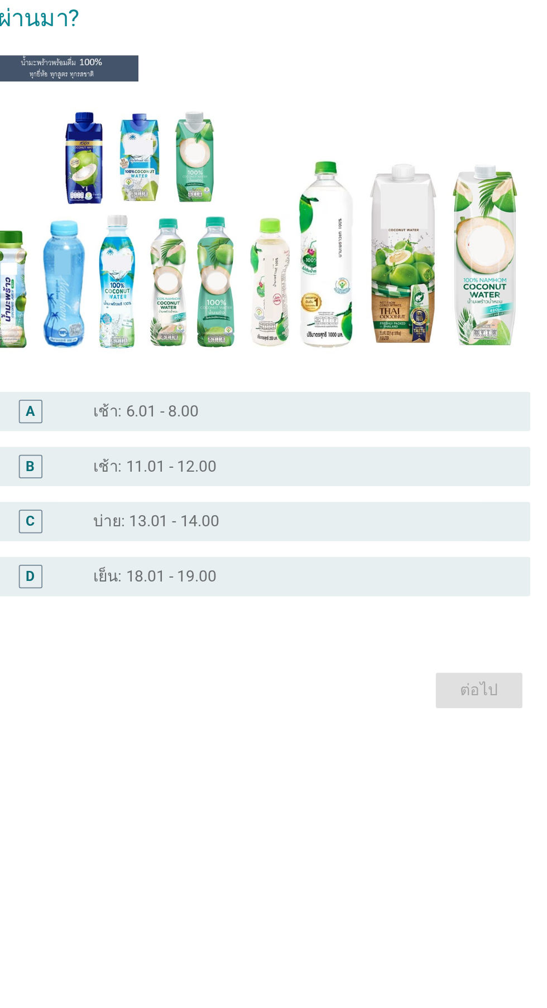
scroll to position [27, 0]
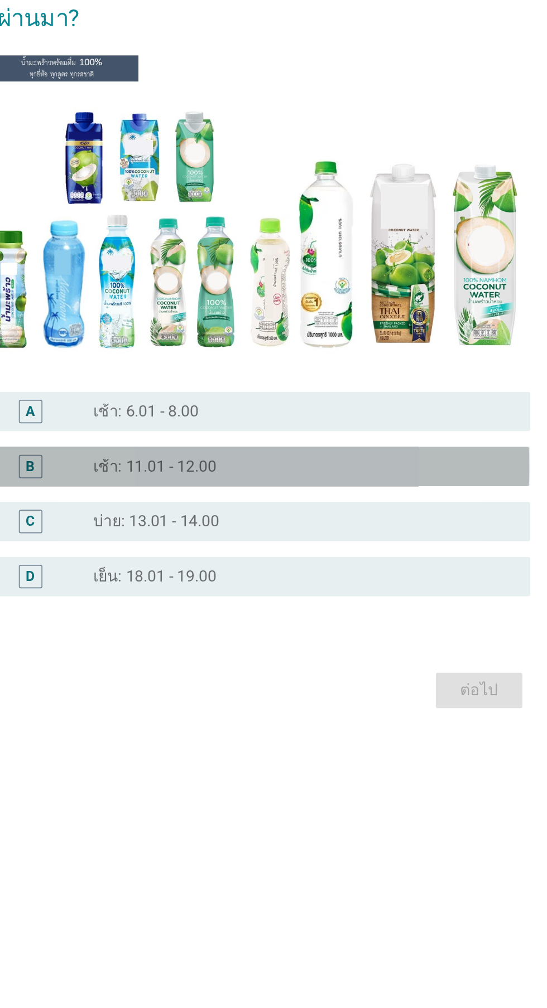
click at [308, 560] on div "radio_button_unchecked เช้า: 11.01 - 12.00" at bounding box center [296, 554] width 230 height 11
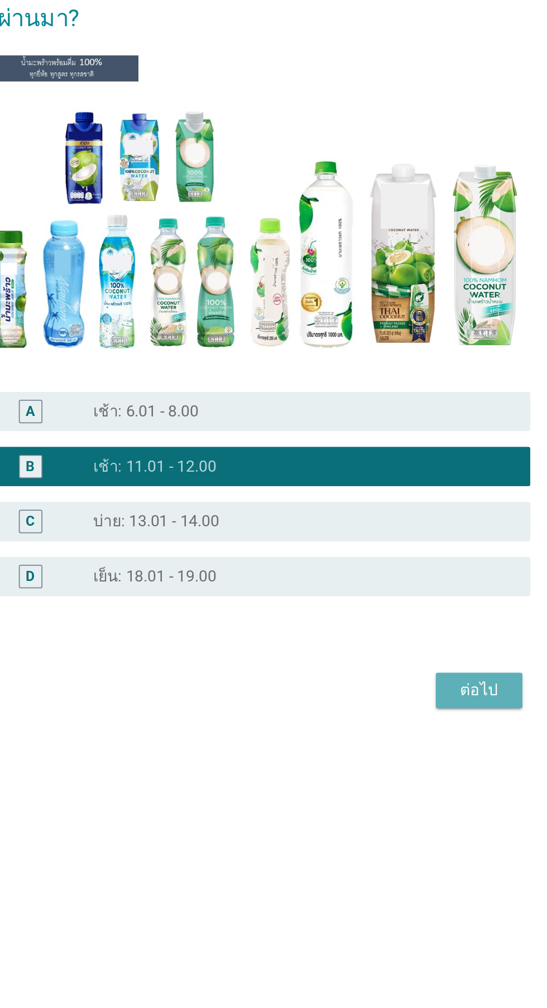
click at [394, 689] on div "ต่อไป" at bounding box center [399, 681] width 31 height 13
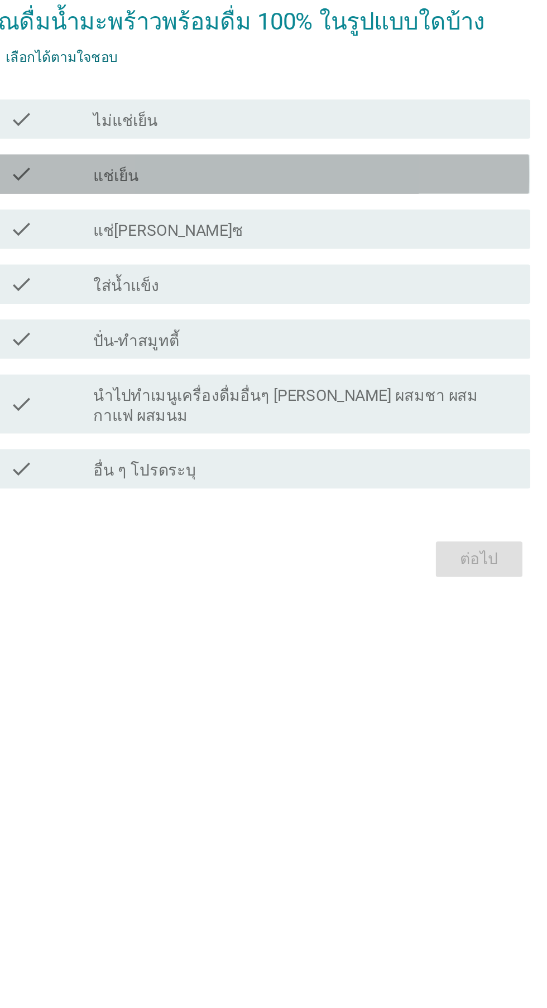
click at [322, 422] on div "check_box_outline_blank แช่เย็น" at bounding box center [300, 415] width 239 height 13
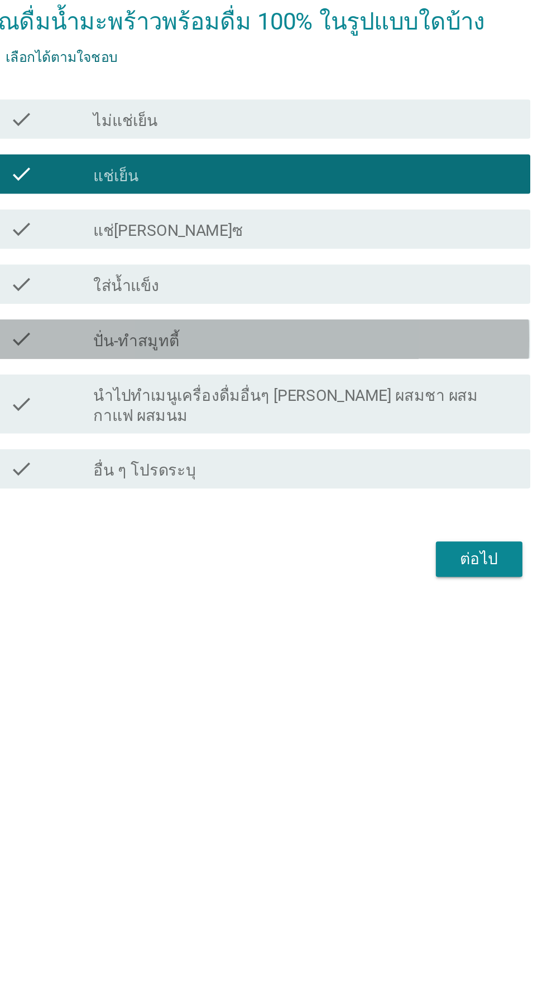
click at [294, 516] on div "check_box_outline_blank ปั่น-ทำสมูทตี้" at bounding box center [300, 508] width 239 height 13
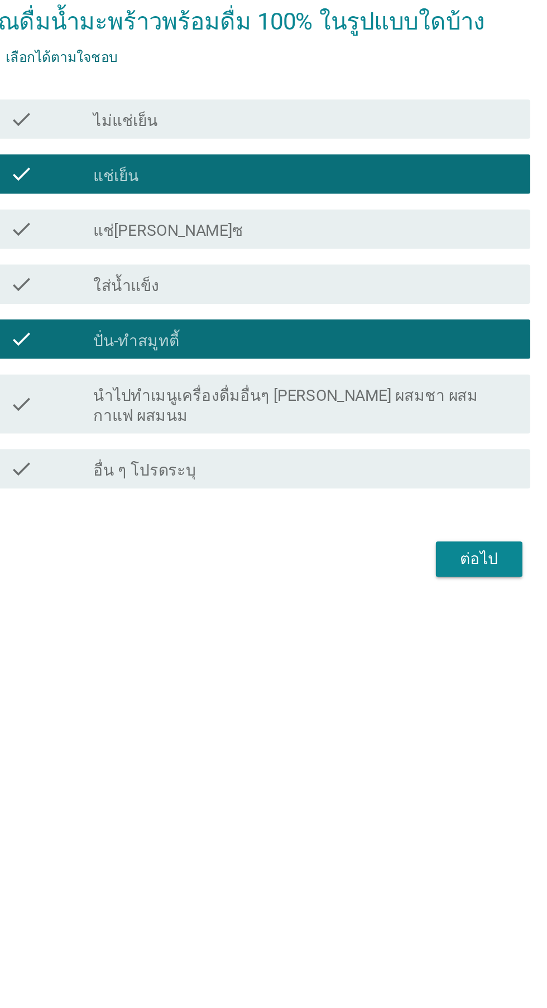
click at [320, 485] on div "check_box_outline_blank ใส่น้ำแข็ง" at bounding box center [300, 477] width 239 height 13
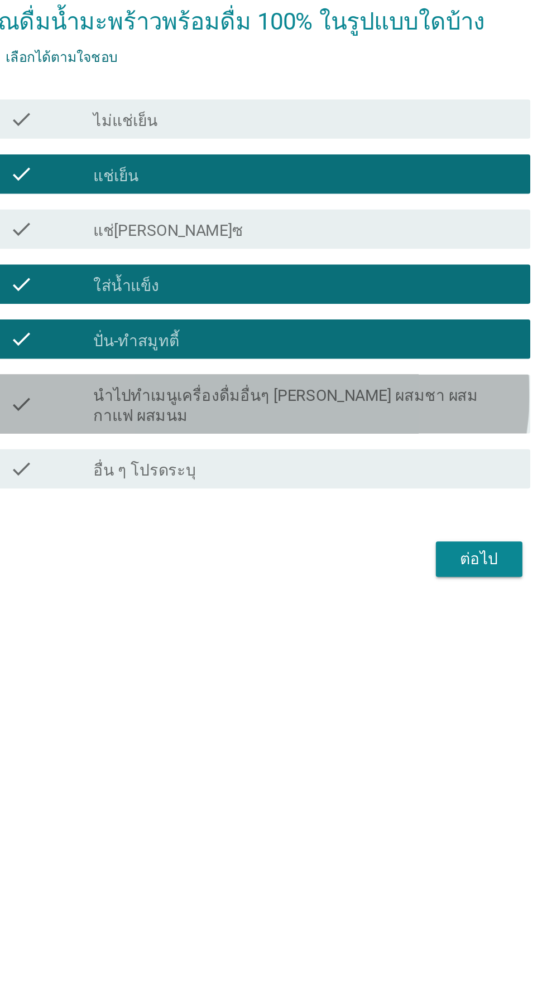
click at [382, 558] on label "นำไปทำเมนูเครื่องดื่มอื่นๆ [PERSON_NAME] ผสมชา ผสมกาแฟ ผสมนม" at bounding box center [300, 547] width 239 height 22
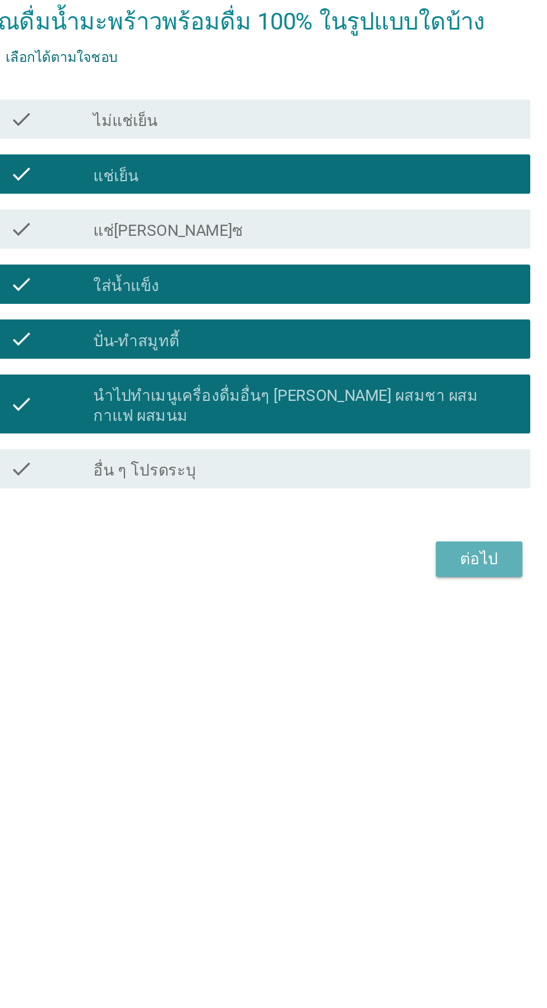
click at [405, 641] on div "ต่อไป" at bounding box center [399, 633] width 31 height 13
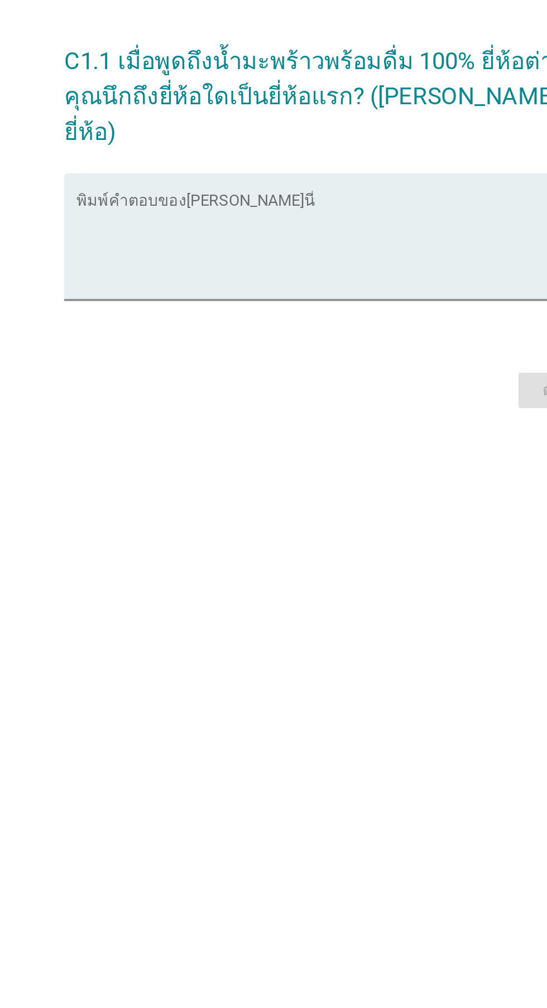
click at [288, 524] on textarea "พิมพ์คำตอบของคุณ ที่นี่" at bounding box center [276, 494] width 304 height 59
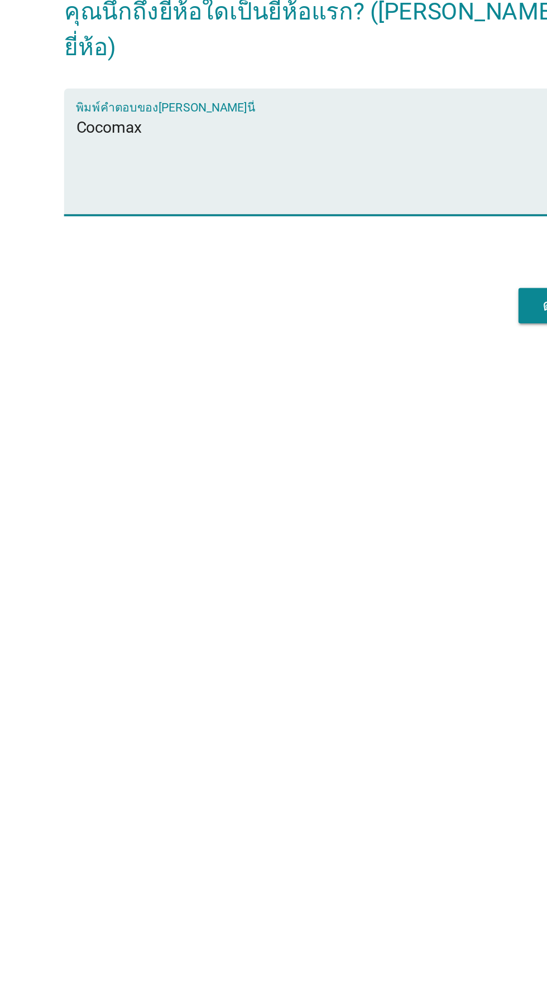
type textarea "Cocomax"
click at [279, 597] on div "C1.1 เมื่อพูดถึงน้ำมะพร้าวพร้อมดื่ม 100% ยี่ห้อต่างๆ คุณนึกถึงยี่ห้อใดเป็นยี่ห้…" at bounding box center [273, 477] width 328 height 239
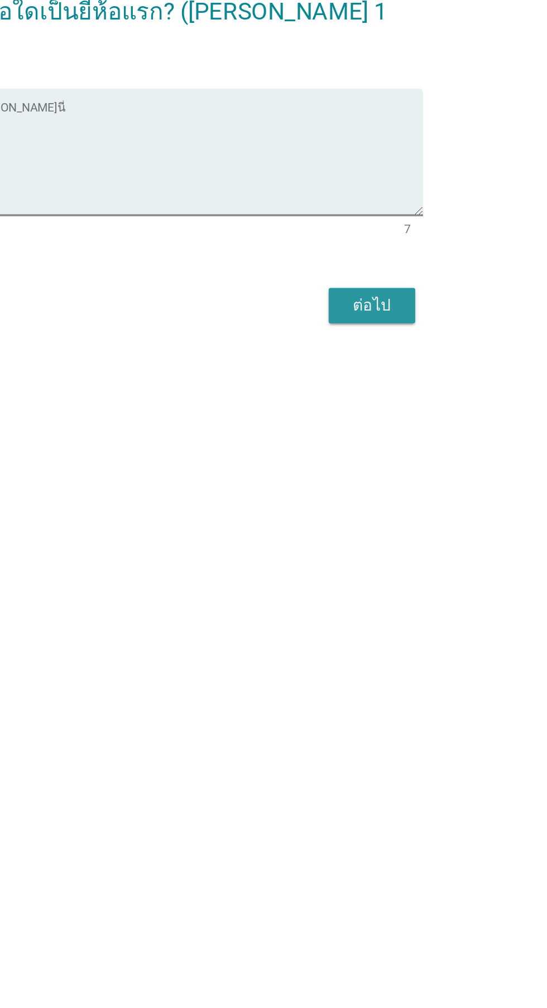
click at [401, 582] on div "ต่อไป" at bounding box center [399, 574] width 31 height 13
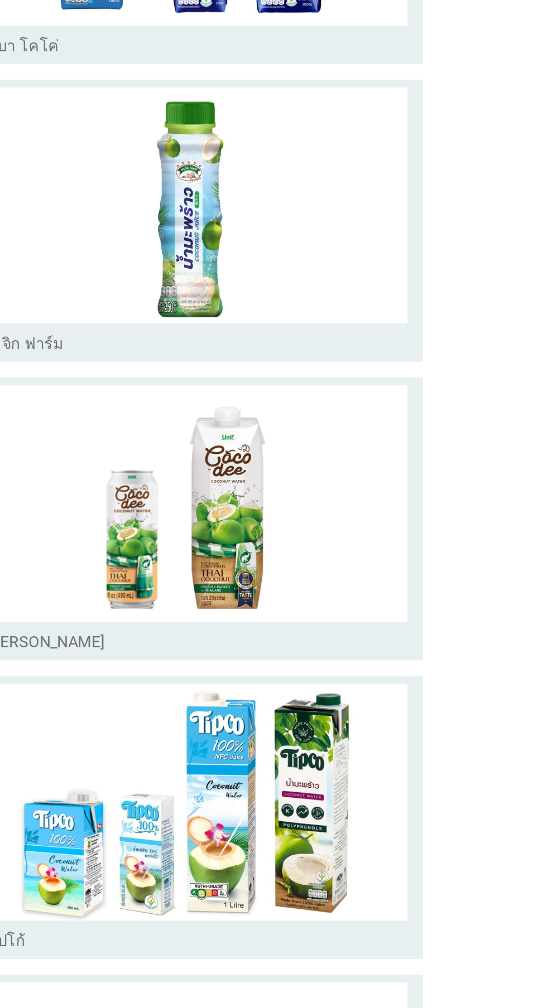
scroll to position [0, 0]
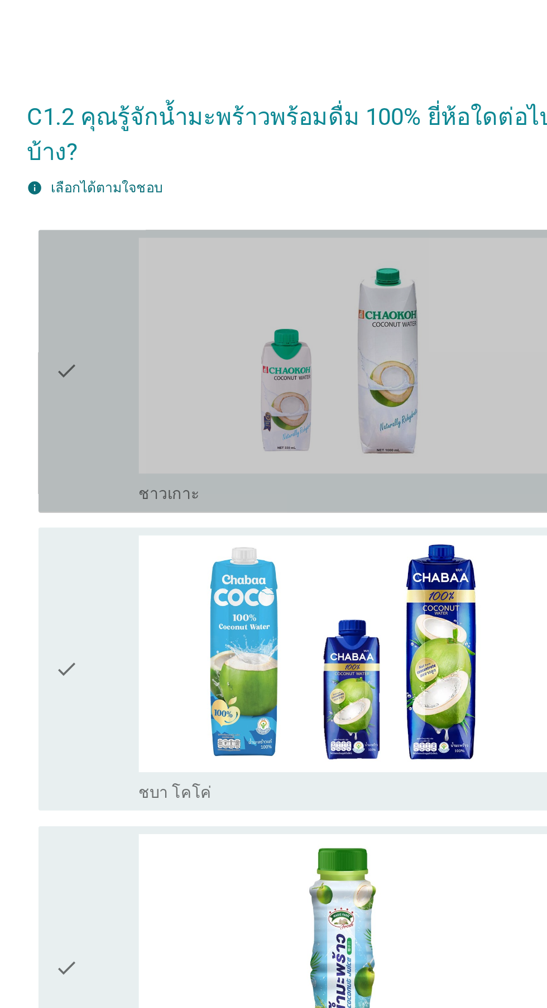
click at [154, 241] on div "check" at bounding box center [157, 215] width 48 height 152
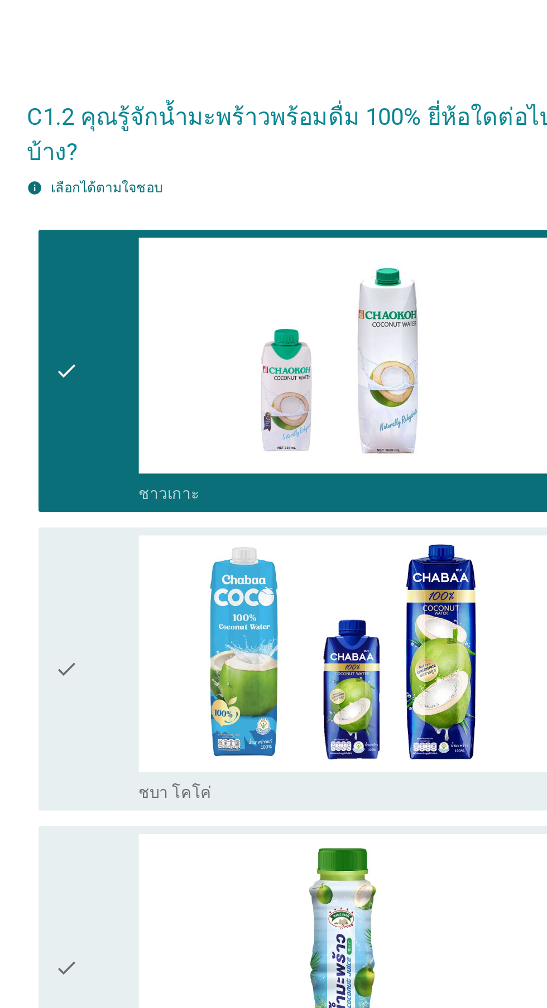
click at [145, 403] on icon "check" at bounding box center [139, 384] width 13 height 152
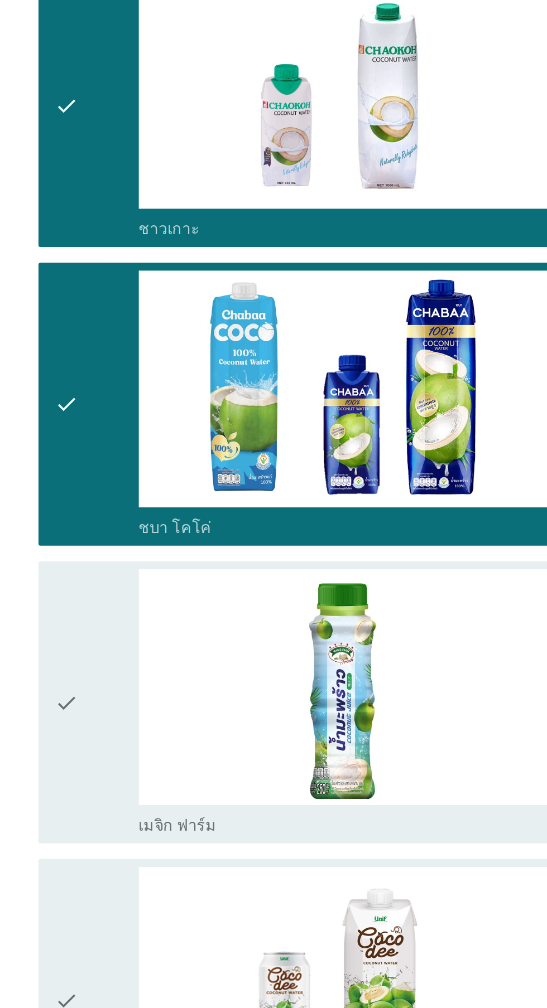
click at [150, 569] on div "check" at bounding box center [157, 554] width 48 height 152
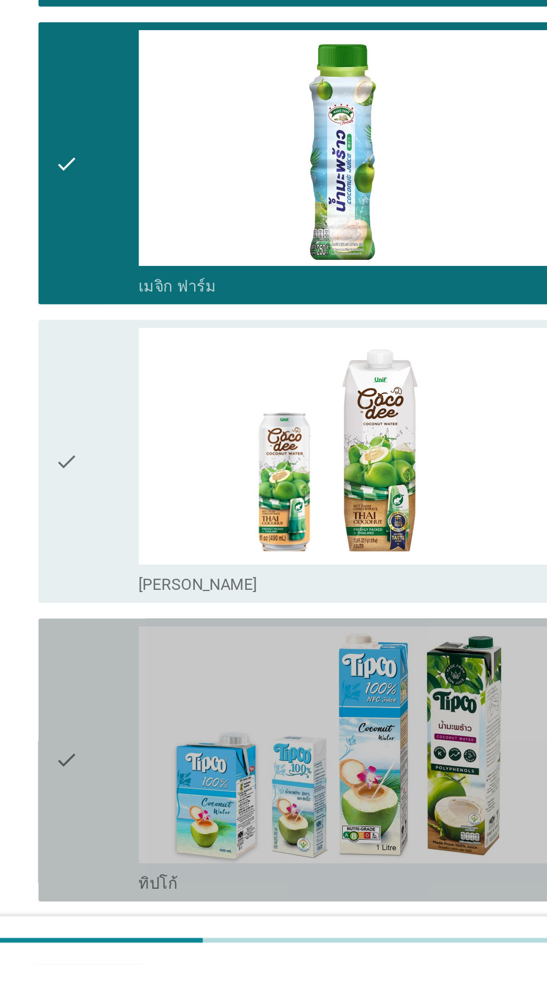
click at [142, 921] on icon "check" at bounding box center [139, 892] width 13 height 152
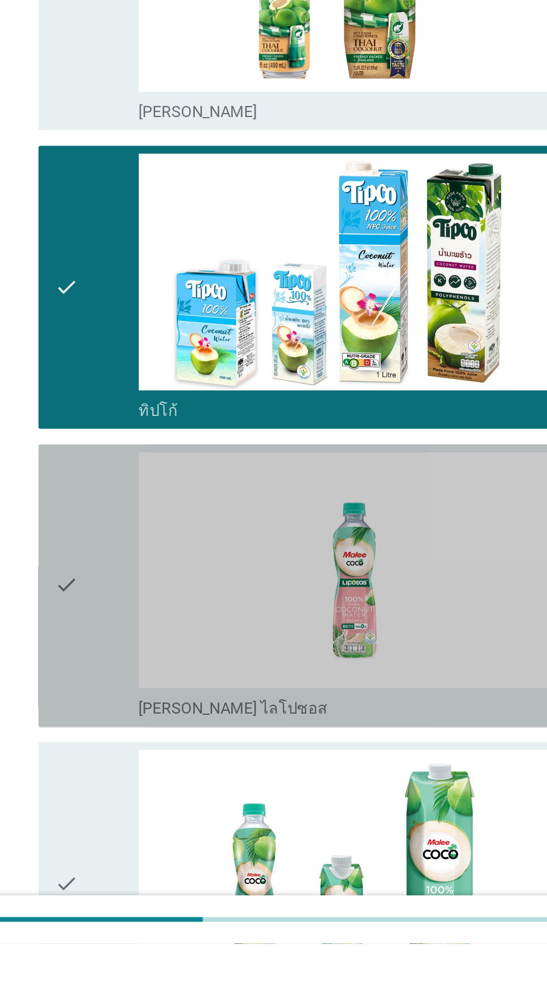
scroll to position [264, 0]
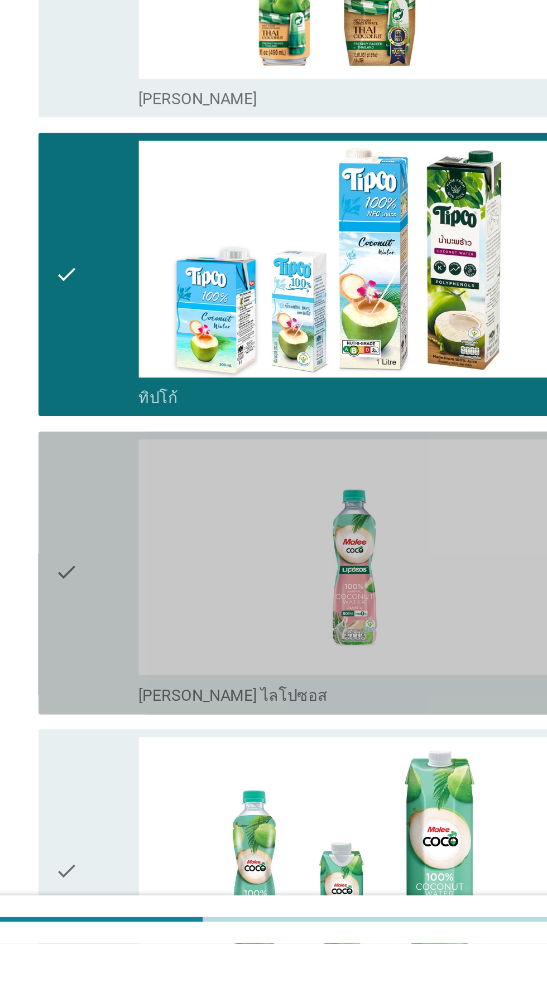
click at [151, 813] on div "check" at bounding box center [157, 798] width 48 height 152
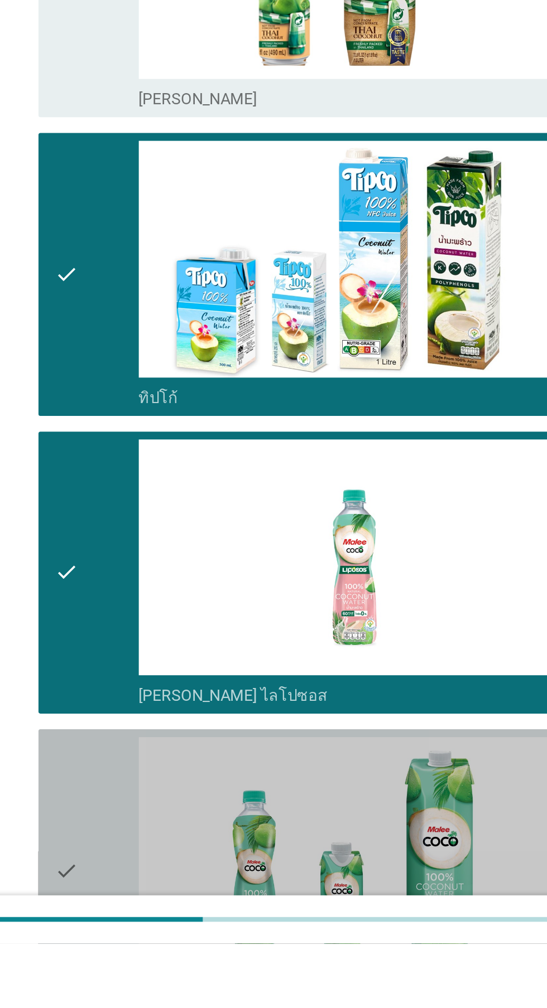
click at [154, 958] on div "check" at bounding box center [157, 967] width 48 height 152
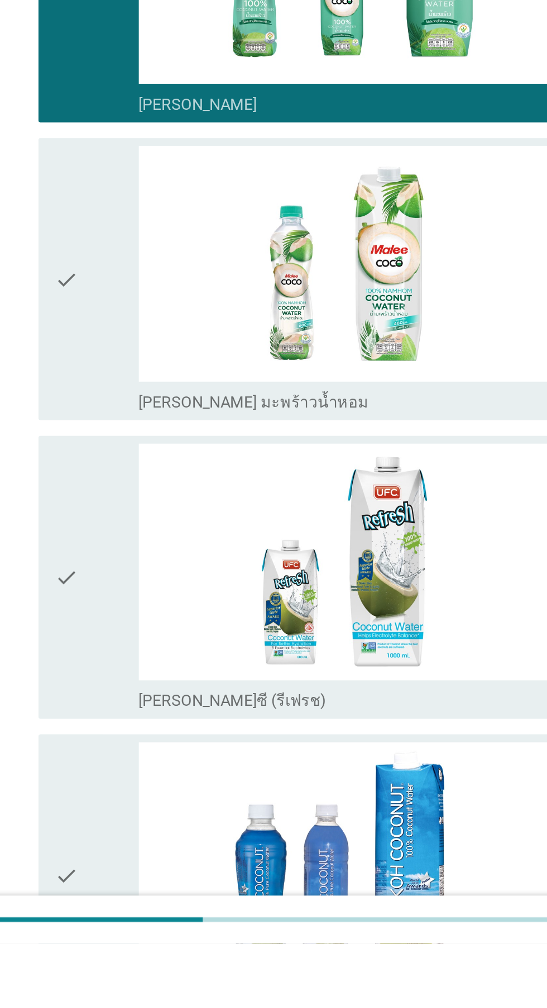
scroll to position [771, 0]
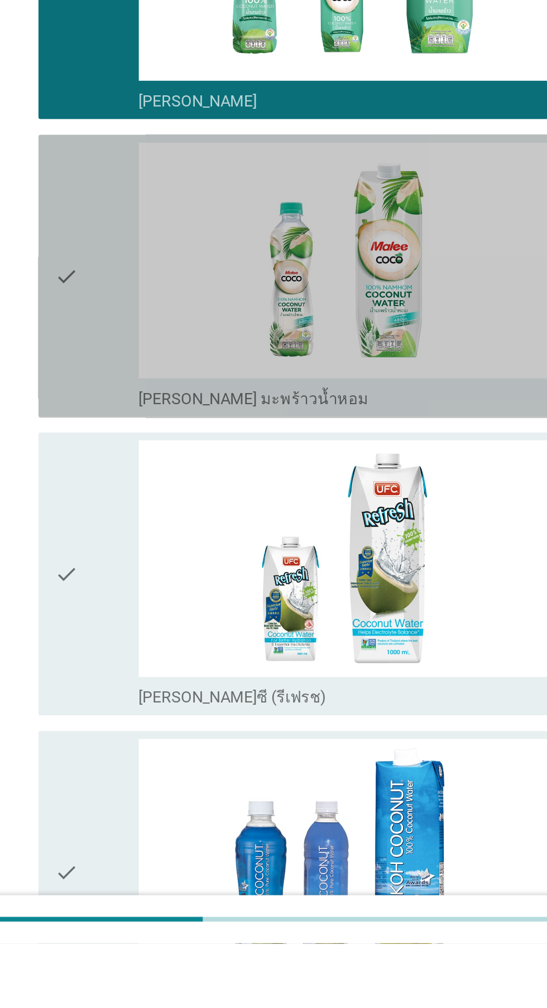
click at [143, 666] on icon "check" at bounding box center [139, 630] width 13 height 152
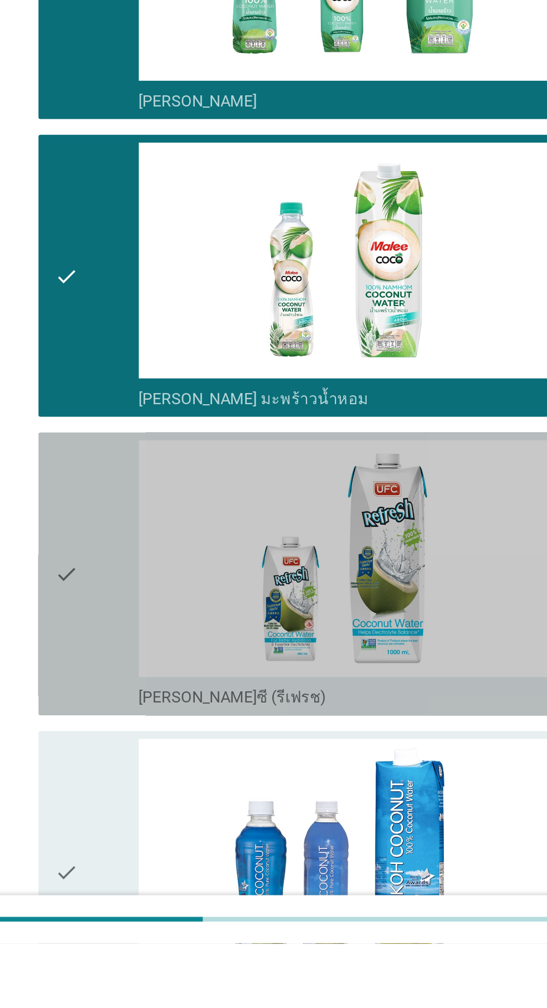
click at [152, 805] on div "check" at bounding box center [157, 799] width 48 height 152
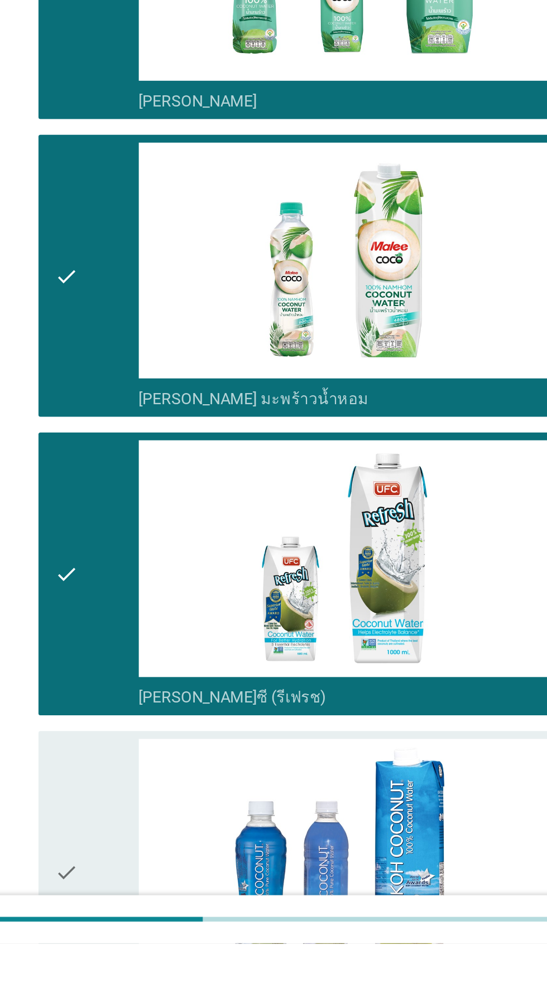
click at [157, 978] on div "check" at bounding box center [157, 968] width 48 height 152
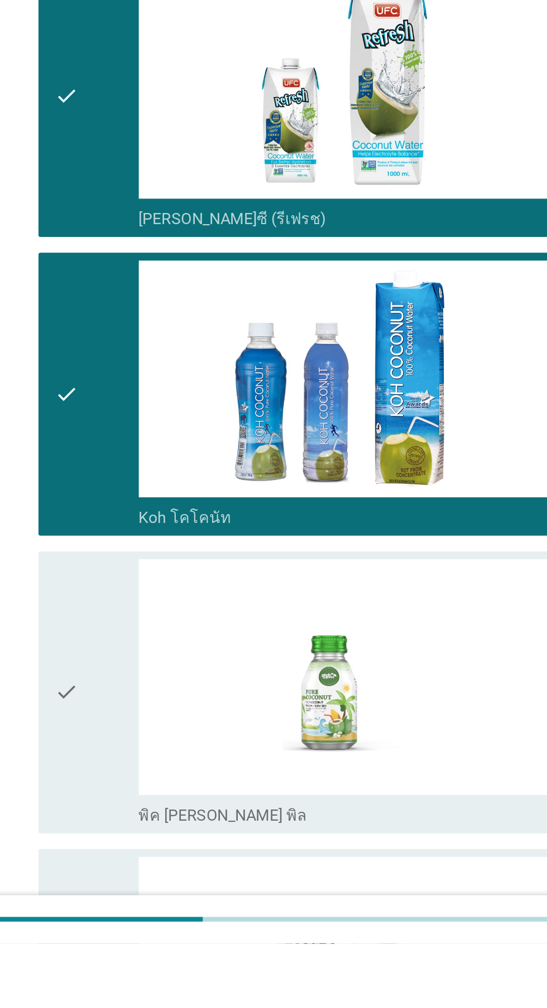
scroll to position [1043, 0]
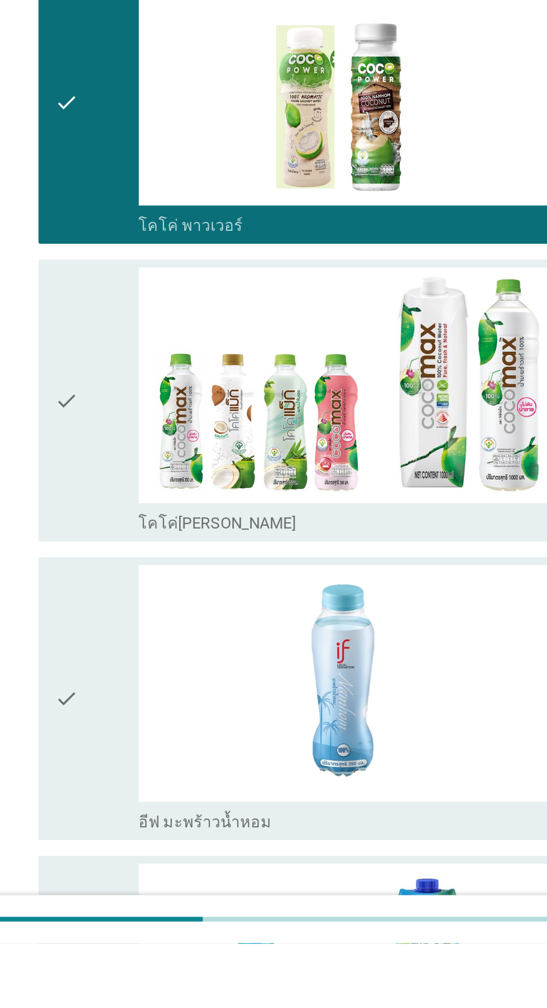
scroll to position [1547, 0]
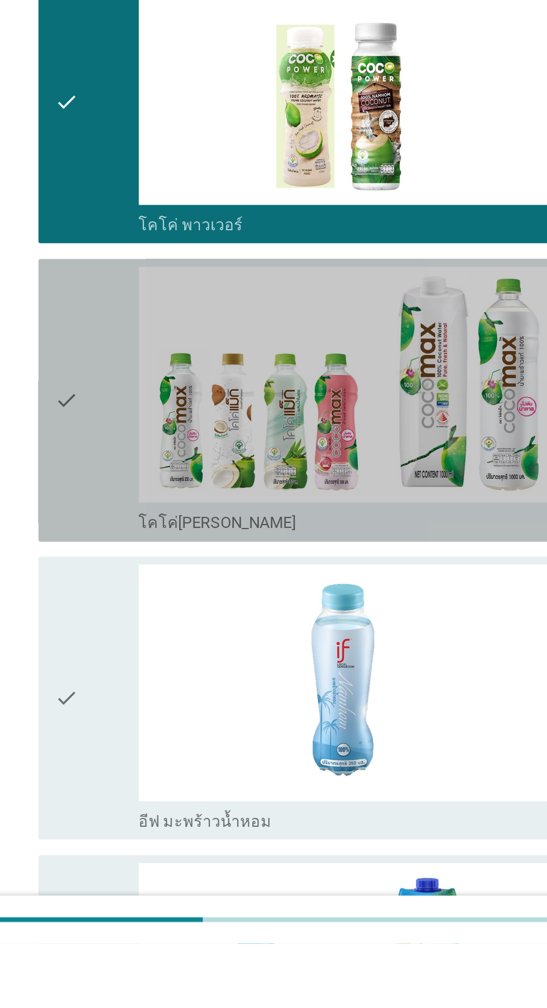
click at [148, 723] on div "check" at bounding box center [157, 700] width 48 height 152
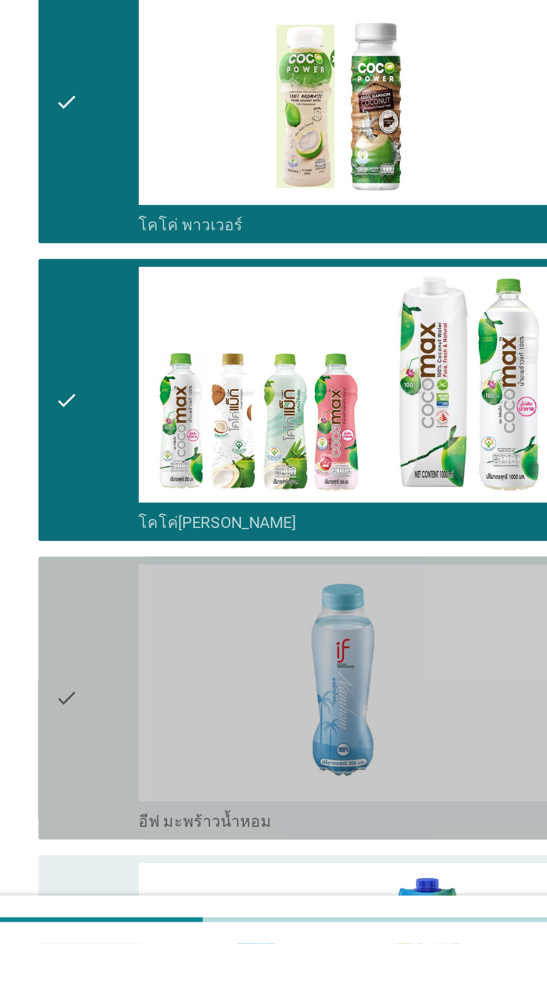
click at [149, 869] on div "check" at bounding box center [157, 869] width 48 height 152
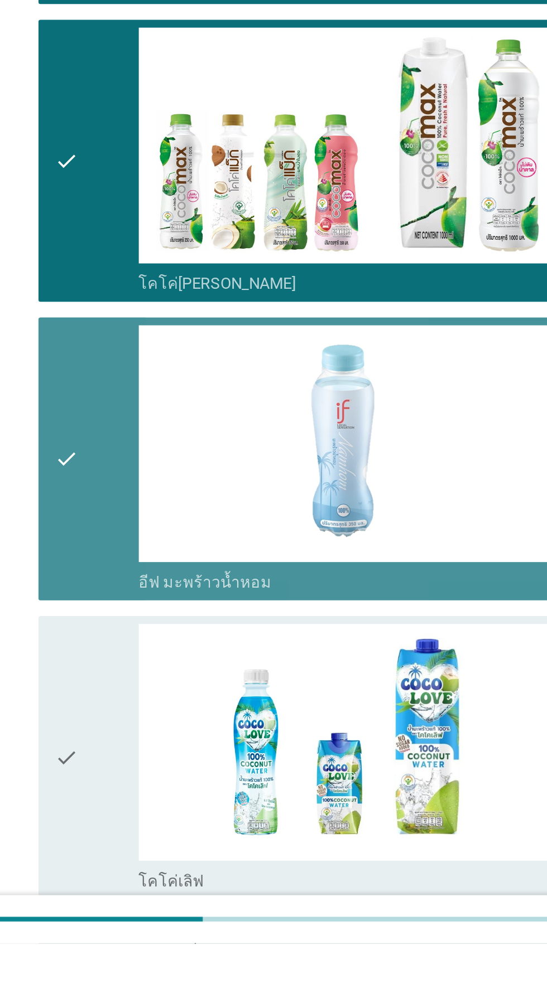
scroll to position [1730, 0]
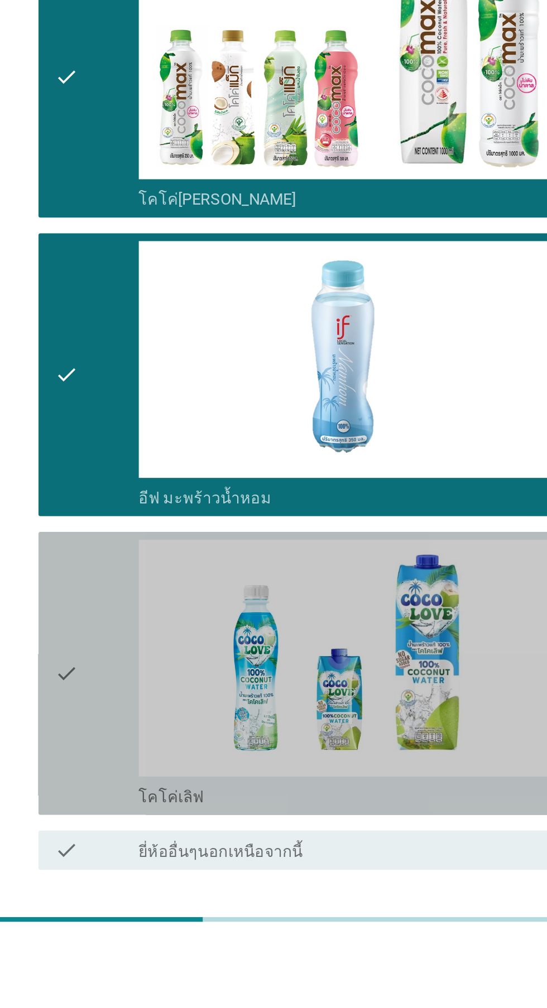
click at [138, 854] on icon "check" at bounding box center [139, 855] width 13 height 152
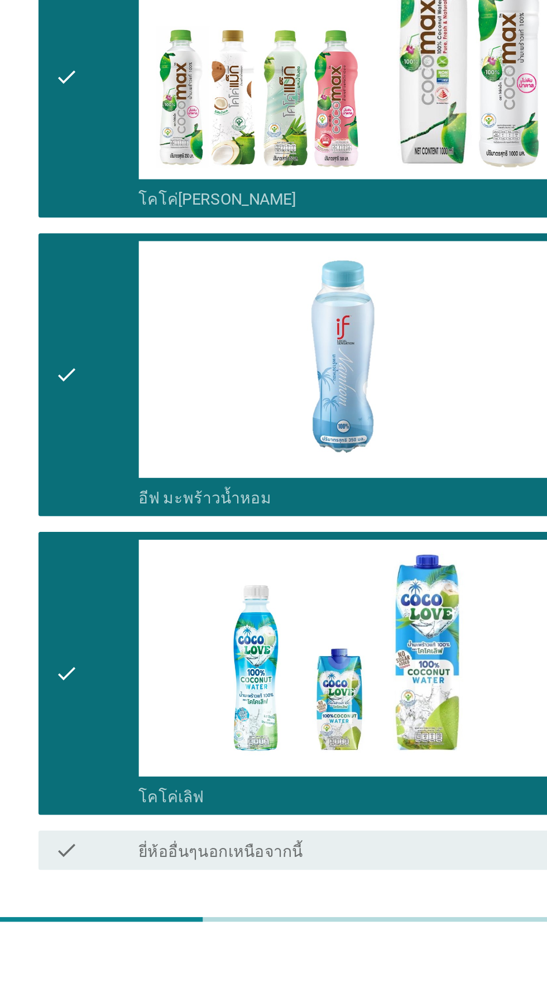
click at [379, 1006] on button "ต่อไป" at bounding box center [399, 1007] width 49 height 20
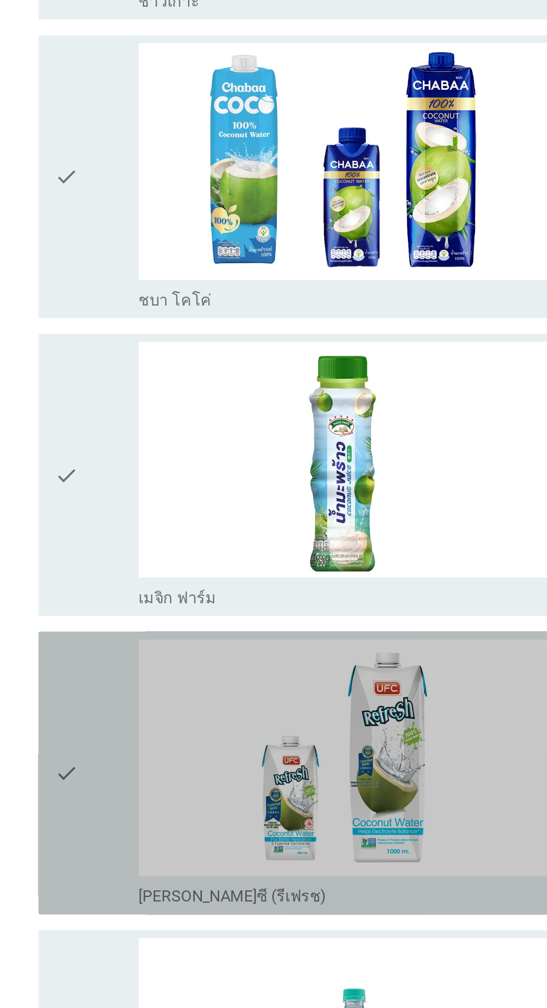
scroll to position [0, 0]
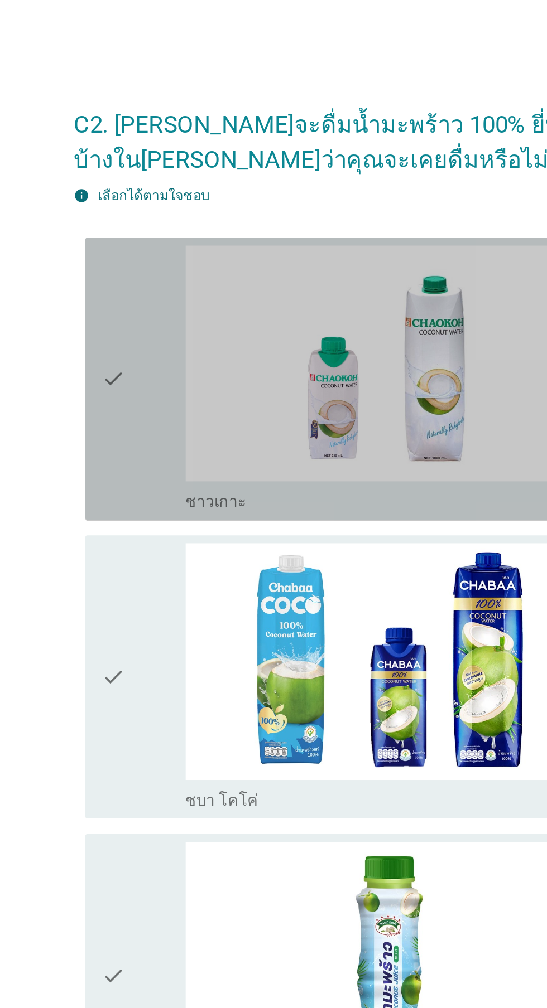
click at [147, 250] on icon "check" at bounding box center [139, 215] width 13 height 152
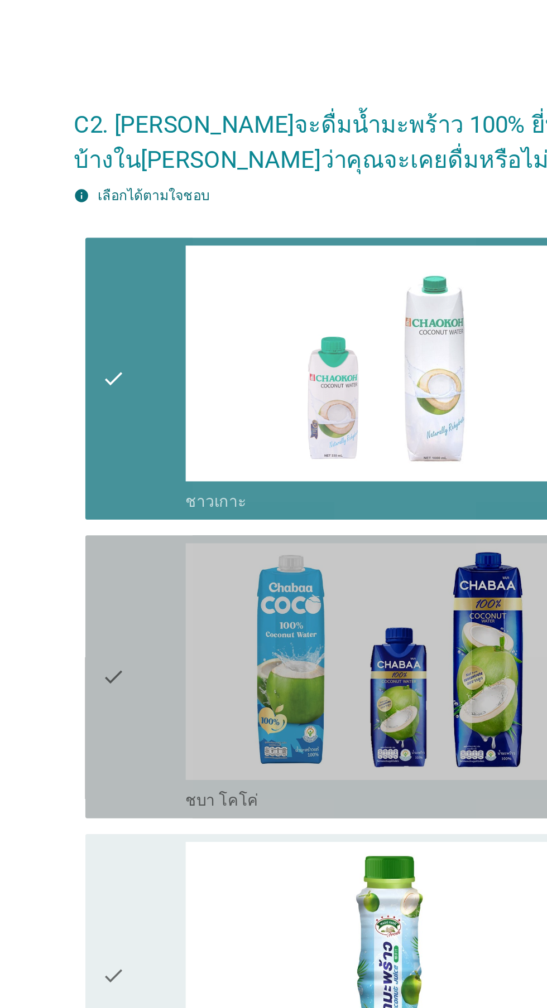
click at [166, 370] on div "check" at bounding box center [157, 384] width 48 height 152
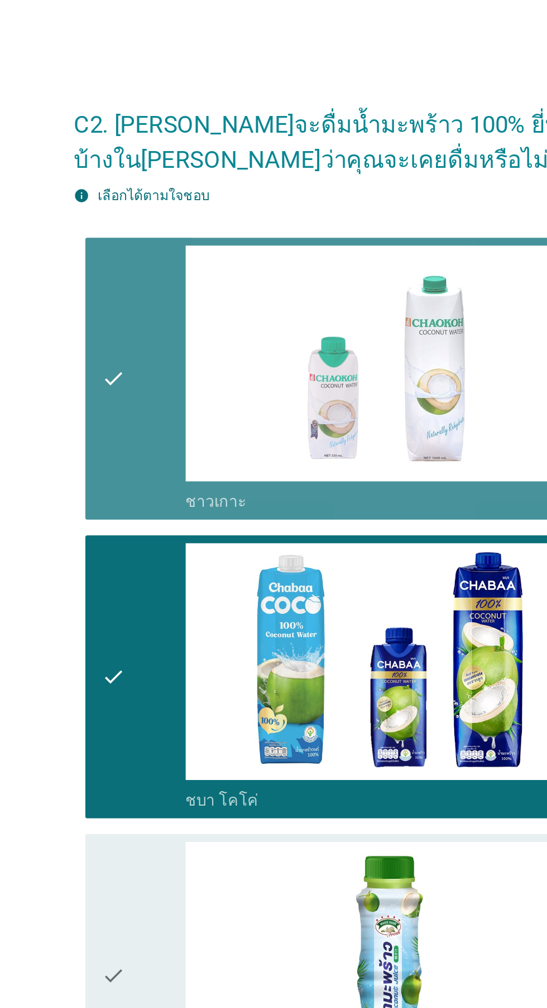
click at [149, 244] on div "check" at bounding box center [157, 215] width 48 height 152
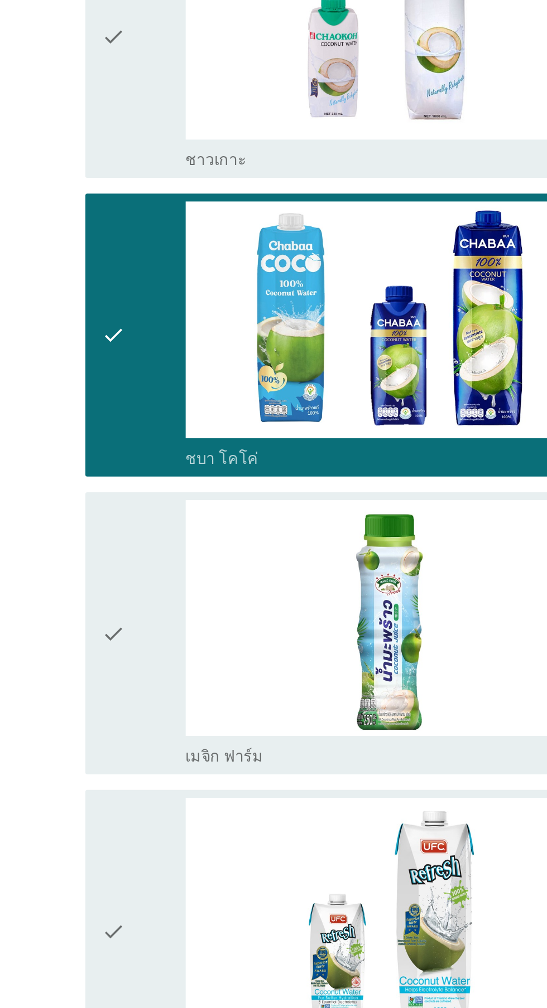
click at [166, 695] on div "check" at bounding box center [157, 723] width 48 height 152
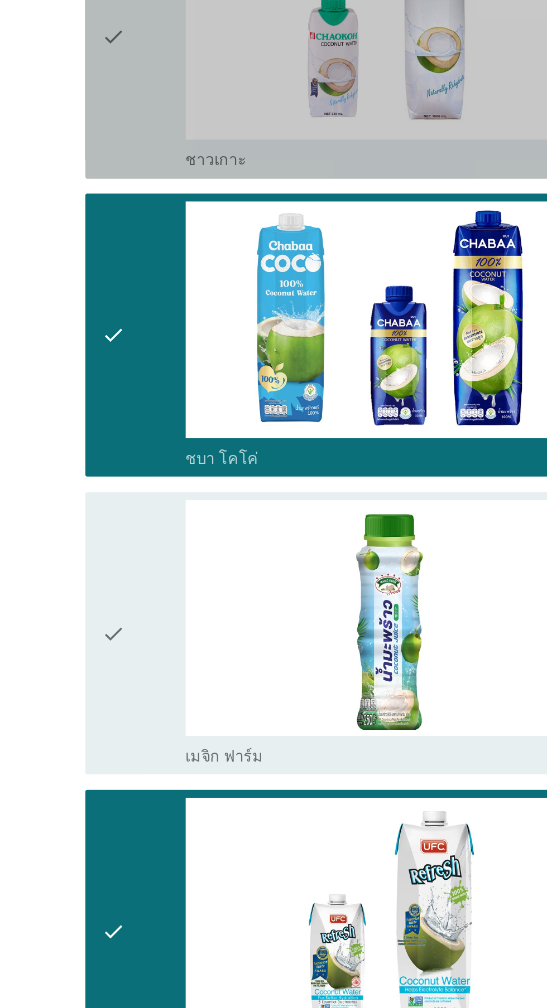
click at [162, 268] on div "check" at bounding box center [157, 215] width 48 height 152
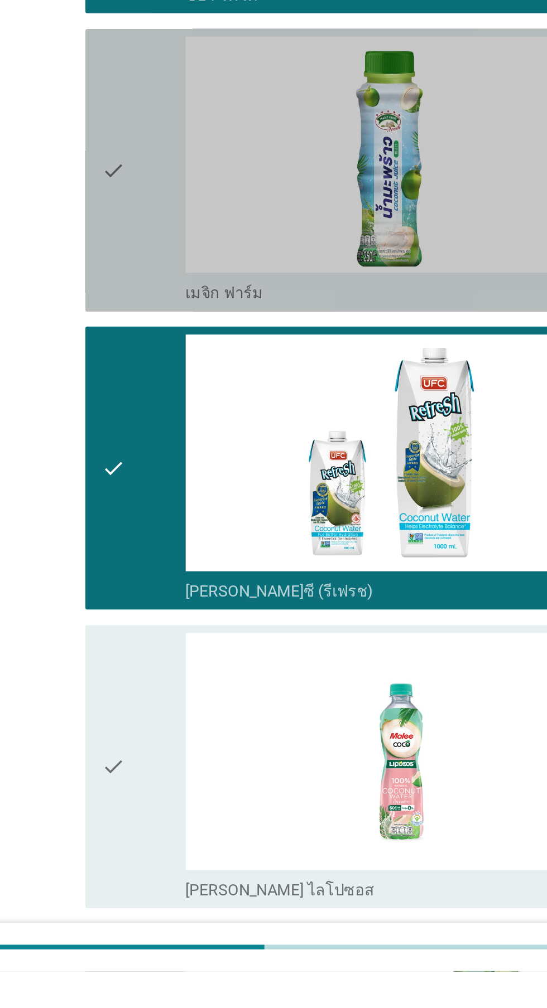
click at [144, 579] on icon "check" at bounding box center [139, 554] width 13 height 152
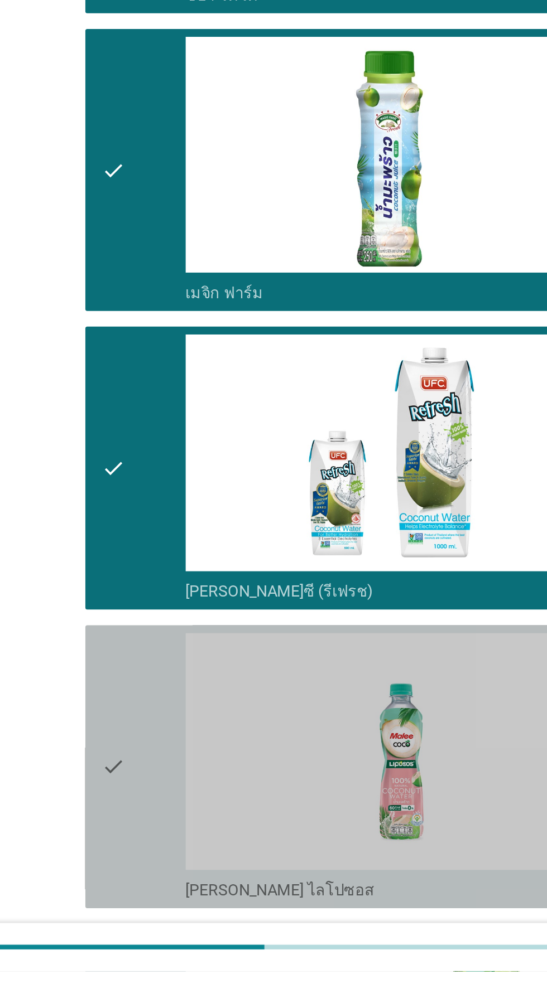
click at [156, 878] on div "check" at bounding box center [157, 892] width 48 height 152
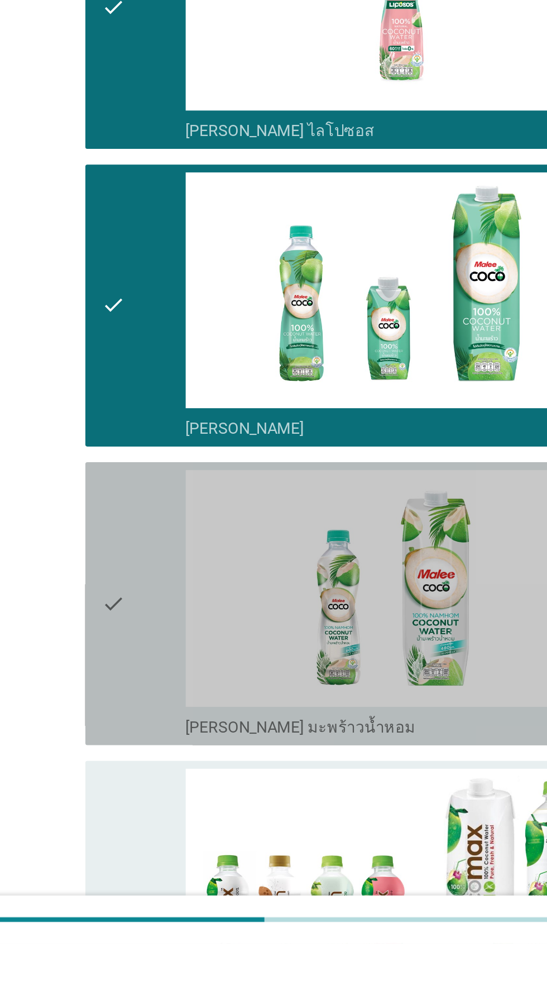
click at [147, 845] on div "check" at bounding box center [157, 815] width 48 height 152
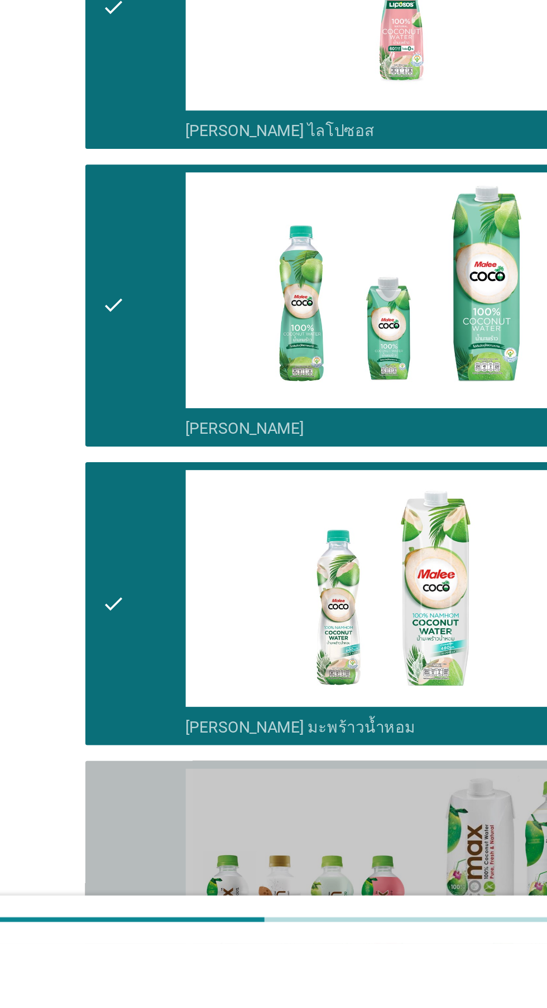
click at [144, 987] on icon "check" at bounding box center [139, 985] width 13 height 152
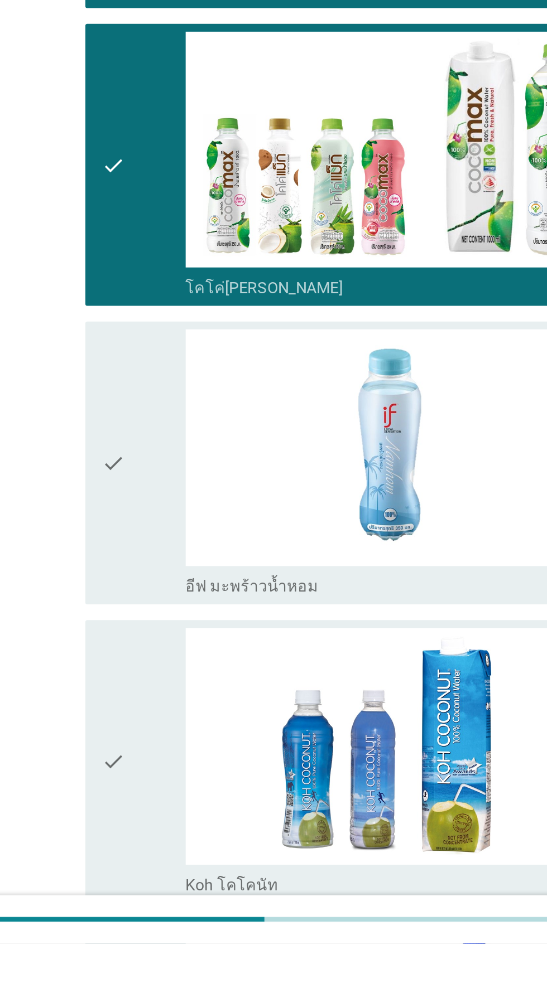
scroll to position [838, 0]
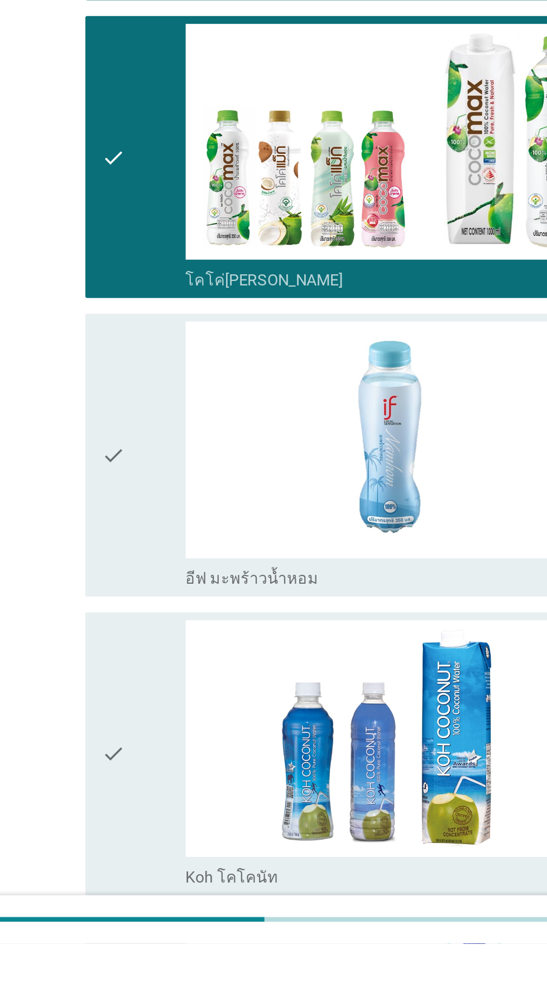
click at [146, 758] on icon "check" at bounding box center [139, 731] width 13 height 152
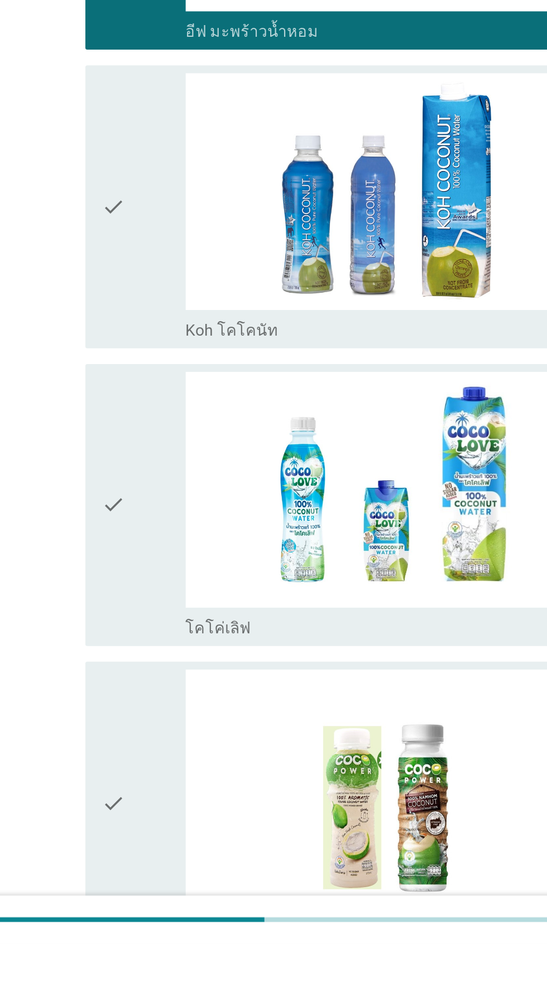
scroll to position [1151, 0]
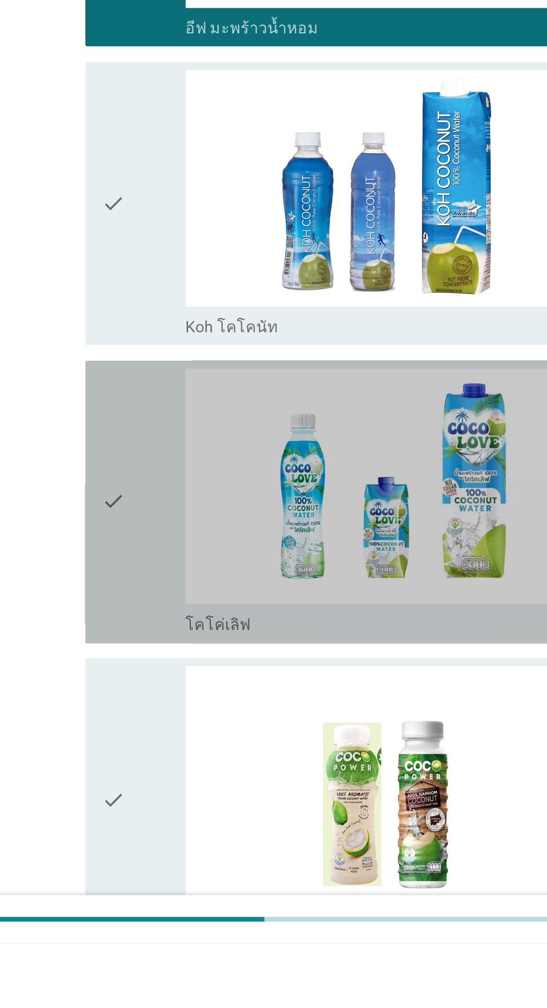
click at [145, 779] on icon "check" at bounding box center [139, 758] width 13 height 152
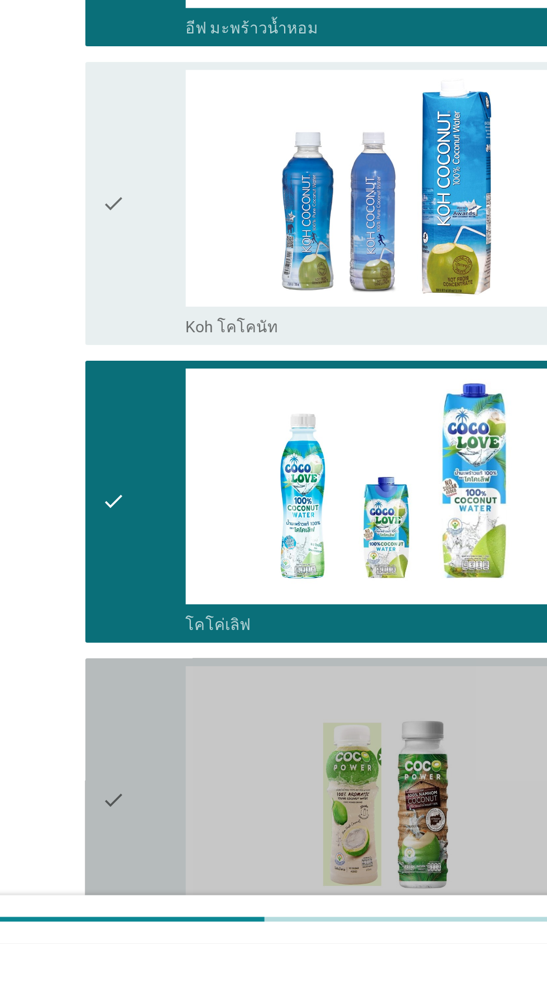
click at [151, 920] on div "check" at bounding box center [157, 927] width 48 height 152
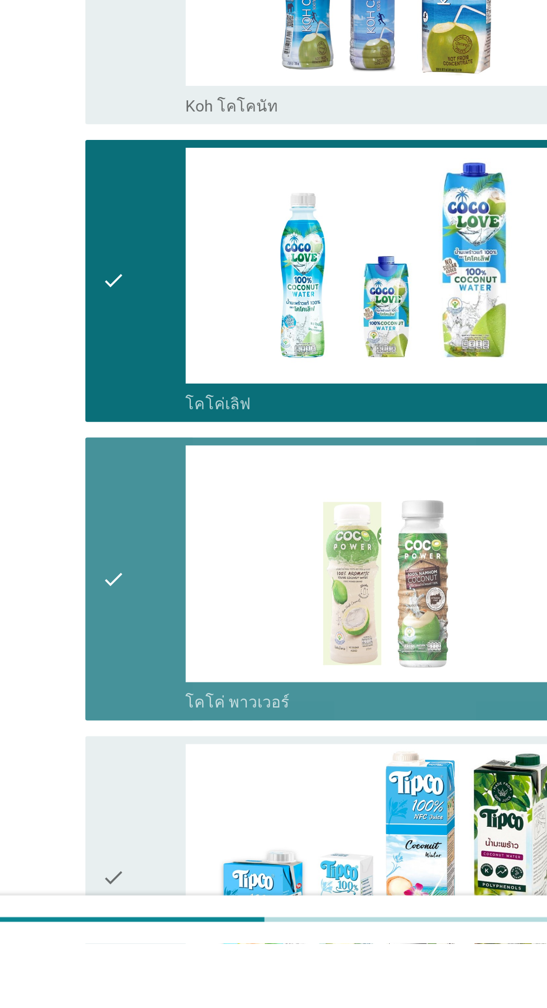
scroll to position [1392, 0]
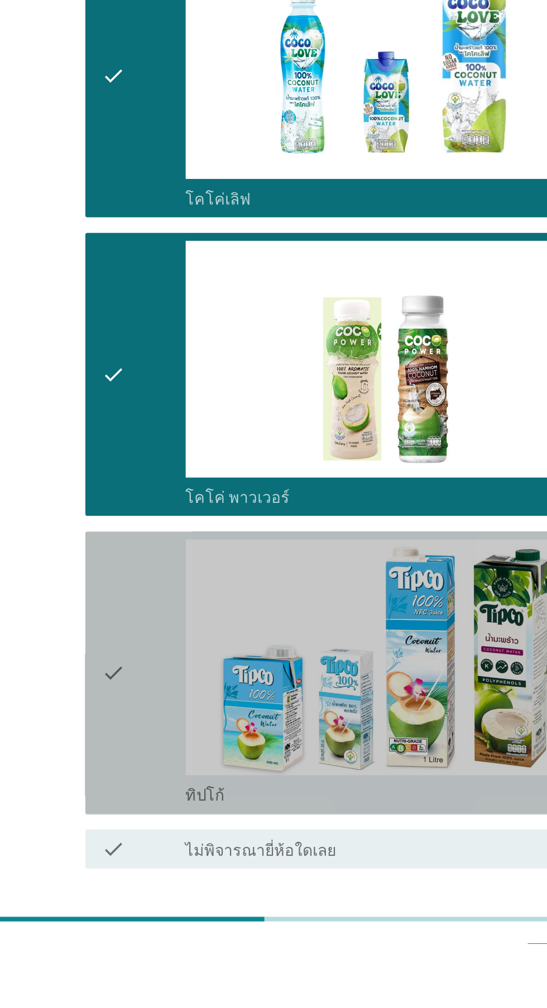
click at [161, 858] on div "check" at bounding box center [157, 855] width 48 height 152
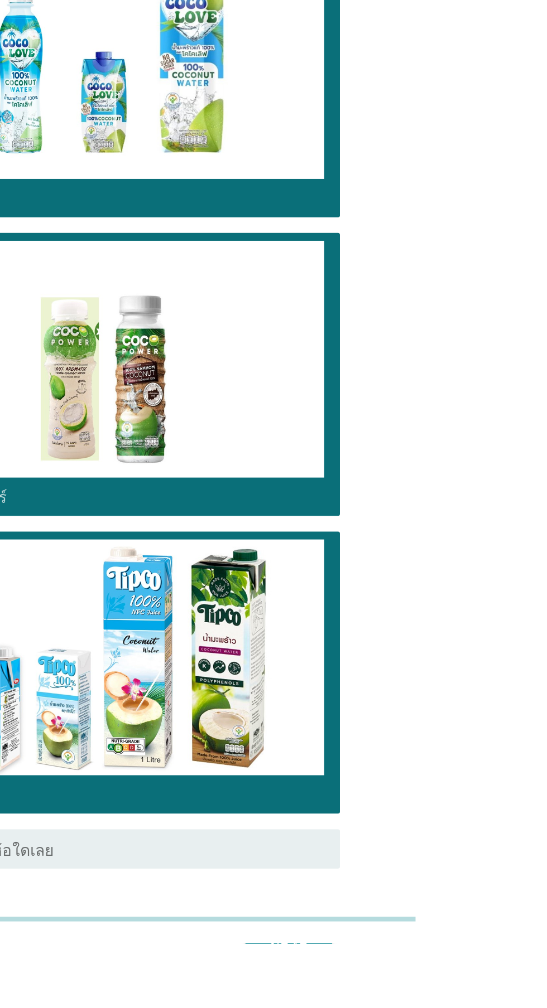
click at [407, 1006] on div "ต่อไป" at bounding box center [399, 1005] width 31 height 13
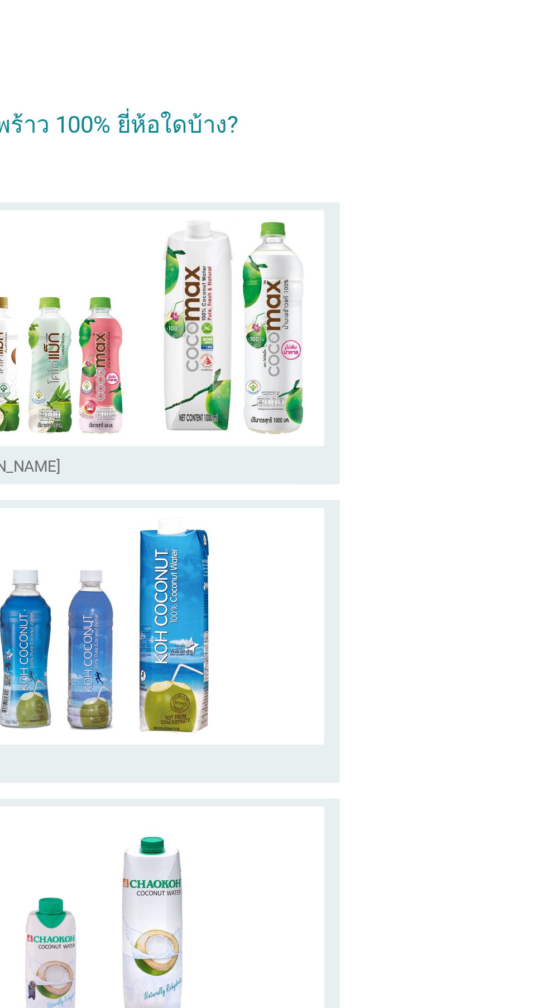
scroll to position [0, 0]
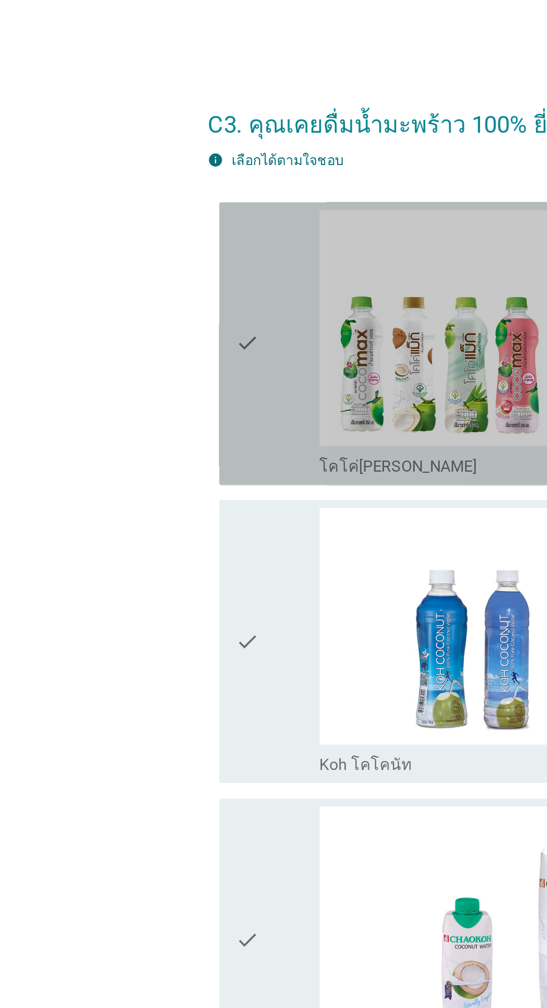
click at [152, 207] on div "check" at bounding box center [157, 195] width 48 height 152
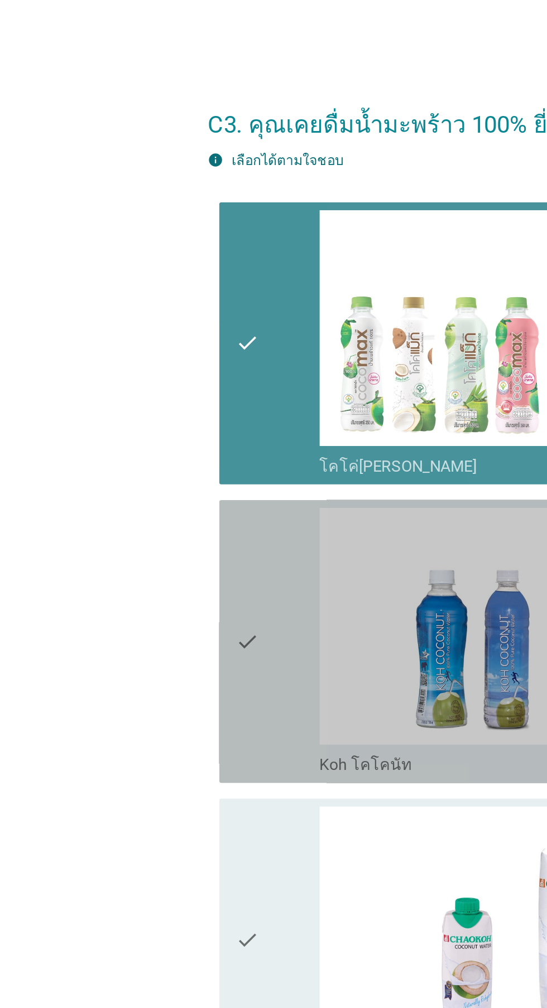
click at [151, 352] on div "check" at bounding box center [157, 364] width 48 height 152
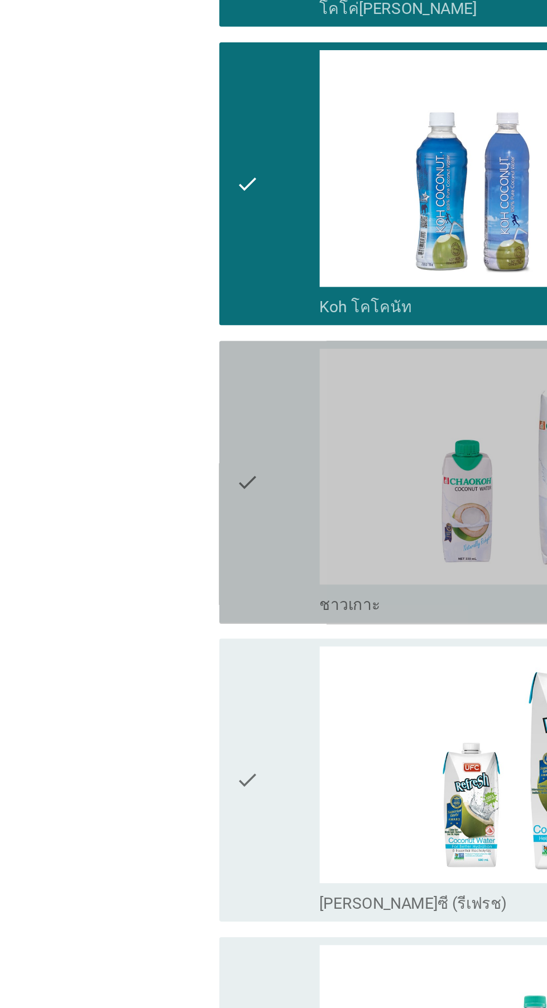
click at [156, 554] on div "check" at bounding box center [157, 534] width 48 height 152
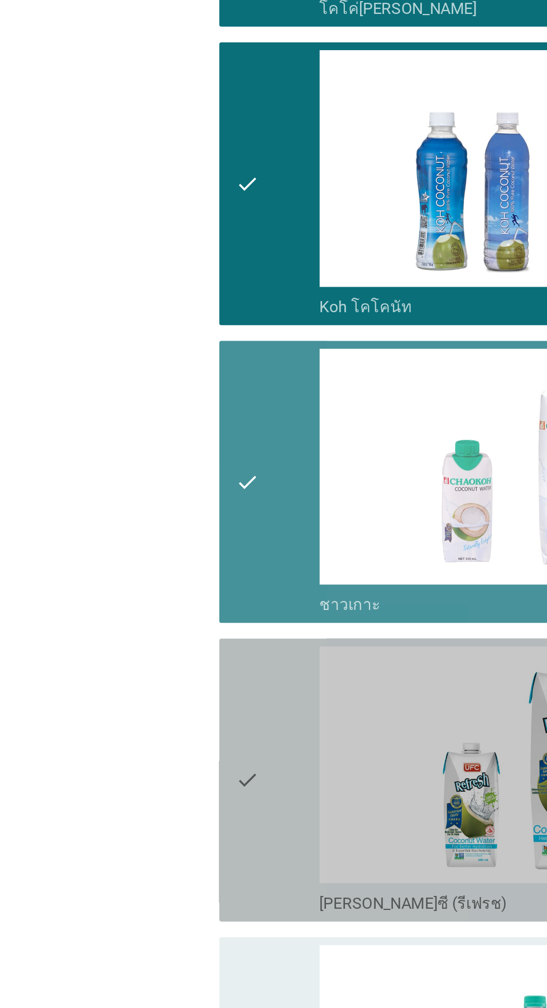
click at [149, 699] on div "check" at bounding box center [157, 703] width 48 height 152
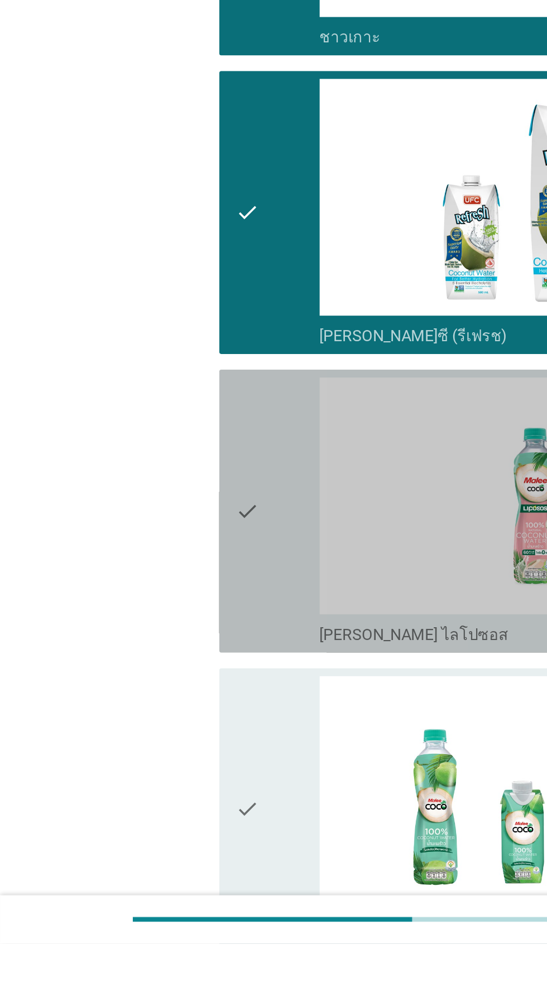
click at [152, 792] on div "check" at bounding box center [157, 763] width 48 height 152
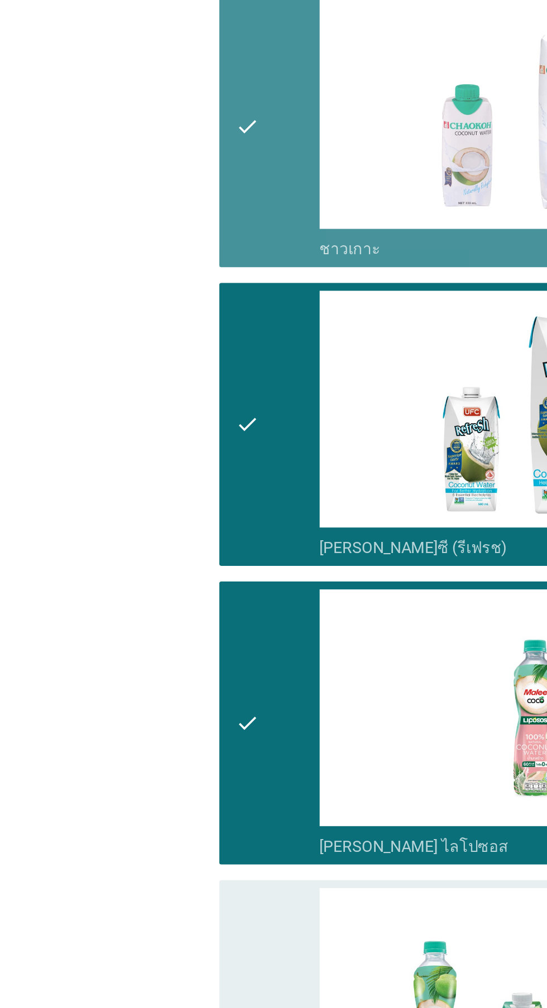
click at [159, 388] on div "check" at bounding box center [157, 351] width 48 height 152
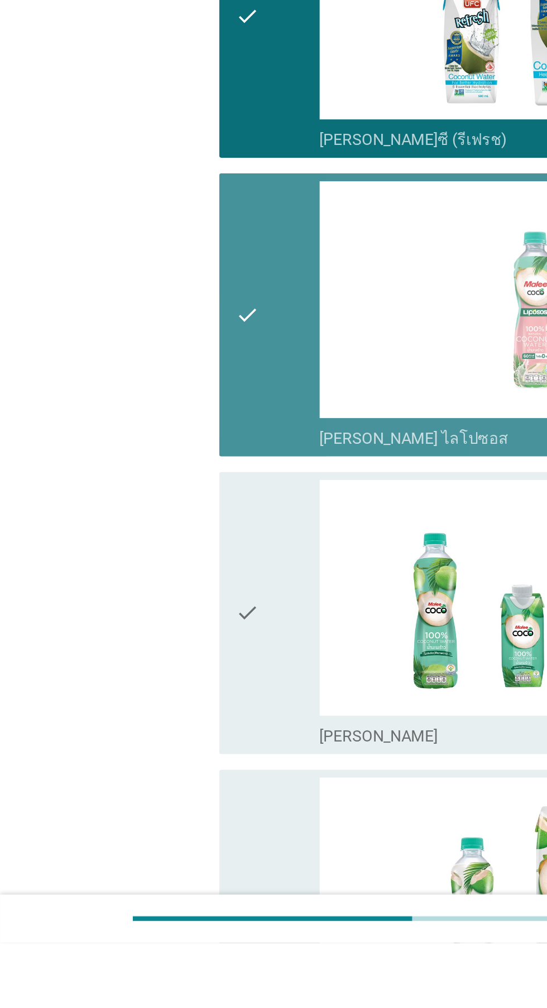
scroll to position [226, 0]
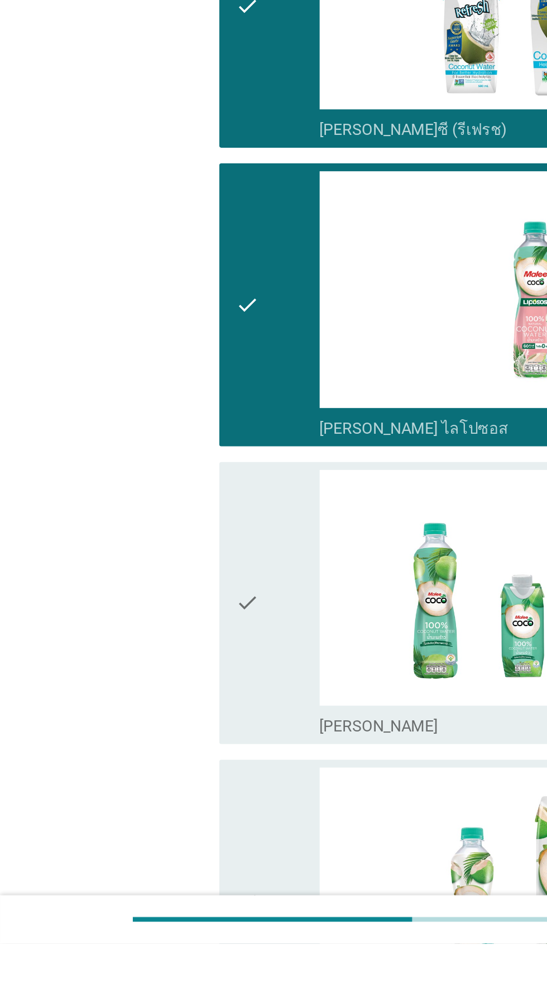
click at [154, 814] on div "check" at bounding box center [157, 815] width 48 height 152
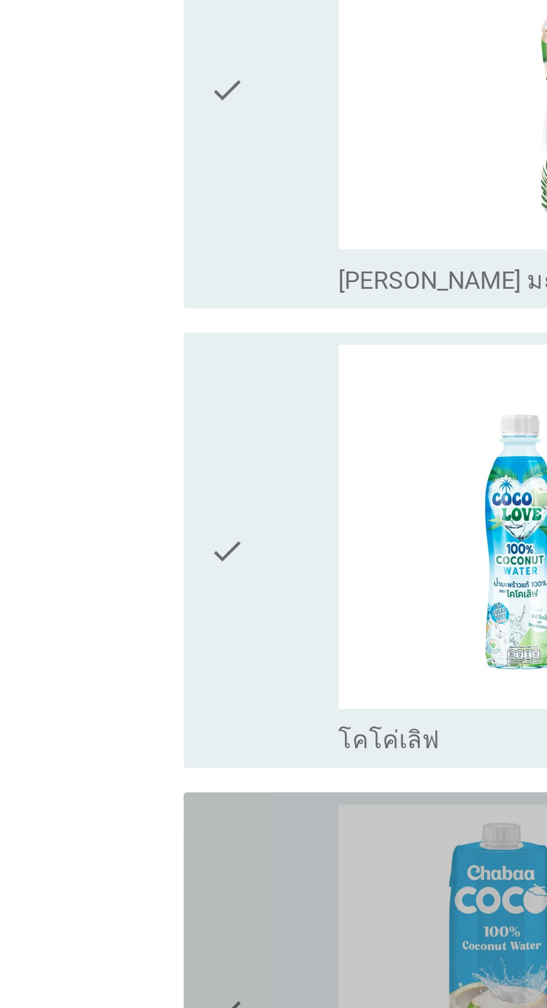
click at [149, 603] on div "check" at bounding box center [157, 618] width 48 height 152
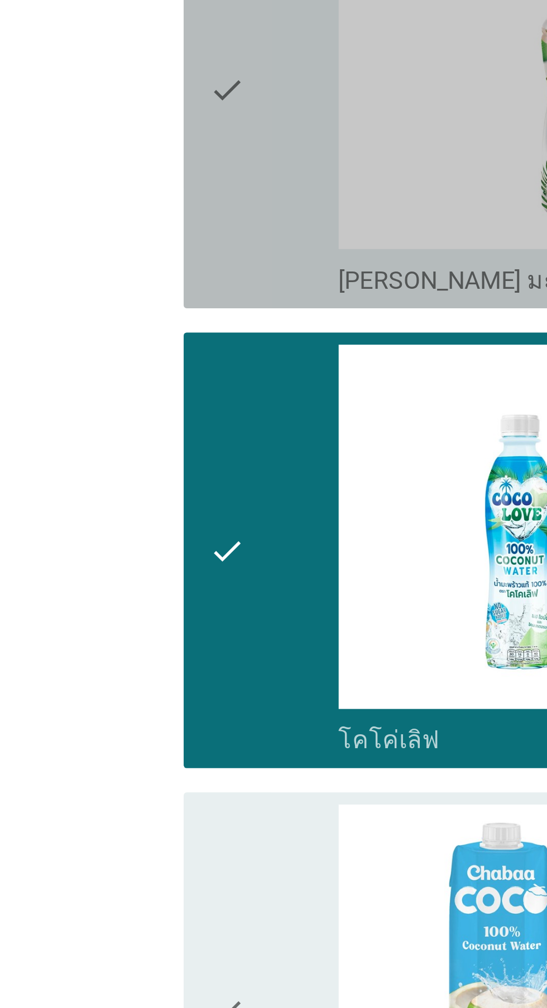
click at [149, 490] on div "check" at bounding box center [157, 448] width 48 height 152
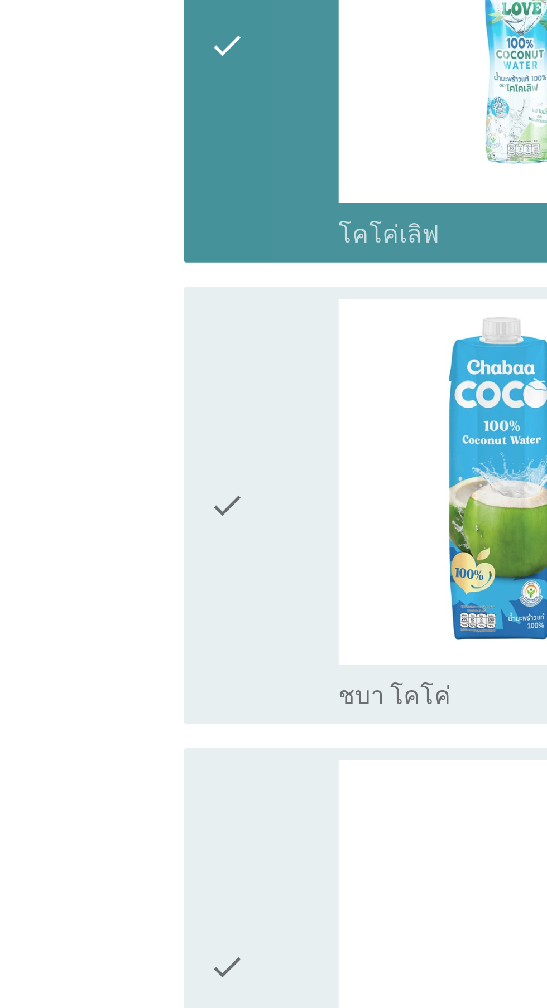
scroll to position [763, 0]
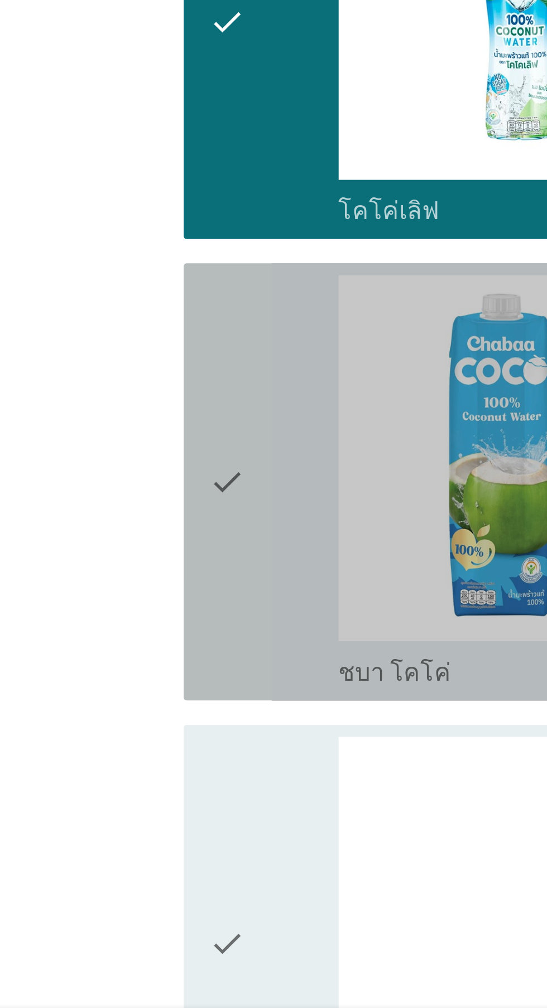
click at [149, 792] on div "check" at bounding box center [157, 786] width 48 height 152
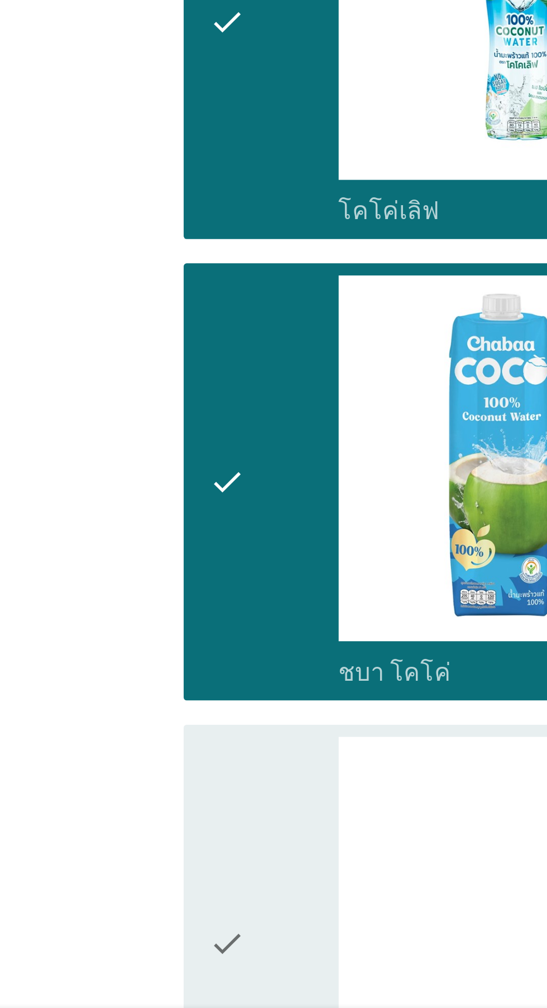
click at [142, 929] on icon "check" at bounding box center [139, 956] width 13 height 152
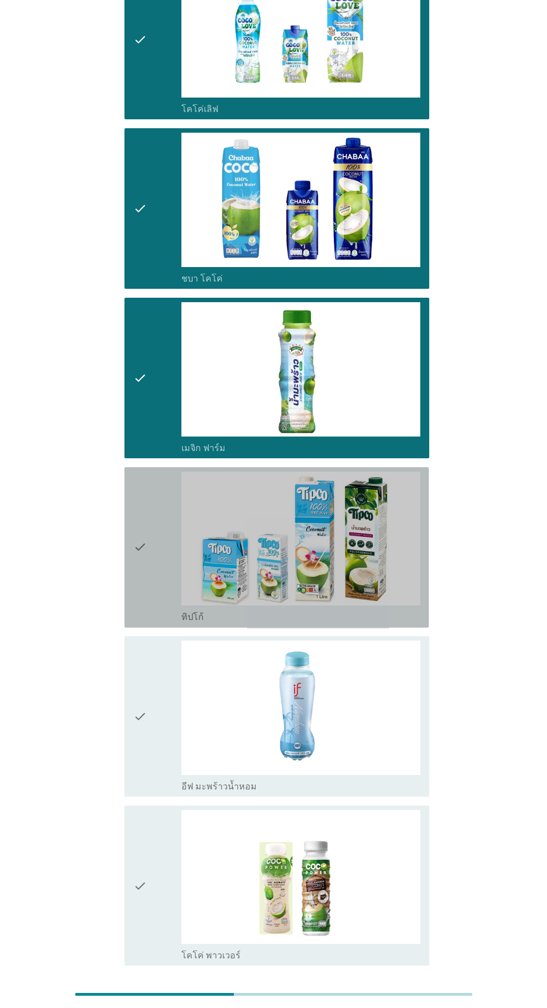
click at [183, 565] on img at bounding box center [300, 539] width 239 height 134
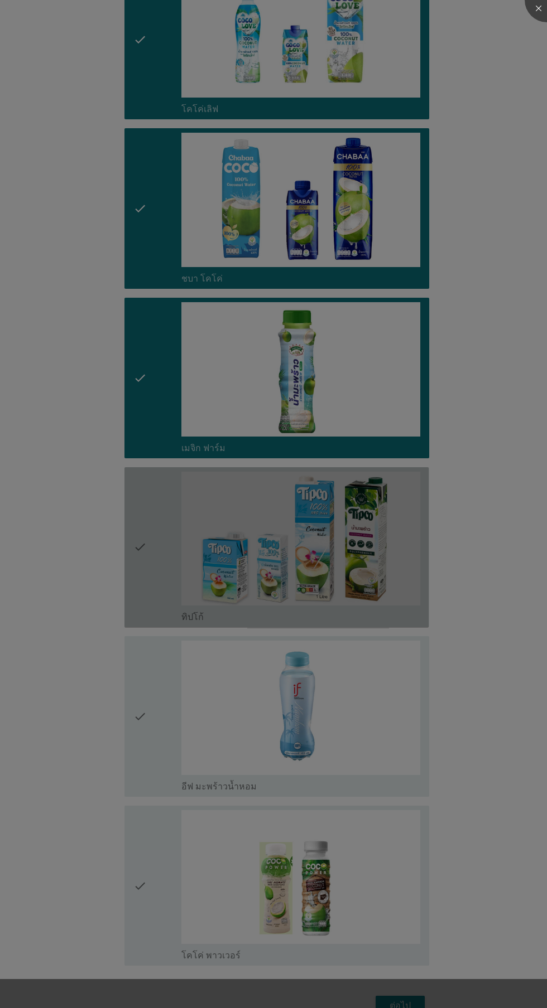
scroll to position [1313, 0]
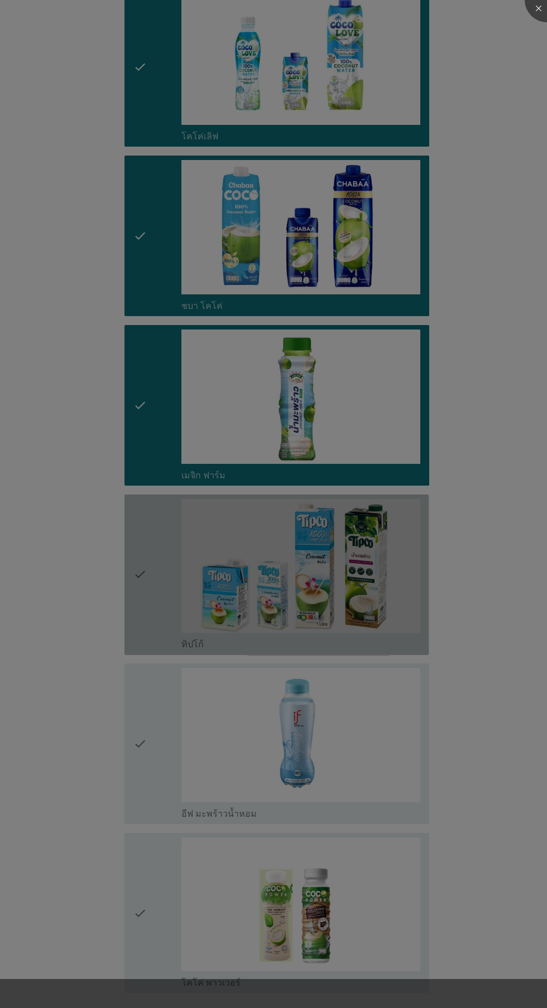
click at [149, 703] on div at bounding box center [273, 504] width 547 height 1008
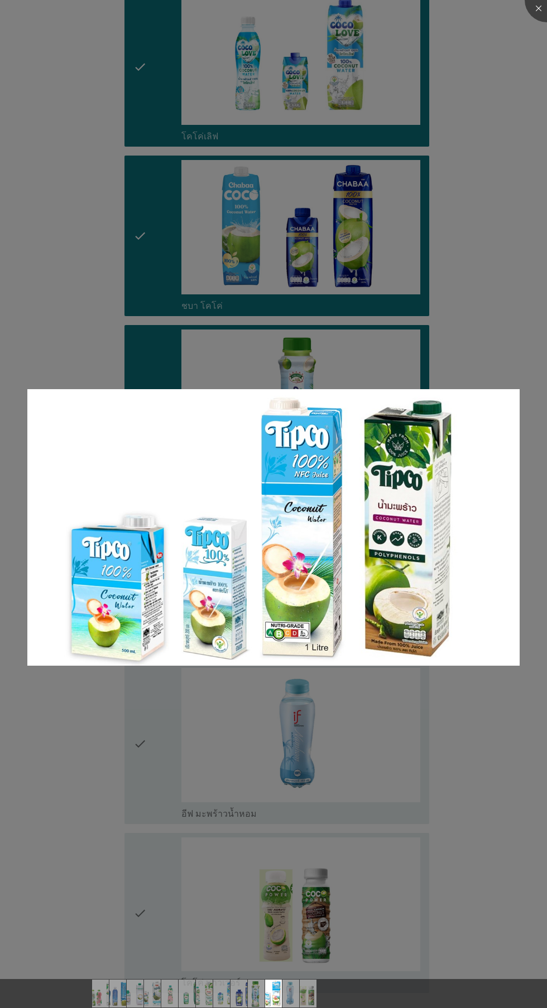
click at [163, 913] on div at bounding box center [273, 504] width 547 height 1008
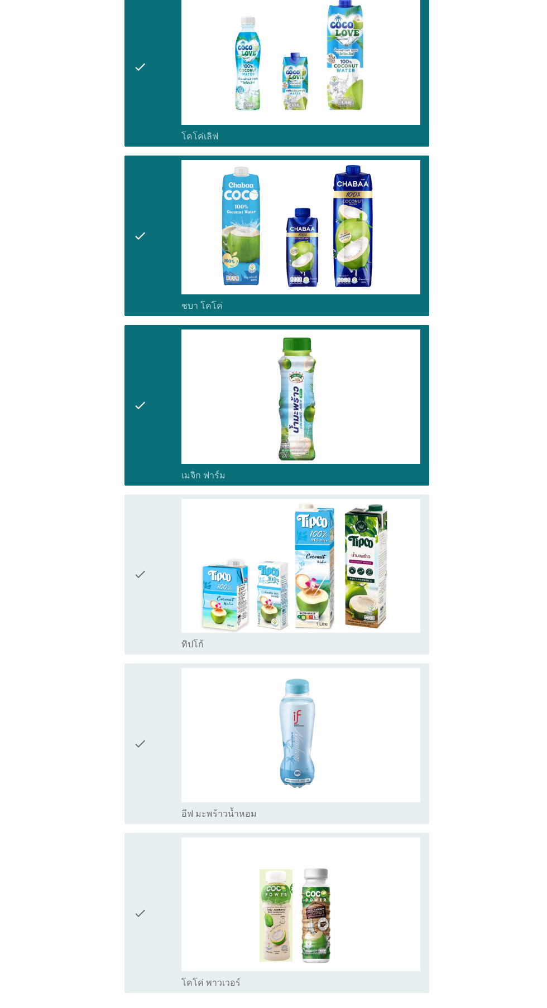
click at [149, 744] on div at bounding box center [273, 504] width 547 height 1008
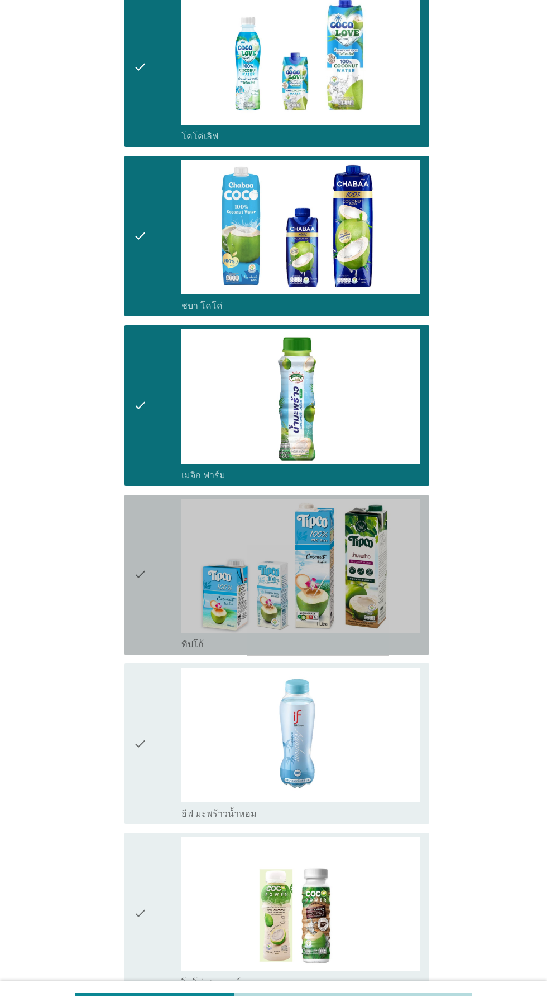
click at [140, 589] on icon "check" at bounding box center [139, 575] width 13 height 152
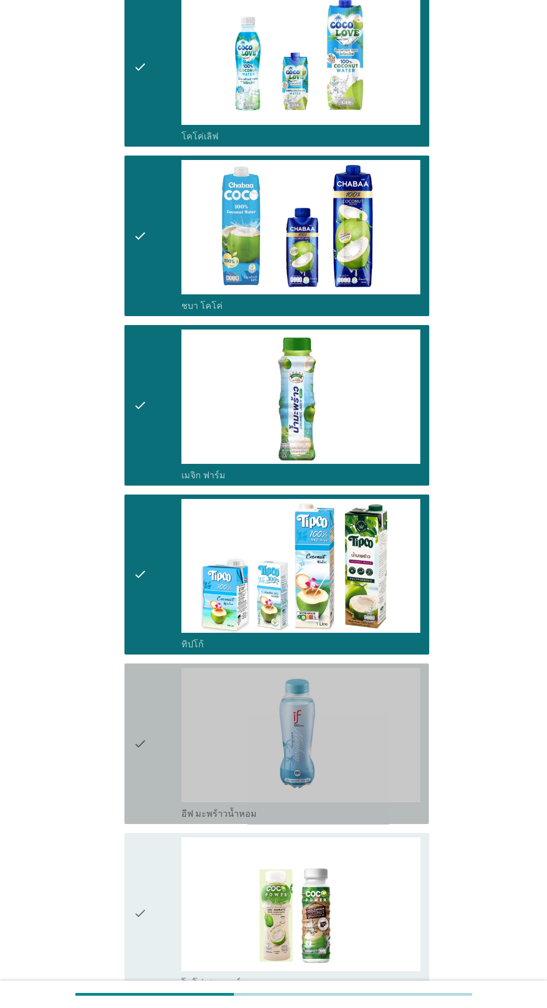
click at [142, 743] on icon "check" at bounding box center [139, 744] width 13 height 152
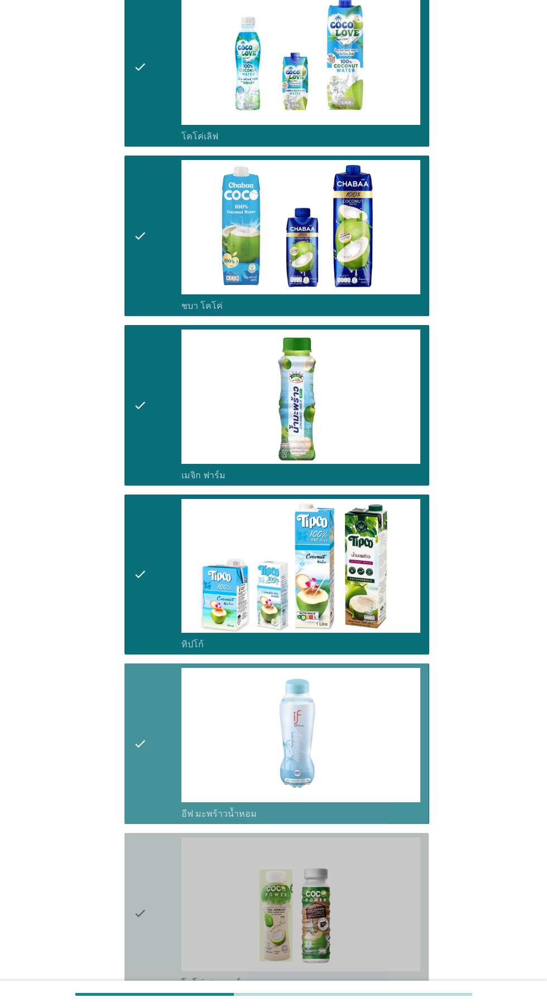
click at [154, 875] on div "check" at bounding box center [157, 914] width 48 height 152
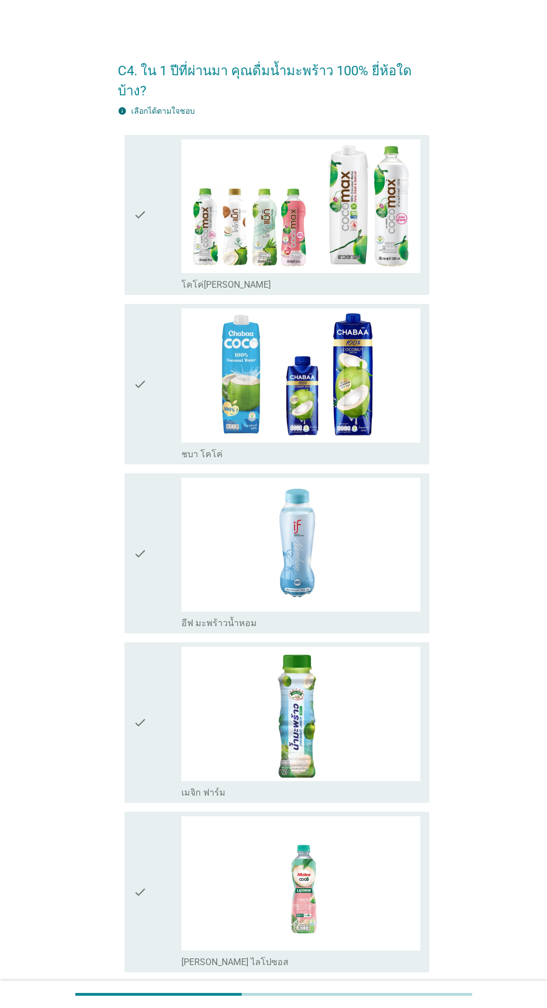
click at [160, 244] on div "check" at bounding box center [157, 215] width 48 height 152
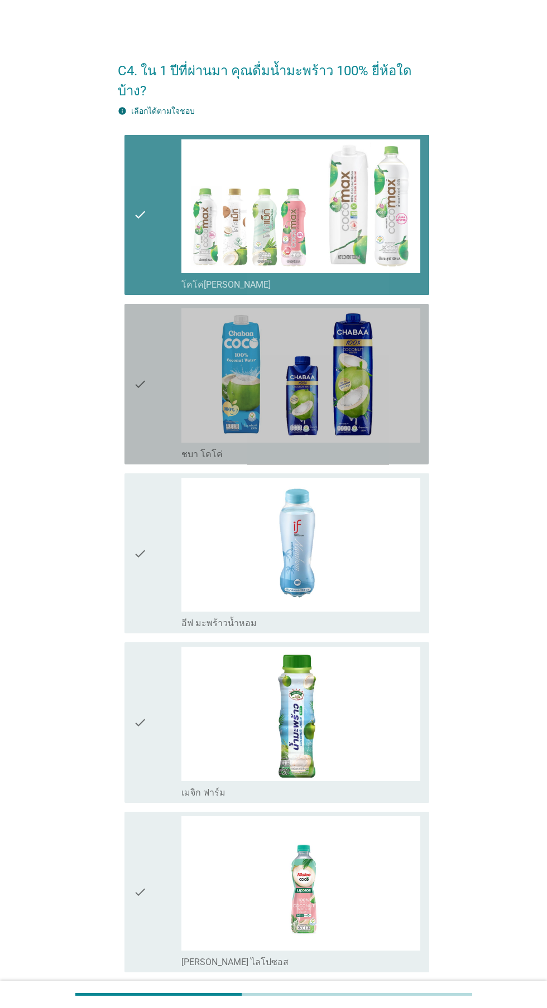
click at [188, 406] on img at bounding box center [300, 375] width 239 height 134
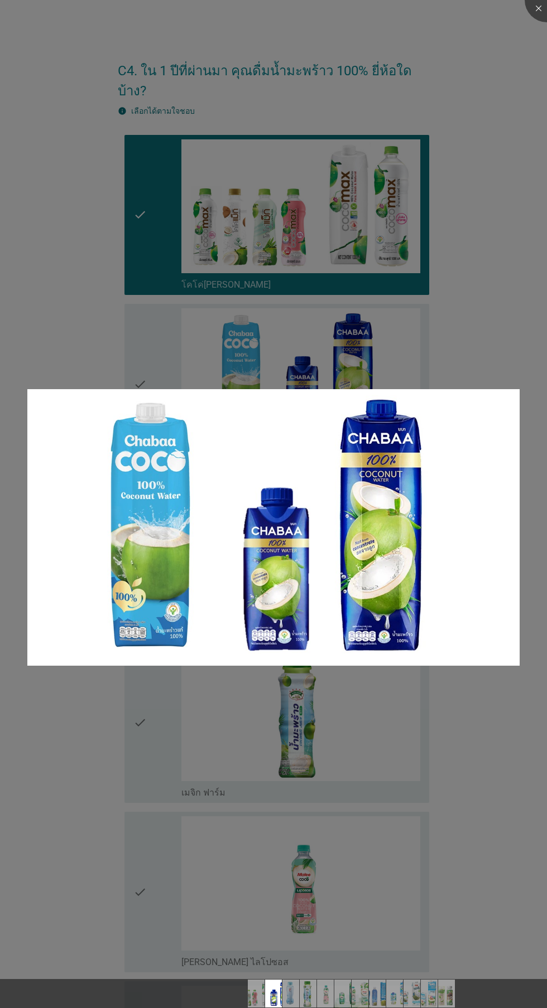
click at [147, 336] on div at bounding box center [273, 504] width 547 height 1008
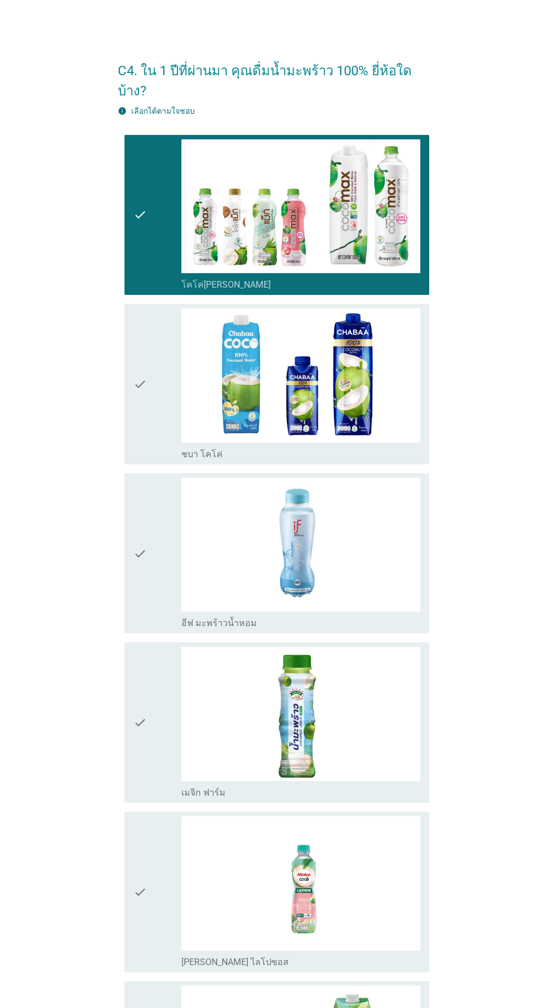
click at [138, 386] on icon "check" at bounding box center [139, 384] width 13 height 152
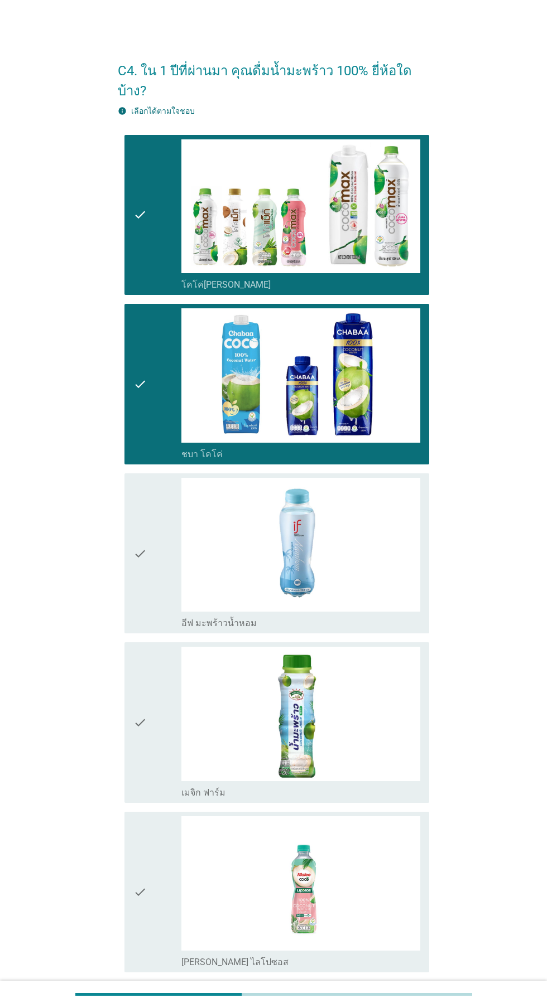
click at [134, 568] on icon "check" at bounding box center [139, 554] width 13 height 152
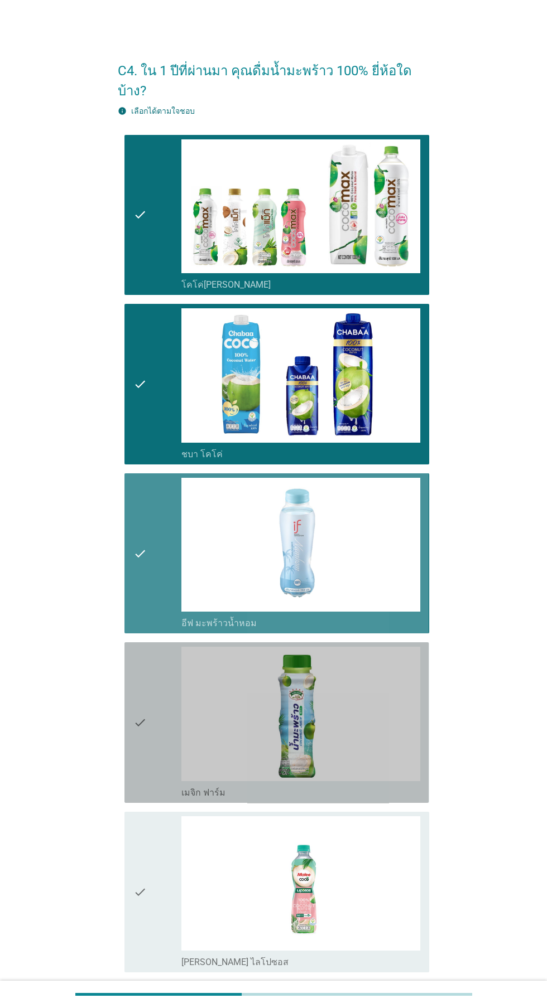
click at [151, 729] on div "check" at bounding box center [157, 723] width 48 height 152
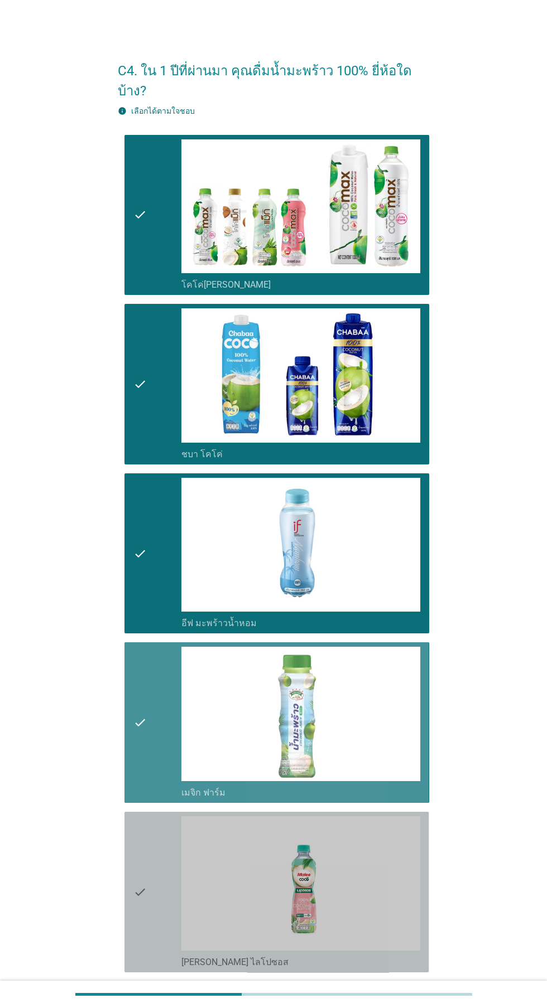
click at [152, 870] on div "check" at bounding box center [157, 892] width 48 height 152
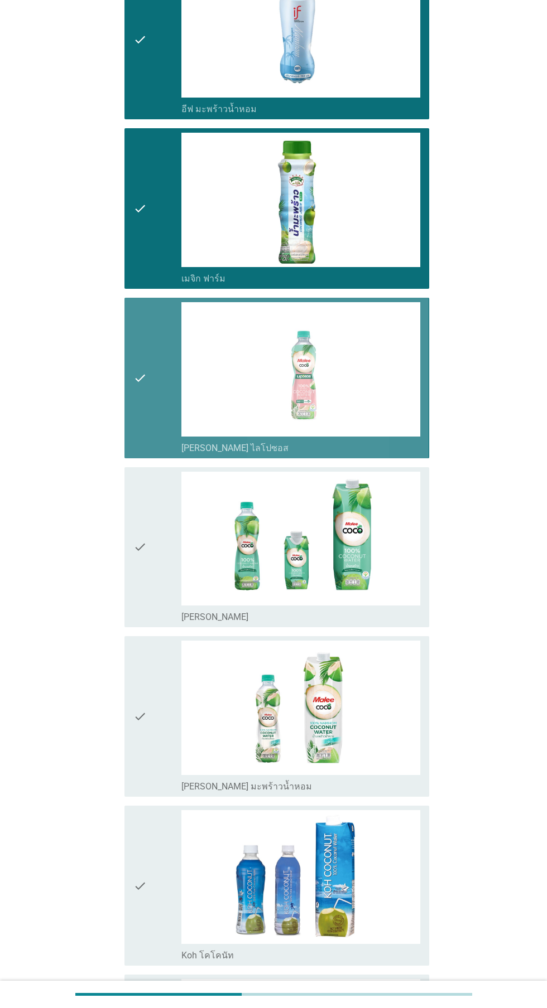
scroll to position [526, 0]
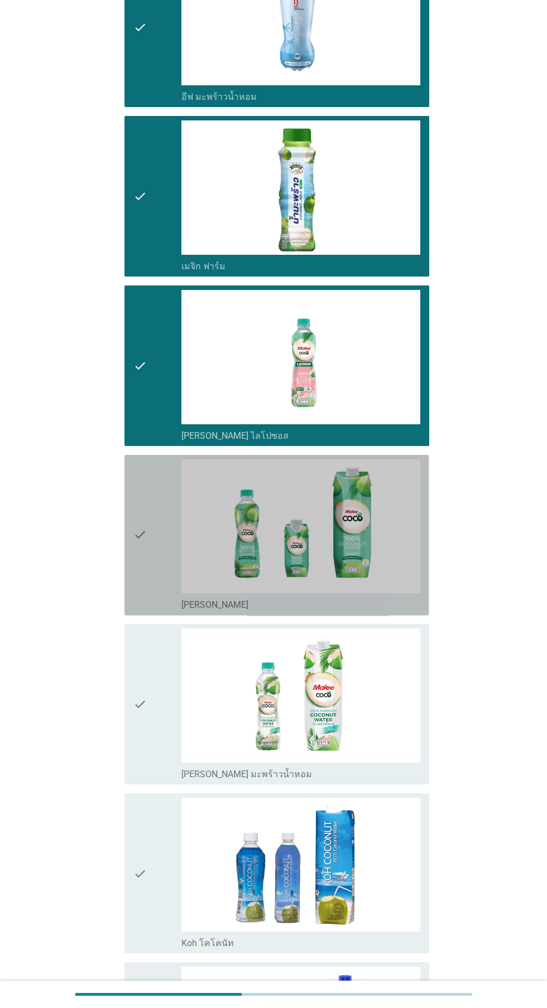
click at [151, 583] on div "check" at bounding box center [157, 536] width 48 height 152
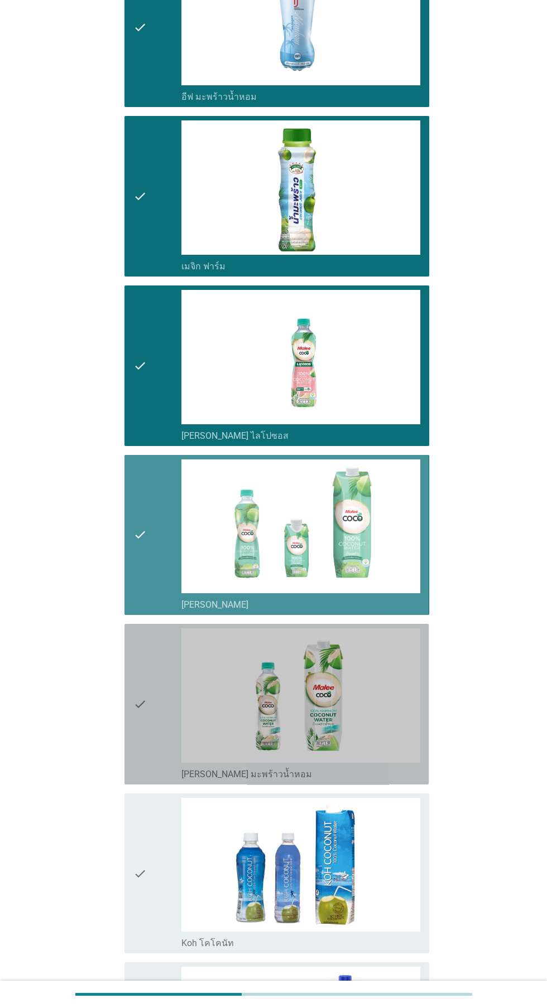
click at [156, 729] on div "check" at bounding box center [157, 705] width 48 height 152
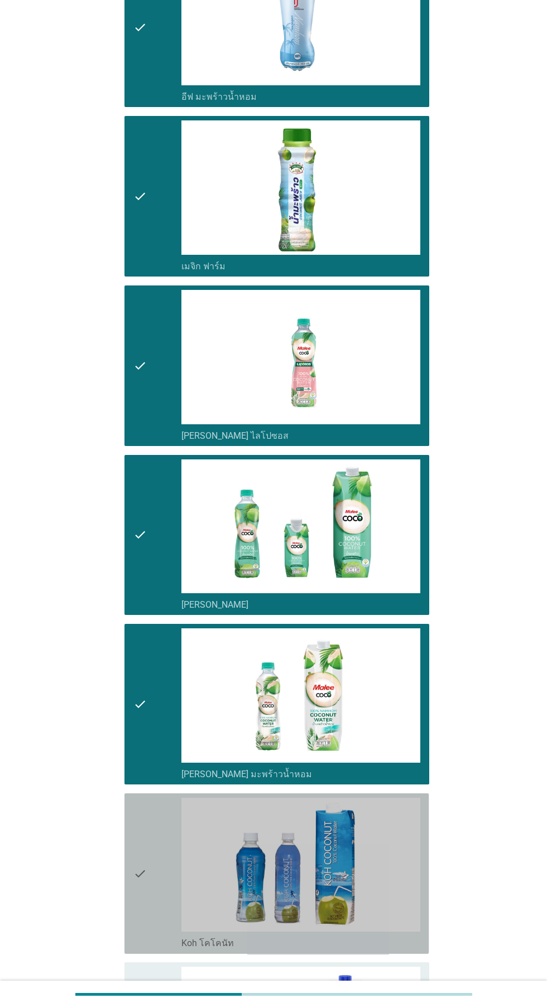
click at [153, 884] on div "check" at bounding box center [157, 874] width 48 height 152
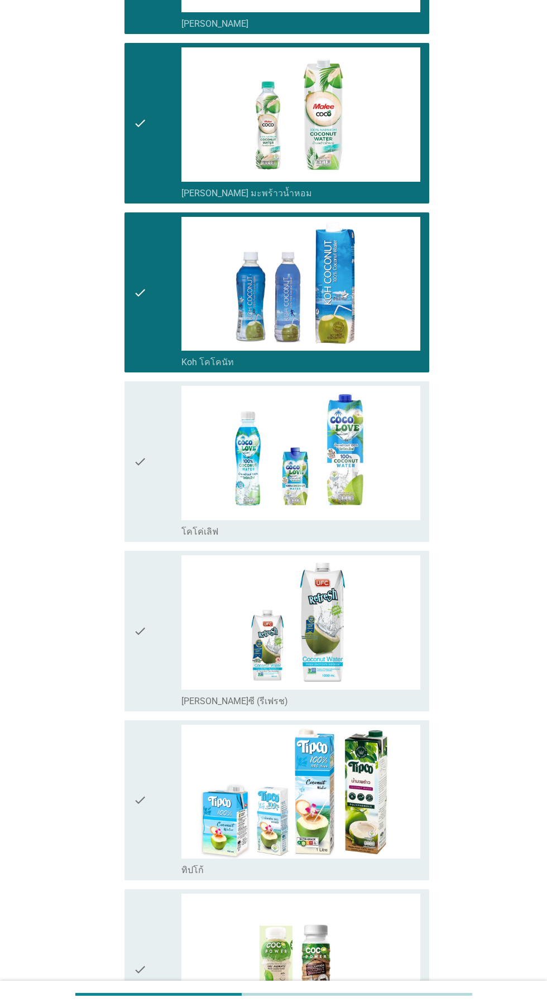
scroll to position [1115, 0]
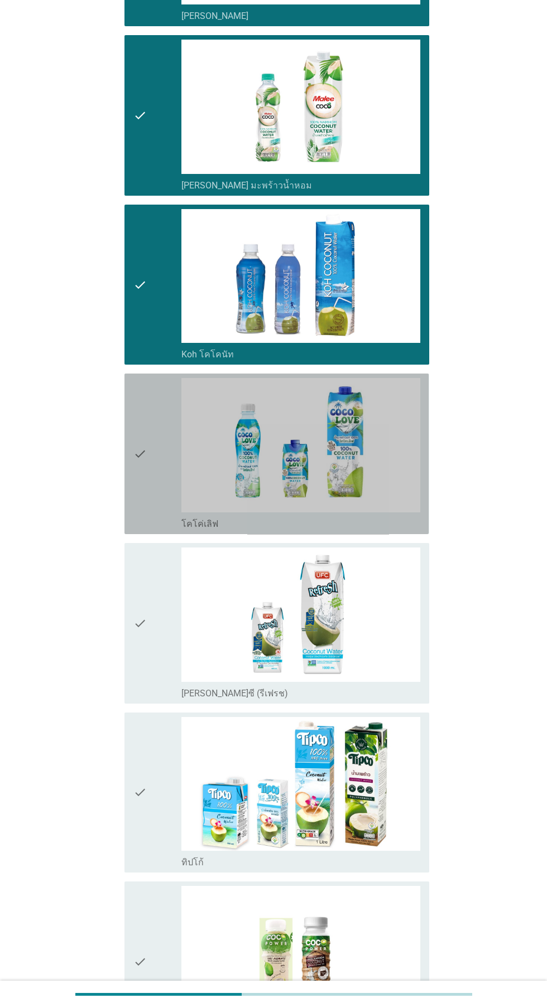
click at [156, 484] on div "check" at bounding box center [157, 454] width 48 height 152
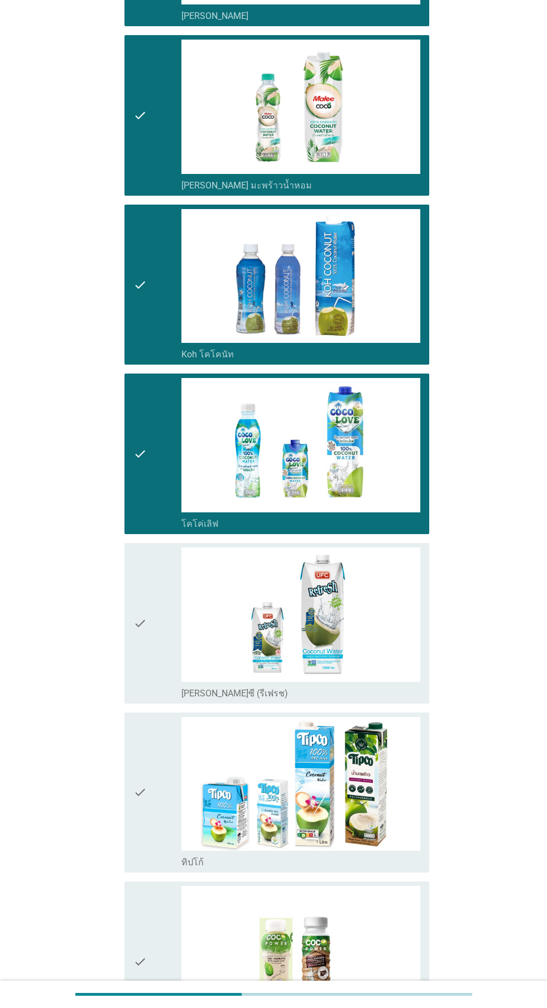
click at [154, 641] on div "check" at bounding box center [157, 624] width 48 height 152
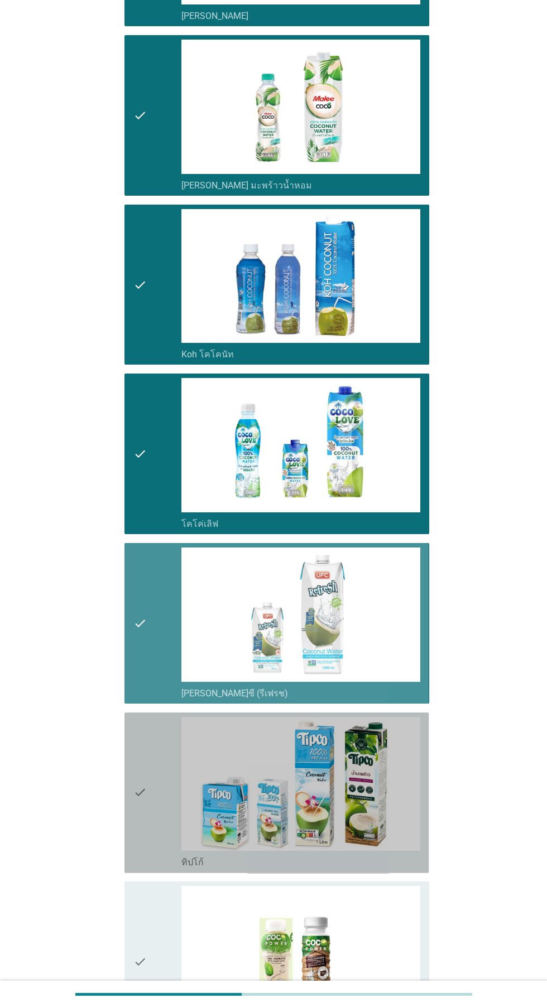
click at [148, 811] on div "check" at bounding box center [157, 793] width 48 height 152
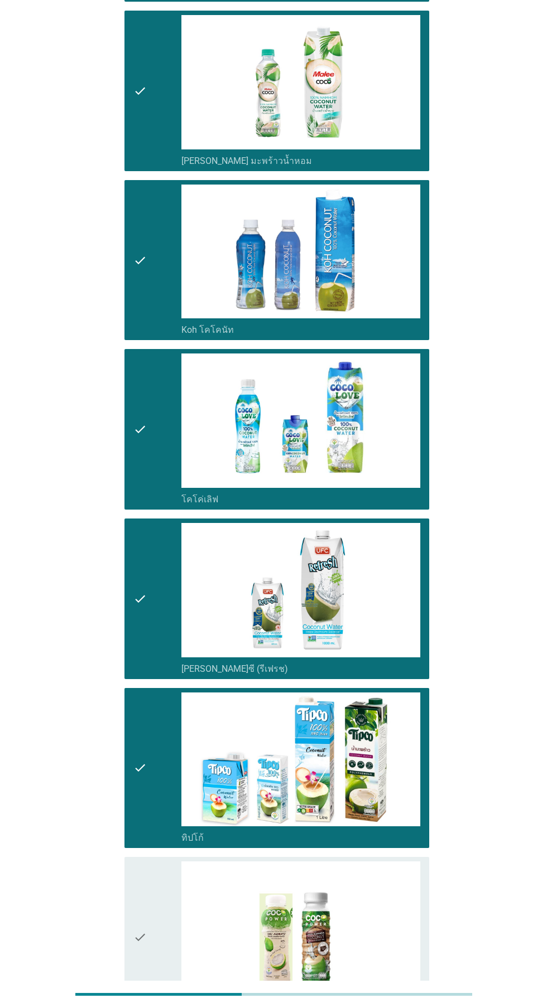
scroll to position [1192, 0]
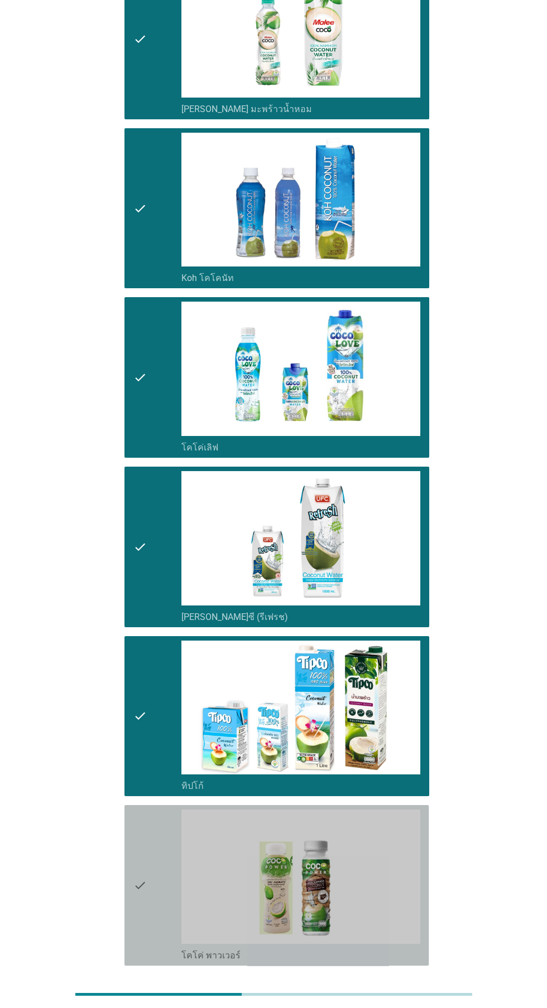
click at [152, 898] on div "check" at bounding box center [157, 886] width 48 height 152
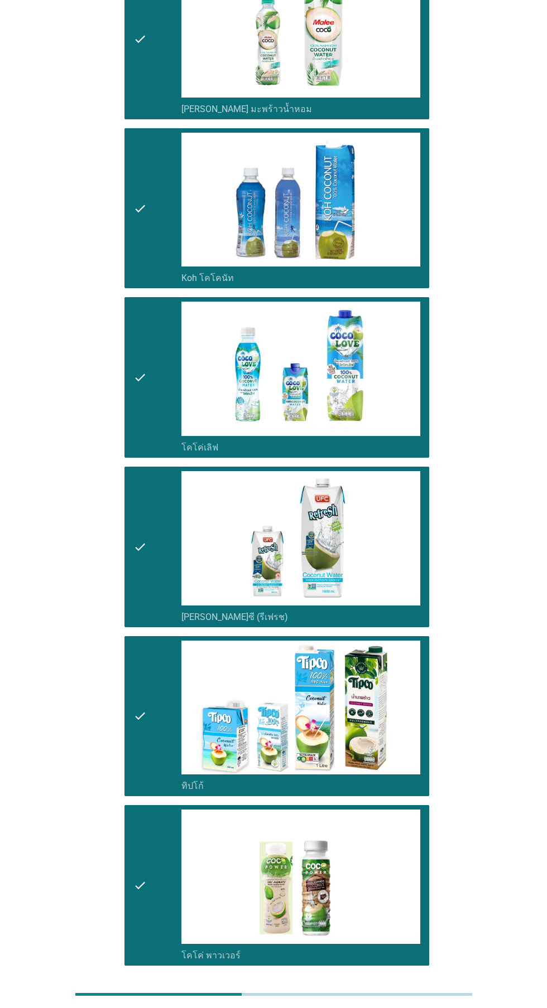
click at [414, 1008] on div "ต่อไป" at bounding box center [399, 1005] width 31 height 13
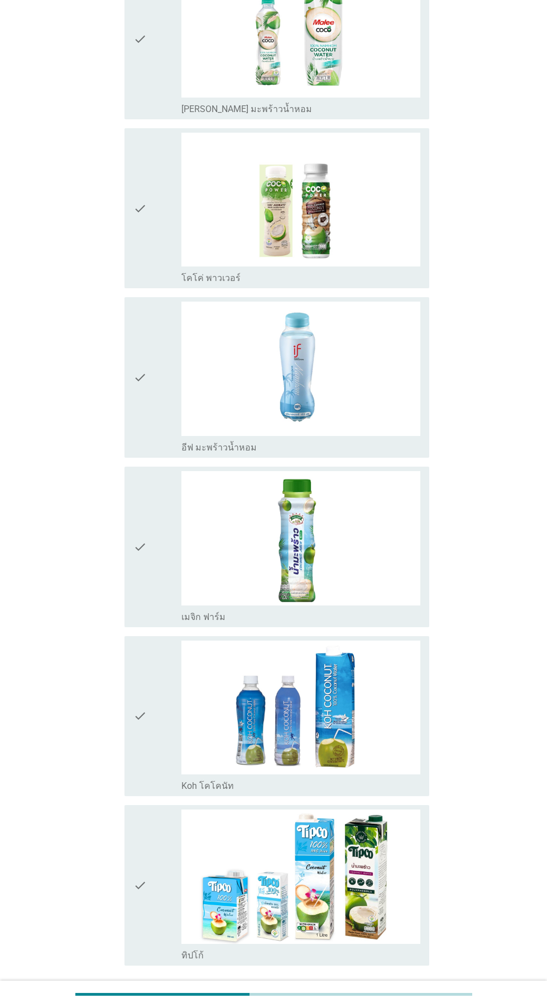
scroll to position [0, 0]
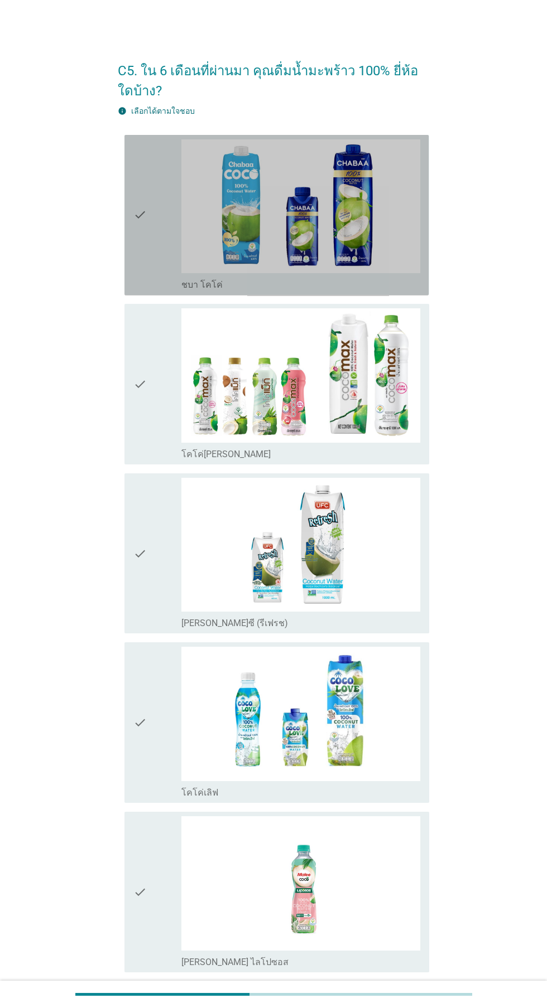
click at [152, 263] on div "check" at bounding box center [157, 215] width 48 height 152
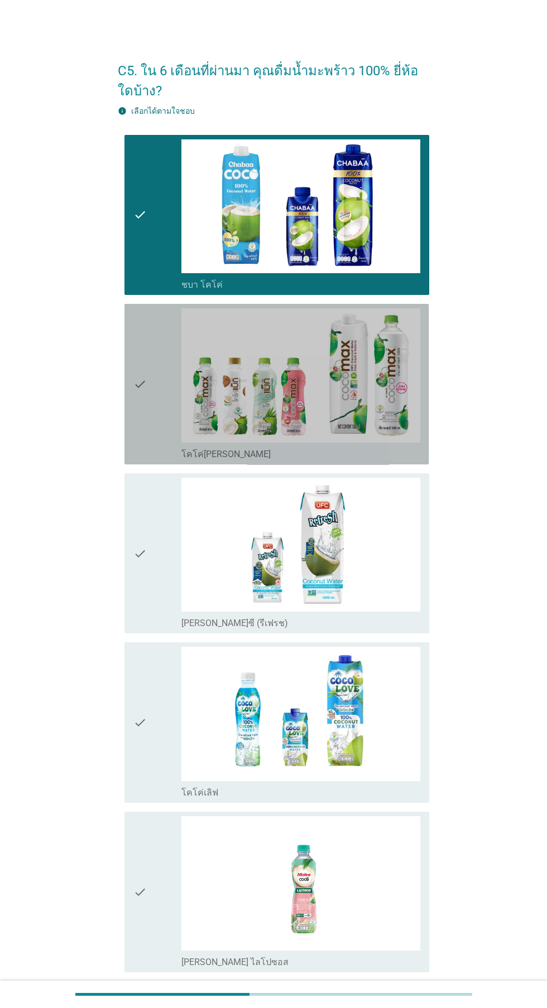
click at [143, 443] on icon "check" at bounding box center [139, 384] width 13 height 152
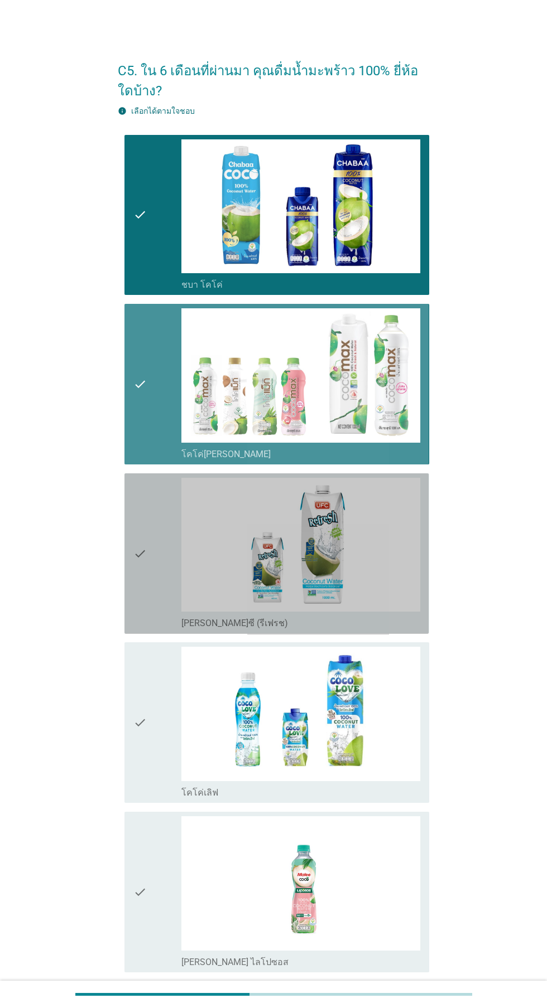
click at [136, 627] on icon "check" at bounding box center [139, 554] width 13 height 152
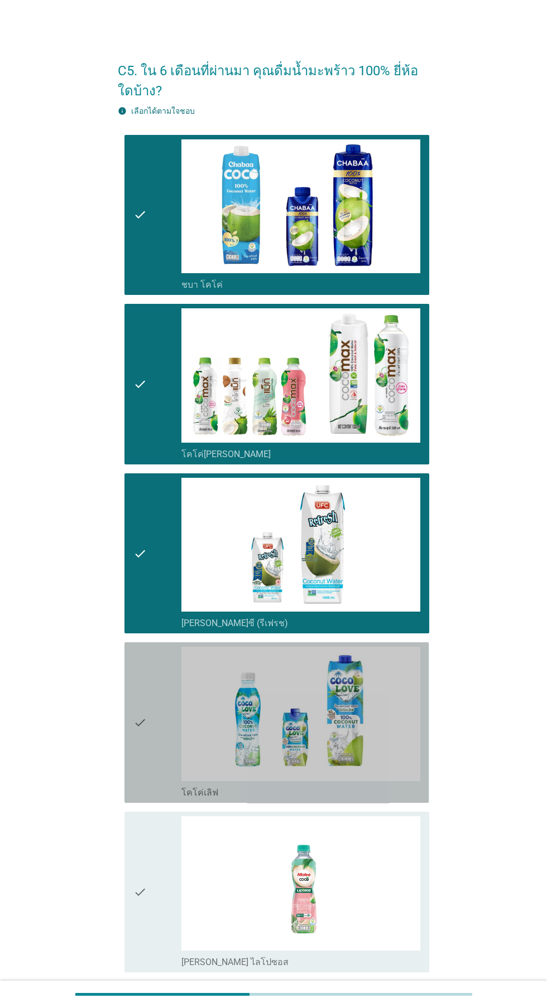
click at [154, 792] on div "check" at bounding box center [157, 723] width 48 height 152
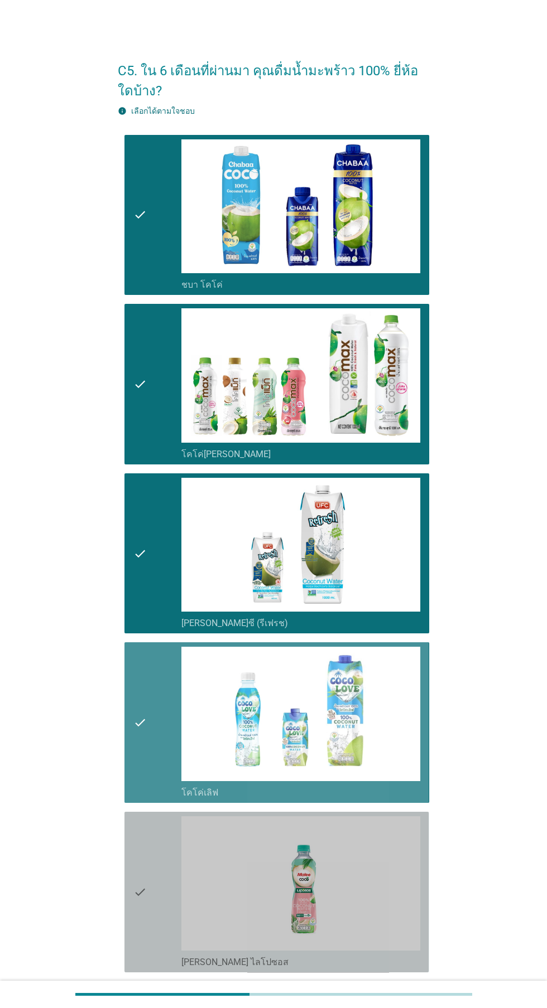
click at [164, 936] on div "check" at bounding box center [157, 892] width 48 height 152
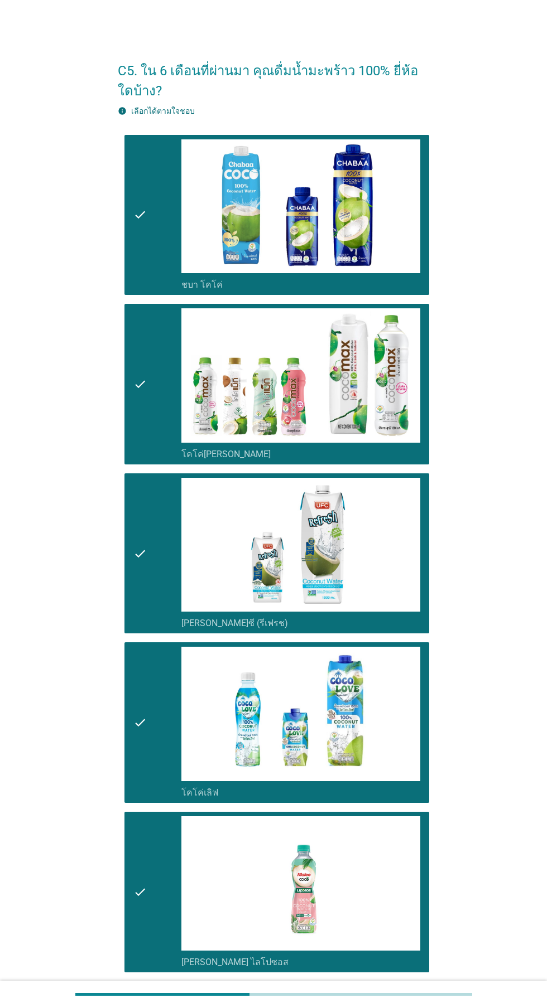
click at [146, 561] on icon "check" at bounding box center [139, 554] width 13 height 152
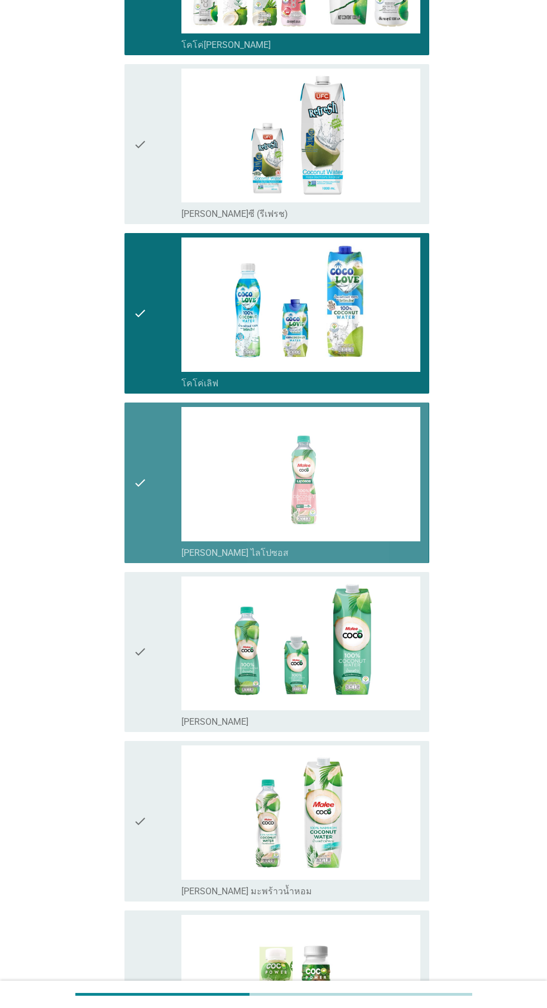
scroll to position [433, 0]
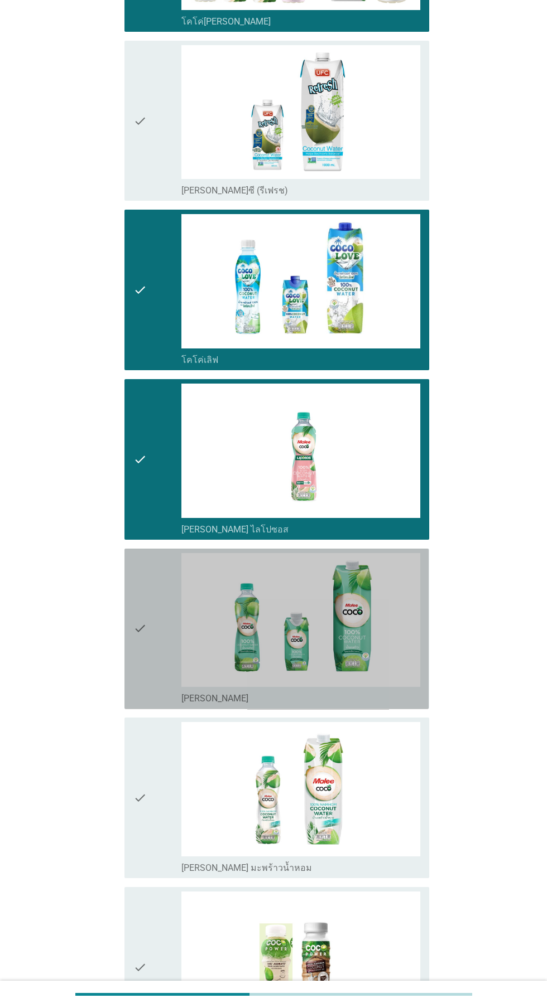
click at [153, 641] on div "check" at bounding box center [157, 629] width 48 height 152
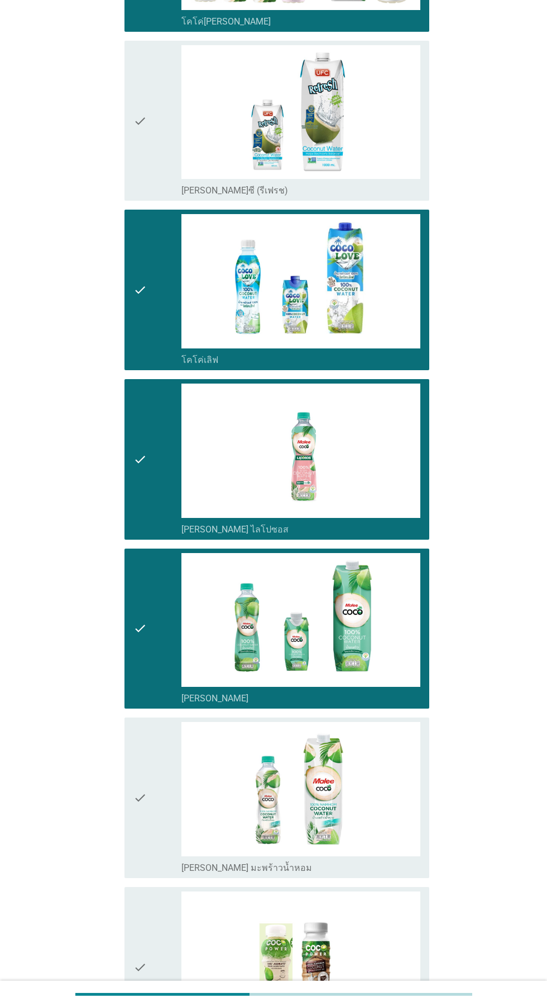
scroll to position [506, 0]
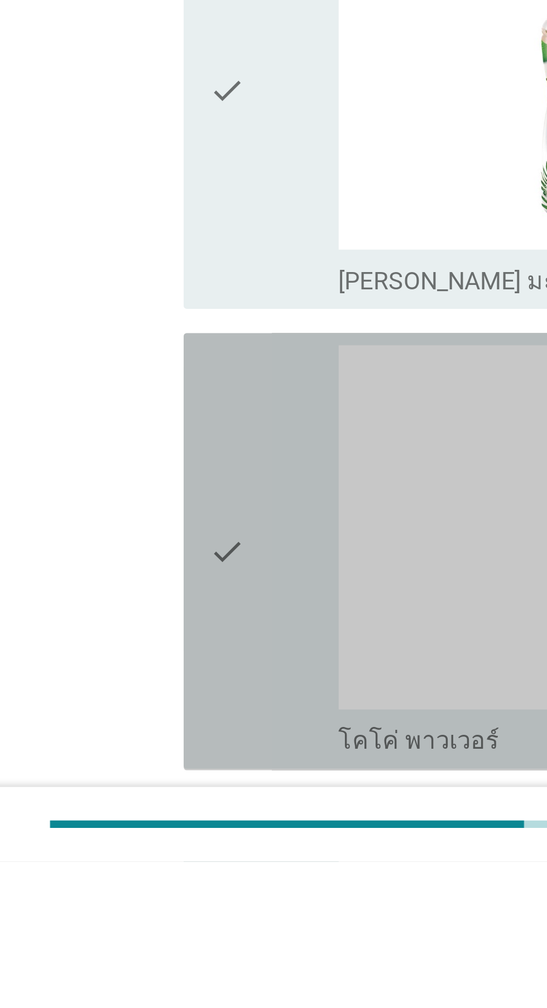
click at [158, 918] on div "check" at bounding box center [157, 895] width 48 height 152
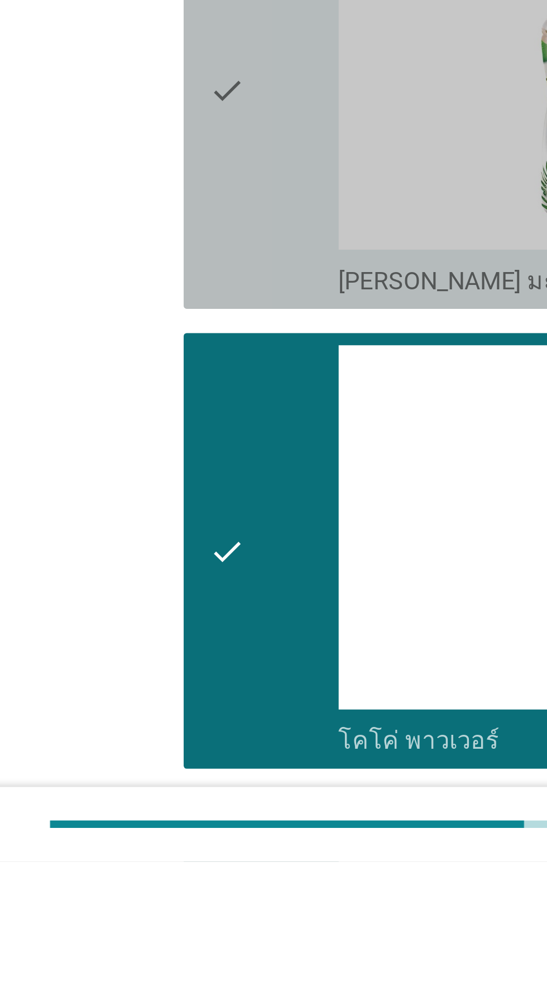
click at [149, 774] on div "check" at bounding box center [157, 725] width 48 height 152
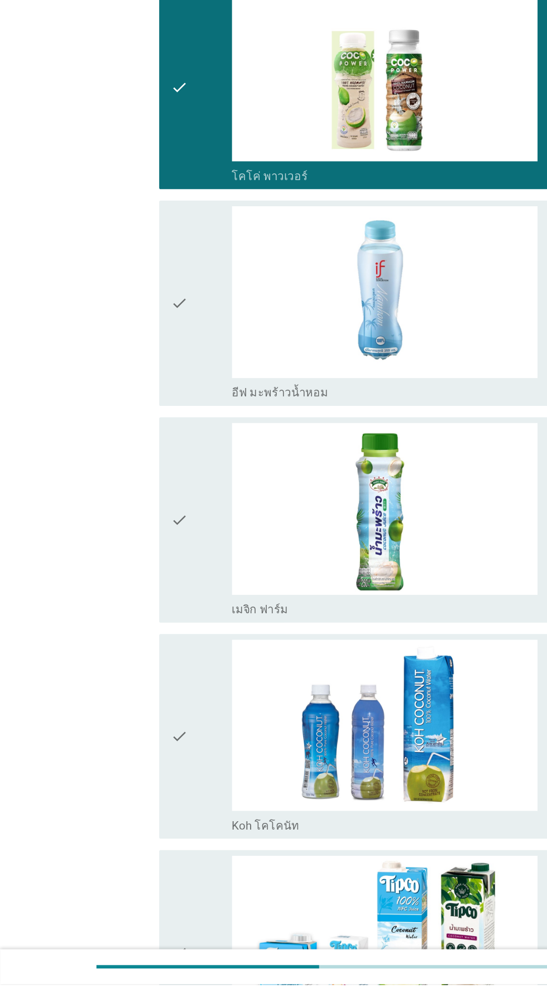
scroll to position [1192, 0]
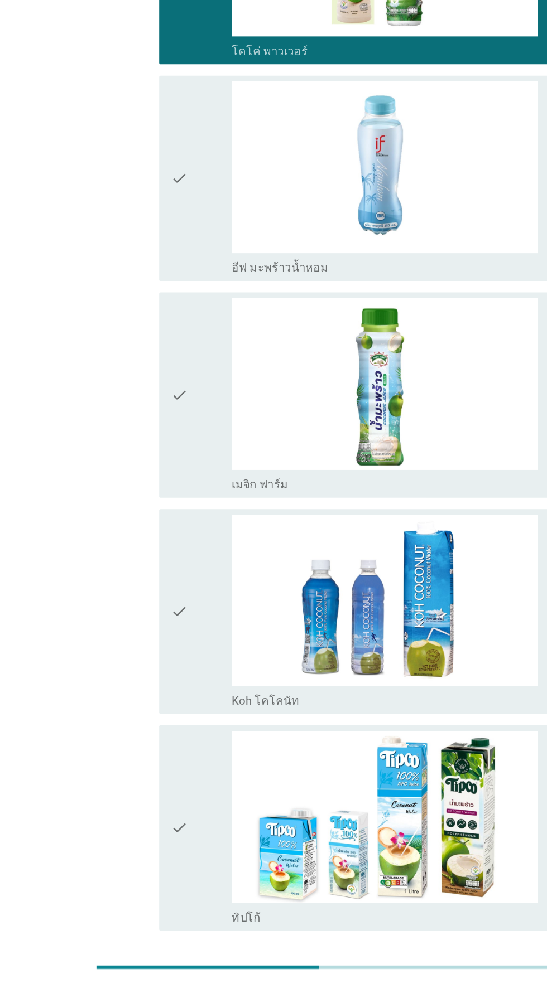
click at [159, 416] on div "check" at bounding box center [157, 378] width 48 height 152
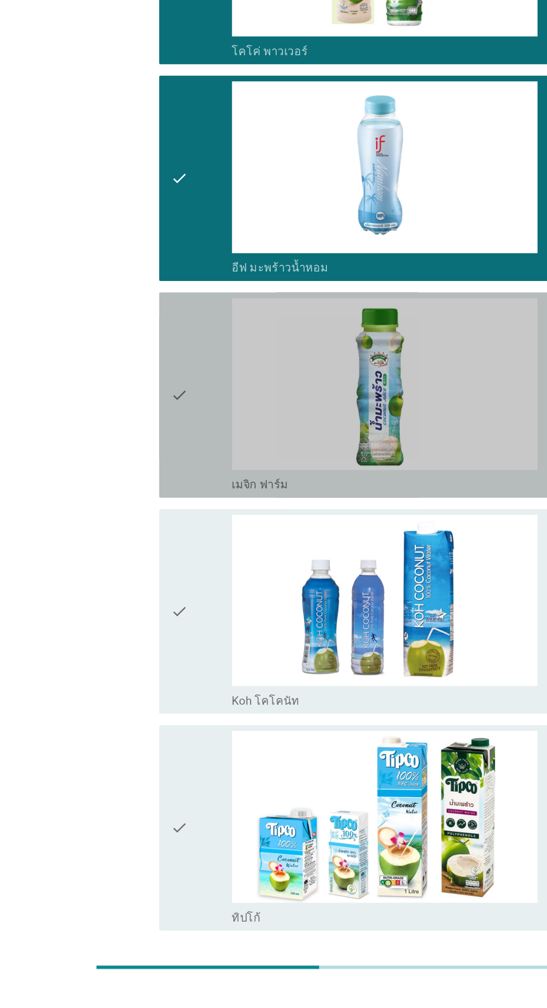
click at [144, 572] on icon "check" at bounding box center [139, 547] width 13 height 152
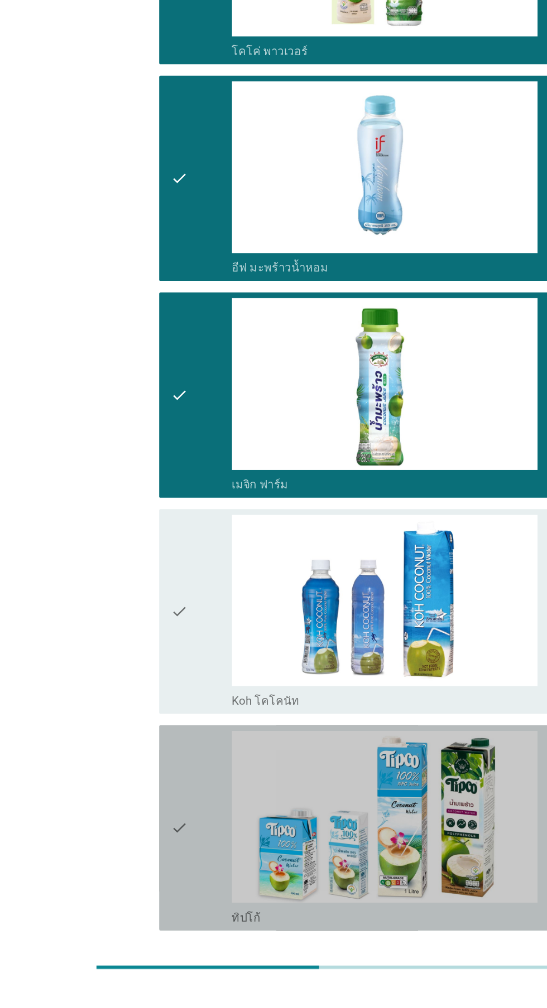
click at [144, 877] on icon "check" at bounding box center [139, 886] width 13 height 152
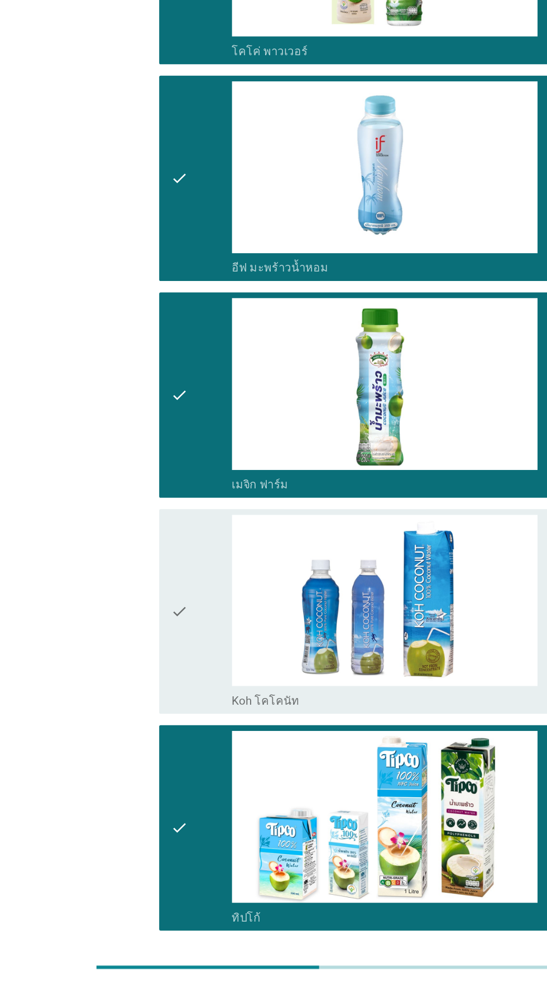
click at [397, 1004] on div "ต่อไป" at bounding box center [399, 1005] width 31 height 13
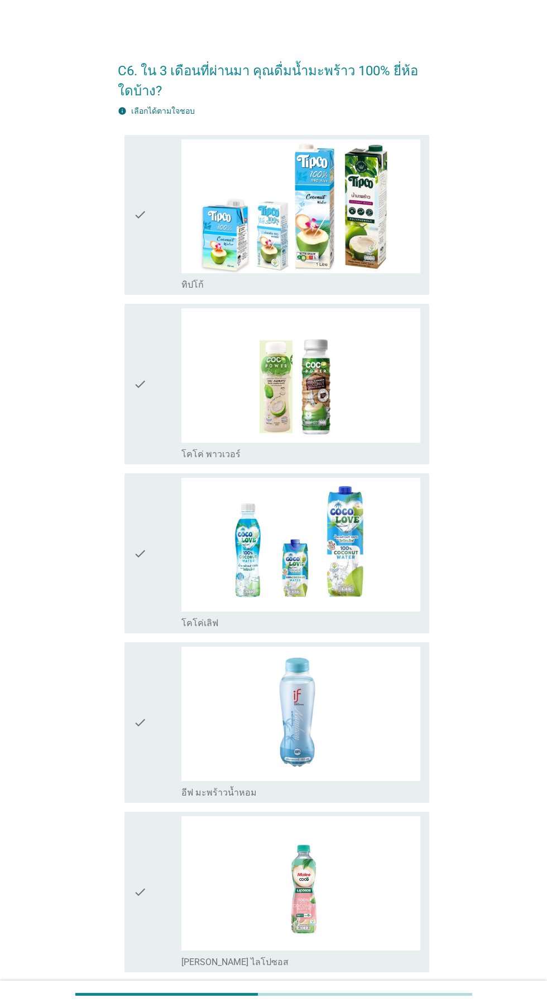
scroll to position [12, 0]
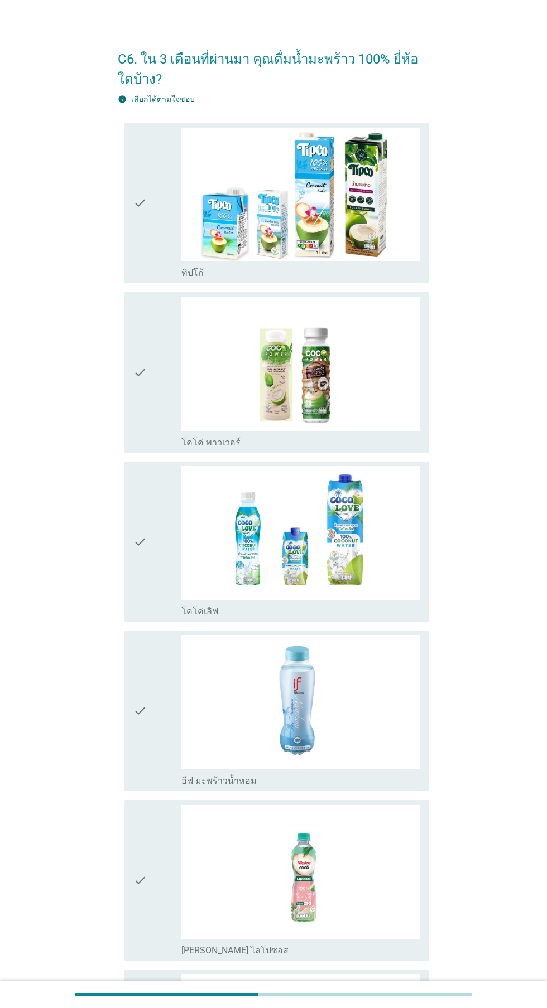
click at [147, 234] on div "check" at bounding box center [157, 204] width 48 height 152
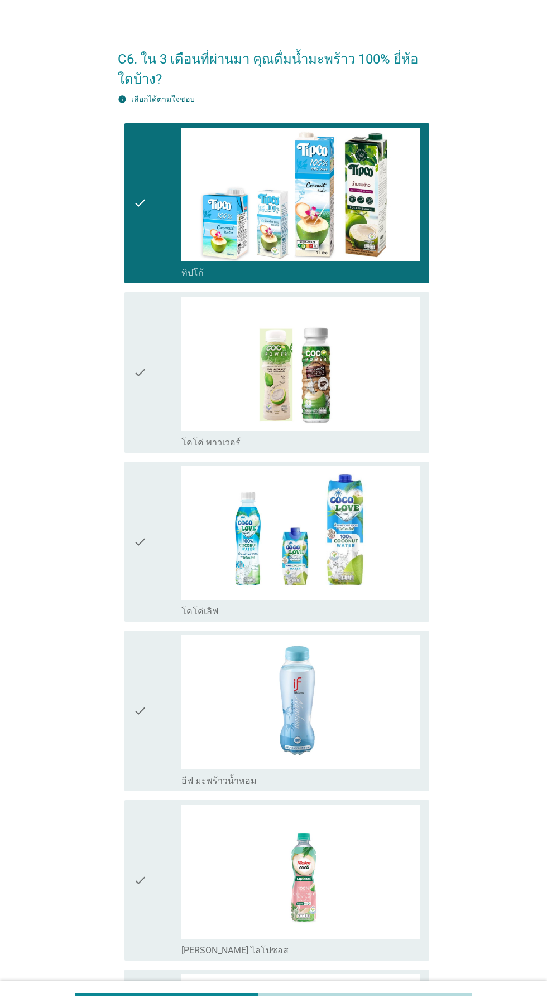
click at [138, 402] on icon "check" at bounding box center [139, 373] width 13 height 152
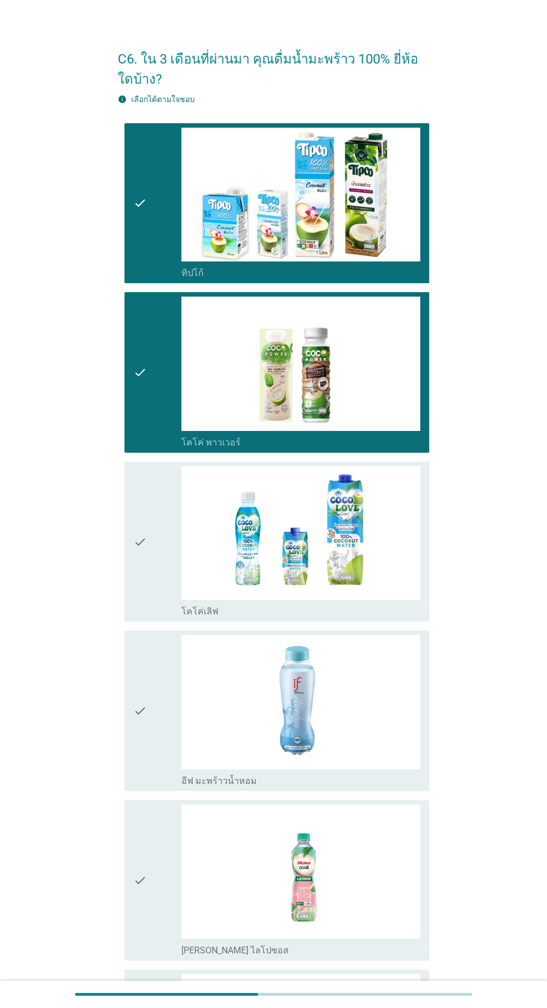
click at [143, 542] on icon "check" at bounding box center [139, 542] width 13 height 152
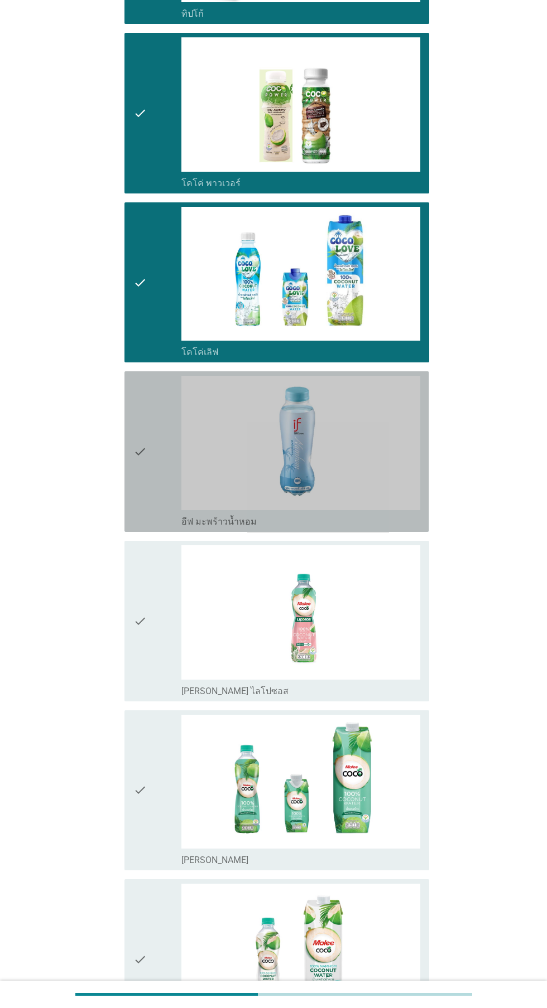
scroll to position [274, 0]
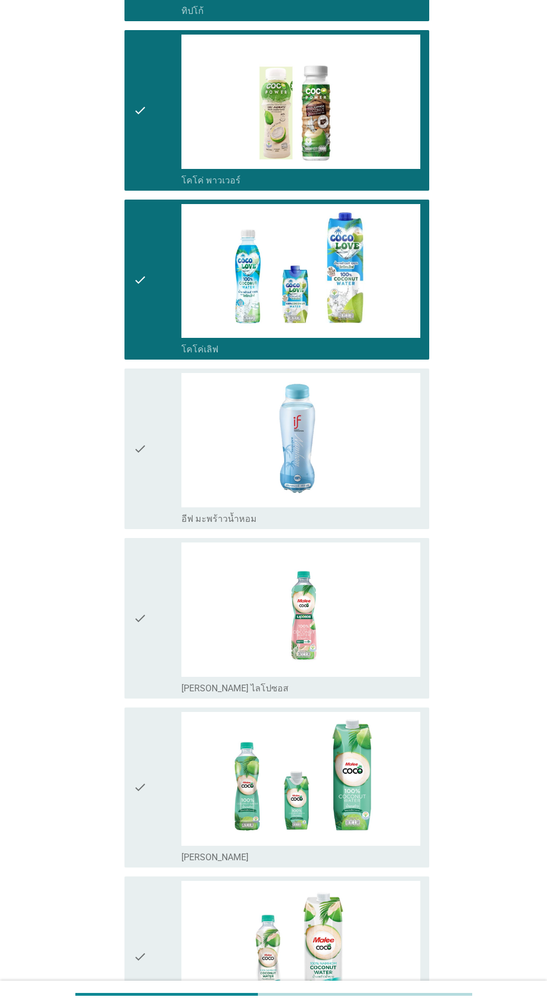
click at [137, 504] on icon "check" at bounding box center [139, 449] width 13 height 152
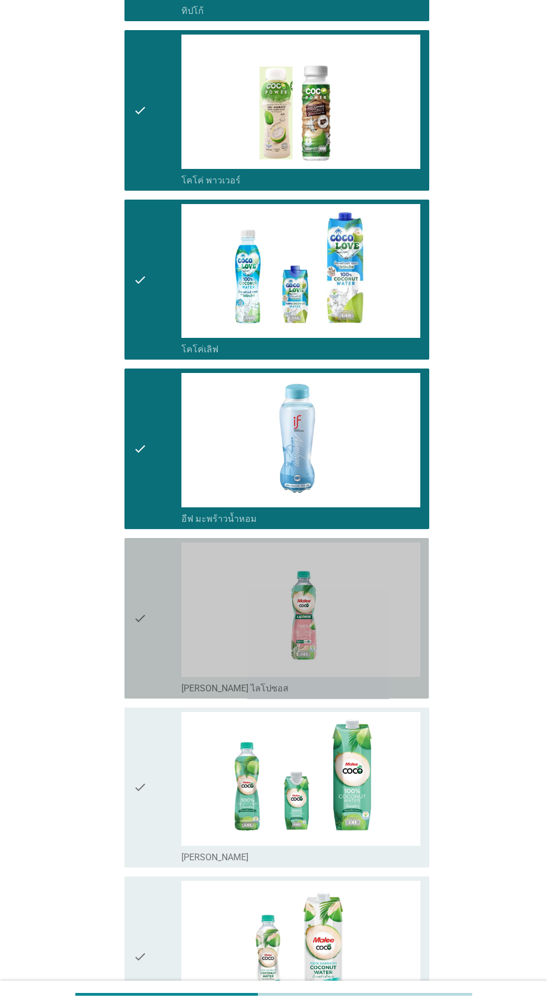
click at [152, 629] on div "check" at bounding box center [157, 619] width 48 height 152
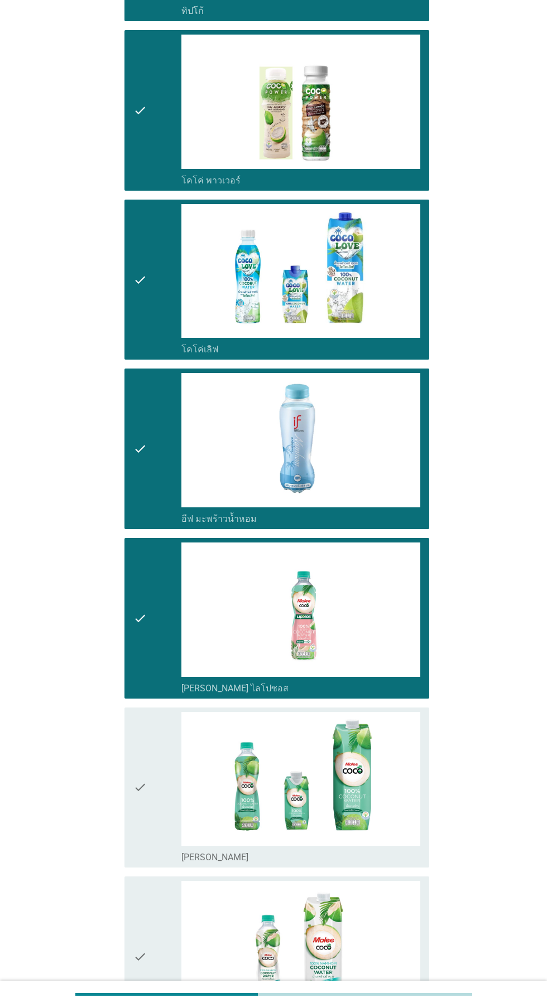
click at [151, 790] on div "check" at bounding box center [157, 788] width 48 height 152
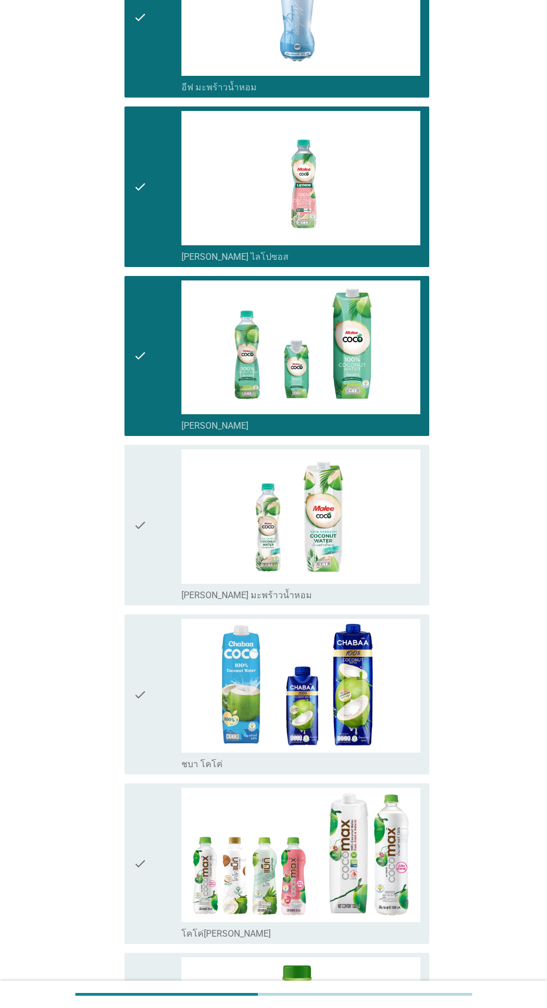
scroll to position [716, 0]
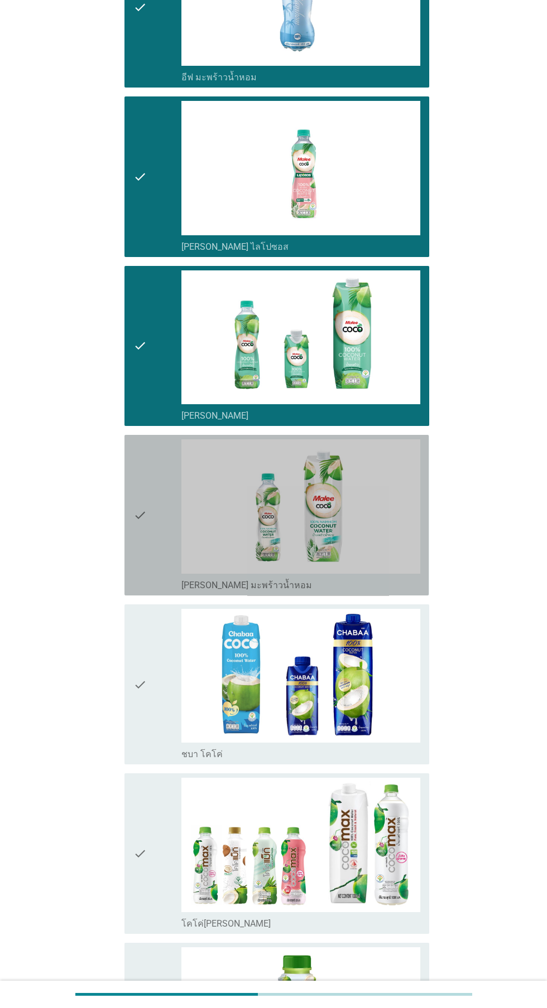
click at [151, 543] on div "check" at bounding box center [157, 515] width 48 height 152
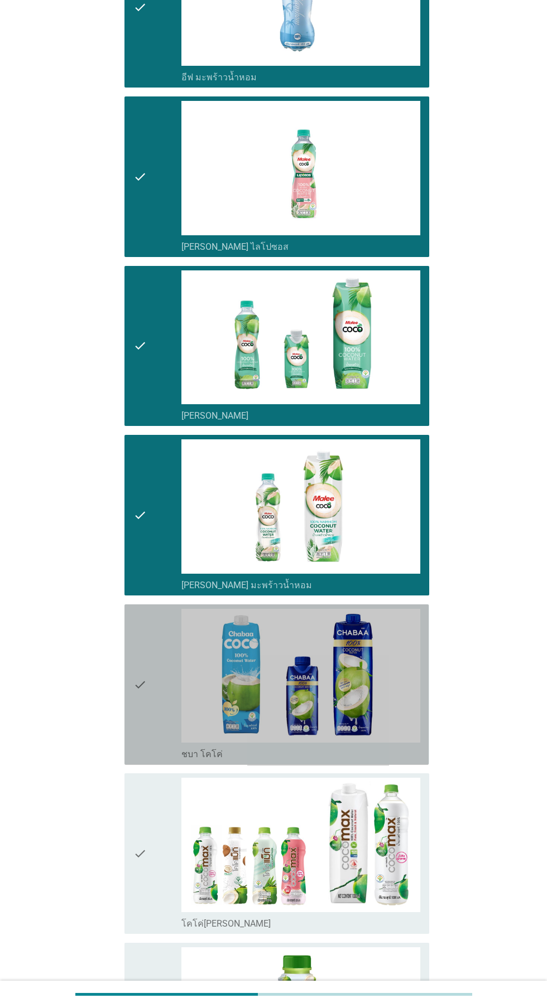
click at [151, 704] on div "check" at bounding box center [157, 685] width 48 height 152
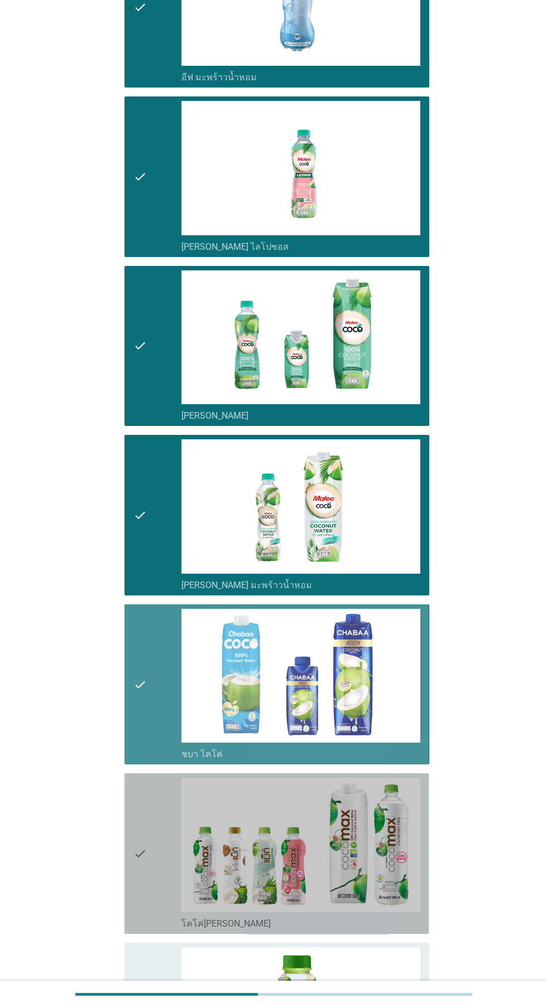
click at [153, 842] on div "check" at bounding box center [157, 854] width 48 height 152
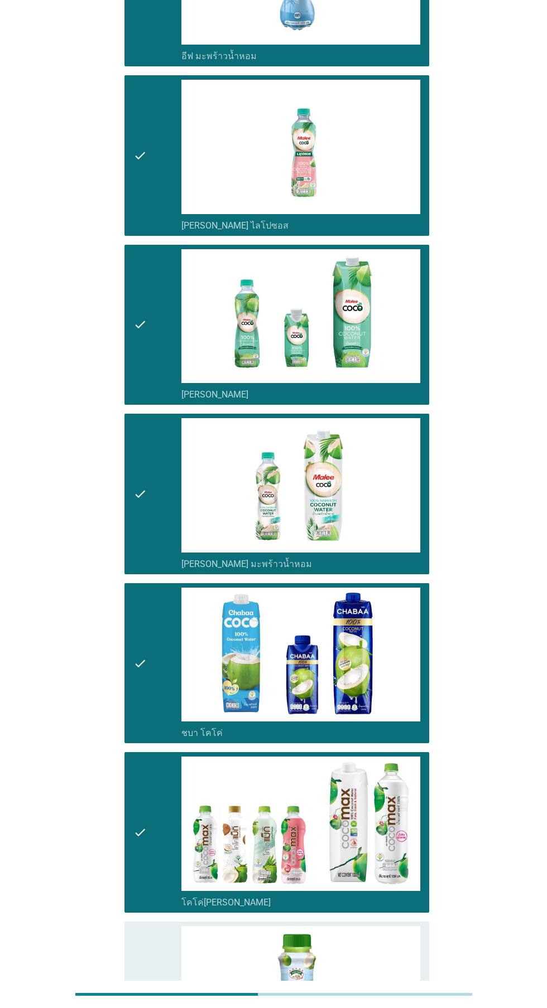
scroll to position [854, 0]
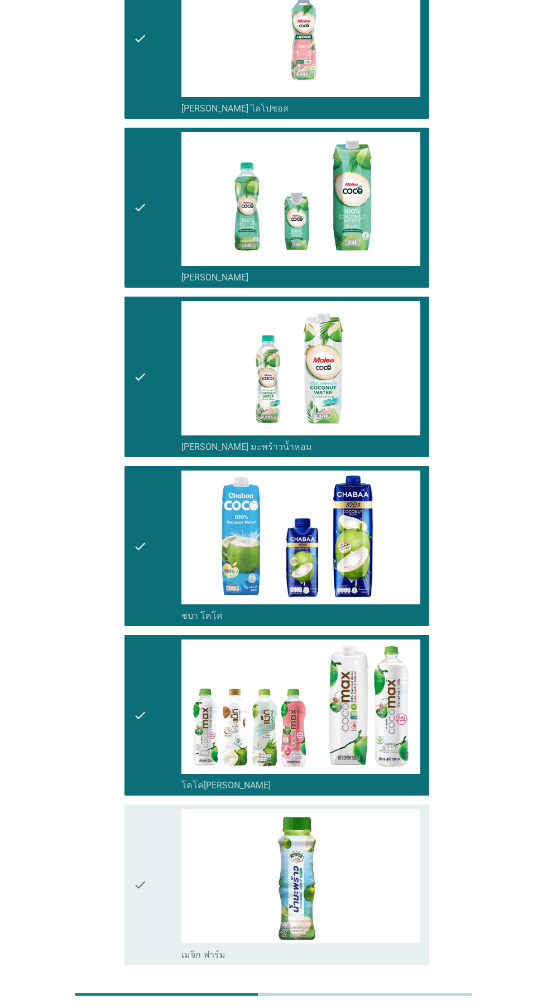
click at [140, 869] on icon "check" at bounding box center [139, 885] width 13 height 152
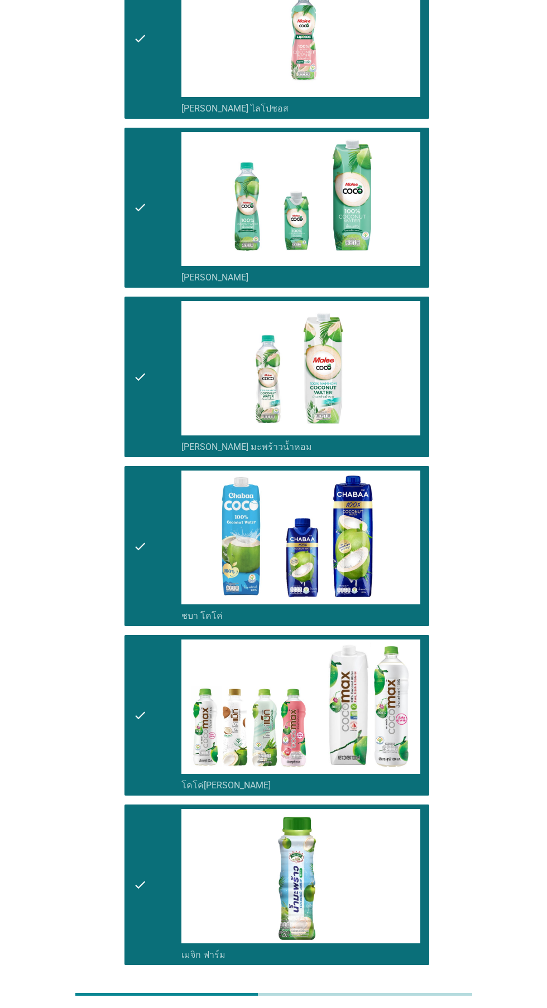
click at [403, 1004] on div "ต่อไป" at bounding box center [399, 1005] width 31 height 13
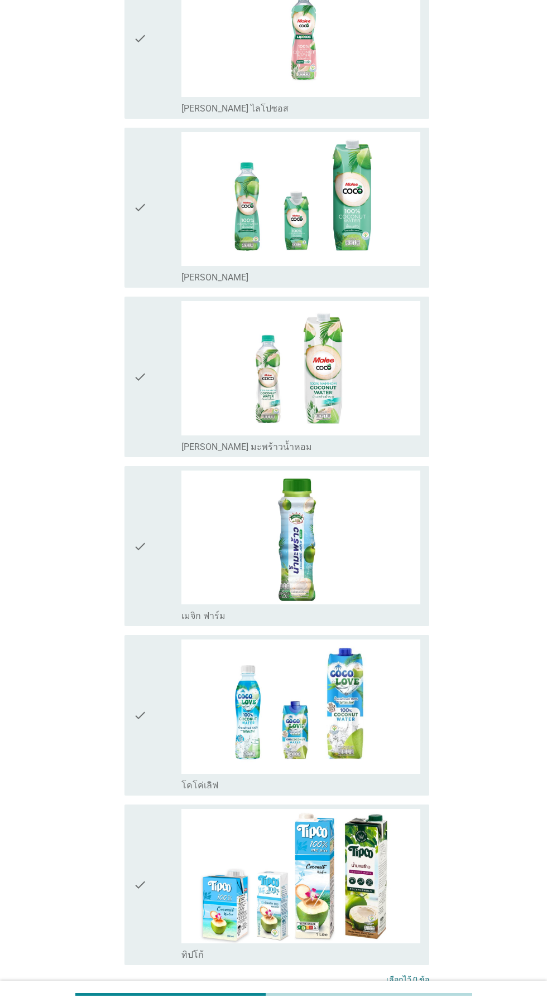
scroll to position [0, 0]
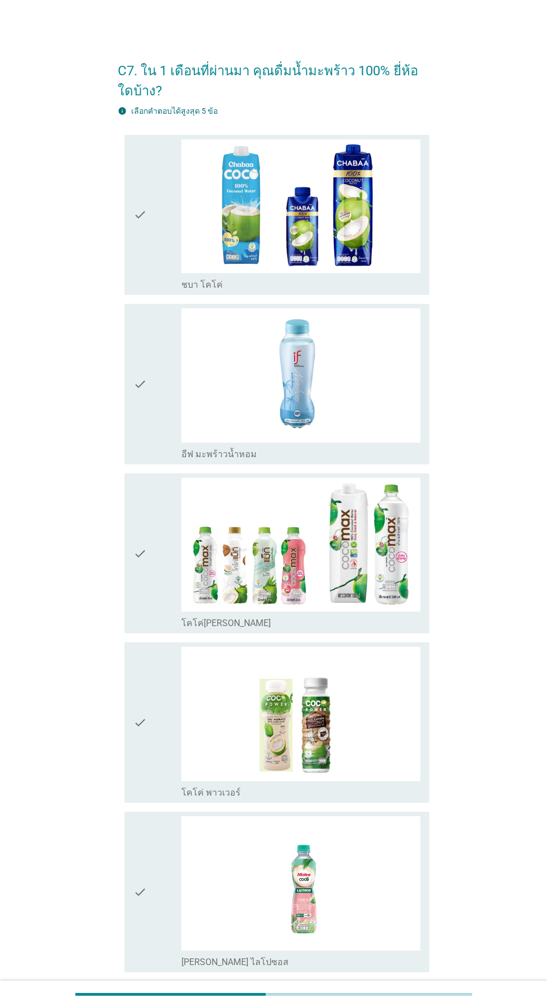
click at [144, 250] on icon "check" at bounding box center [139, 215] width 13 height 152
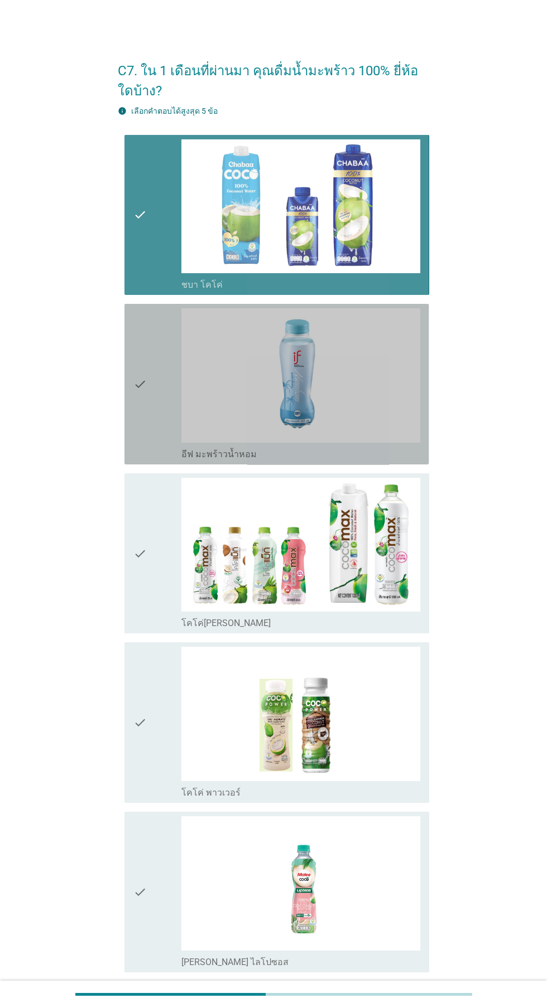
click at [147, 413] on div "check" at bounding box center [157, 384] width 48 height 152
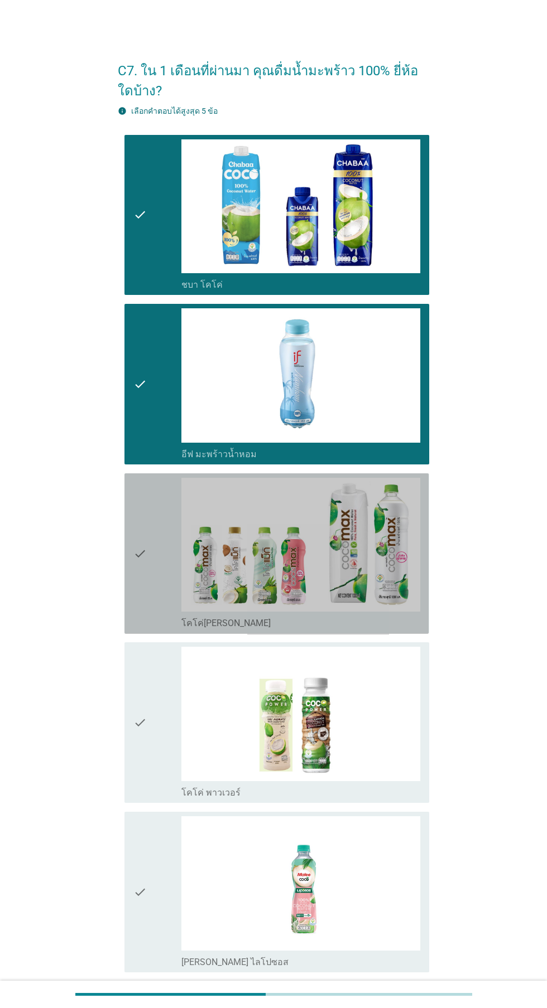
click at [139, 568] on icon "check" at bounding box center [139, 554] width 13 height 152
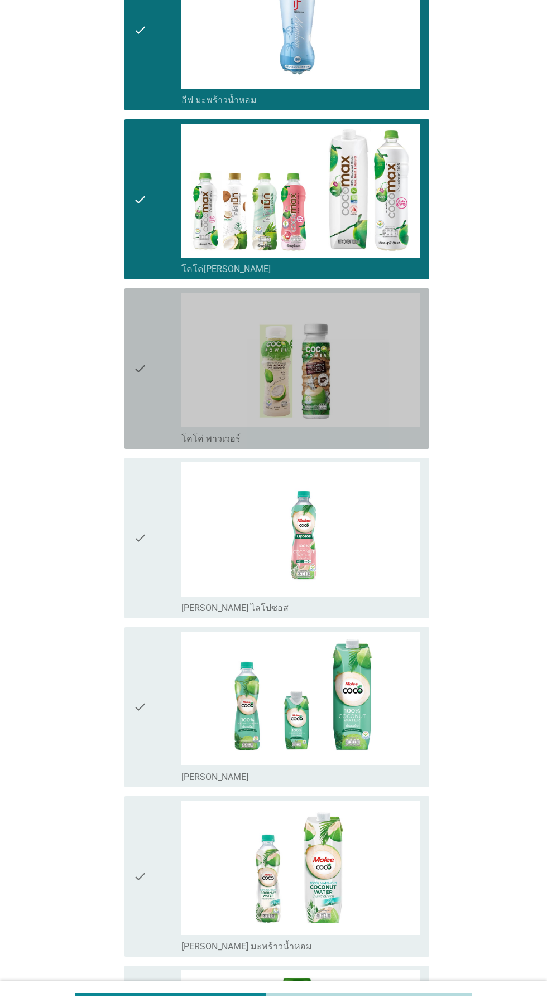
scroll to position [355, 0]
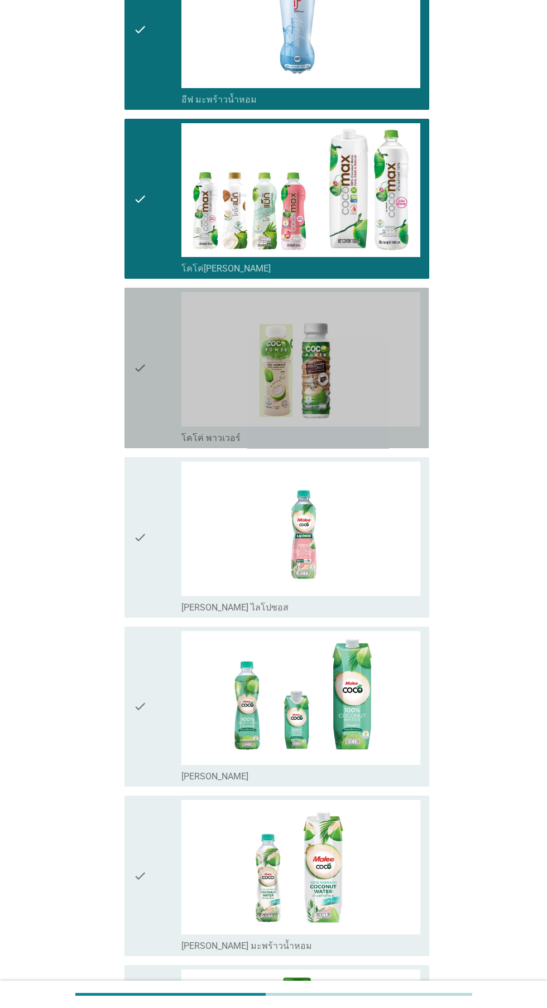
click at [149, 403] on div "check" at bounding box center [157, 368] width 48 height 152
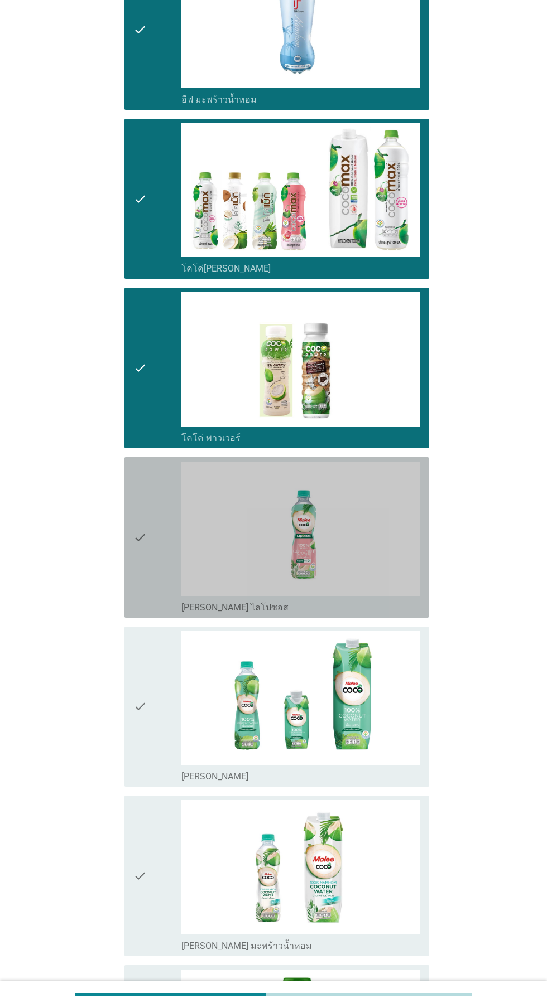
click at [142, 559] on icon "check" at bounding box center [139, 538] width 13 height 152
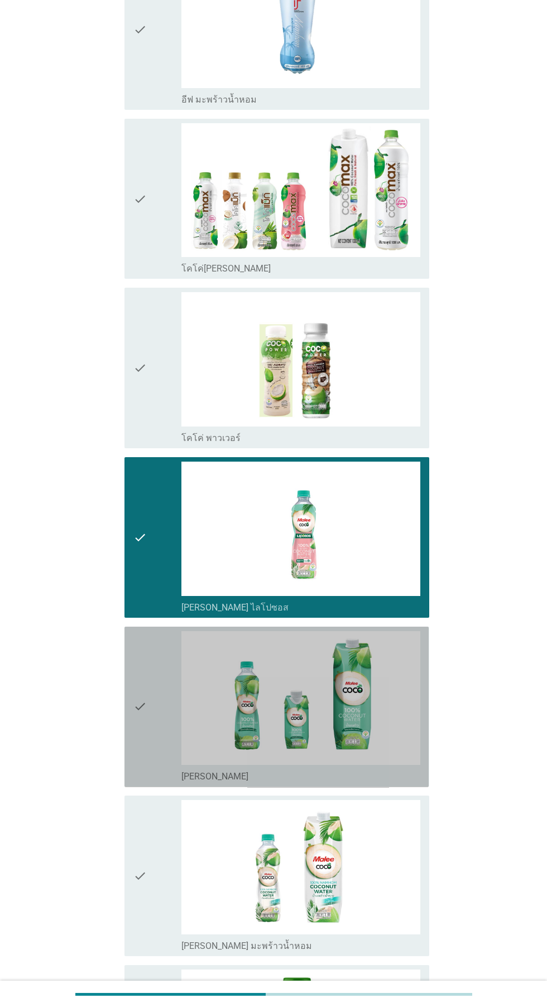
click at [145, 707] on icon "check" at bounding box center [139, 707] width 13 height 152
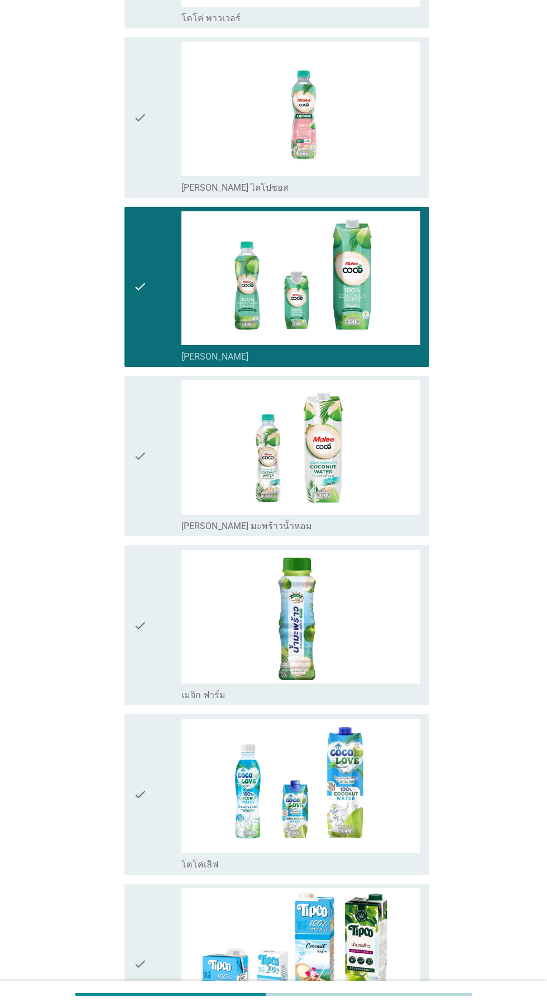
scroll to position [775, 0]
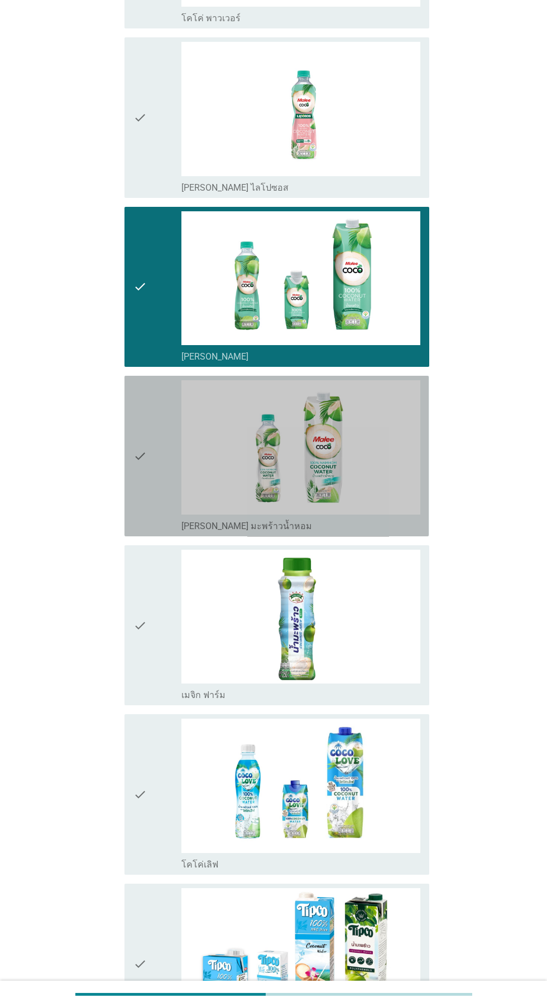
click at [159, 515] on div "check" at bounding box center [157, 456] width 48 height 152
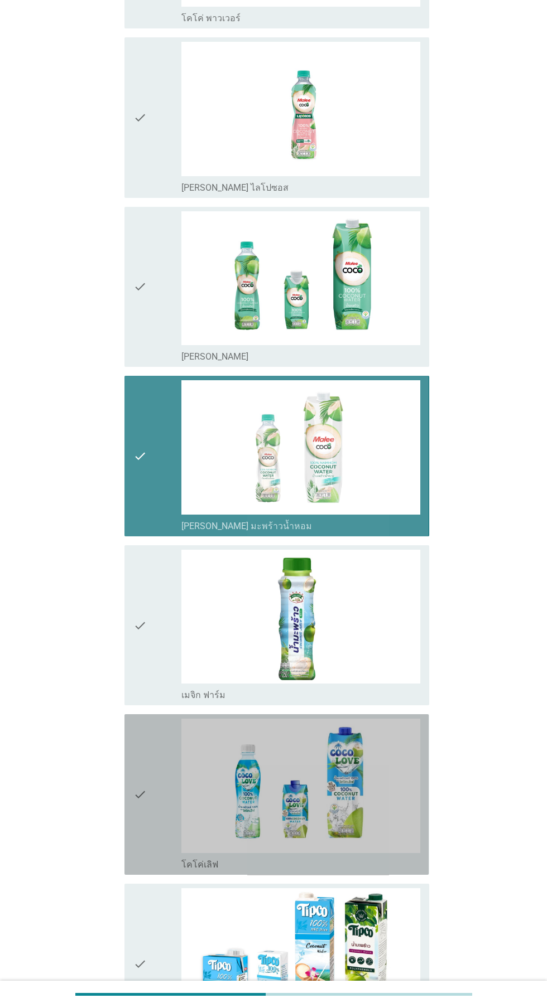
click at [141, 789] on icon "check" at bounding box center [139, 795] width 13 height 152
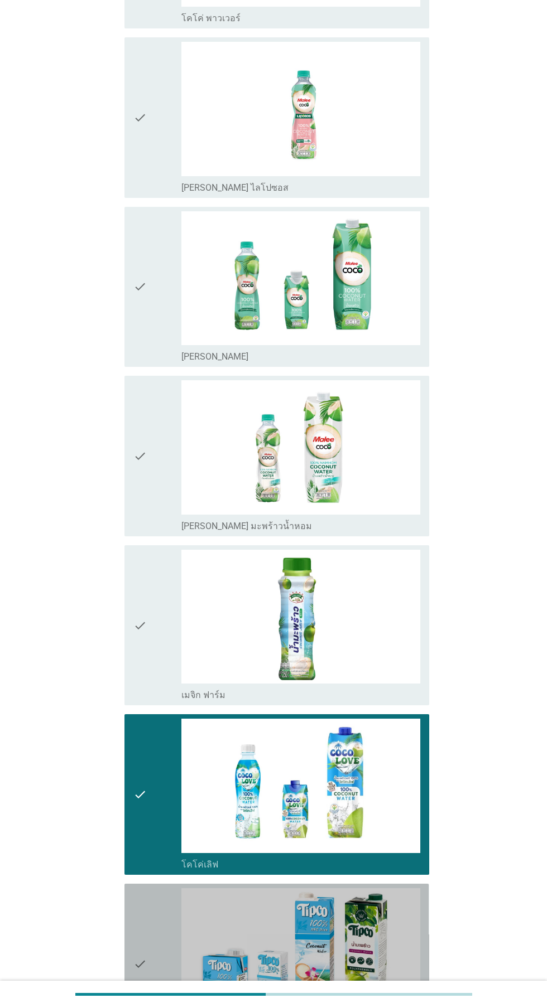
click at [149, 960] on div "check" at bounding box center [157, 964] width 48 height 152
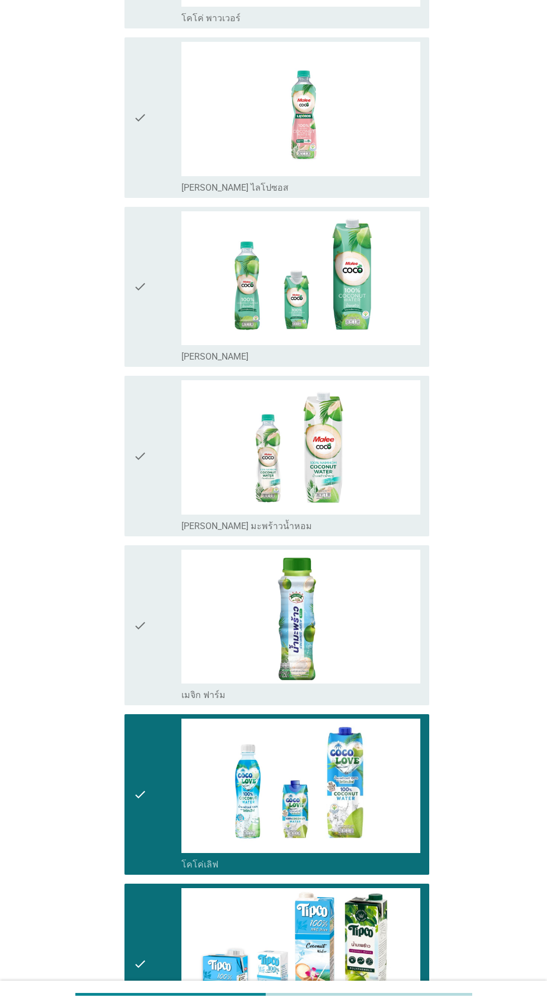
click at [151, 944] on div "check" at bounding box center [157, 964] width 48 height 152
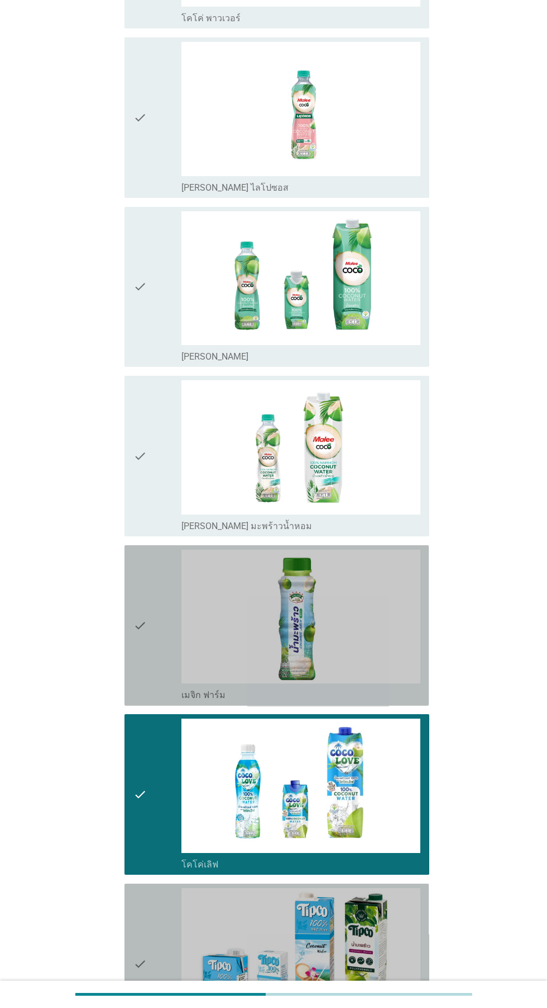
click at [156, 627] on div "check" at bounding box center [157, 626] width 48 height 152
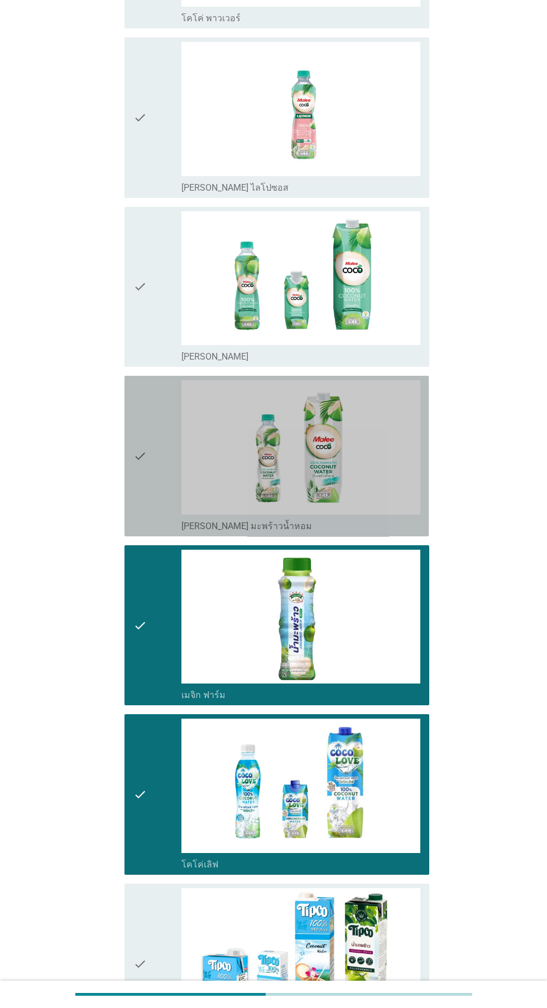
click at [138, 468] on icon "check" at bounding box center [139, 456] width 13 height 152
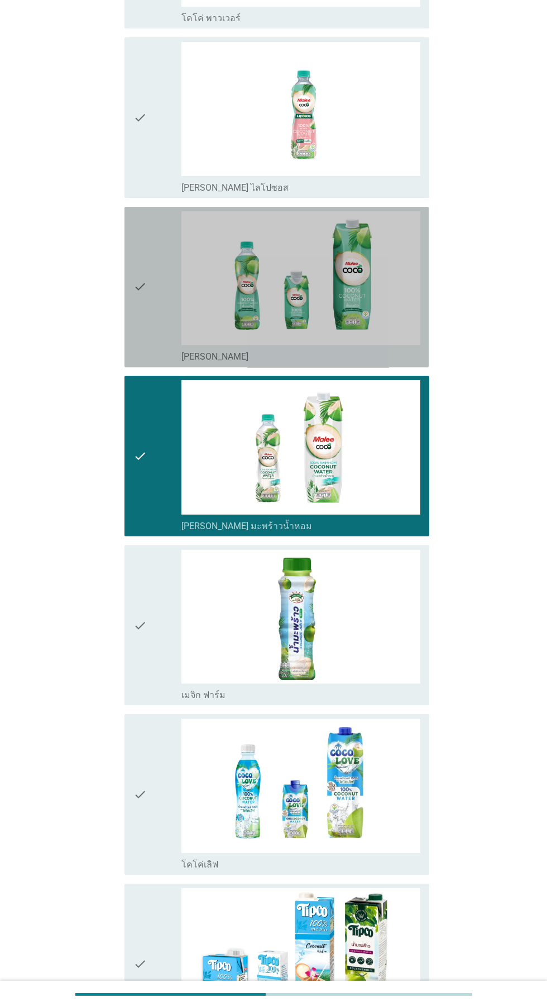
click at [159, 291] on div "check" at bounding box center [157, 287] width 48 height 152
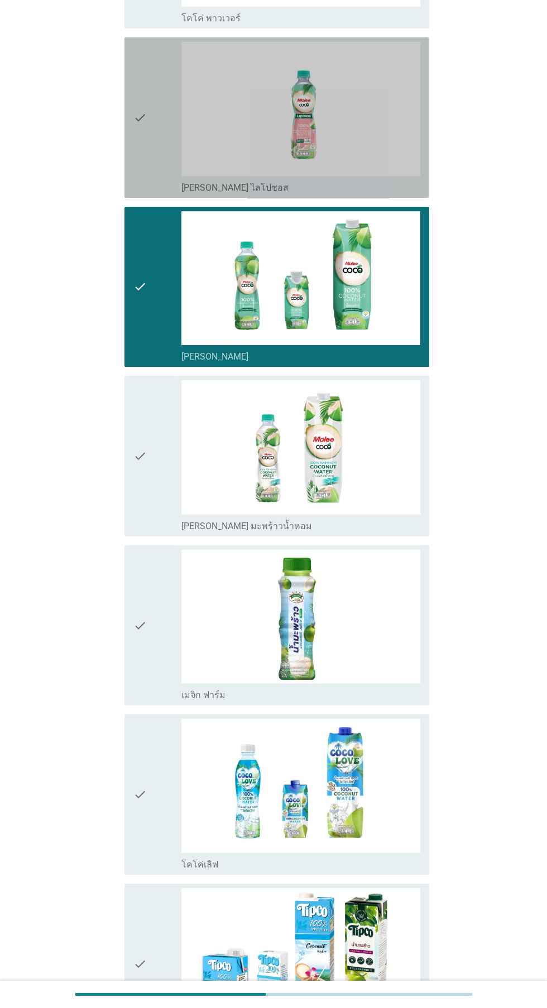
click at [156, 124] on div "check" at bounding box center [157, 118] width 48 height 152
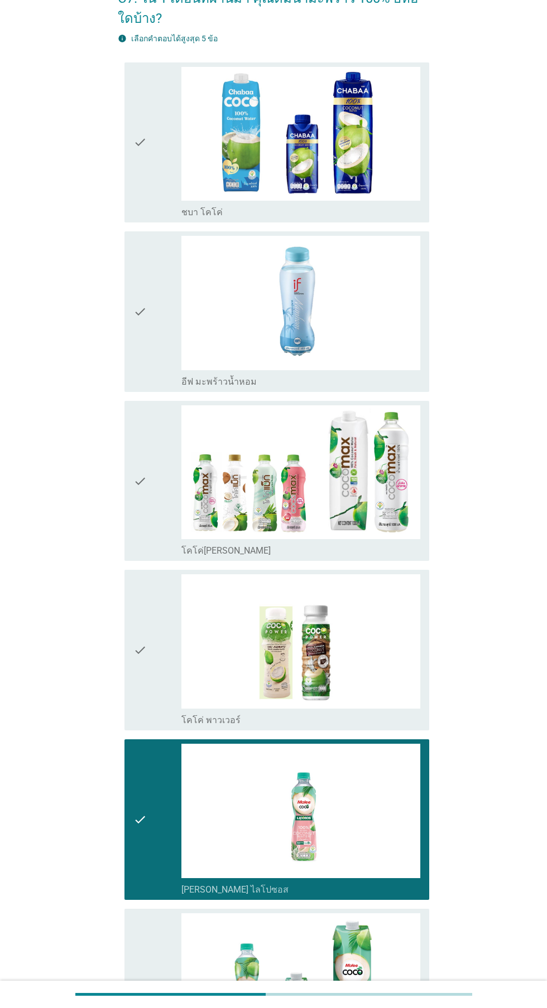
scroll to position [0, 0]
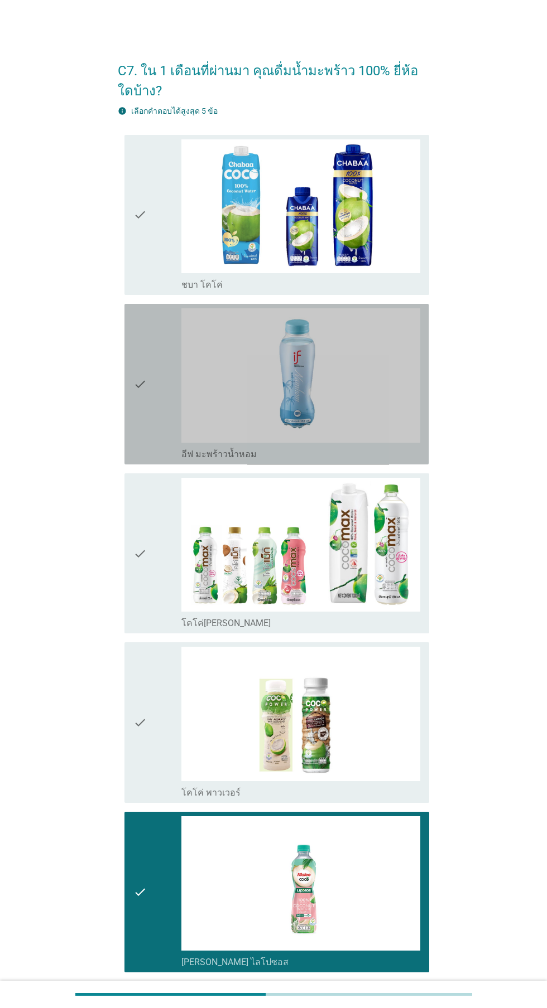
click at [158, 381] on div "check" at bounding box center [157, 384] width 48 height 152
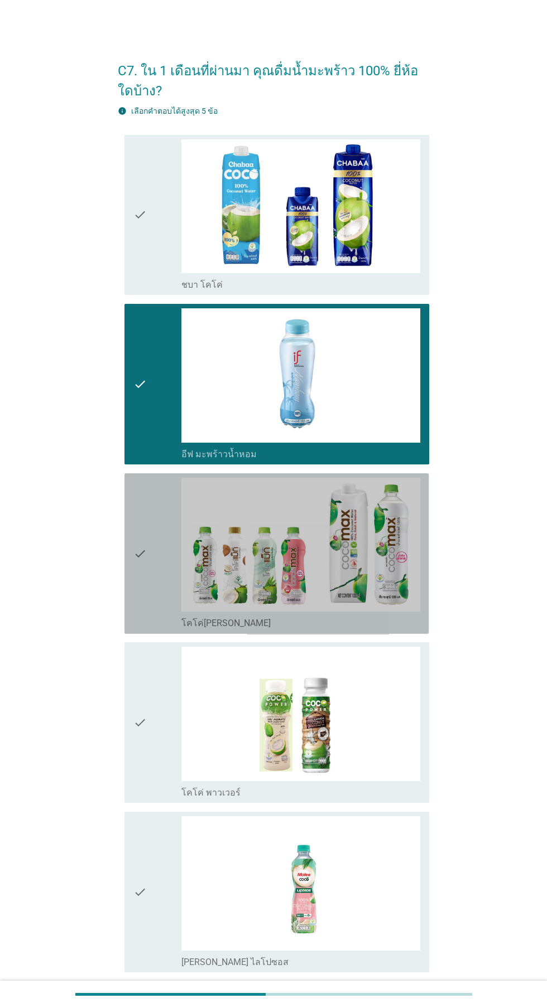
click at [162, 584] on div "check" at bounding box center [157, 554] width 48 height 152
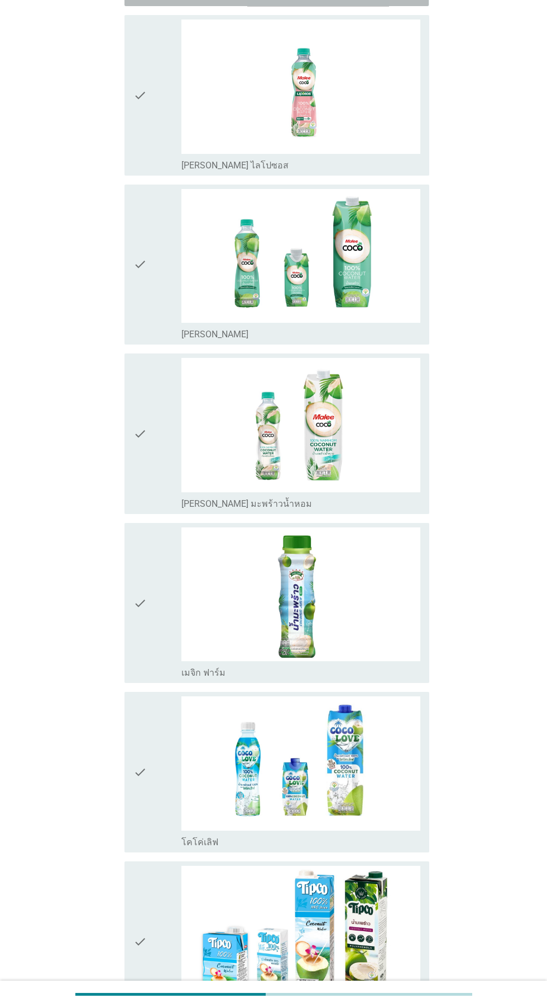
scroll to position [870, 0]
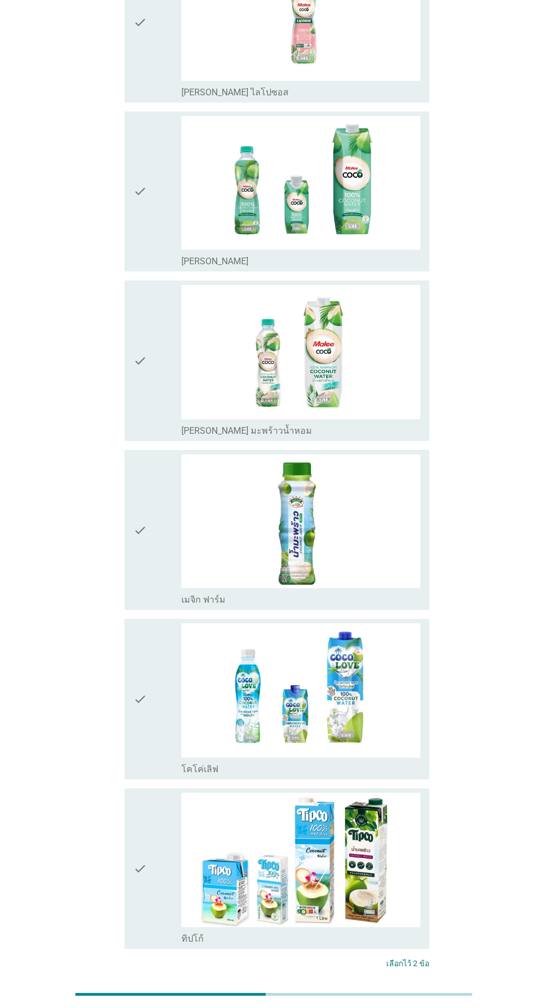
click at [393, 1007] on div "ต่อไป" at bounding box center [399, 1005] width 31 height 13
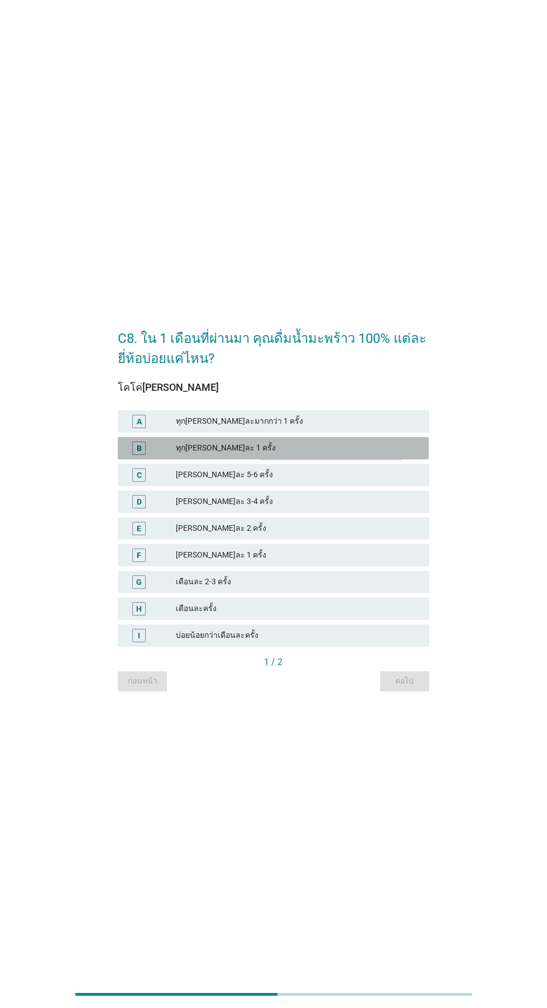
click at [310, 455] on div "ทุก[PERSON_NAME]ละ 1 ครั้ง" at bounding box center [298, 448] width 244 height 13
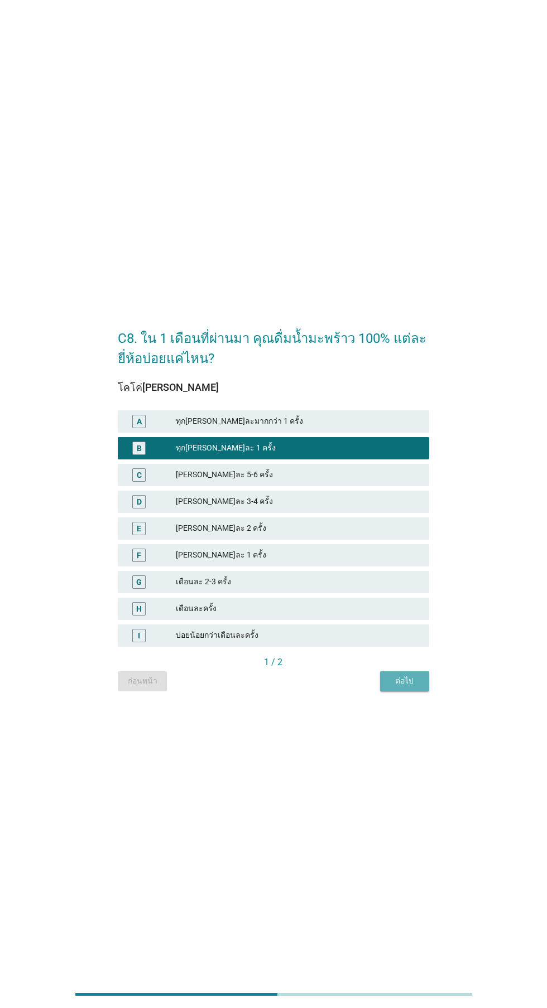
click at [396, 687] on div "ต่อไป" at bounding box center [404, 681] width 31 height 12
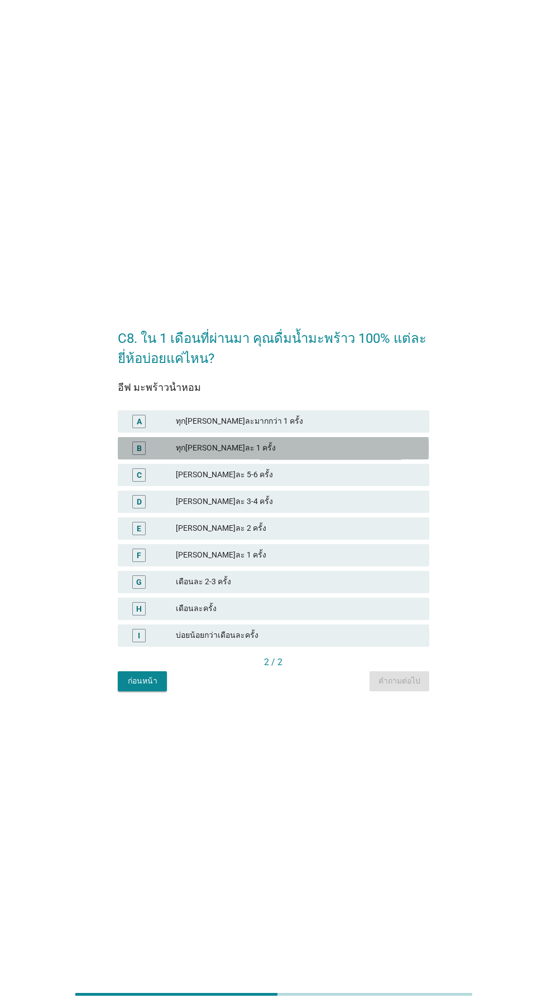
click at [319, 455] on div "ทุก[PERSON_NAME]ละ 1 ครั้ง" at bounding box center [298, 448] width 244 height 13
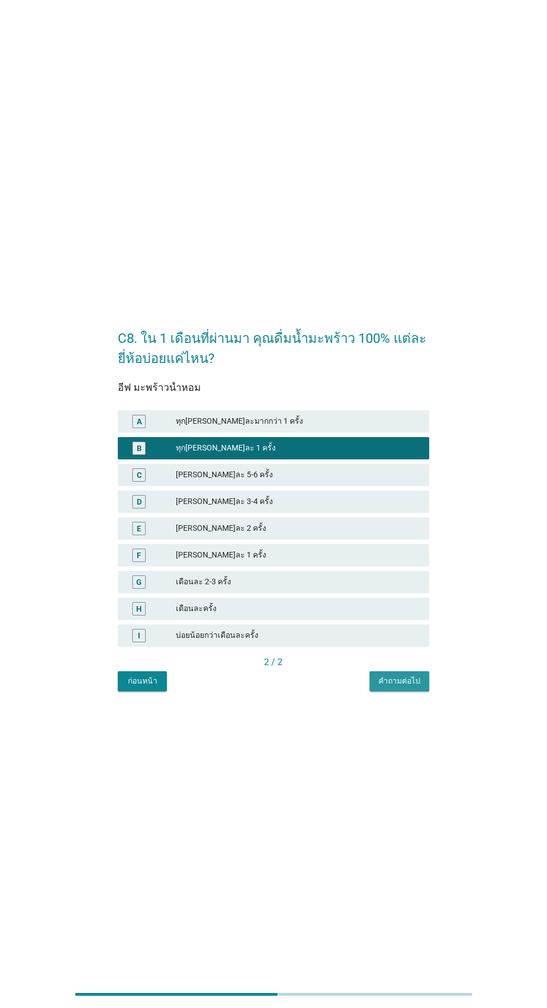
click at [393, 687] on div "คำถามต่อไป" at bounding box center [399, 681] width 42 height 12
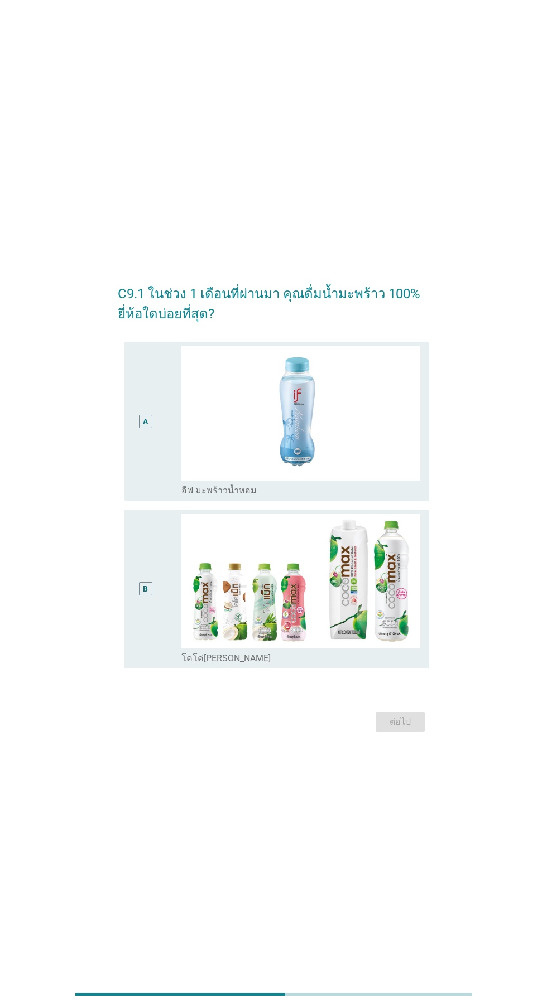
click at [152, 619] on div "B" at bounding box center [145, 589] width 24 height 150
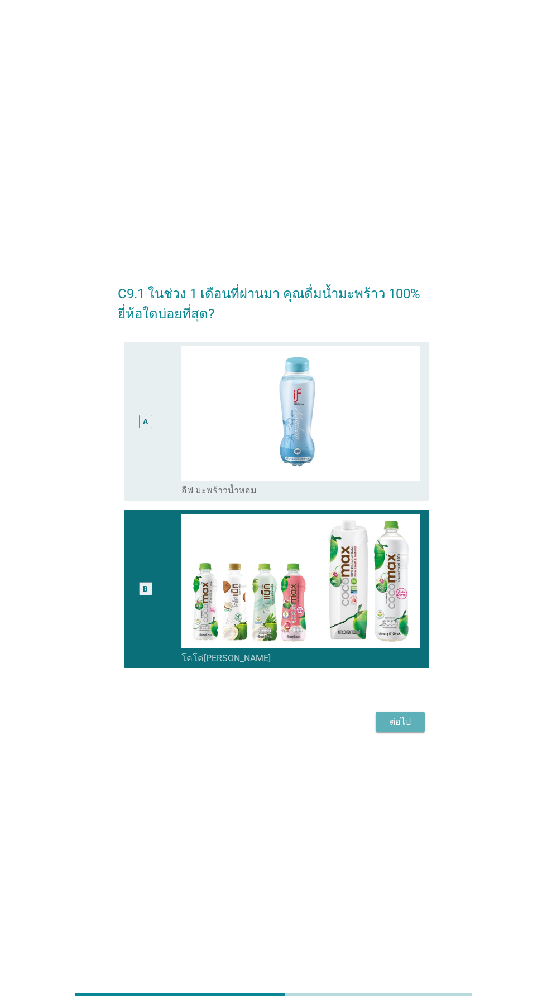
click at [405, 729] on div "ต่อไป" at bounding box center [399, 722] width 31 height 13
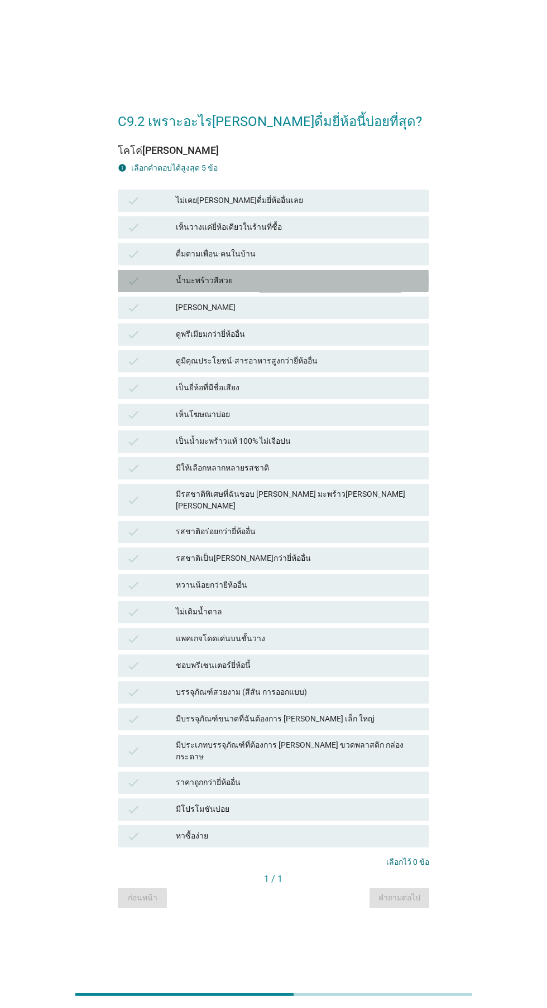
click at [328, 288] on div "น้ำมะพร้าวสีสวย" at bounding box center [298, 280] width 244 height 13
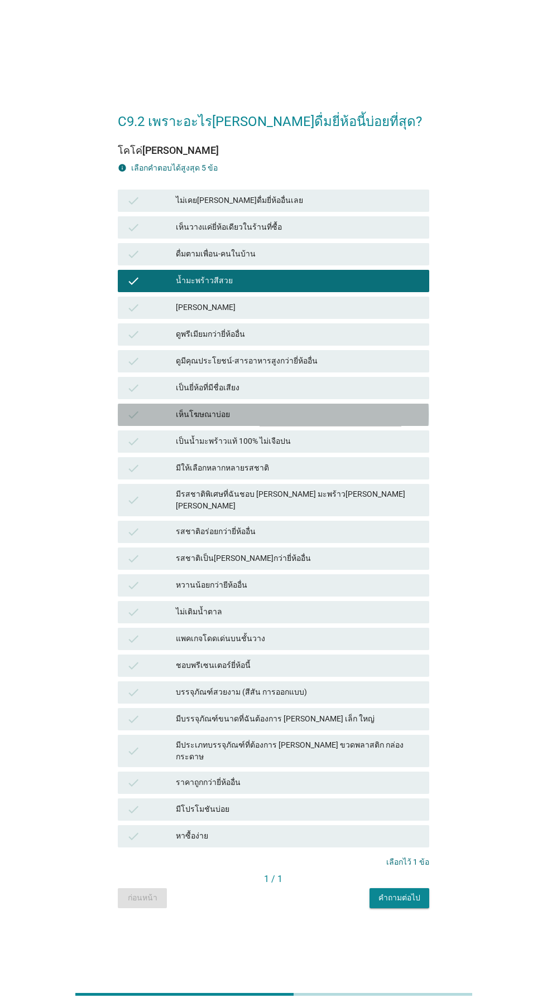
click at [325, 422] on div "เห็นโฆษณาบ่อย" at bounding box center [298, 414] width 244 height 13
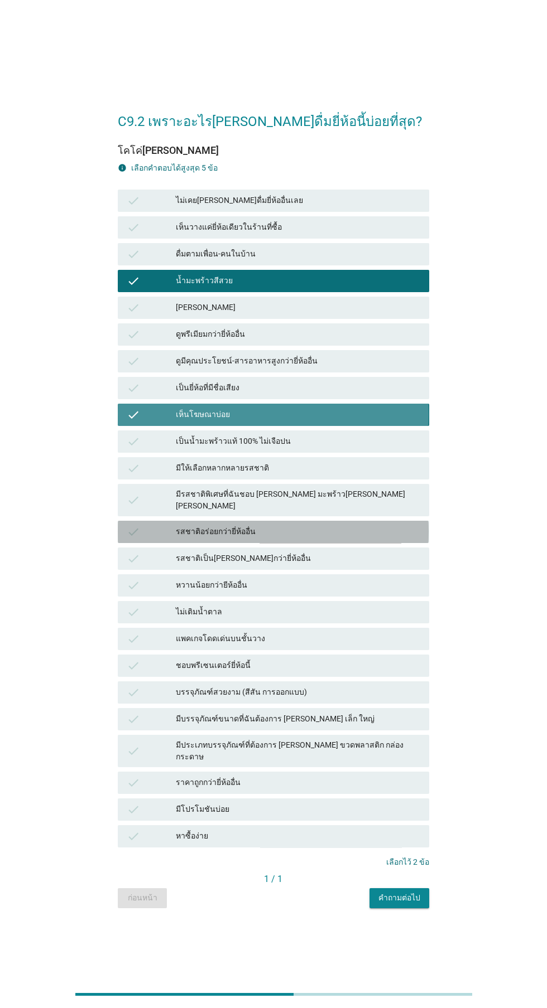
click at [308, 539] on div "รสชาติอร่อยกว่ายี่ห้ออื่น" at bounding box center [298, 531] width 244 height 13
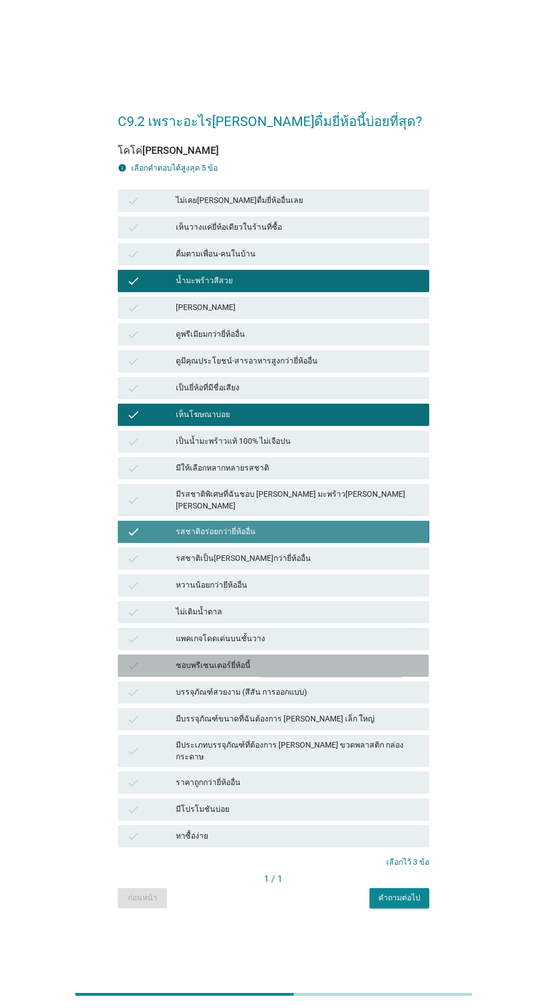
click at [306, 673] on div "ชอบพรีเซนเตอร์ยี่ห้อนี้" at bounding box center [298, 665] width 244 height 13
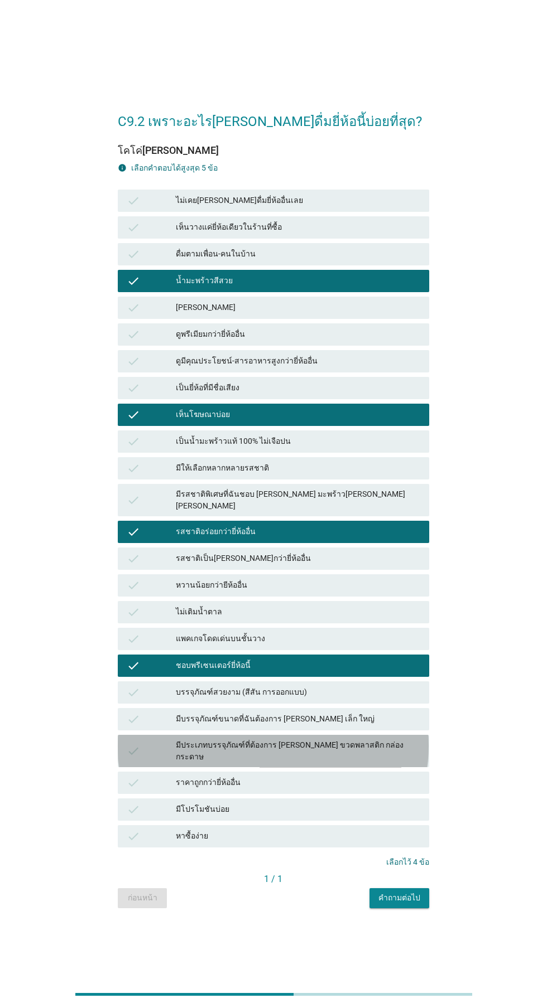
click at [289, 763] on div "มีประเภทบรรจุภัณฑ์ที่ต้องการ [PERSON_NAME] ขวดพลาสติก กล่องกระดาษ" at bounding box center [298, 750] width 244 height 23
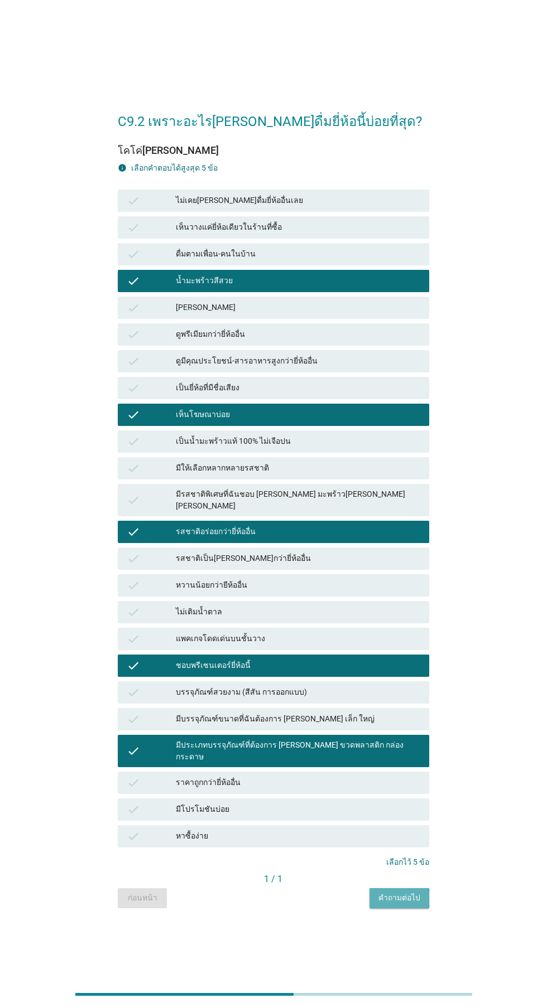
click at [410, 908] on button "คำถามต่อไป" at bounding box center [399, 898] width 60 height 20
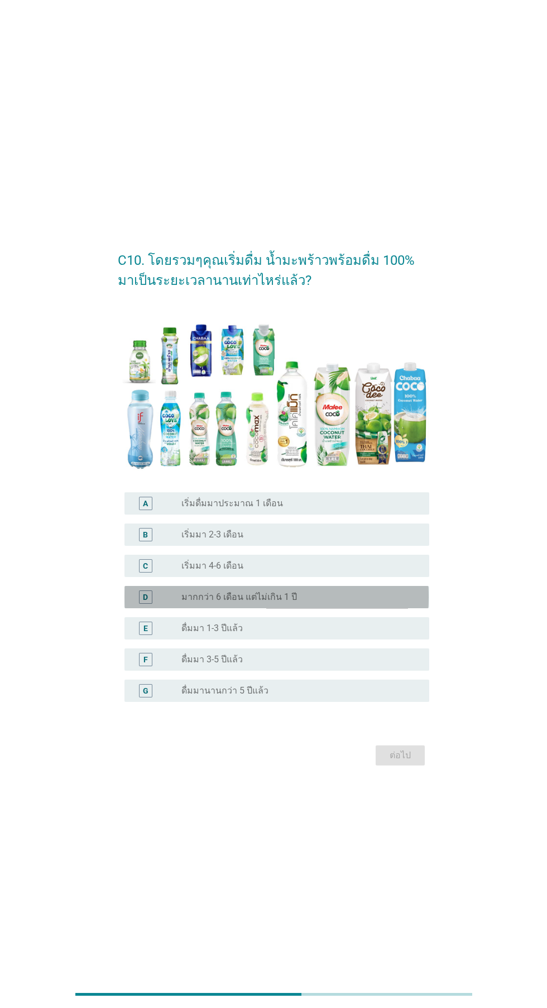
click at [331, 603] on div "radio_button_unchecked มากกว่า 6 เดือน แต่ไม่เกิน 1 ปี" at bounding box center [296, 597] width 230 height 11
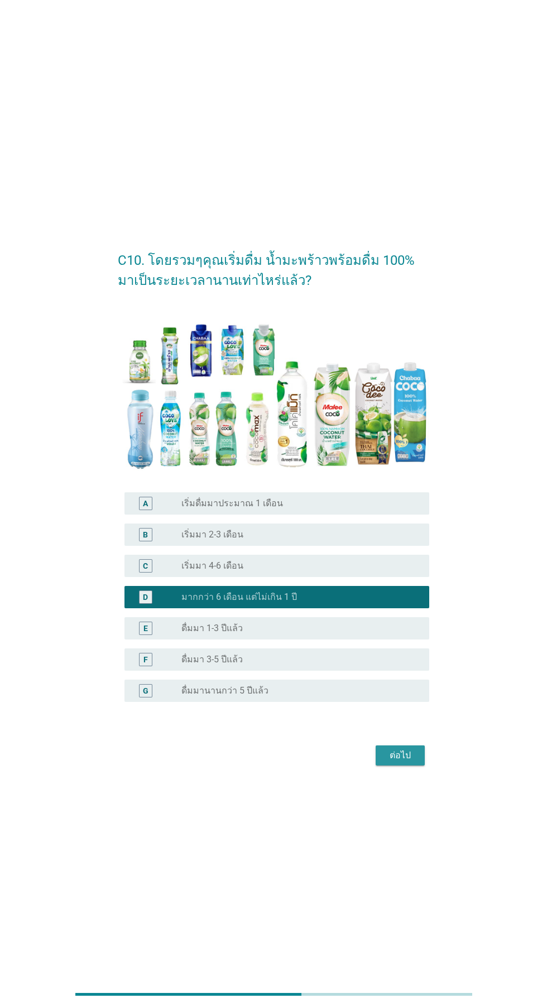
click at [407, 762] on div "ต่อไป" at bounding box center [399, 755] width 31 height 13
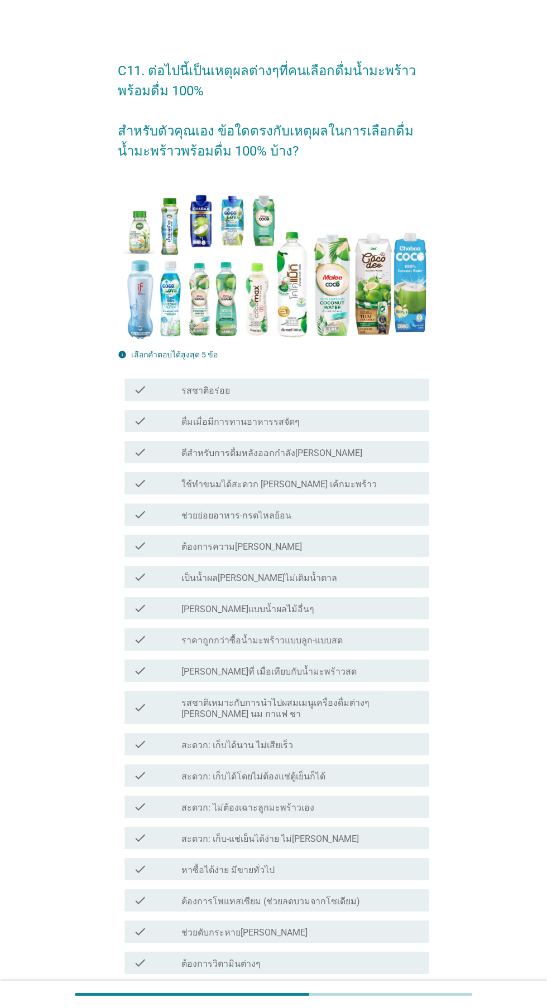
click at [332, 514] on div "check_box_outline_blank ช่วยย่อยอาหาร-กรดไหลย้อน" at bounding box center [300, 514] width 239 height 13
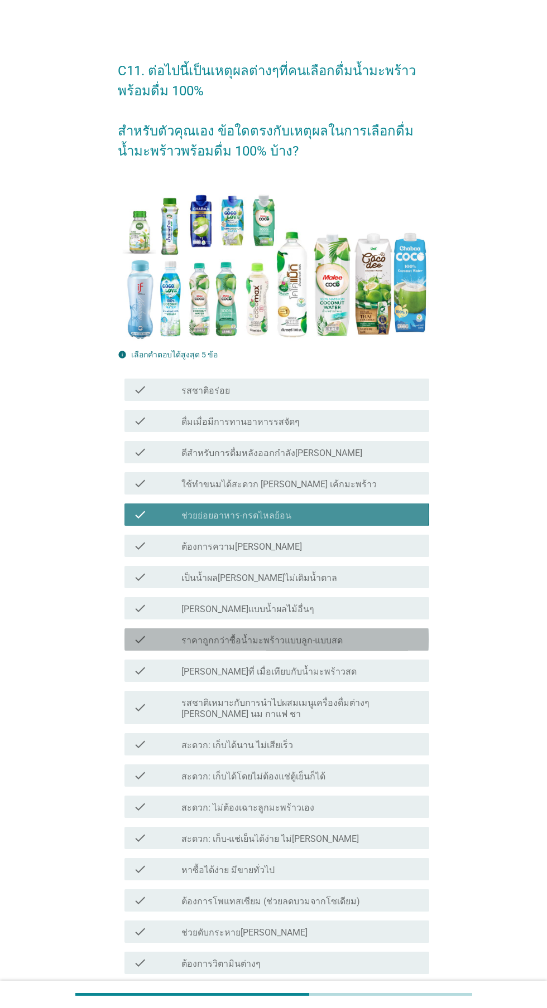
click at [350, 640] on div "check_box_outline_blank ราคาถูกกว่าซื้อน้ำมะพร้าวแบบลูก-แบบสด" at bounding box center [300, 639] width 239 height 13
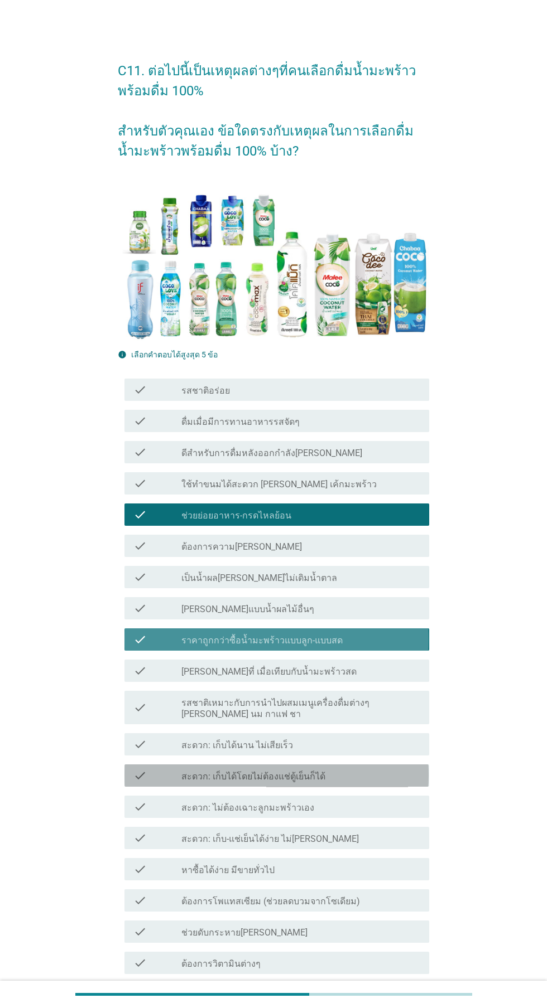
click at [337, 775] on div "check_box_outline_blank สะดวก: เก็บได้โดยไม่ต้องแช่ตู้เย็นก็ได้" at bounding box center [300, 775] width 239 height 13
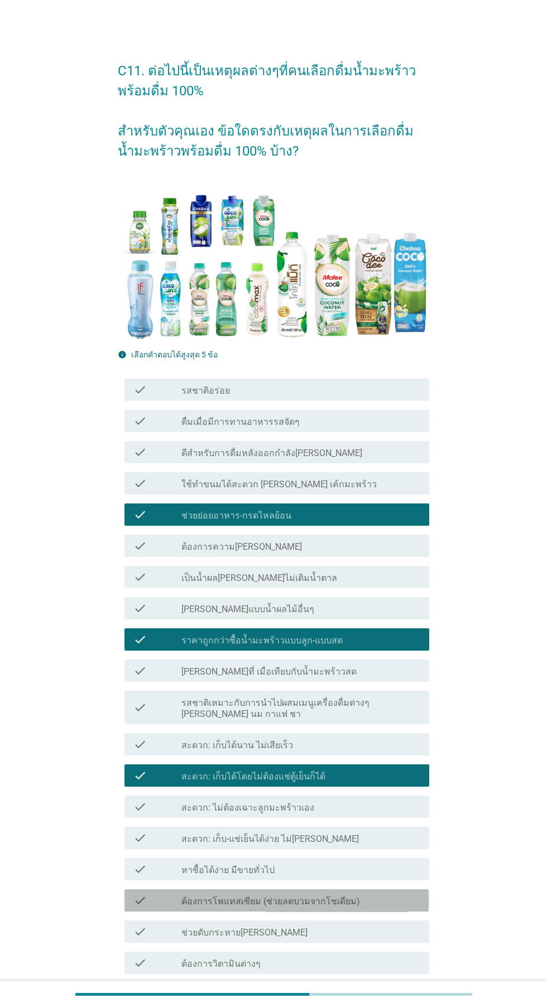
click at [312, 902] on label "ต้องการโพแทสเซียม (ช่วยลดบวมจากโซเดียม)" at bounding box center [270, 901] width 178 height 11
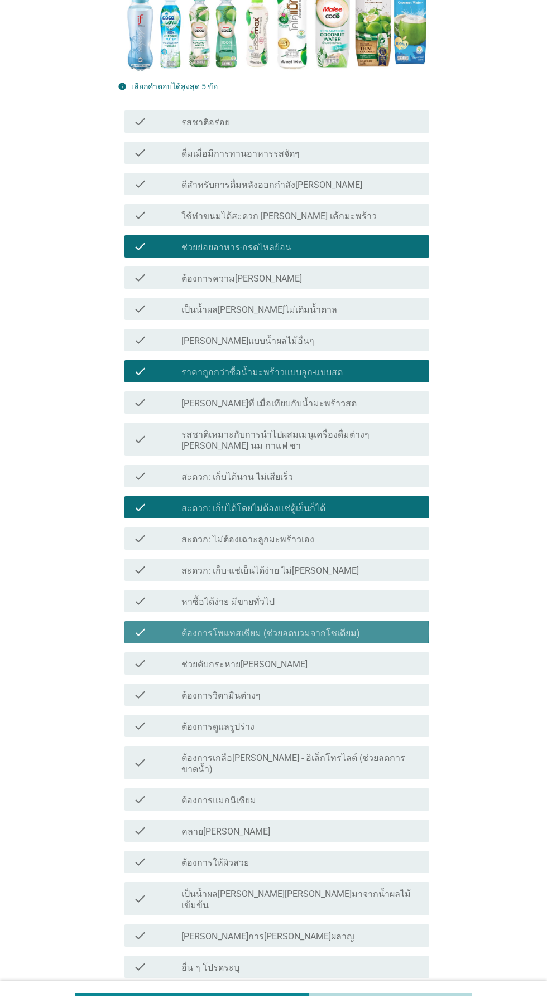
scroll to position [277, 0]
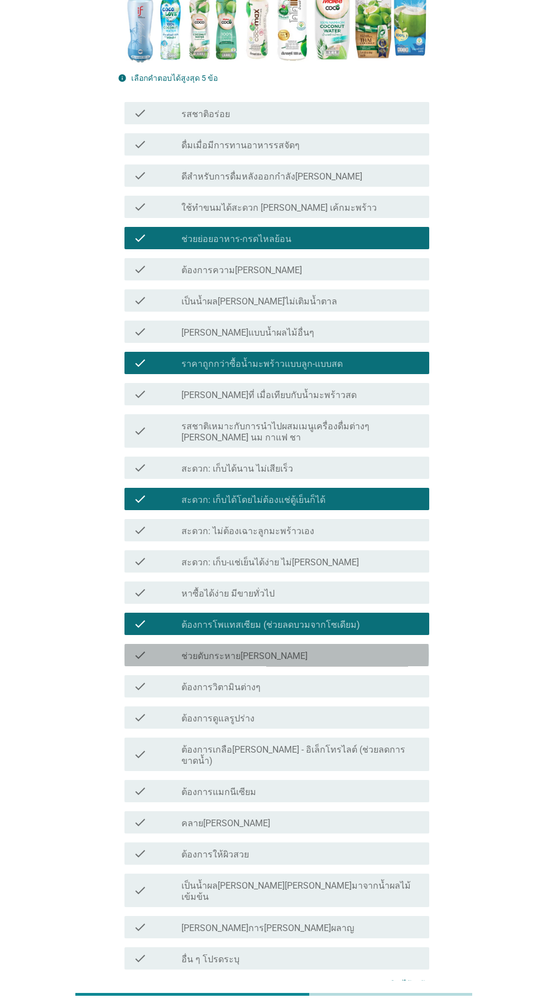
click at [334, 660] on div "check_box_outline_blank ช่วยดับกระหาย[PERSON_NAME]" at bounding box center [300, 655] width 239 height 13
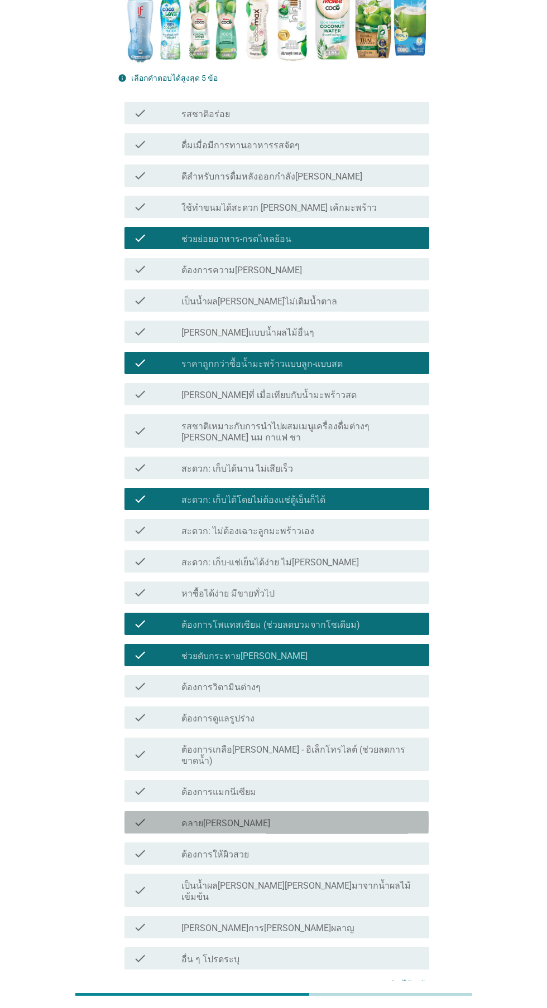
click at [317, 816] on div "check_box_outline_blank คลาย[PERSON_NAME]" at bounding box center [300, 822] width 239 height 13
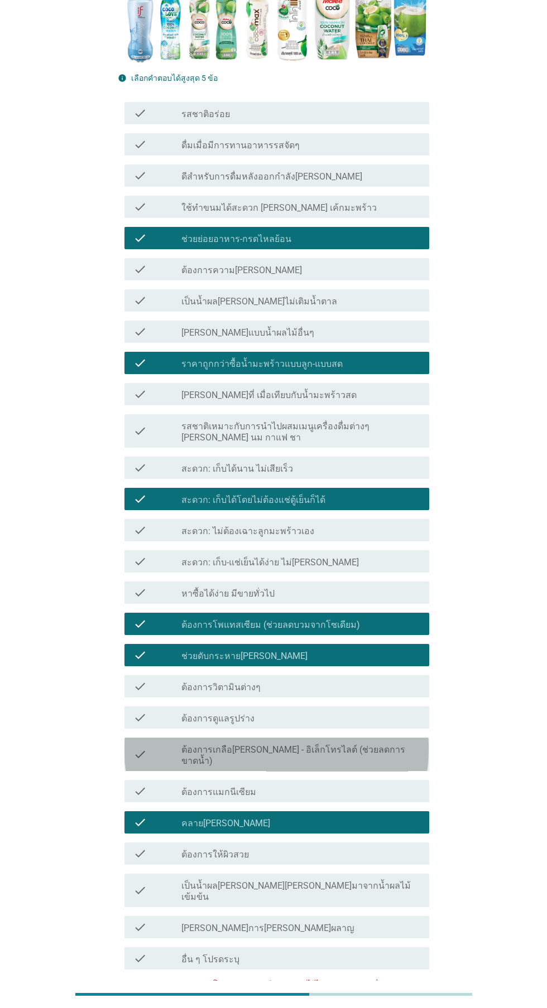
click at [342, 752] on label "ต้องการเกลือ[PERSON_NAME] - อิเล็กโทรไลต์ (ช่วยลดการขาดน้ำ)" at bounding box center [300, 756] width 239 height 22
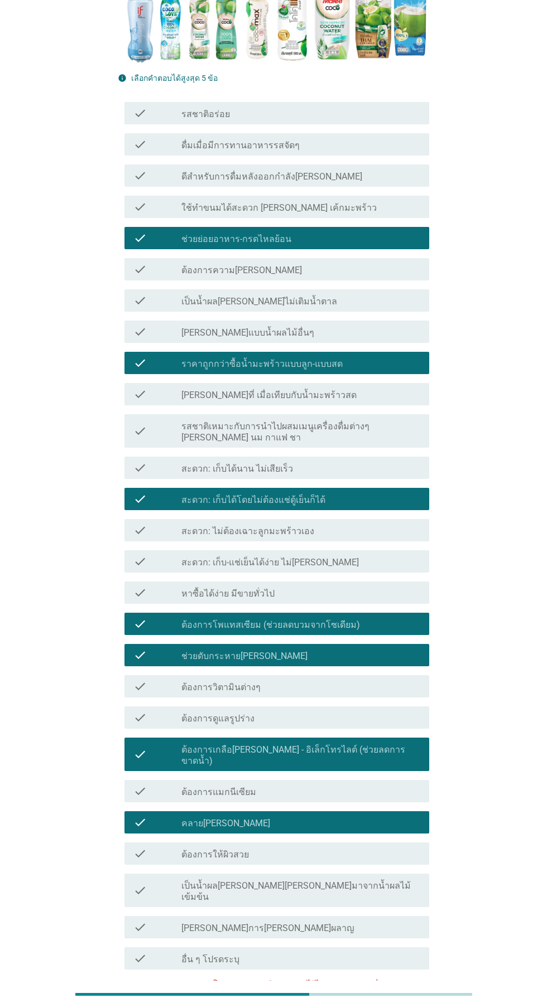
click at [306, 816] on div "check_box_outline_blank คลาย[PERSON_NAME]" at bounding box center [300, 822] width 239 height 13
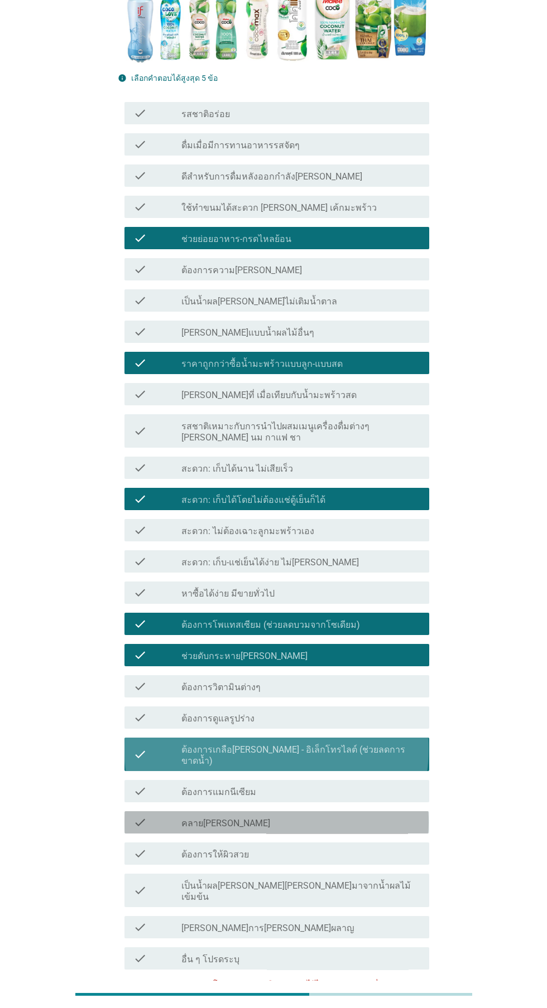
click at [326, 752] on label "ต้องการเกลือ[PERSON_NAME] - อิเล็กโทรไลต์ (ช่วยลดการขาดน้ำ)" at bounding box center [300, 756] width 239 height 22
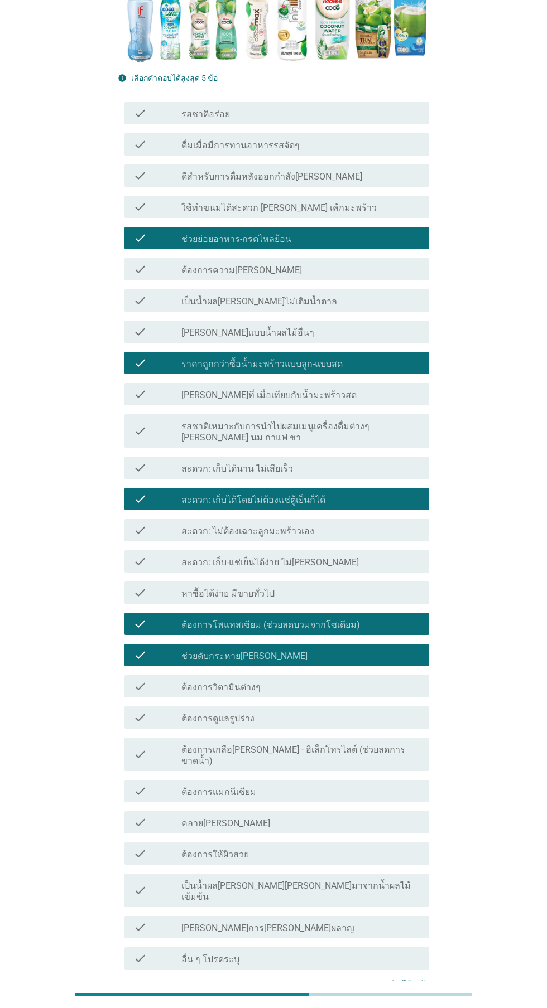
click at [399, 1008] on div "ต่อไป" at bounding box center [399, 1025] width 31 height 13
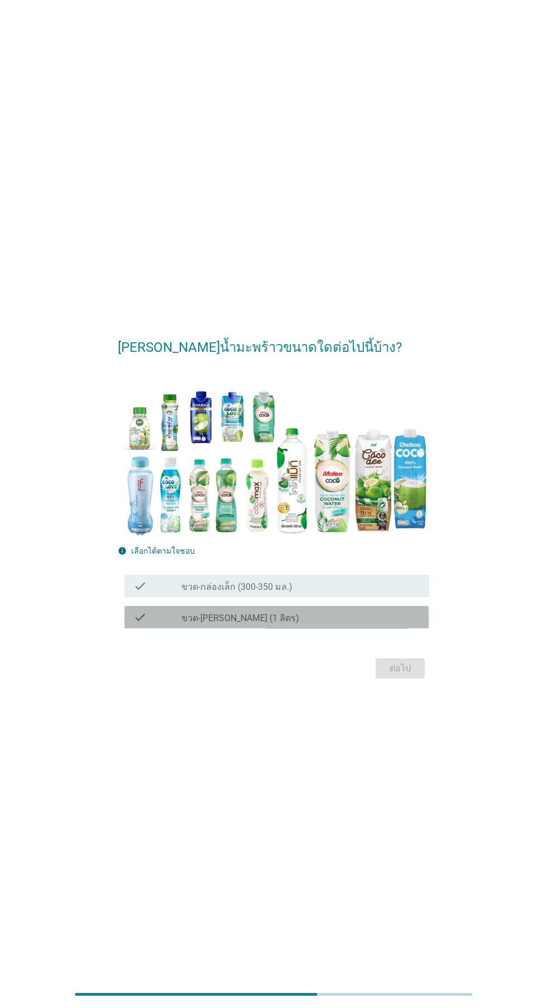
click at [324, 624] on div "check_box_outline_blank ขวด-[PERSON_NAME] (1 ลิตร)" at bounding box center [300, 617] width 239 height 13
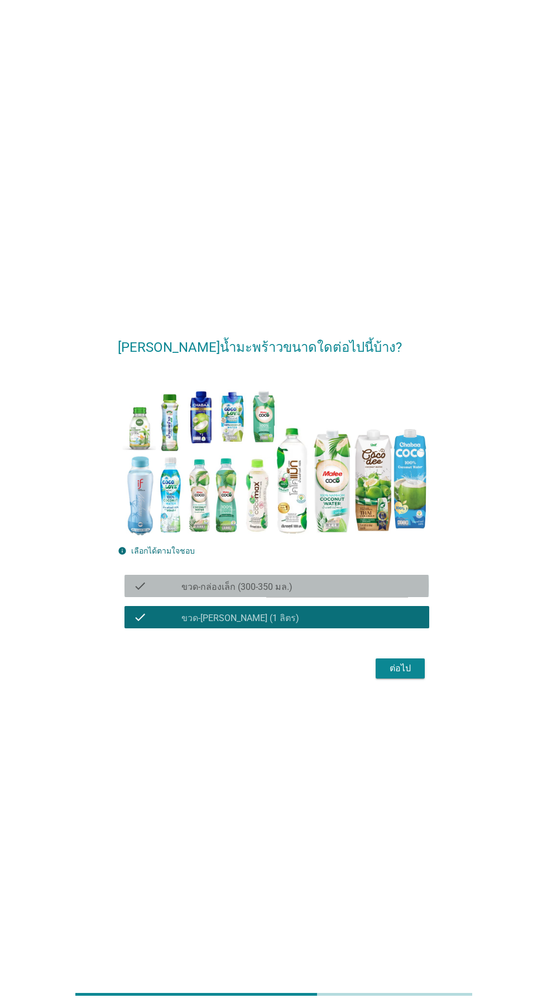
click at [335, 593] on div "check_box_outline_blank ขวด-กล่องเล็ก (300-350 มล.)" at bounding box center [300, 585] width 239 height 13
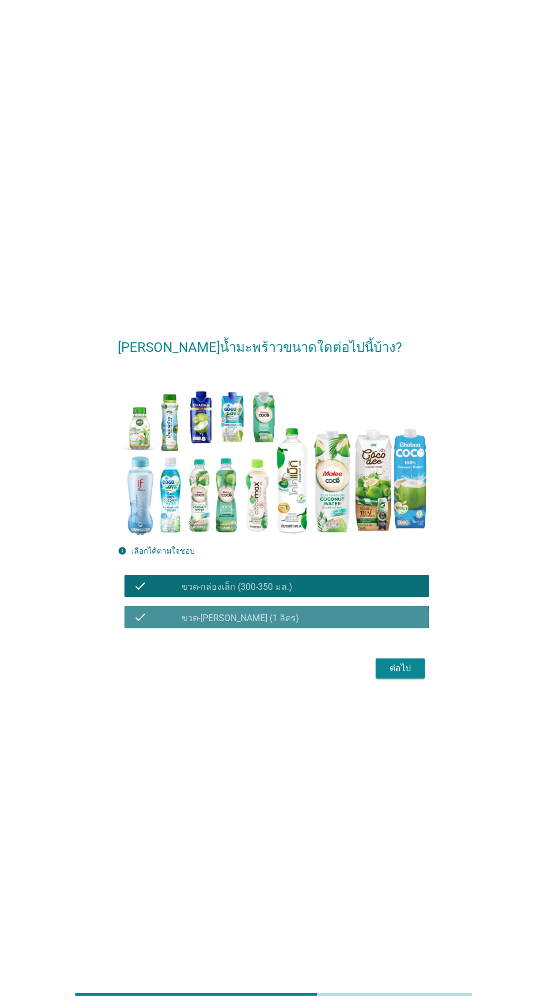
click at [303, 624] on div "check_box_outline_blank ขวด-[PERSON_NAME] (1 ลิตร)" at bounding box center [300, 617] width 239 height 13
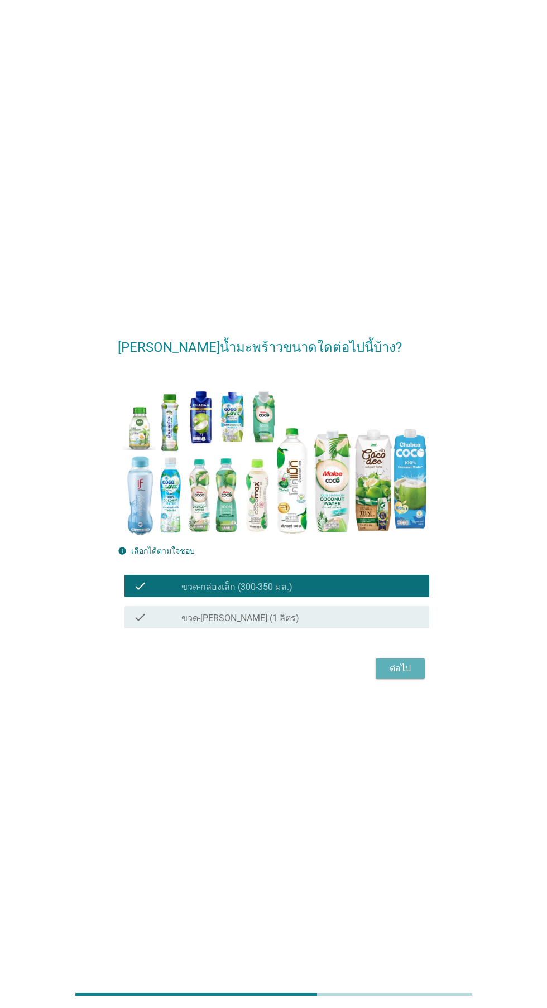
click at [417, 679] on button "ต่อไป" at bounding box center [399, 669] width 49 height 20
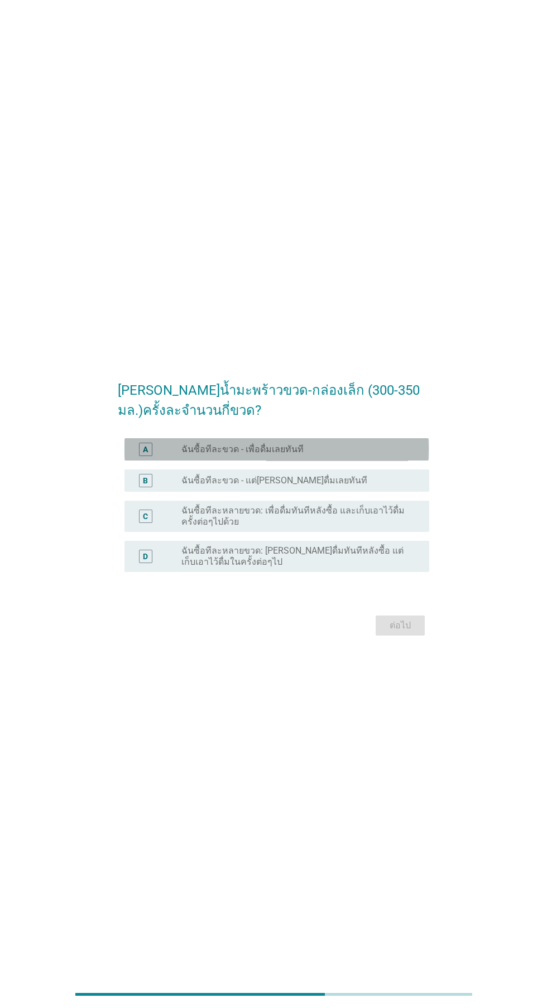
click at [370, 455] on div "radio_button_unchecked ฉันซื้อทีละขวด - เพื่อดื่มเลยทันที" at bounding box center [296, 449] width 230 height 11
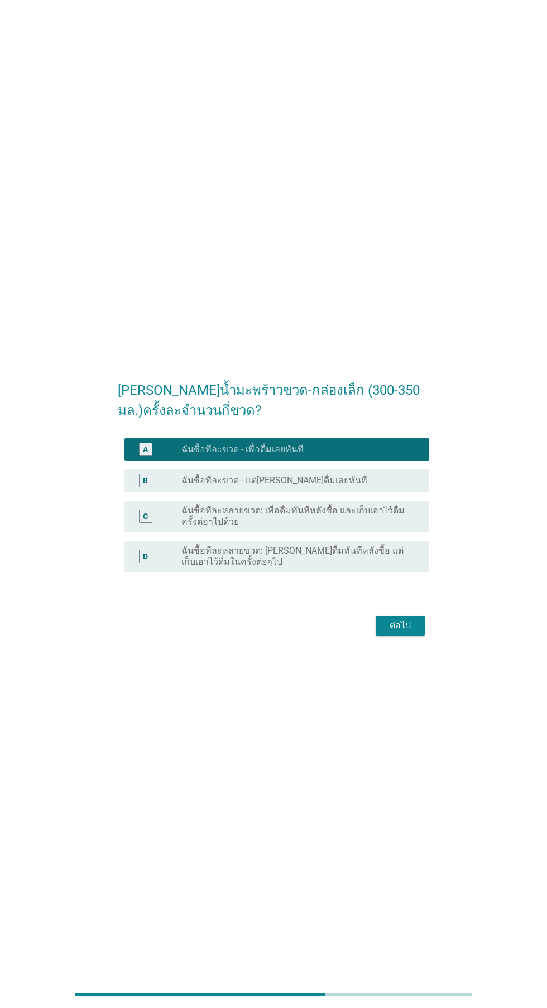
click at [386, 528] on label "ฉันซื้อทีละหลายขวด: เพื่อดื่มทันทีหลังซื้อ และเก็บเอาไว้ดื่มครั้งต่อๆไปด้วย" at bounding box center [296, 516] width 230 height 22
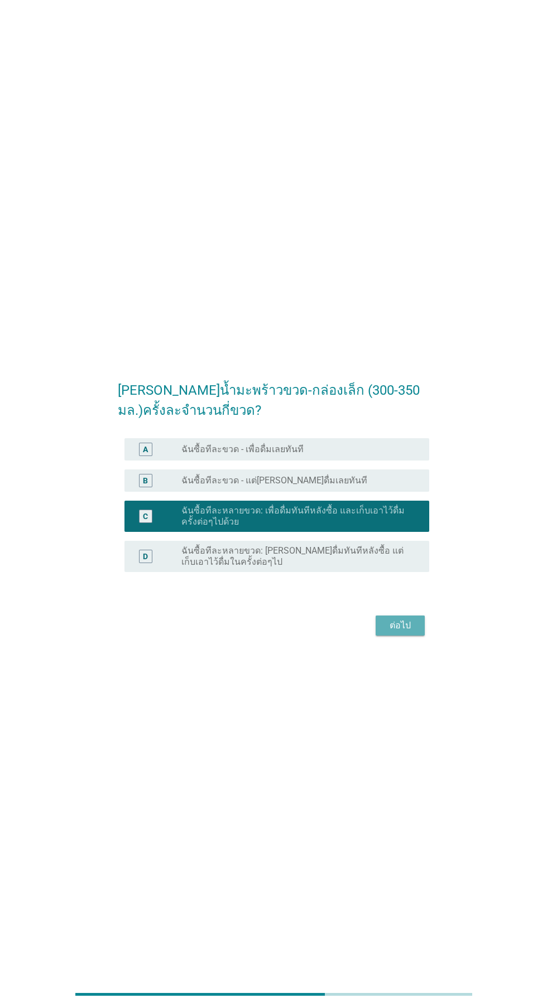
click at [409, 632] on div "ต่อไป" at bounding box center [399, 625] width 31 height 13
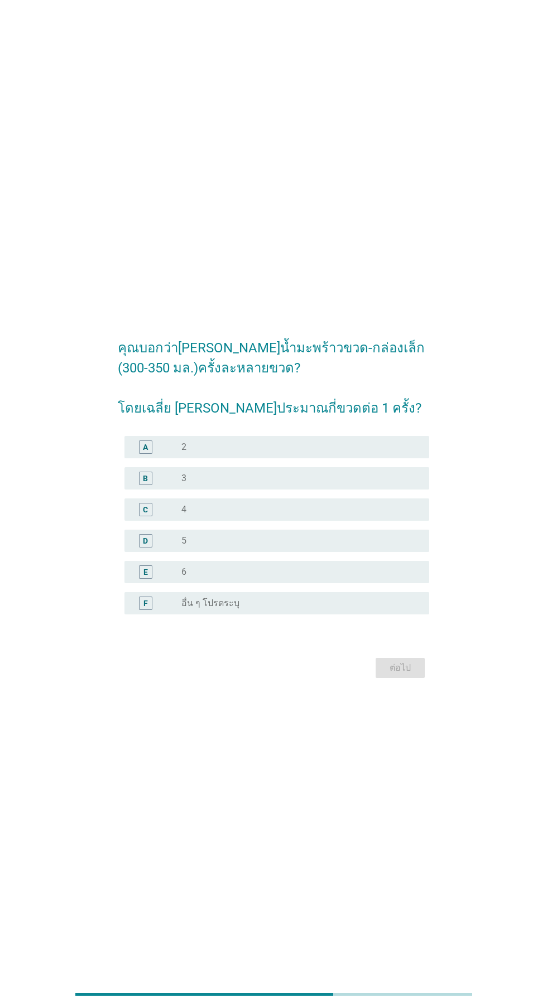
click at [299, 516] on div "radio_button_unchecked 4" at bounding box center [300, 509] width 239 height 13
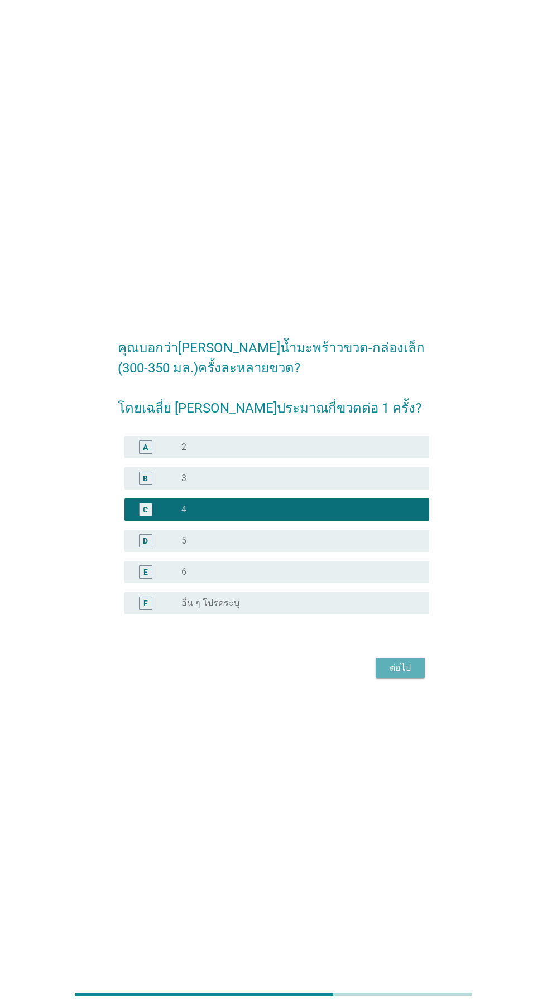
click at [417, 678] on button "ต่อไป" at bounding box center [399, 668] width 49 height 20
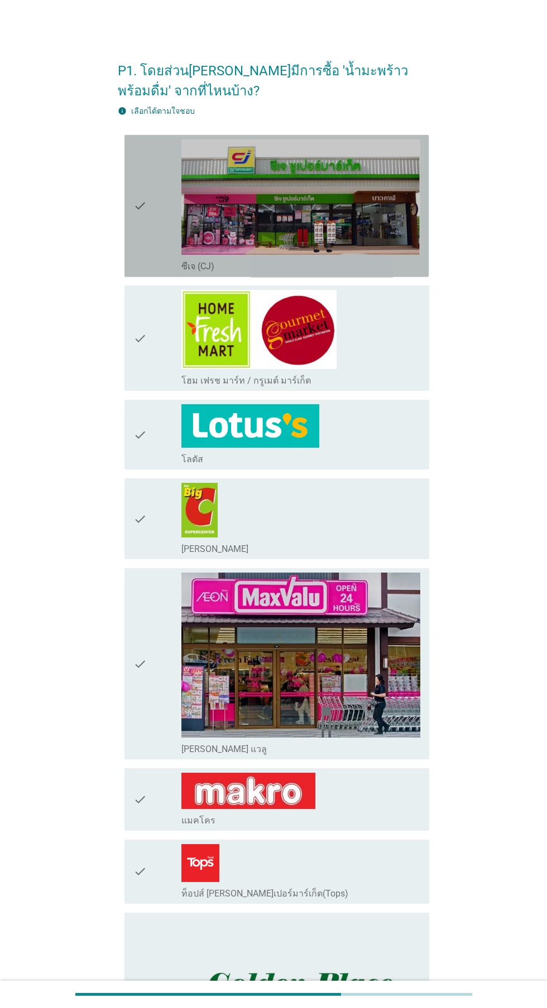
click at [361, 230] on img at bounding box center [300, 197] width 239 height 116
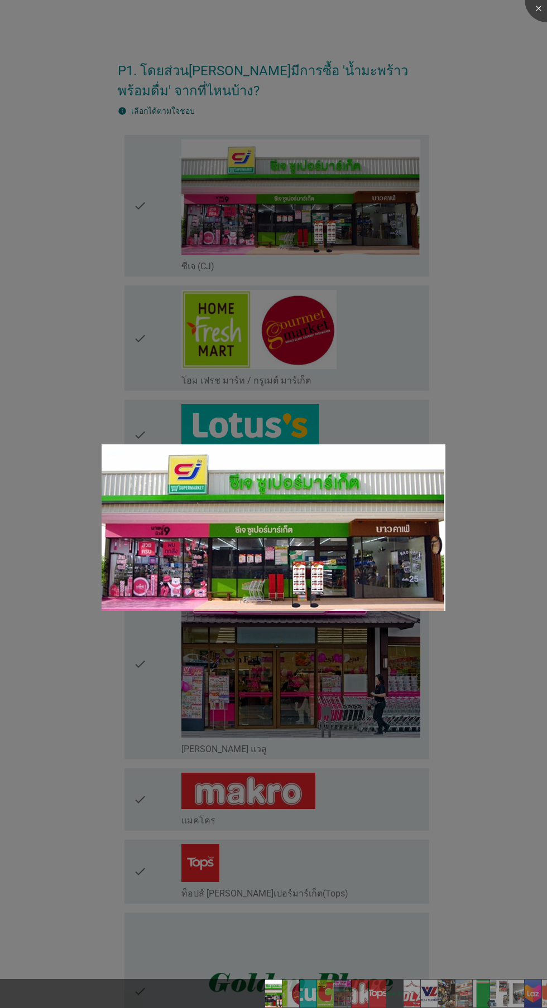
click at [250, 344] on div at bounding box center [273, 504] width 547 height 1008
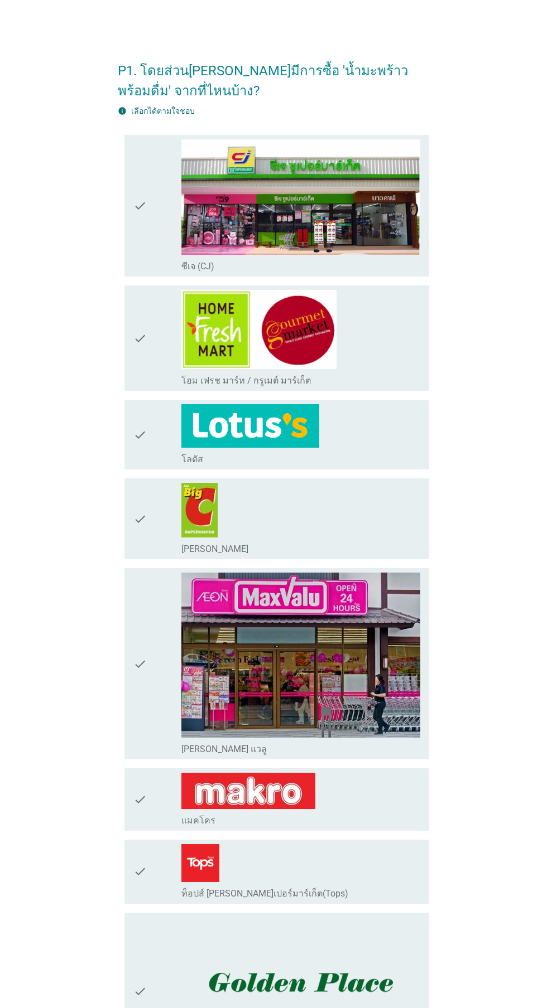
click at [147, 223] on div at bounding box center [273, 504] width 547 height 1008
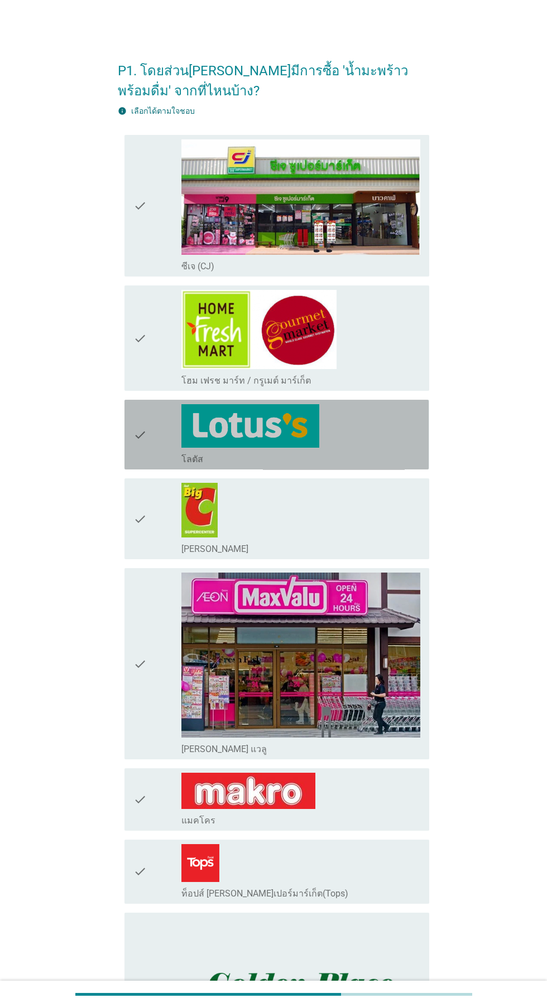
click at [148, 438] on div "check" at bounding box center [157, 434] width 48 height 61
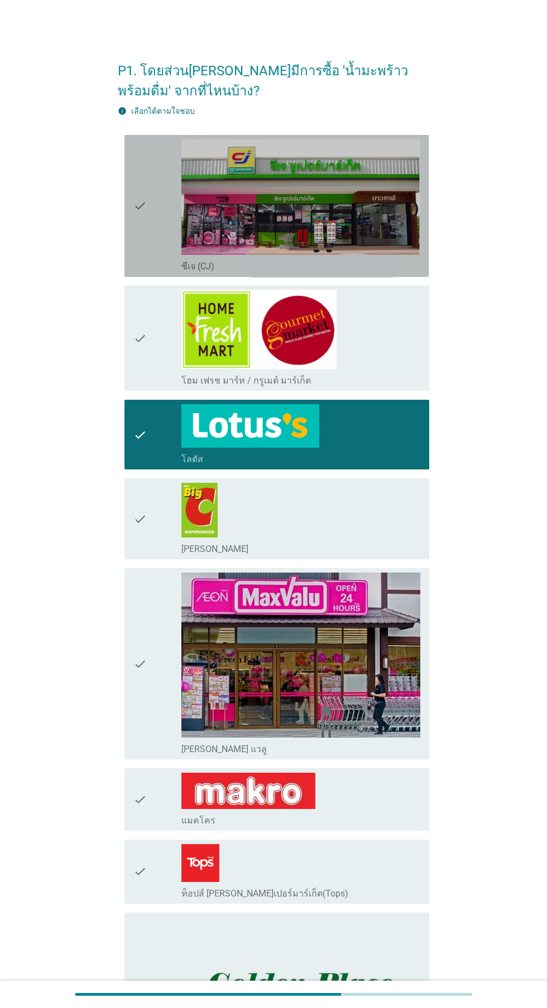
click at [151, 225] on div "check" at bounding box center [157, 205] width 48 height 133
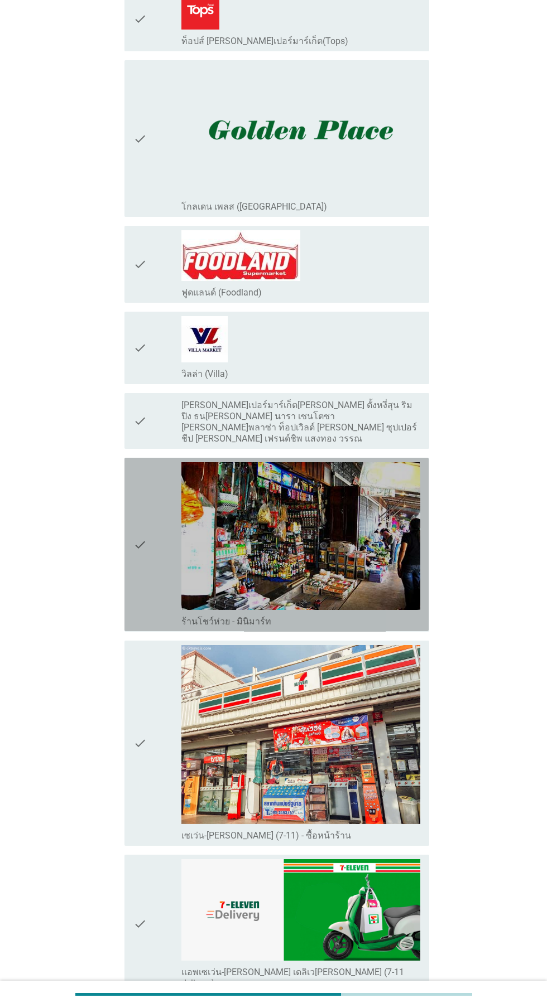
scroll to position [862, 0]
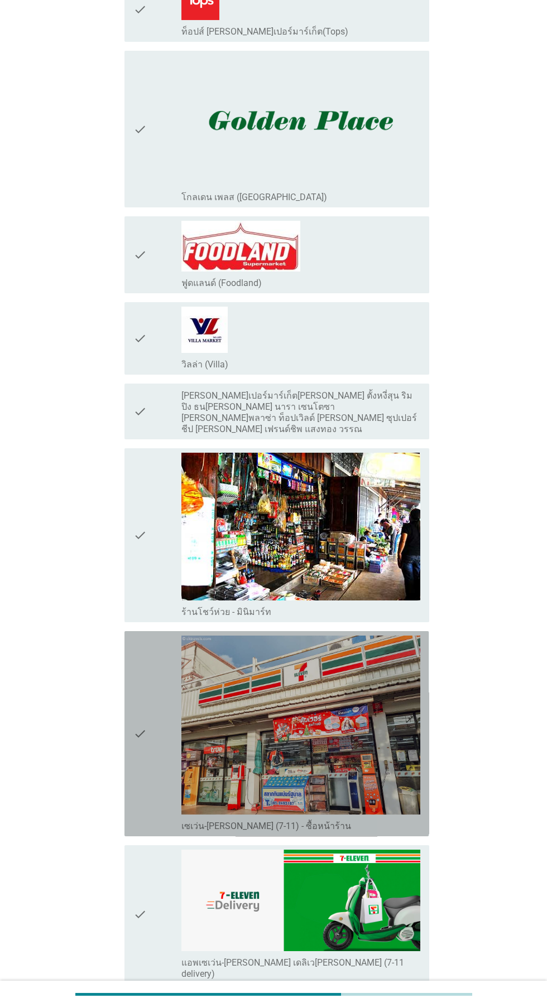
click at [151, 746] on div "check" at bounding box center [157, 734] width 48 height 196
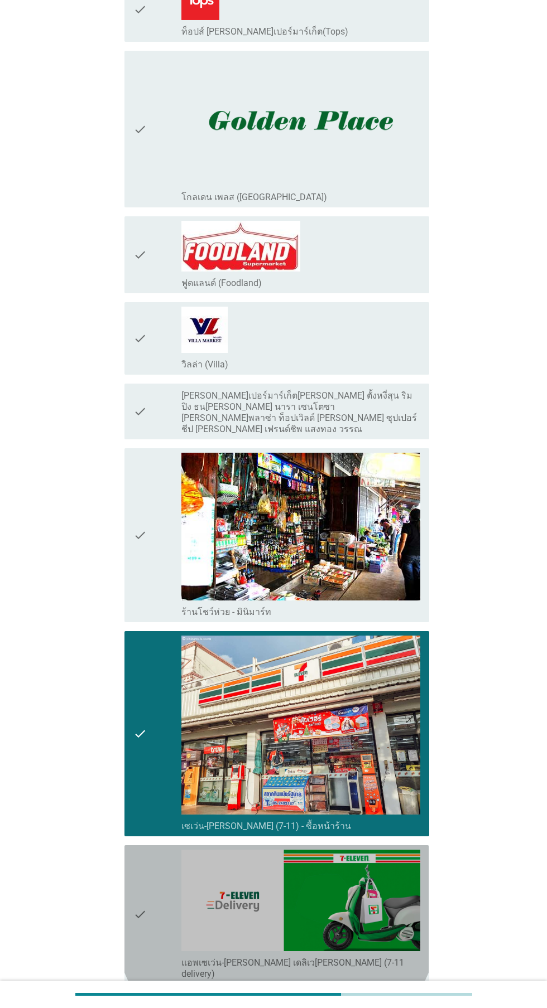
click at [137, 895] on icon "check" at bounding box center [139, 915] width 13 height 130
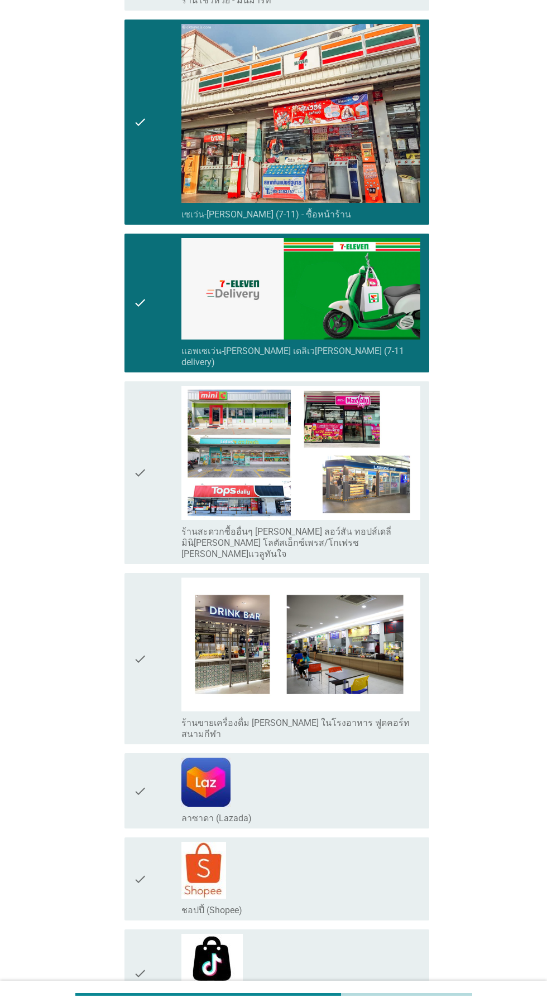
scroll to position [1512, 0]
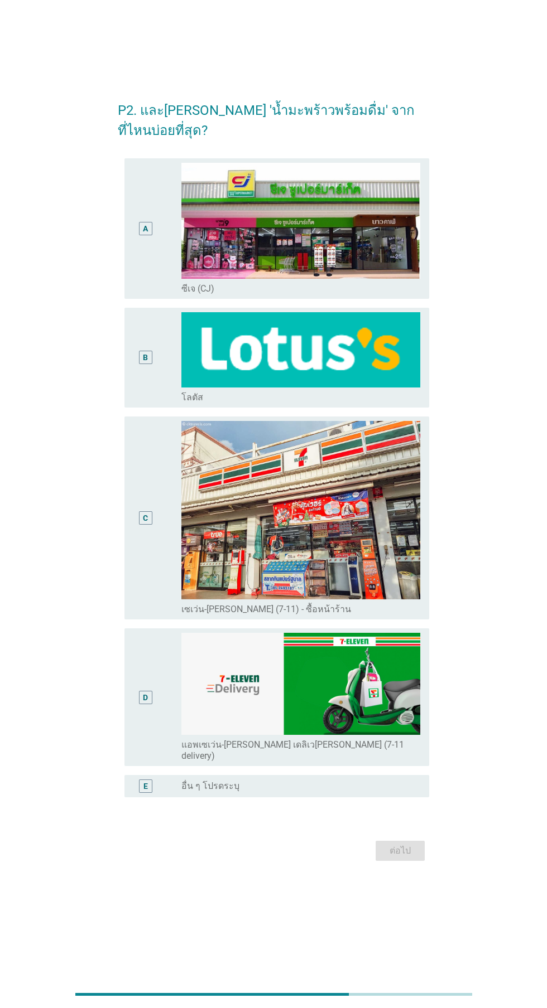
scroll to position [0, 0]
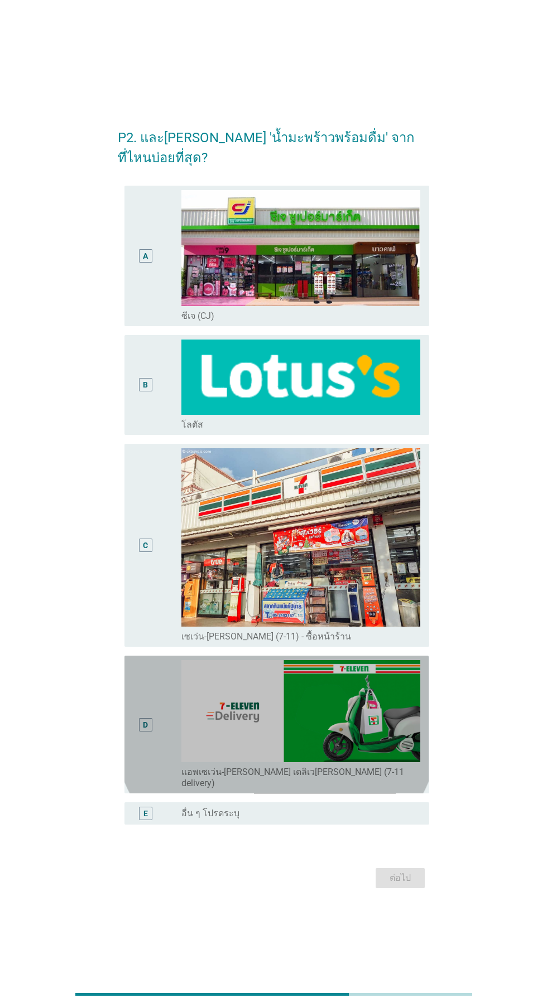
click at [153, 768] on div "D" at bounding box center [145, 724] width 24 height 129
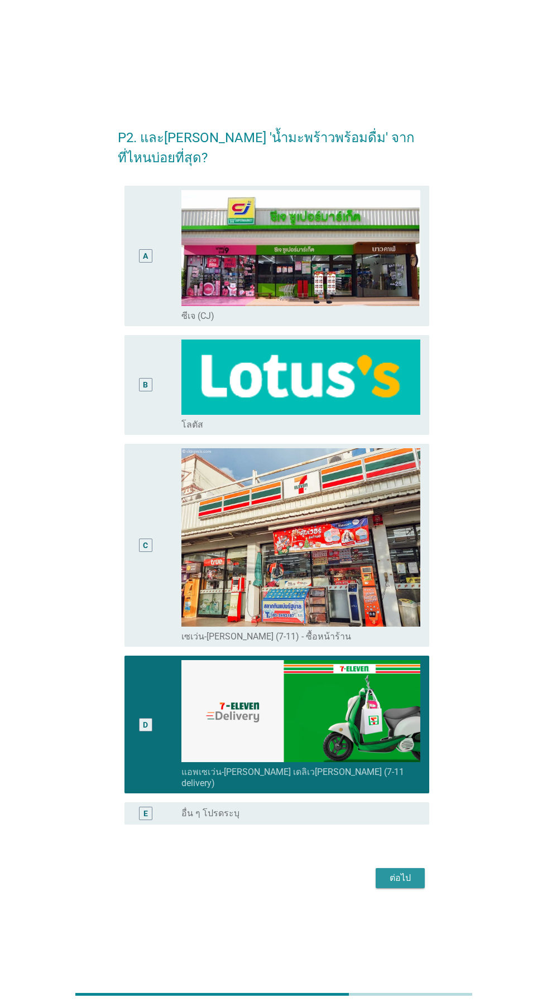
click at [404, 885] on div "ต่อไป" at bounding box center [399, 878] width 31 height 13
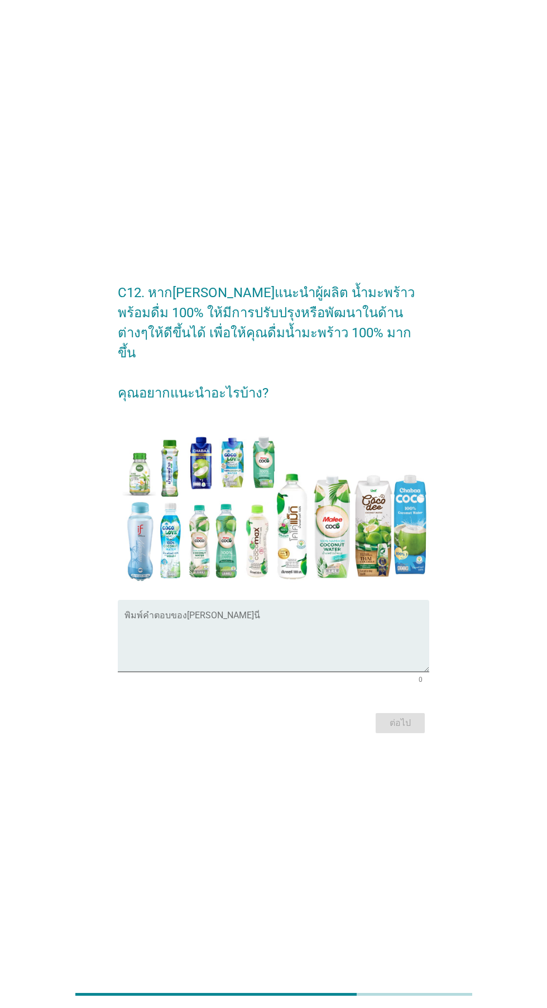
click at [277, 672] on textarea "พิมพ์คำตอบของคุณ ที่นี่" at bounding box center [276, 642] width 304 height 59
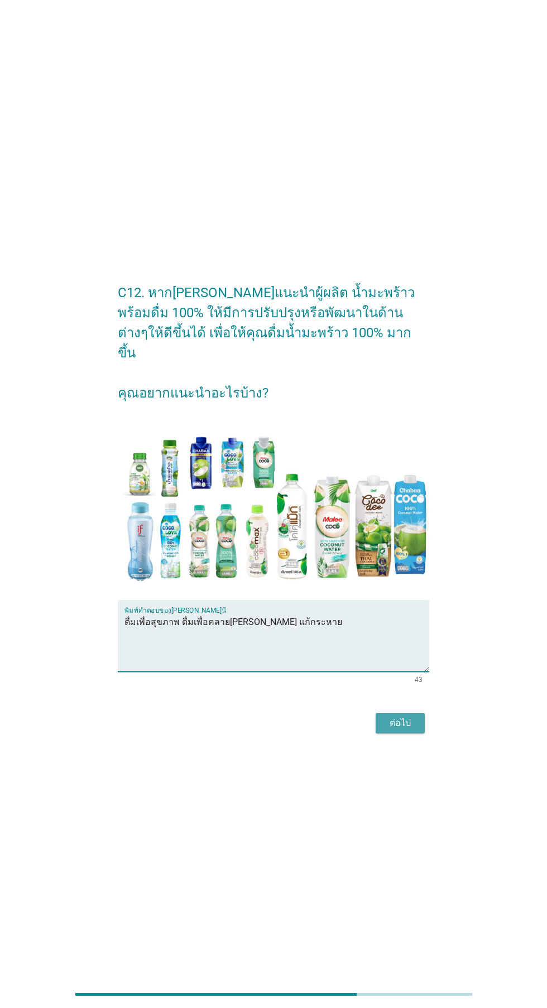
type textarea "ดื่มเพื่อสุขภาพ ดื่มเพื่อคลาย[PERSON_NAME] แก้กระหาย"
click at [407, 730] on div "ต่อไป" at bounding box center [399, 723] width 31 height 13
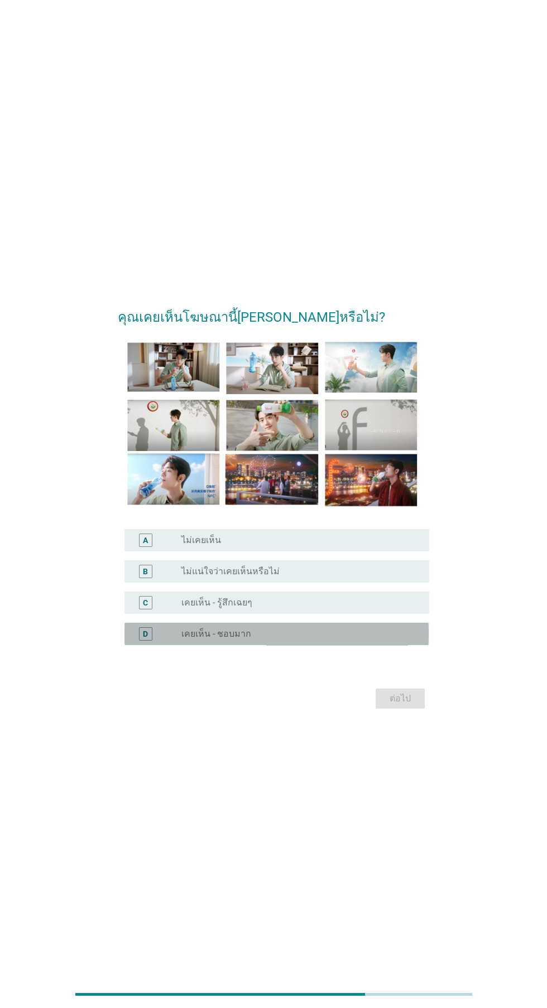
click at [347, 640] on div "radio_button_unchecked เคยเห็น - ชอบมาก" at bounding box center [296, 634] width 230 height 11
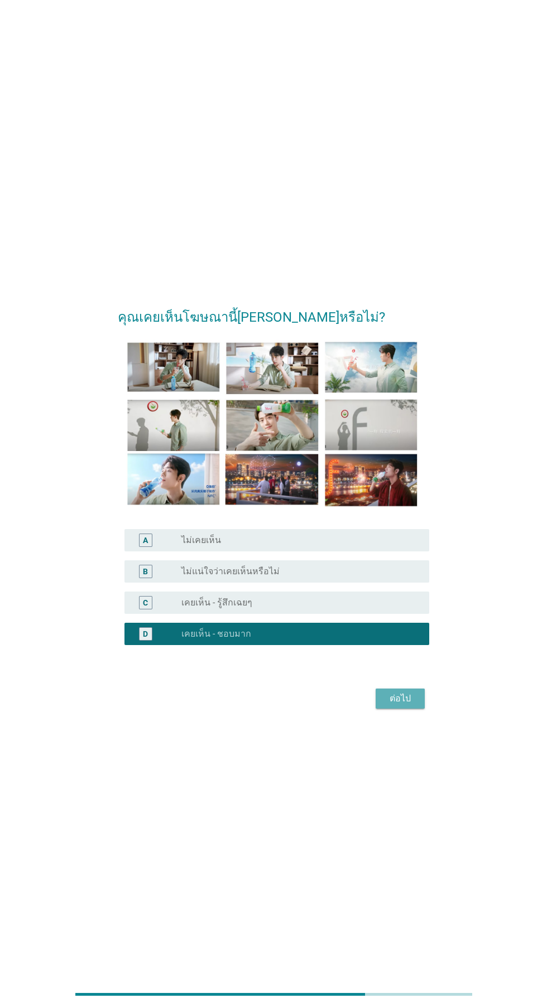
click at [413, 709] on button "ต่อไป" at bounding box center [399, 699] width 49 height 20
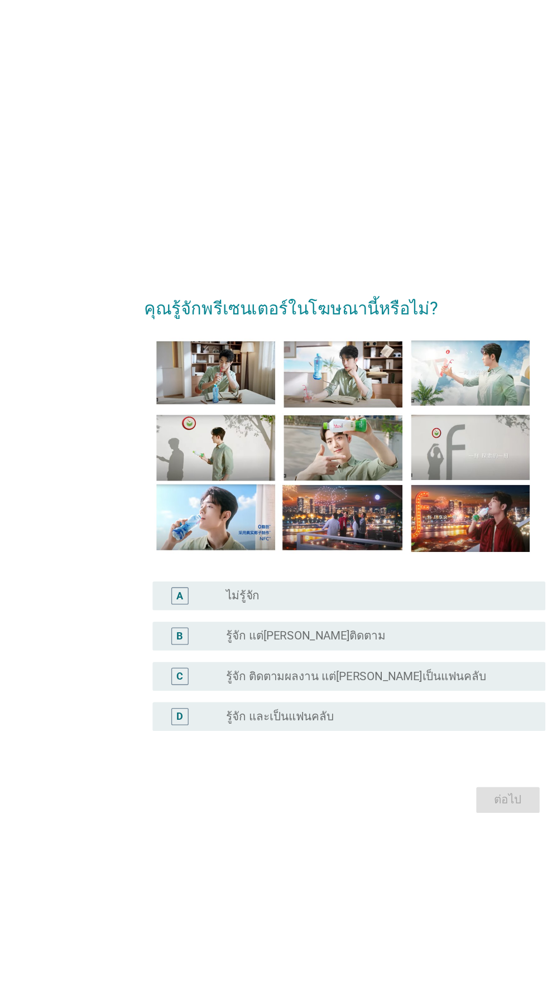
click at [325, 577] on div "radio_button_unchecked รู้จัก แต่[PERSON_NAME]ติดตาม" at bounding box center [296, 571] width 230 height 11
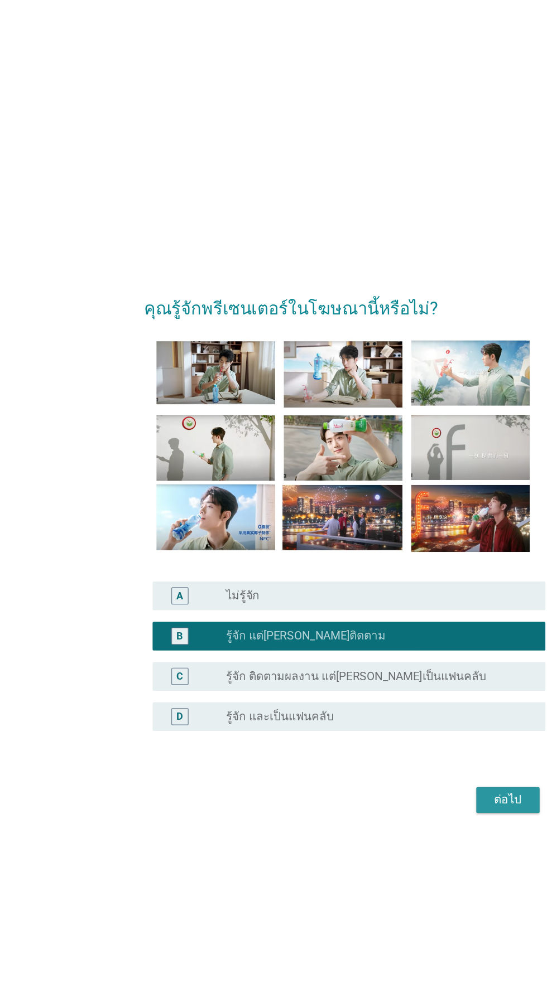
click at [405, 705] on div "ต่อไป" at bounding box center [399, 698] width 31 height 13
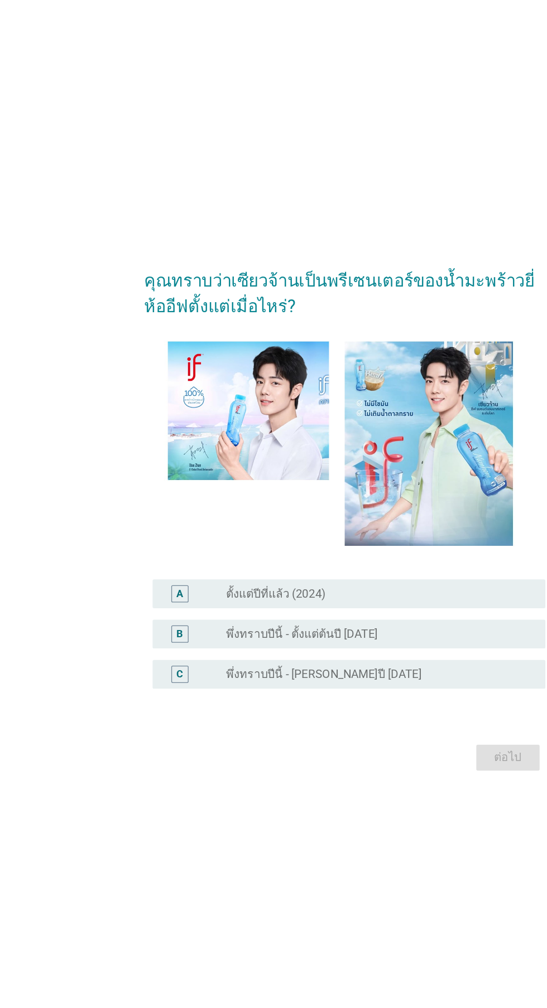
scroll to position [6, 0]
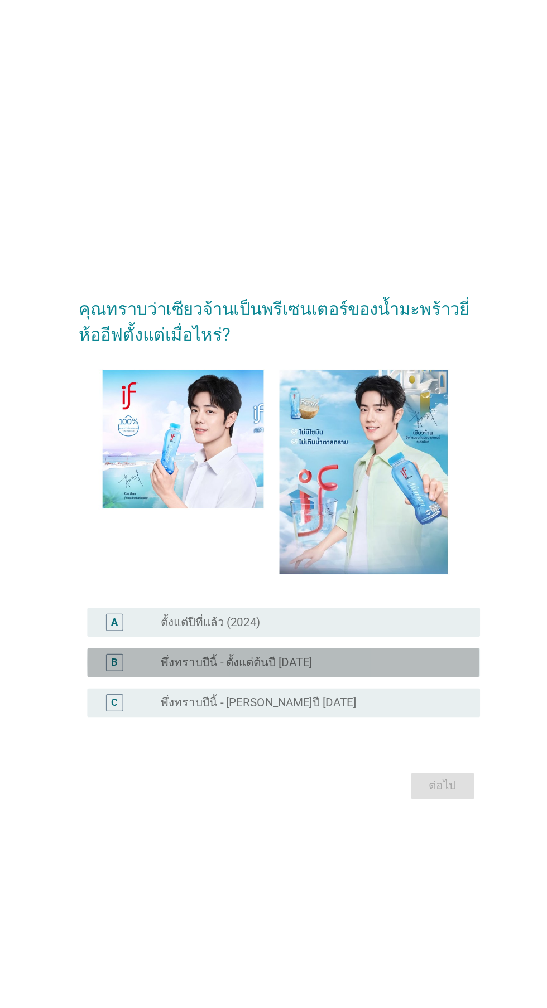
click at [332, 597] on div "radio_button_unchecked พึ่งทราบปีนี้ - ตั้งแต่ต้นปี [DATE]" at bounding box center [296, 591] width 230 height 11
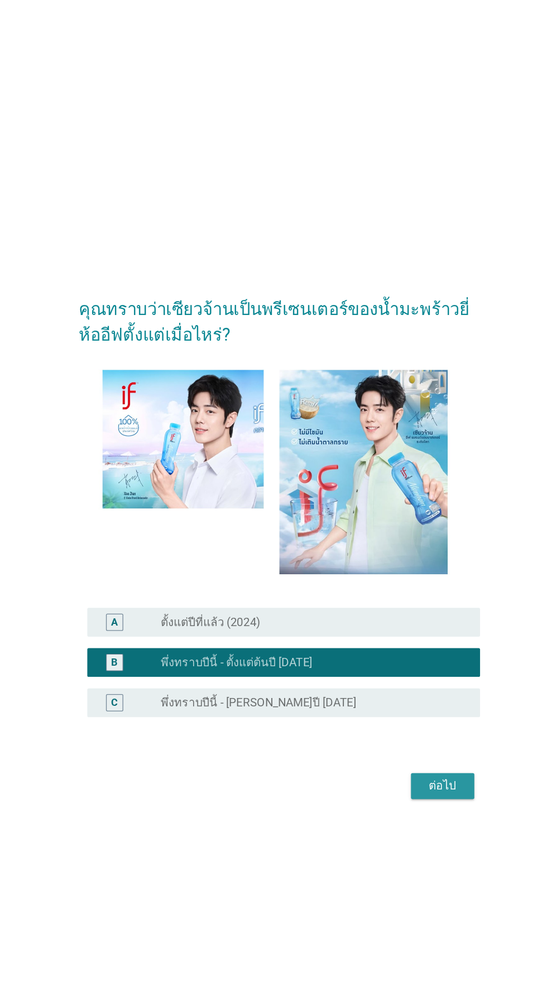
click at [410, 698] on button "ต่อไป" at bounding box center [399, 688] width 49 height 20
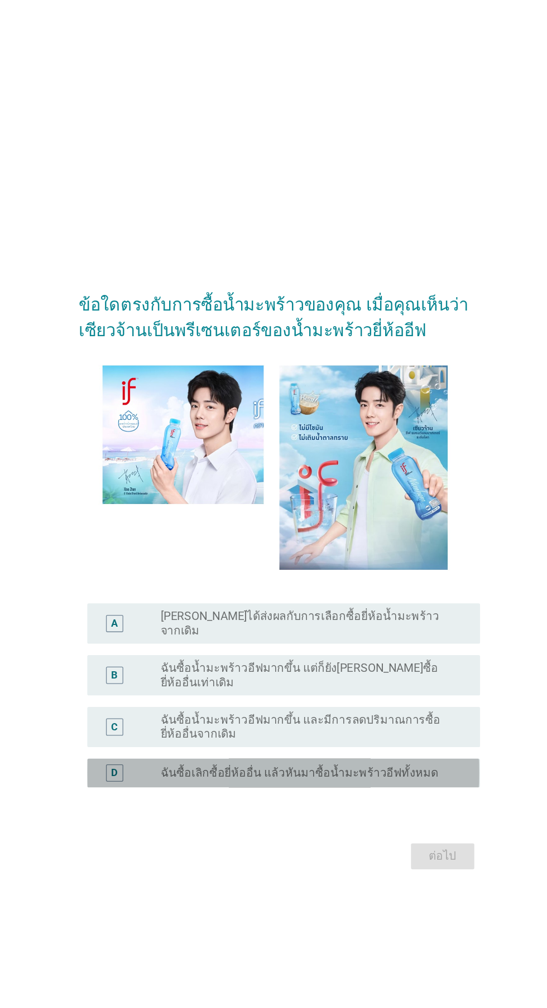
click at [339, 663] on label "ฉันซื้อเลิกซื้อยี่ห้ออื่น แล้วหันมาซื้อน้ำมะพร้าวอีฟทั้งหมด" at bounding box center [288, 657] width 215 height 11
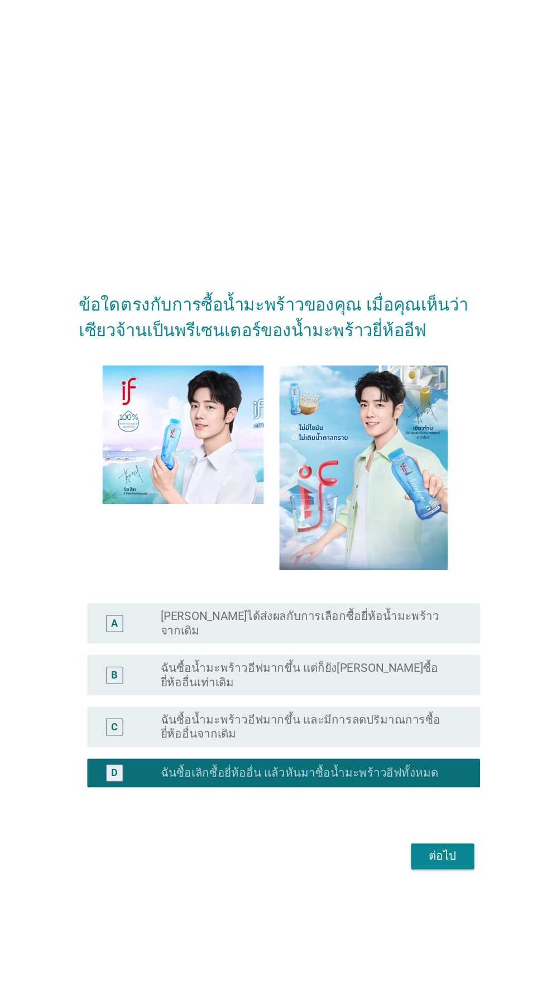
click at [382, 633] on label "ฉันซื้อน้ำมะพร้าวอีฟมากขึ้น และมีการลดปริมาณการซื้อยี่ห้ออื่นจากเดิม" at bounding box center [296, 622] width 230 height 22
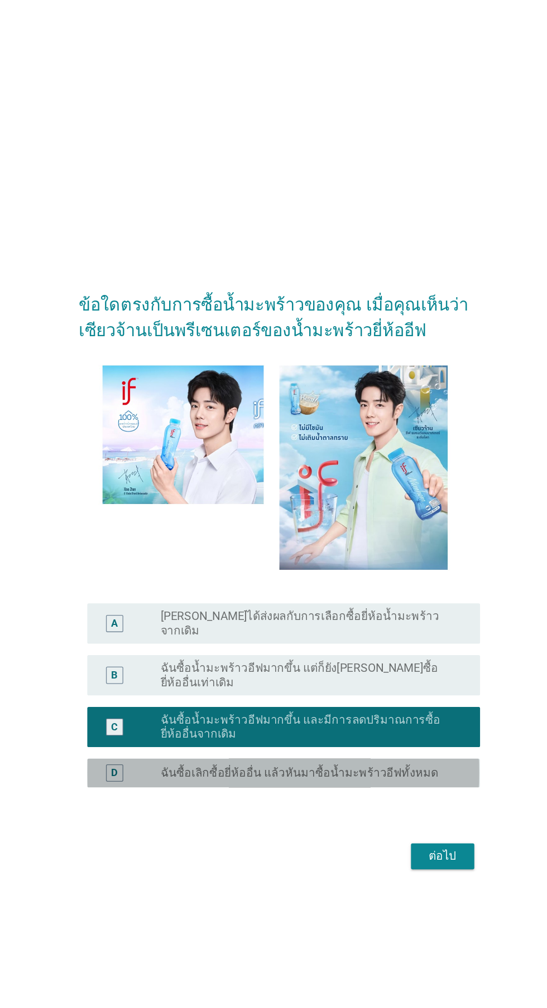
click at [380, 663] on label "ฉันซื้อเลิกซื้อยี่ห้ออื่น แล้วหันมาซื้อน้ำมะพร้าวอีฟทั้งหมด" at bounding box center [288, 657] width 215 height 11
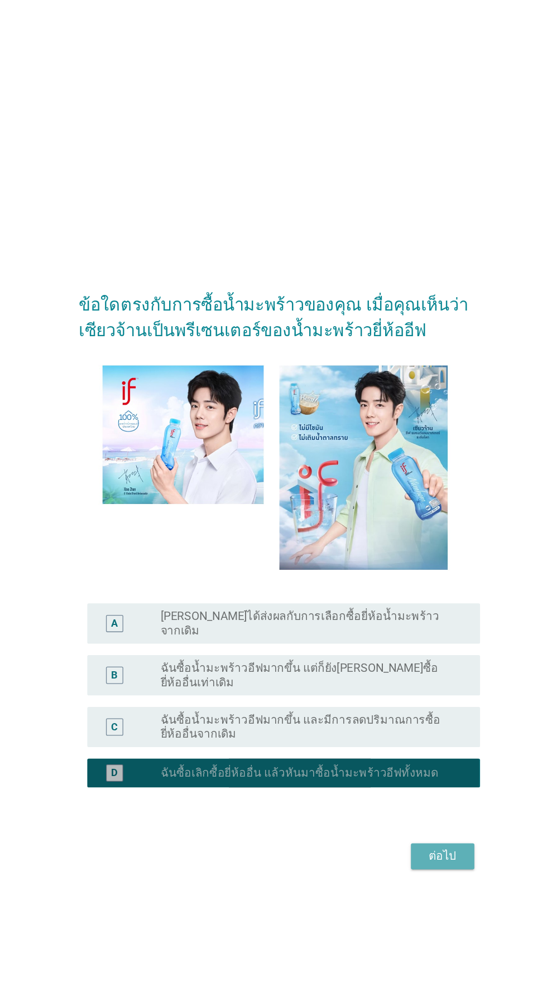
click at [405, 732] on button "ต่อไป" at bounding box center [399, 722] width 49 height 20
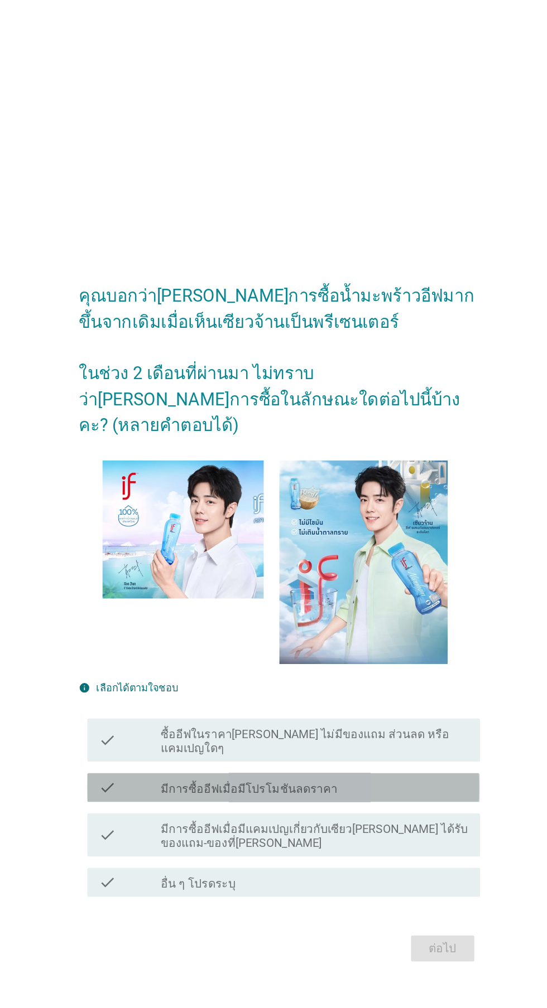
click at [373, 643] on div "check_box_outline_blank มีการซื้ออีฟเมื่อมีโปรโมชันลดราคา" at bounding box center [300, 636] width 239 height 13
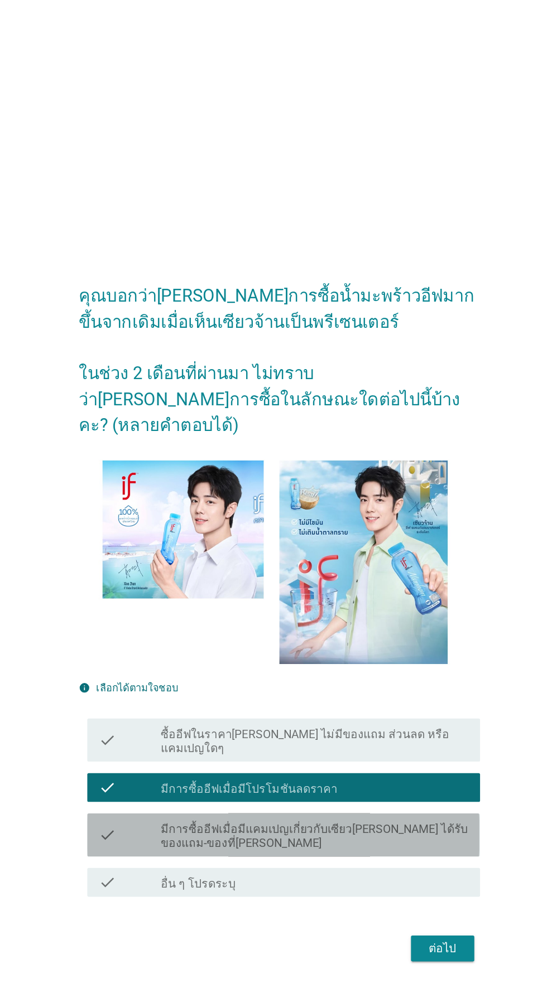
click at [345, 685] on label "มีการซื้ออีฟเมื่อมีแคมเปญเกี่ยวกับเซียว[PERSON_NAME] ได้รับของแถม-ของที่[PERSON…" at bounding box center [300, 674] width 239 height 22
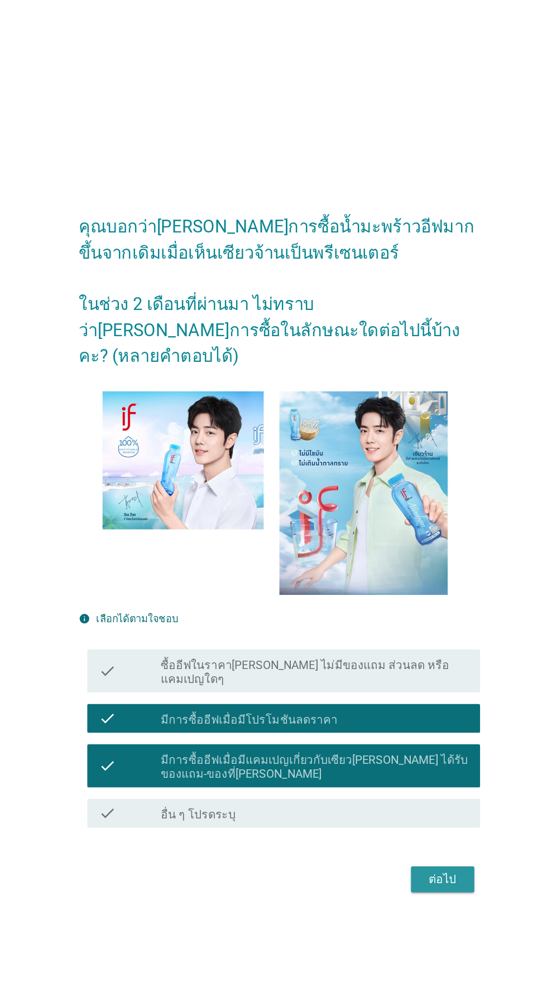
click at [408, 768] on div "ต่อไป" at bounding box center [399, 761] width 31 height 13
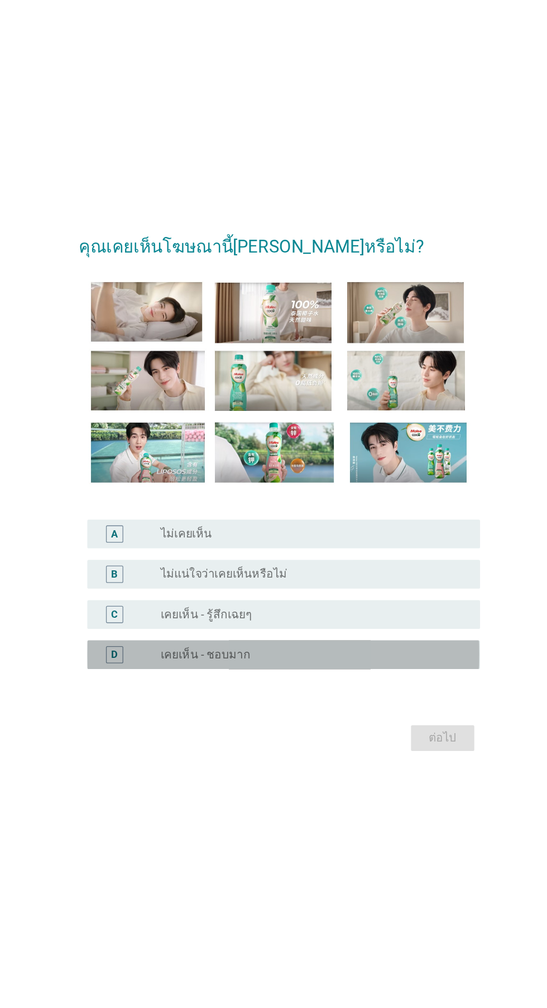
click at [300, 640] on div "radio_button_unchecked เคยเห็น - ชอบมาก" at bounding box center [296, 634] width 230 height 11
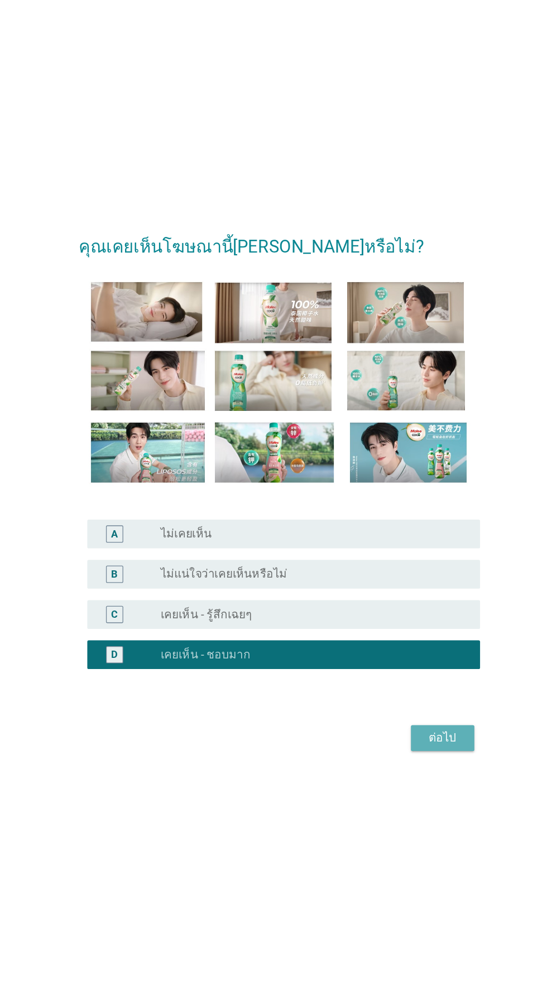
click at [414, 705] on div "ต่อไป" at bounding box center [399, 698] width 31 height 13
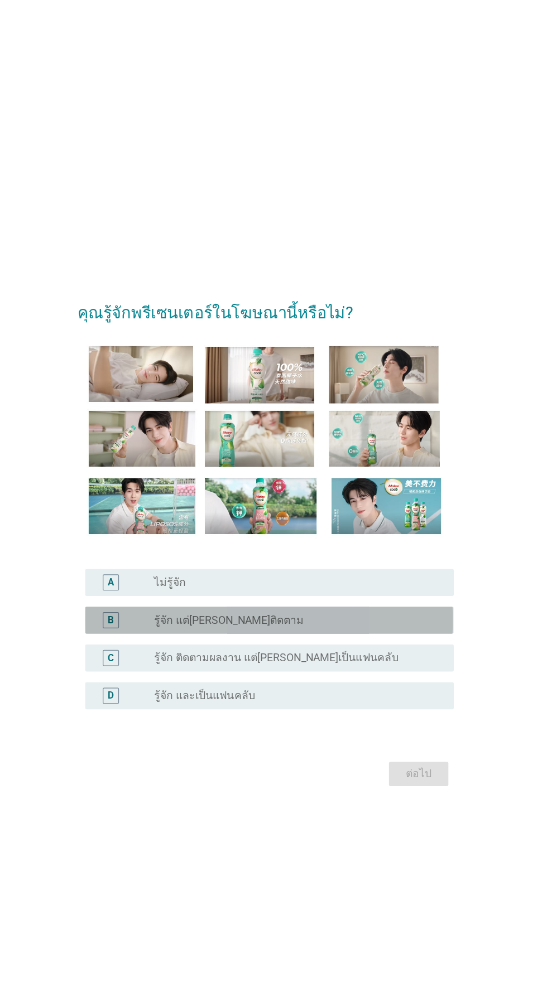
click at [366, 577] on div "radio_button_unchecked รู้จัก แต่[PERSON_NAME]ติดตาม" at bounding box center [296, 571] width 230 height 11
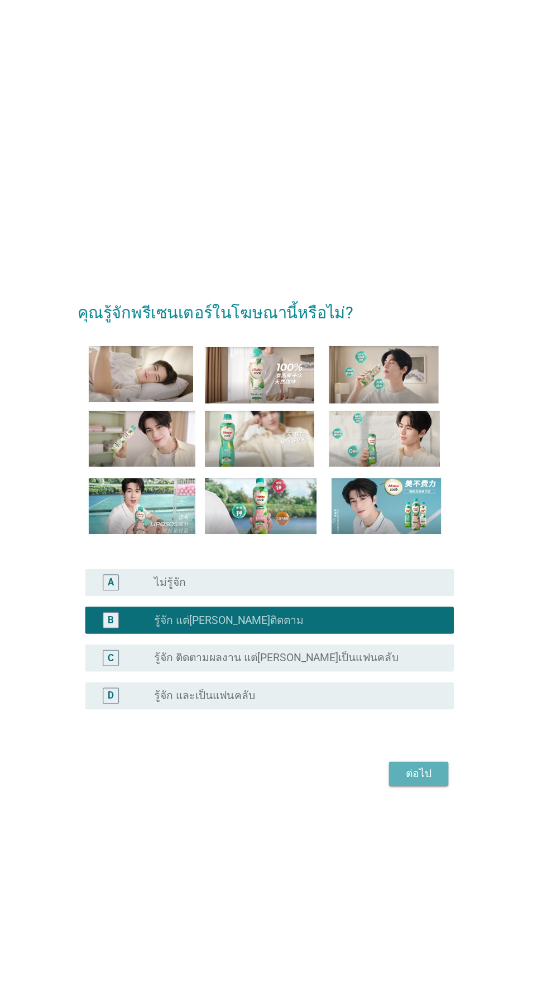
click at [410, 705] on div "ต่อไป" at bounding box center [399, 698] width 31 height 13
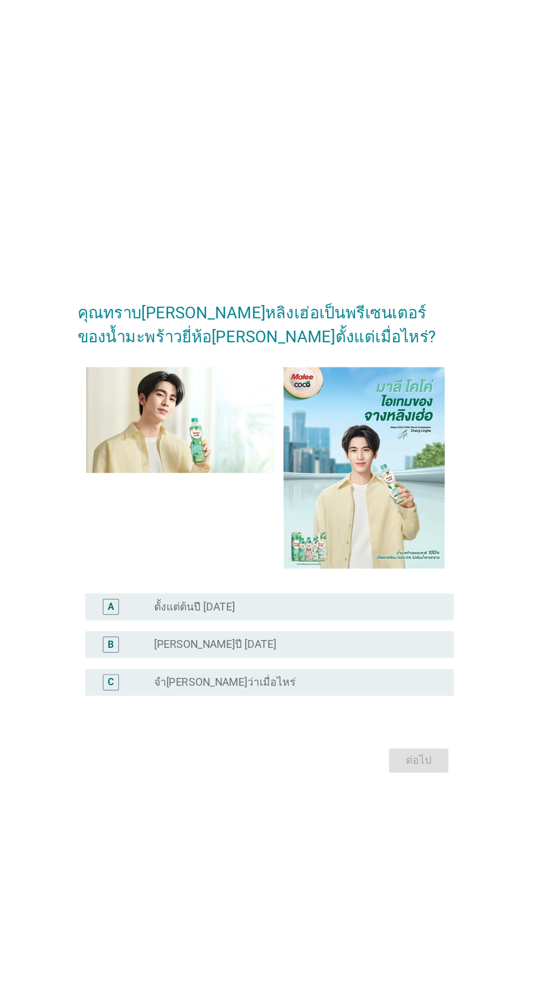
click at [304, 603] on div "radio_button_unchecked [PERSON_NAME]ปี [DATE]" at bounding box center [296, 597] width 230 height 11
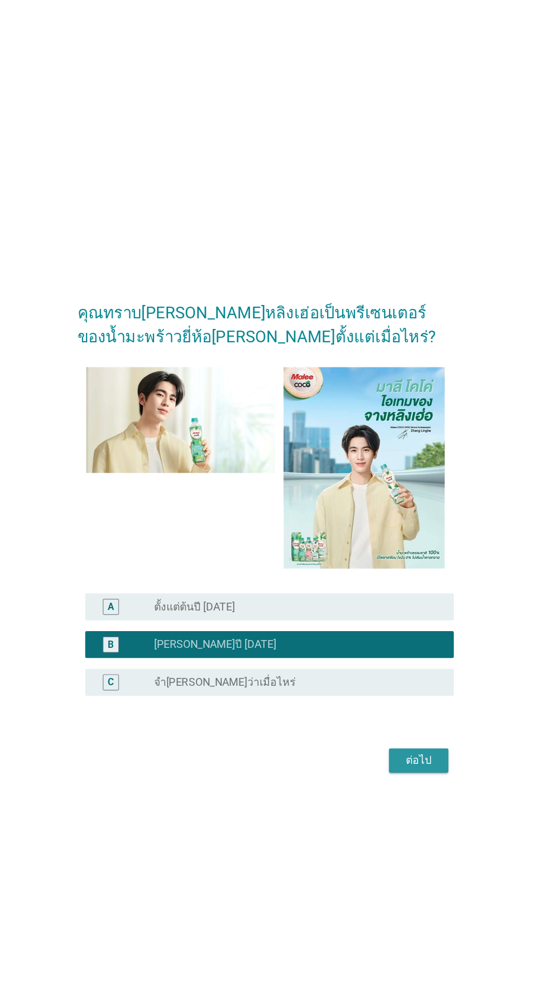
click at [413, 703] on button "ต่อไป" at bounding box center [399, 693] width 49 height 20
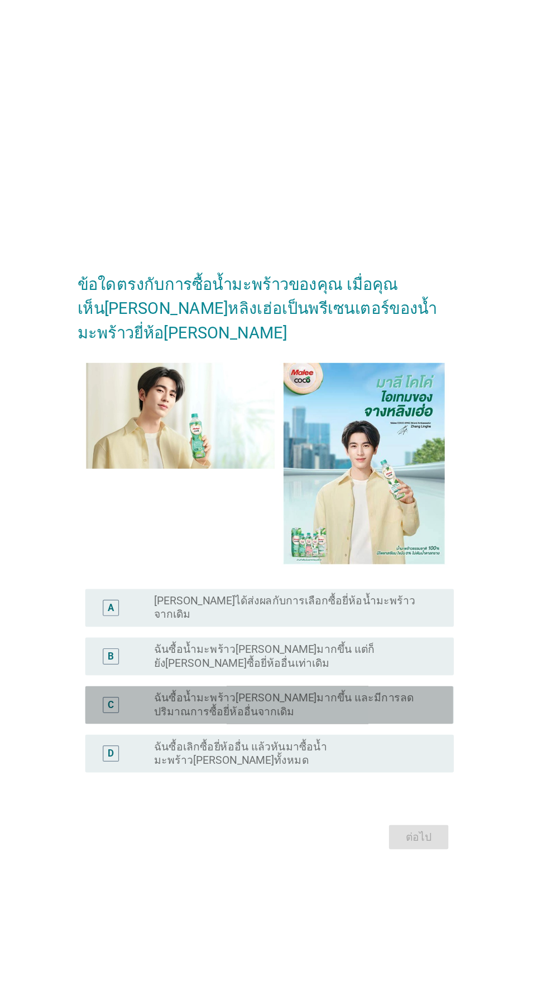
click at [358, 639] on label "ฉันซื้อน้ำมะพร้าว[PERSON_NAME]มากขึ้น และมีการลดปริมาณการซื้อยี่ห้ออื่นจากเดิม" at bounding box center [296, 627] width 230 height 22
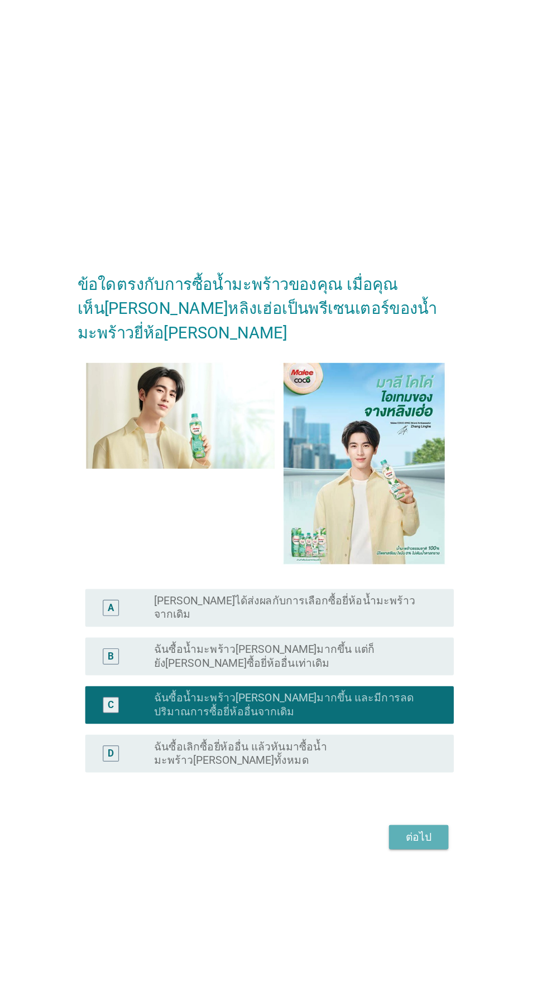
click at [414, 747] on button "ต่อไป" at bounding box center [399, 737] width 49 height 20
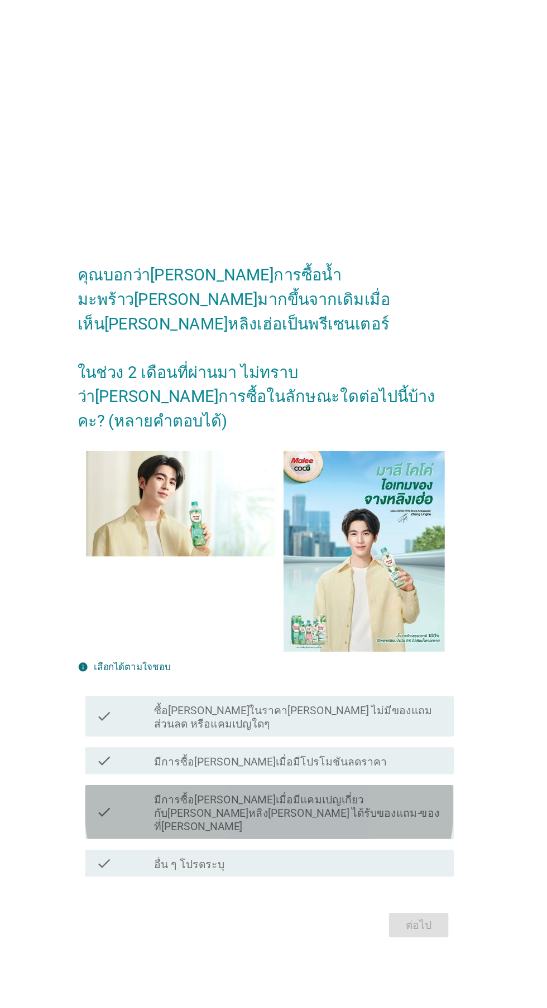
click at [357, 698] on label "มีการซื้อ[PERSON_NAME]เมื่อมีแคมเปญเกี่ยวกับ[PERSON_NAME]หลิง[PERSON_NAME] ได้ร…" at bounding box center [300, 684] width 239 height 33
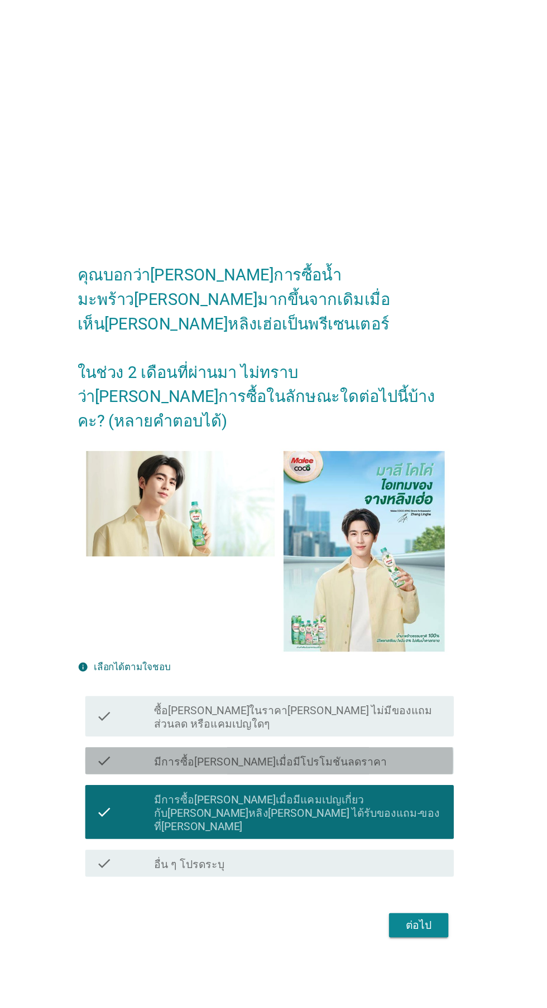
click at [371, 647] on div "check_box_outline_blank มีการซื้อ[PERSON_NAME]เมื่อมีโปรโมชันลดราคา" at bounding box center [300, 640] width 239 height 13
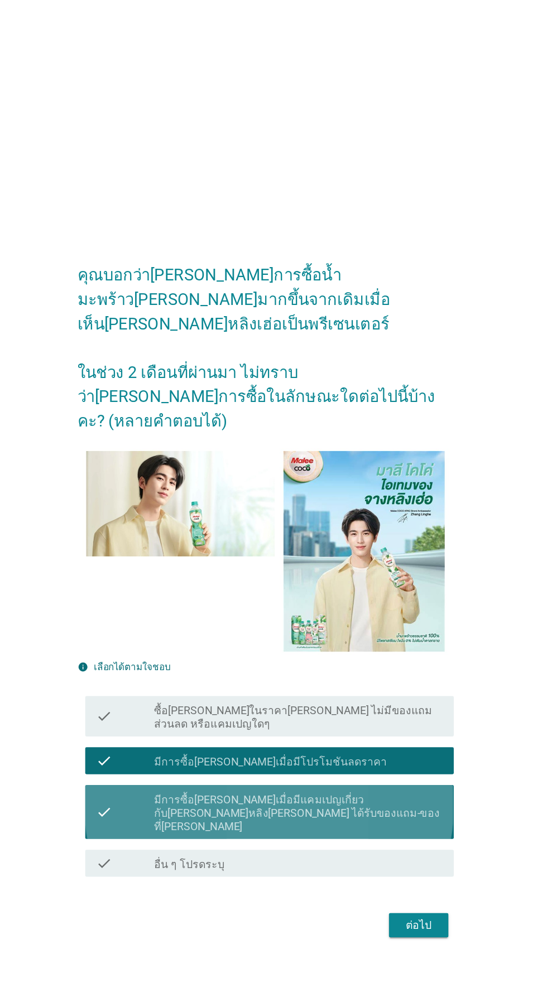
click at [381, 701] on label "มีการซื้อ[PERSON_NAME]เมื่อมีแคมเปญเกี่ยวกับ[PERSON_NAME]หลิง[PERSON_NAME] ได้ร…" at bounding box center [300, 684] width 239 height 33
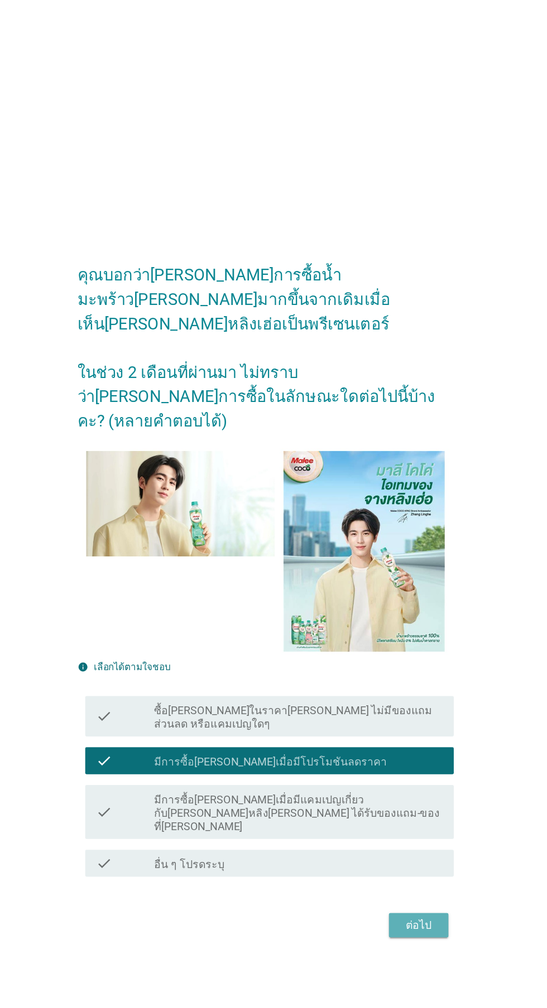
click at [404, 784] on div "ต่อไป" at bounding box center [399, 776] width 31 height 13
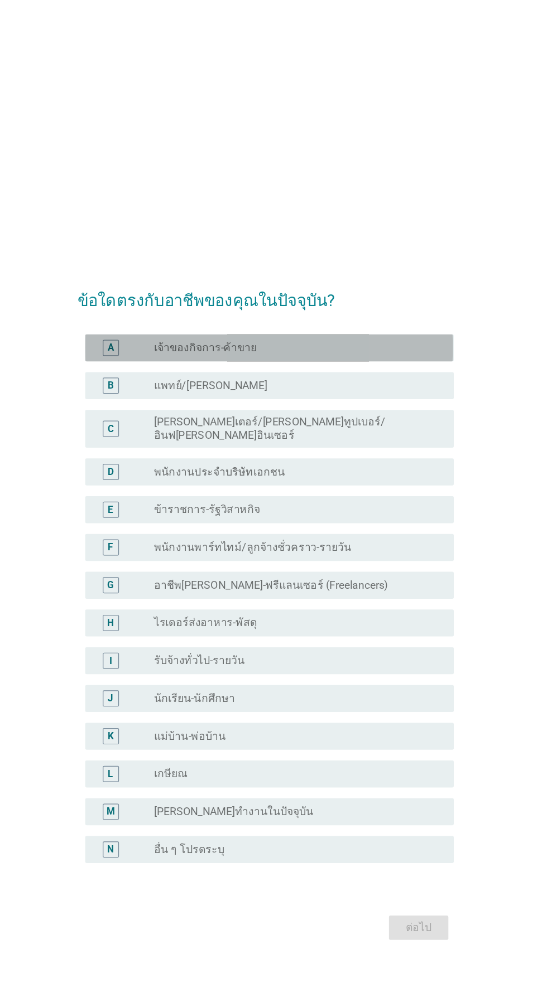
click at [365, 293] on div "radio_button_unchecked เจ้าของกิจการ-ค้าขาย" at bounding box center [296, 287] width 230 height 11
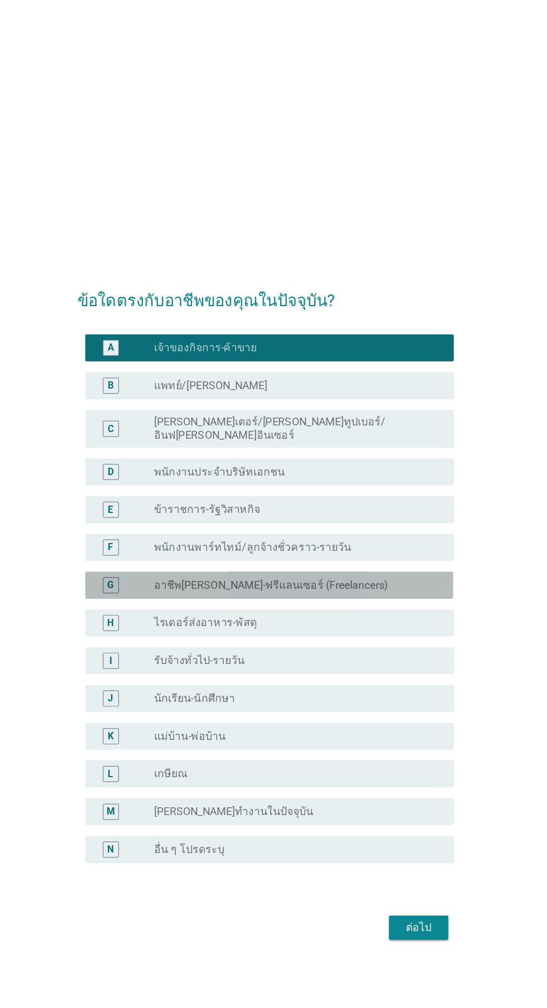
click at [381, 490] on div "radio_button_unchecked อาชีพ[PERSON_NAME]-ฟรีแลนเซอร์ (Freelancers)" at bounding box center [296, 483] width 230 height 11
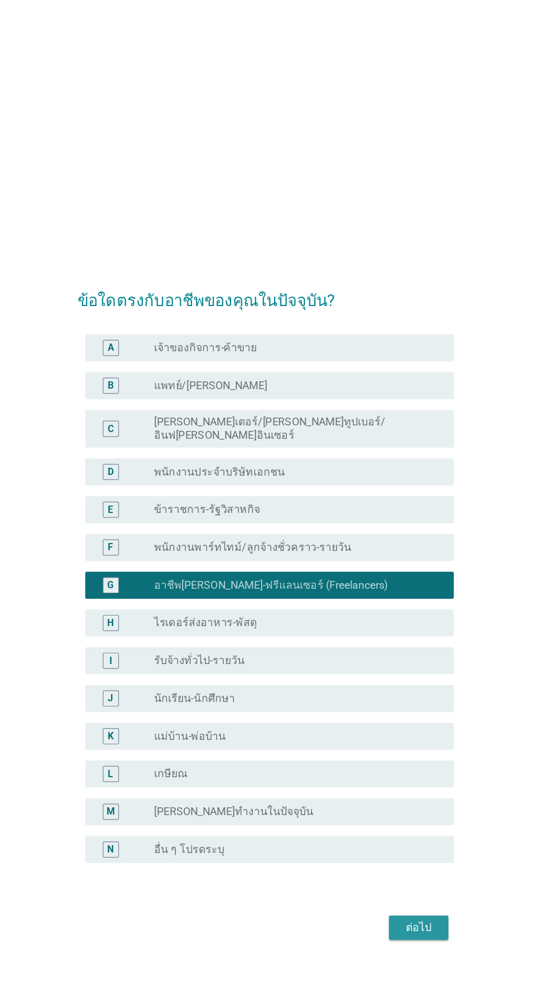
click at [410, 774] on div "ต่อไป" at bounding box center [399, 767] width 31 height 13
